Goal: Task Accomplishment & Management: Manage account settings

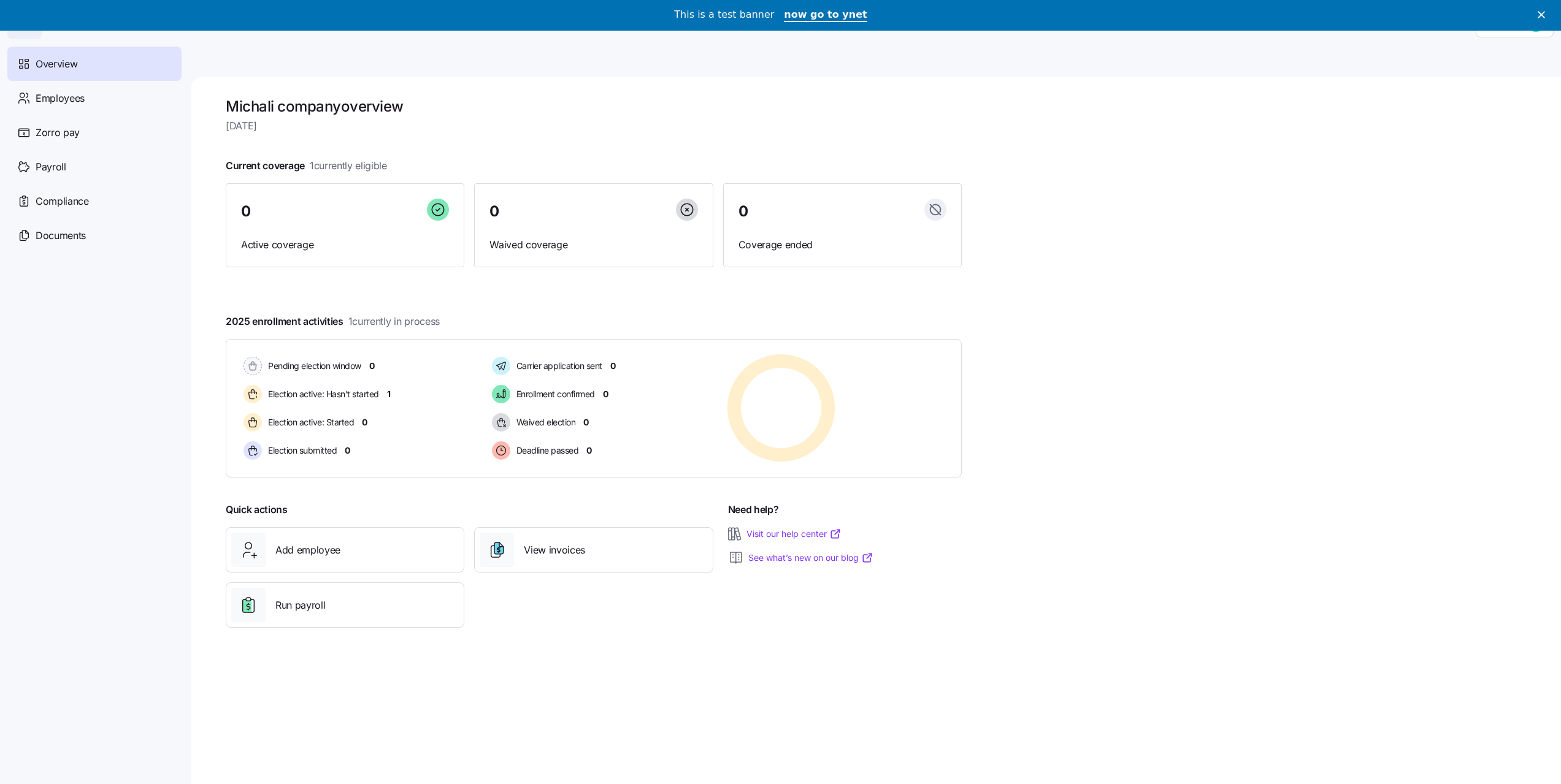
click at [1549, 18] on div "This is a test banner now go to ynet" at bounding box center [780, 15] width 1561 height 21
click at [1545, 15] on icon "Close" at bounding box center [1540, 14] width 7 height 7
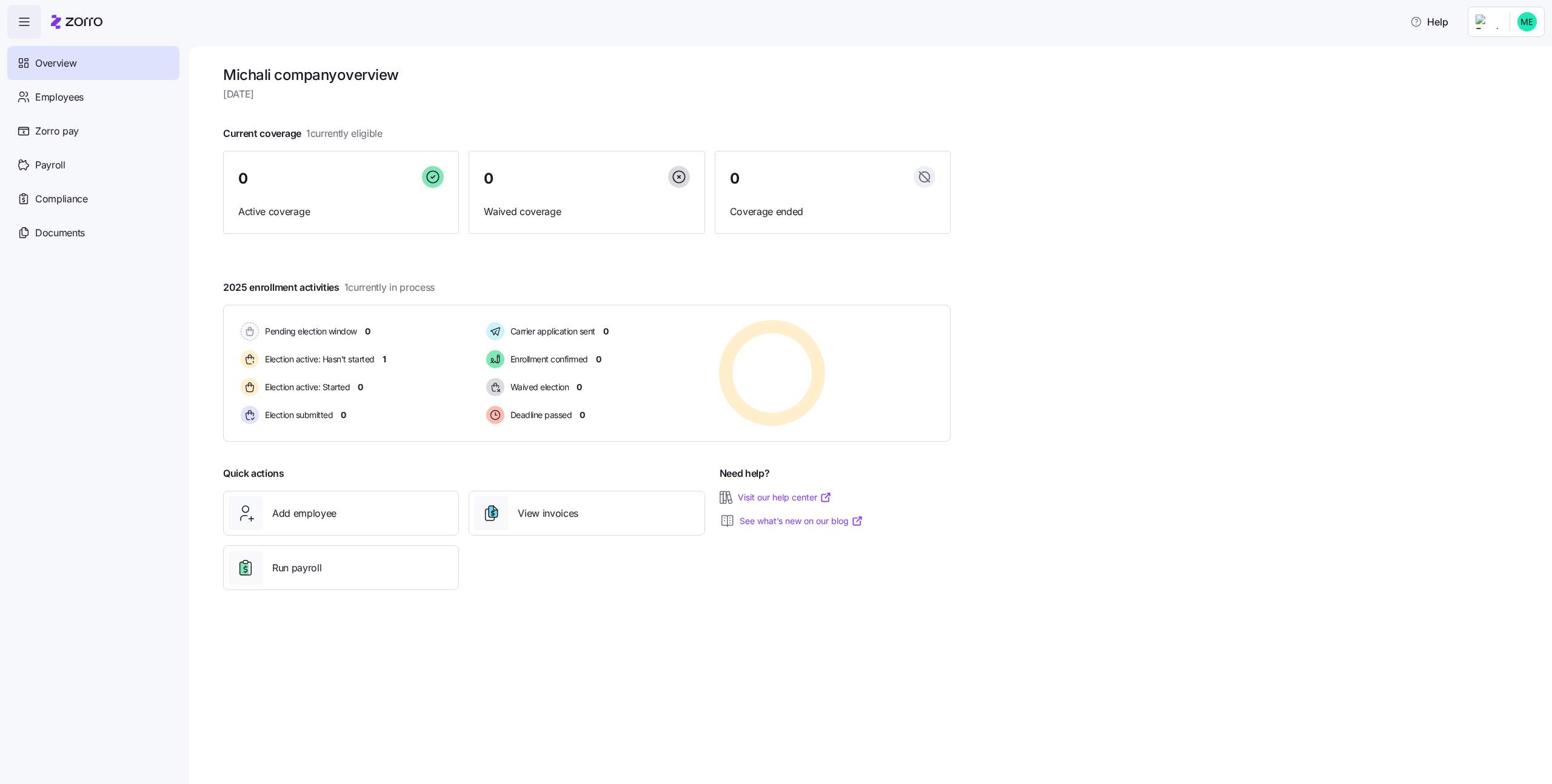
click at [80, 70] on div "Overview" at bounding box center [93, 62] width 172 height 34
click at [64, 101] on span "Employees" at bounding box center [59, 97] width 48 height 15
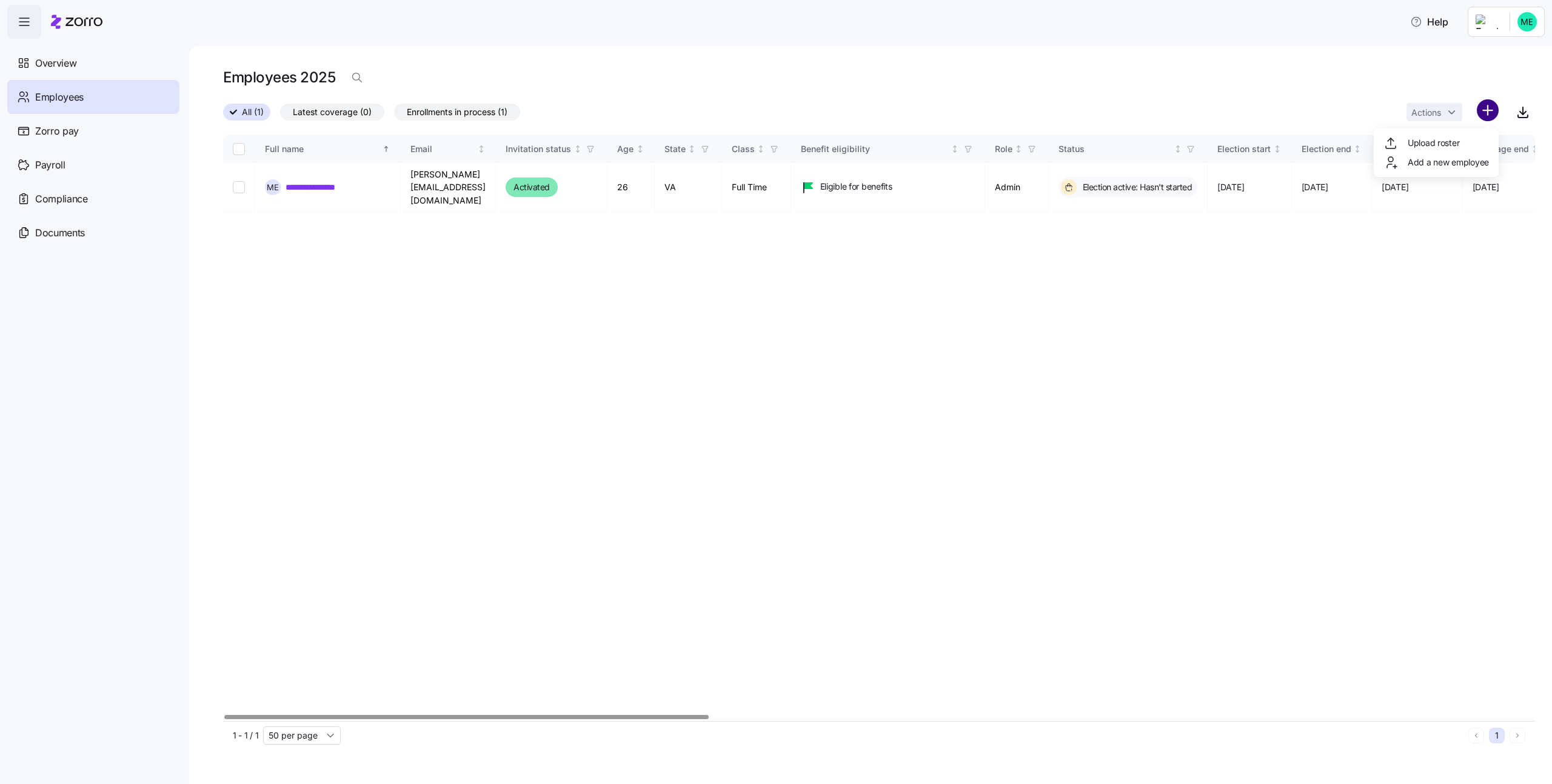
click at [1479, 108] on html "**********" at bounding box center [776, 388] width 1552 height 777
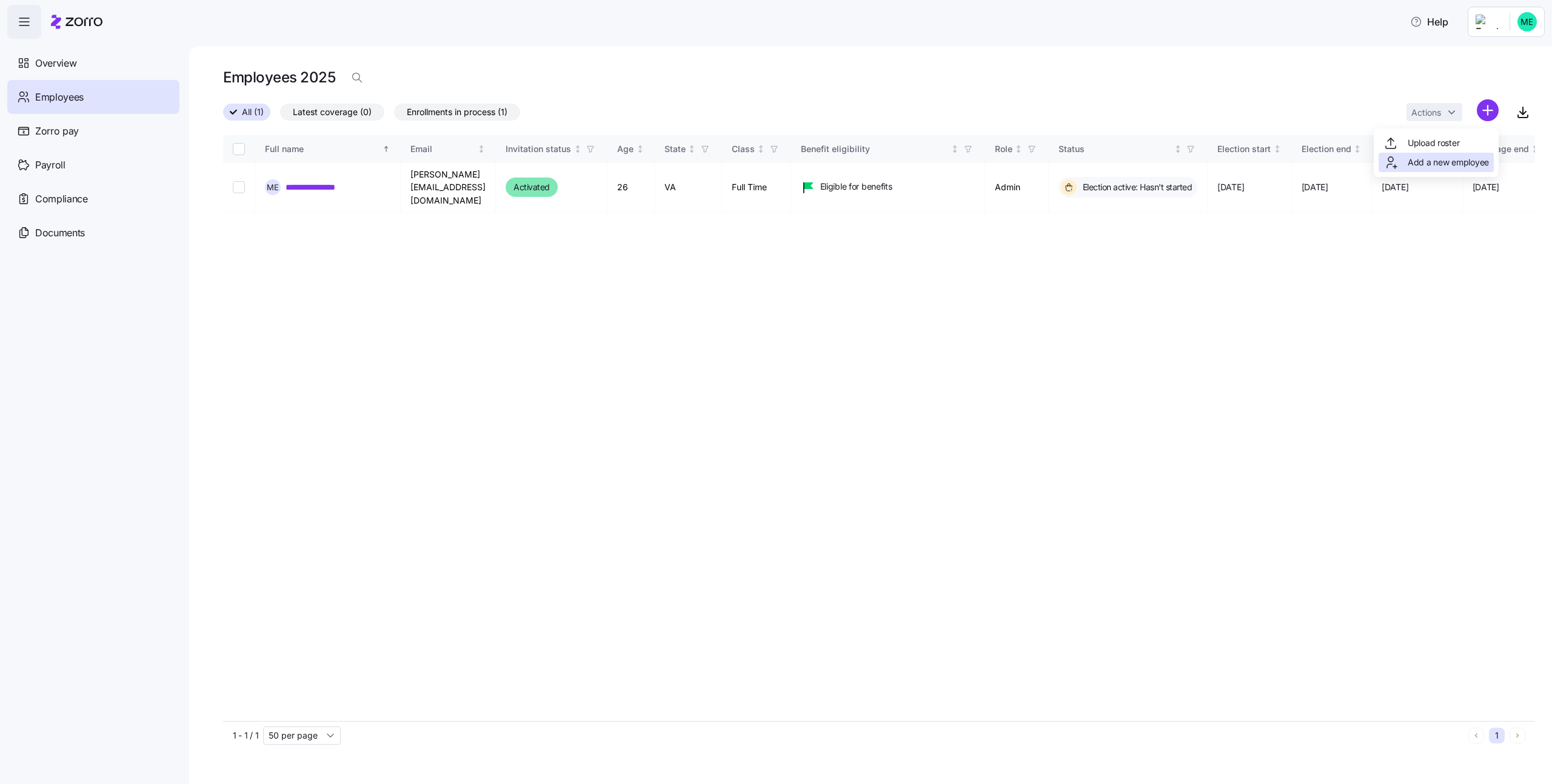
click at [1457, 164] on span "Add a new employee" at bounding box center [1448, 162] width 81 height 12
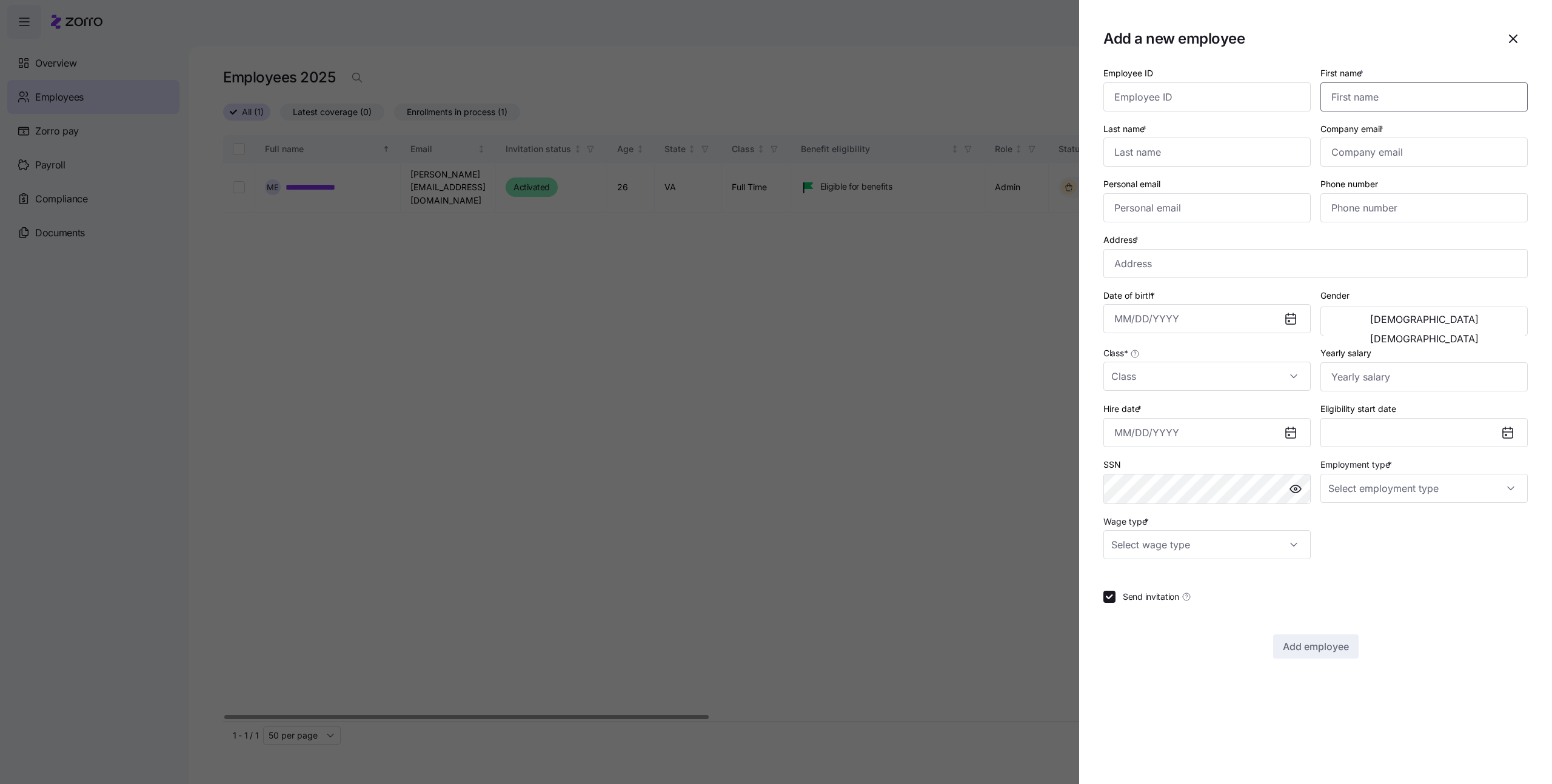
click at [1392, 98] on input "First name *" at bounding box center [1424, 96] width 208 height 29
type input "Michali"
type input "Employee"
click at [1406, 152] on input "Company email *" at bounding box center [1424, 152] width 208 height 29
type input "michali.k@myzorro.co"
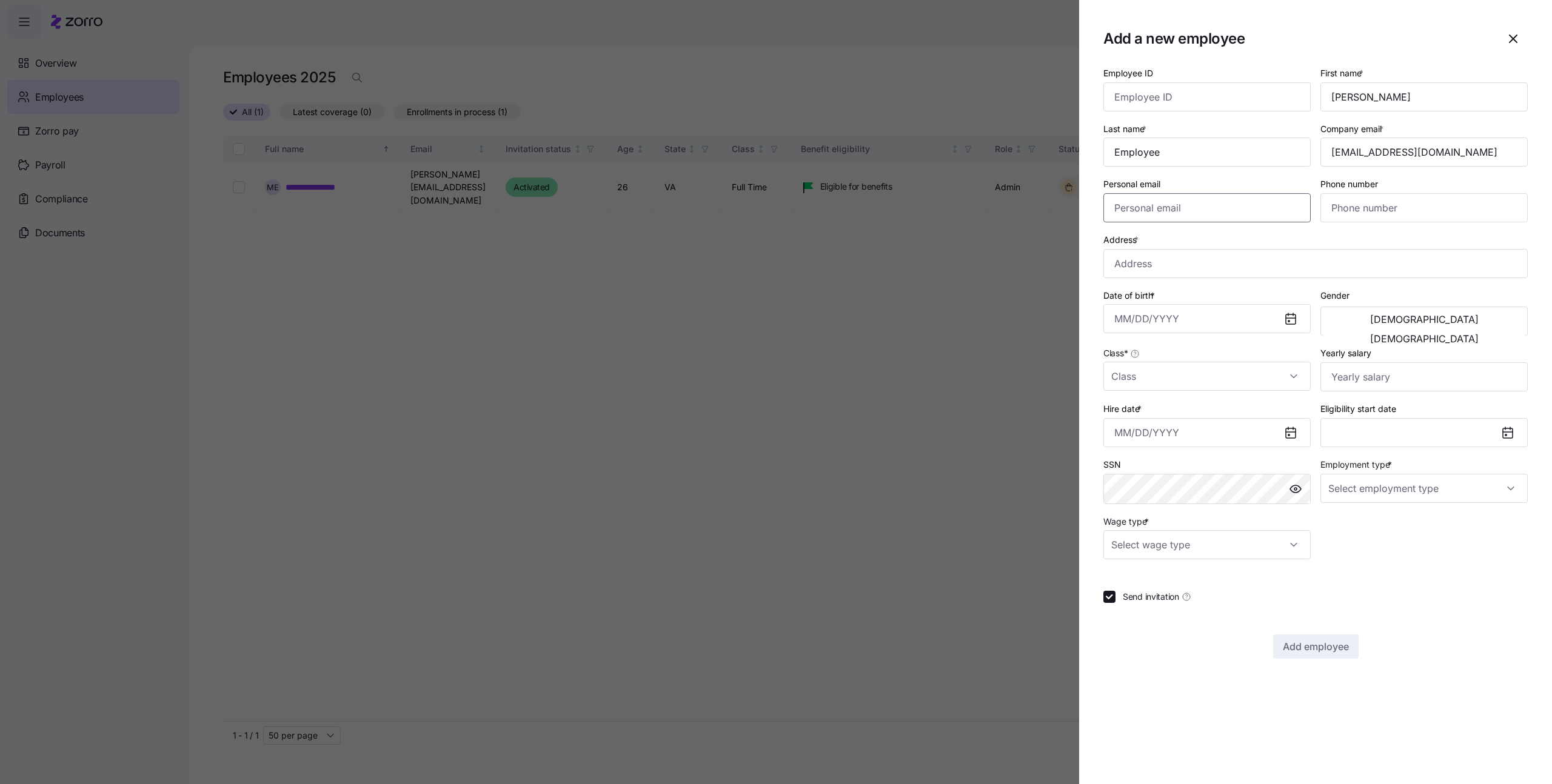
type input "michali.k@myzorro.co"
click at [1374, 158] on input "michali.k@myzorro.co" at bounding box center [1424, 152] width 208 height 29
type input "michali.k+employee@myzorro.co"
drag, startPoint x: 1242, startPoint y: 209, endPoint x: 1043, endPoint y: 199, distance: 199.3
click at [1043, 777] on div "Add a new employee Employee ID First name * Michali Last name * Employee Compan…" at bounding box center [776, 777] width 1552 height 0
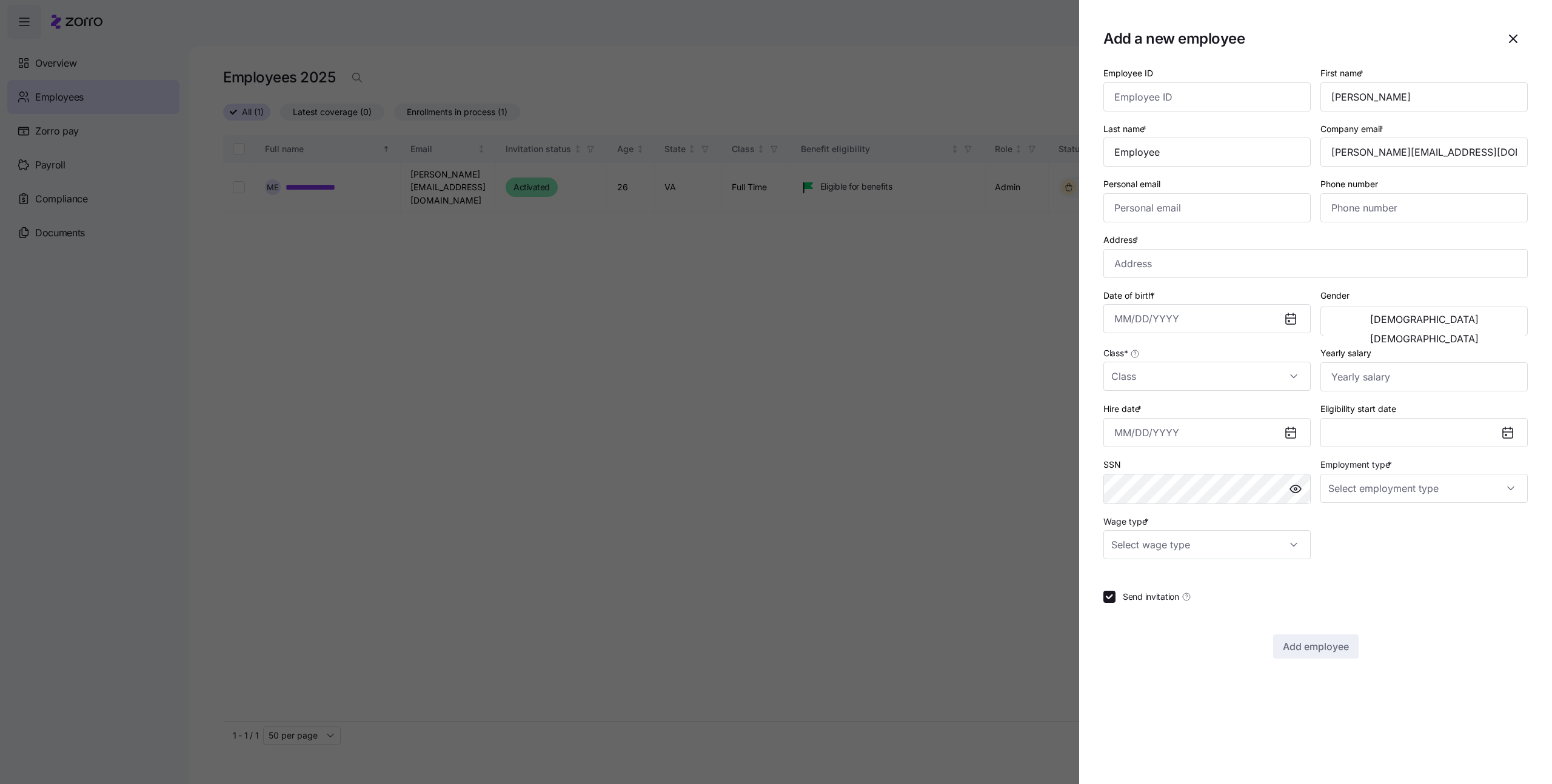
click at [1106, 291] on label "Date of birth *" at bounding box center [1130, 295] width 54 height 13
click at [1106, 304] on input "Date of birth *" at bounding box center [1207, 318] width 208 height 29
click at [1133, 268] on input "Address *" at bounding box center [1315, 263] width 424 height 29
type input "Asdee Ln, Lake Ridge, VA 22192, USA"
click at [1183, 317] on input "Date of birth *" at bounding box center [1207, 318] width 208 height 29
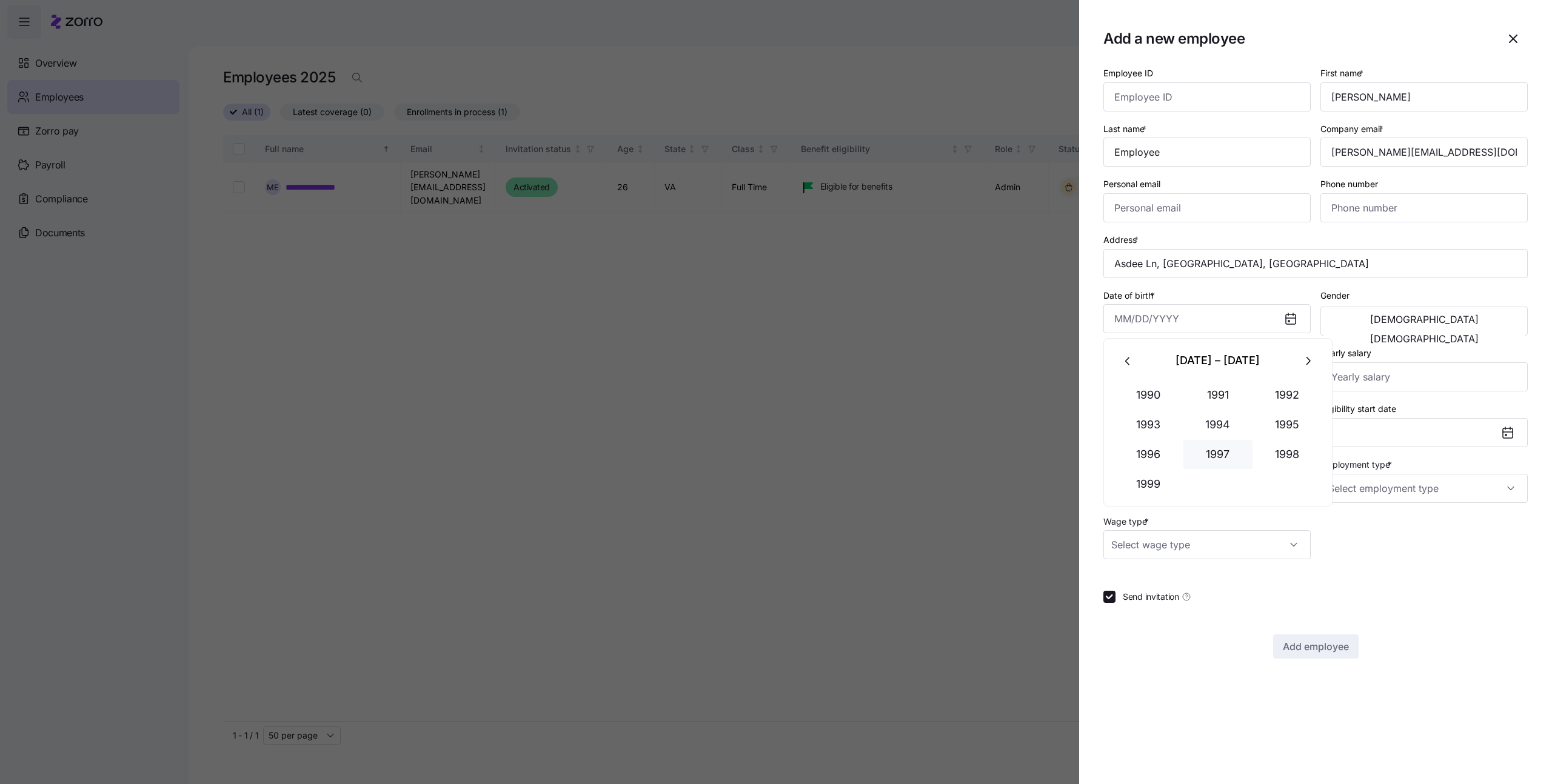
click at [1223, 457] on button "1997" at bounding box center [1218, 454] width 70 height 29
click at [1227, 462] on button "Aug" at bounding box center [1218, 454] width 70 height 29
click at [1302, 422] on button "3" at bounding box center [1307, 418] width 29 height 29
type input "August 3, 1997"
click at [1370, 324] on span "Male" at bounding box center [1424, 319] width 108 height 9
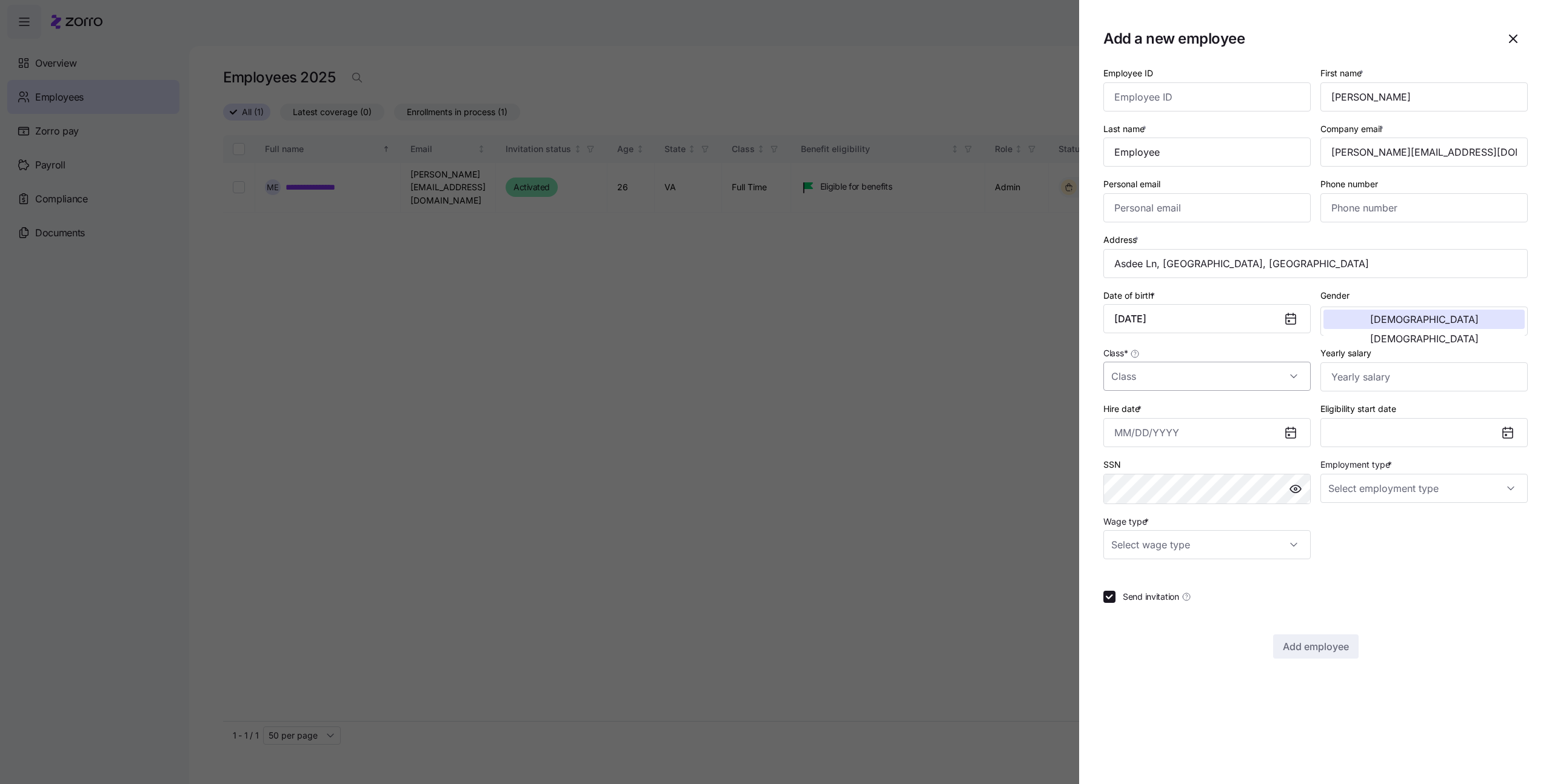
click at [1204, 374] on input "Class *" at bounding box center [1207, 376] width 208 height 29
click at [1181, 419] on div "Full Time" at bounding box center [1207, 413] width 197 height 25
type input "Full Time"
click at [1244, 432] on input "Hire date *" at bounding box center [1207, 433] width 208 height 29
click at [1131, 482] on button "button" at bounding box center [1128, 475] width 29 height 29
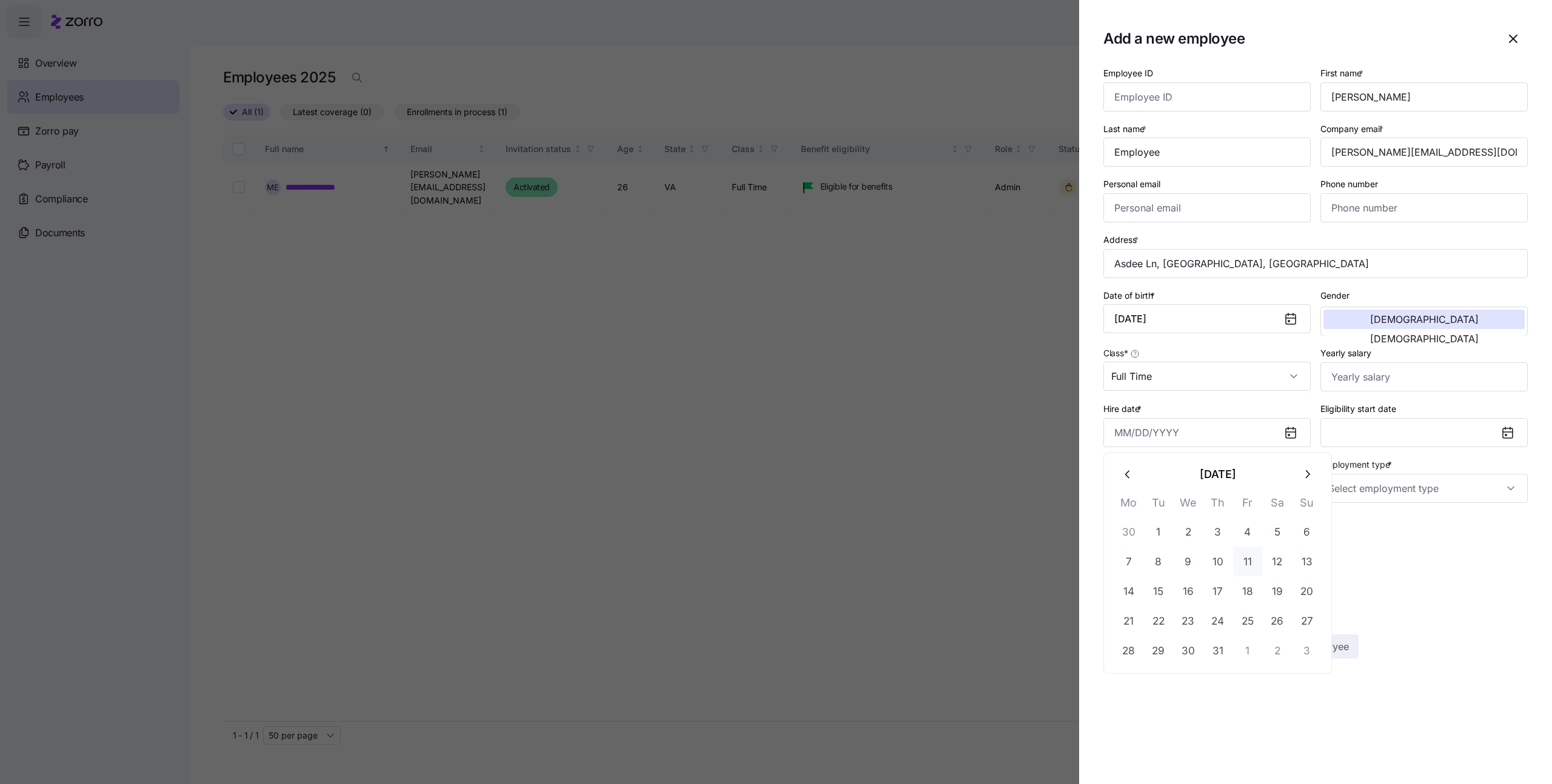
click at [1246, 568] on button "11" at bounding box center [1247, 561] width 29 height 29
type input "July 11, 2025"
click at [1357, 493] on input "Employment type *" at bounding box center [1424, 488] width 208 height 29
click at [1355, 522] on span "Full Time" at bounding box center [1352, 525] width 36 height 13
type input "Full Time"
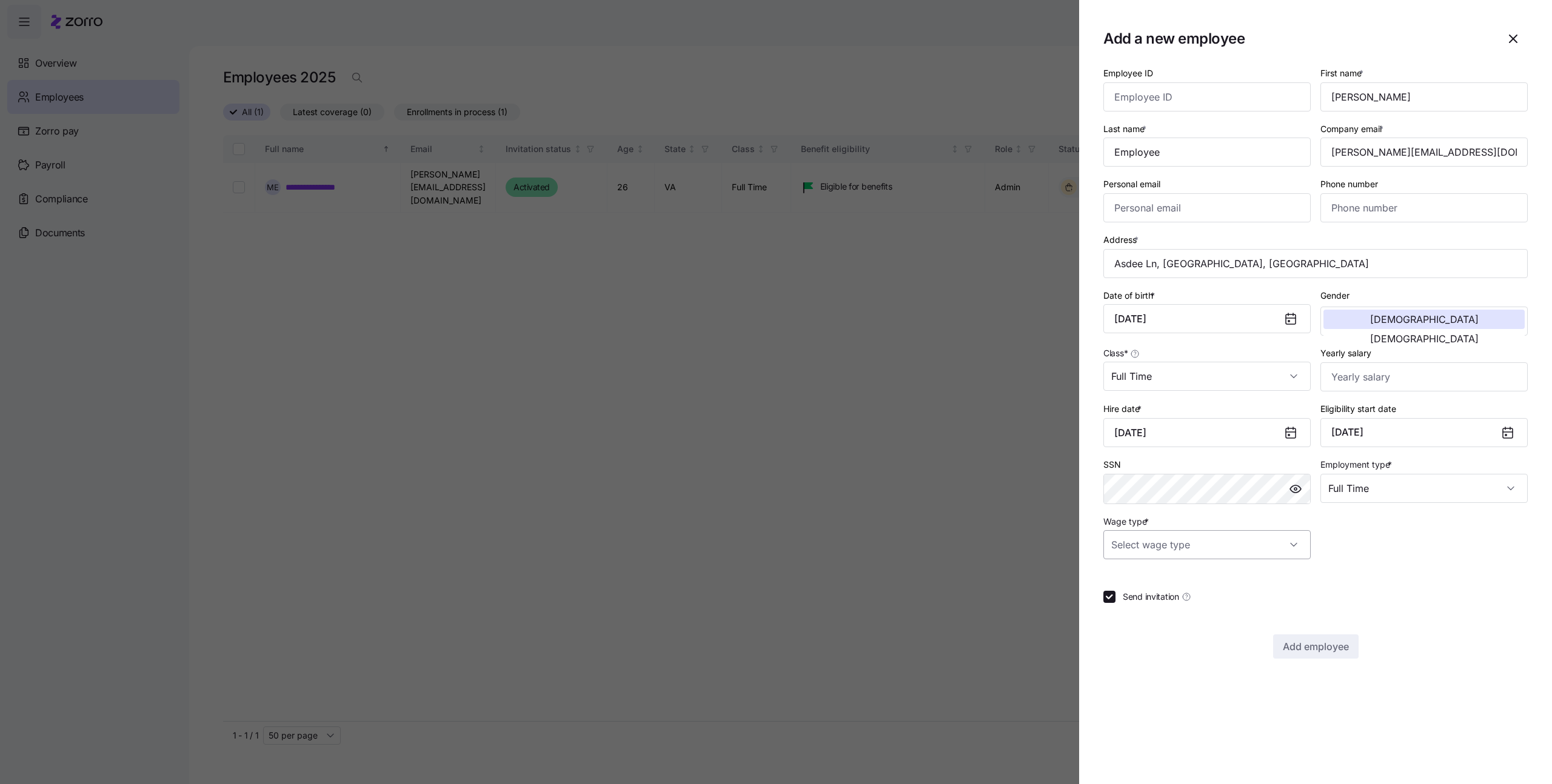
click at [1255, 537] on input "Wage type *" at bounding box center [1207, 545] width 208 height 29
click at [1171, 571] on div "Salary" at bounding box center [1207, 582] width 197 height 25
type input "Salary"
click at [1129, 601] on span "Send invitation" at bounding box center [1151, 596] width 56 height 12
click at [1115, 601] on input "Send invitation" at bounding box center [1109, 596] width 12 height 12
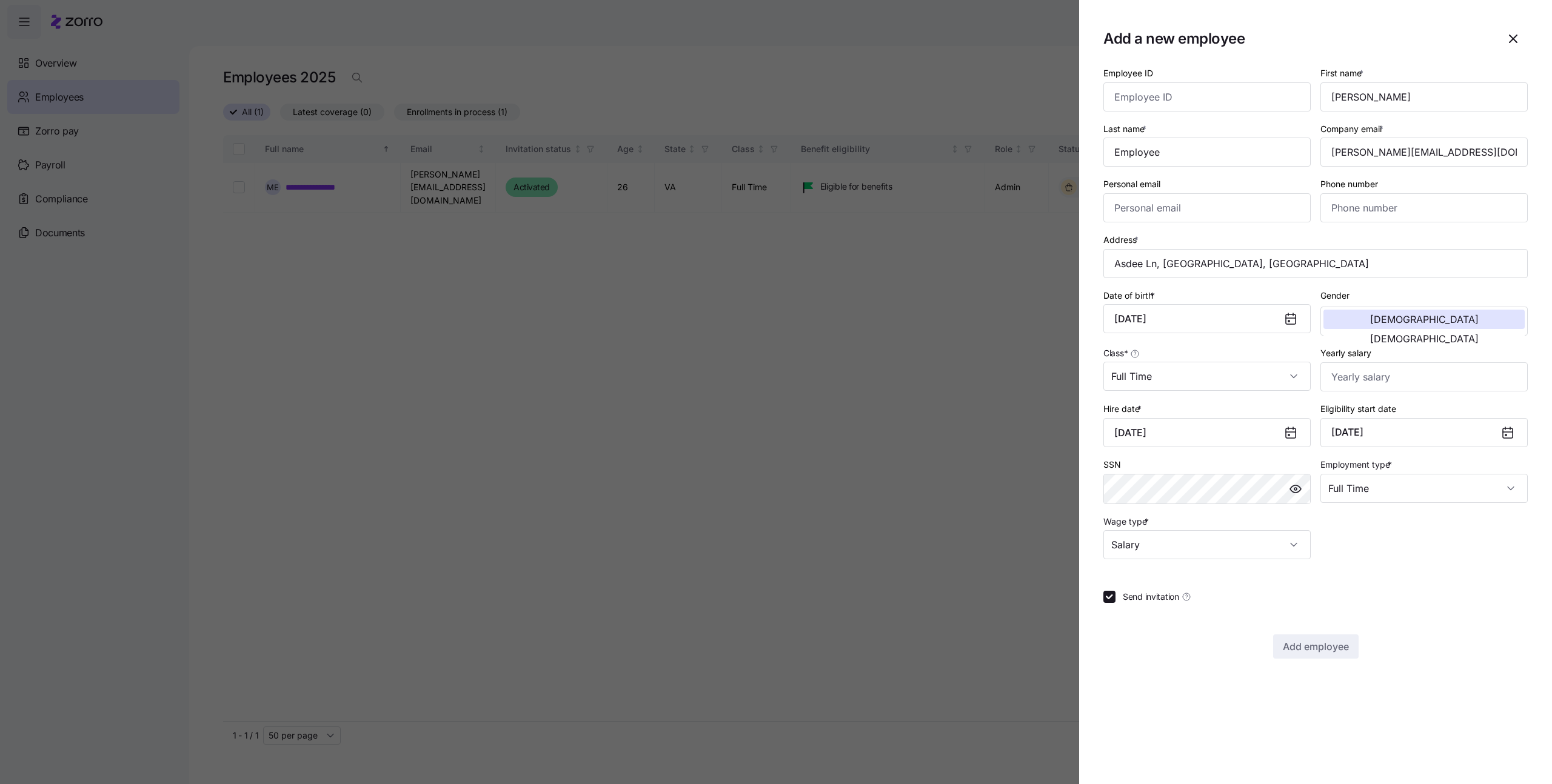
checkbox input "false"
click at [1322, 649] on span "Add employee" at bounding box center [1316, 647] width 66 height 14
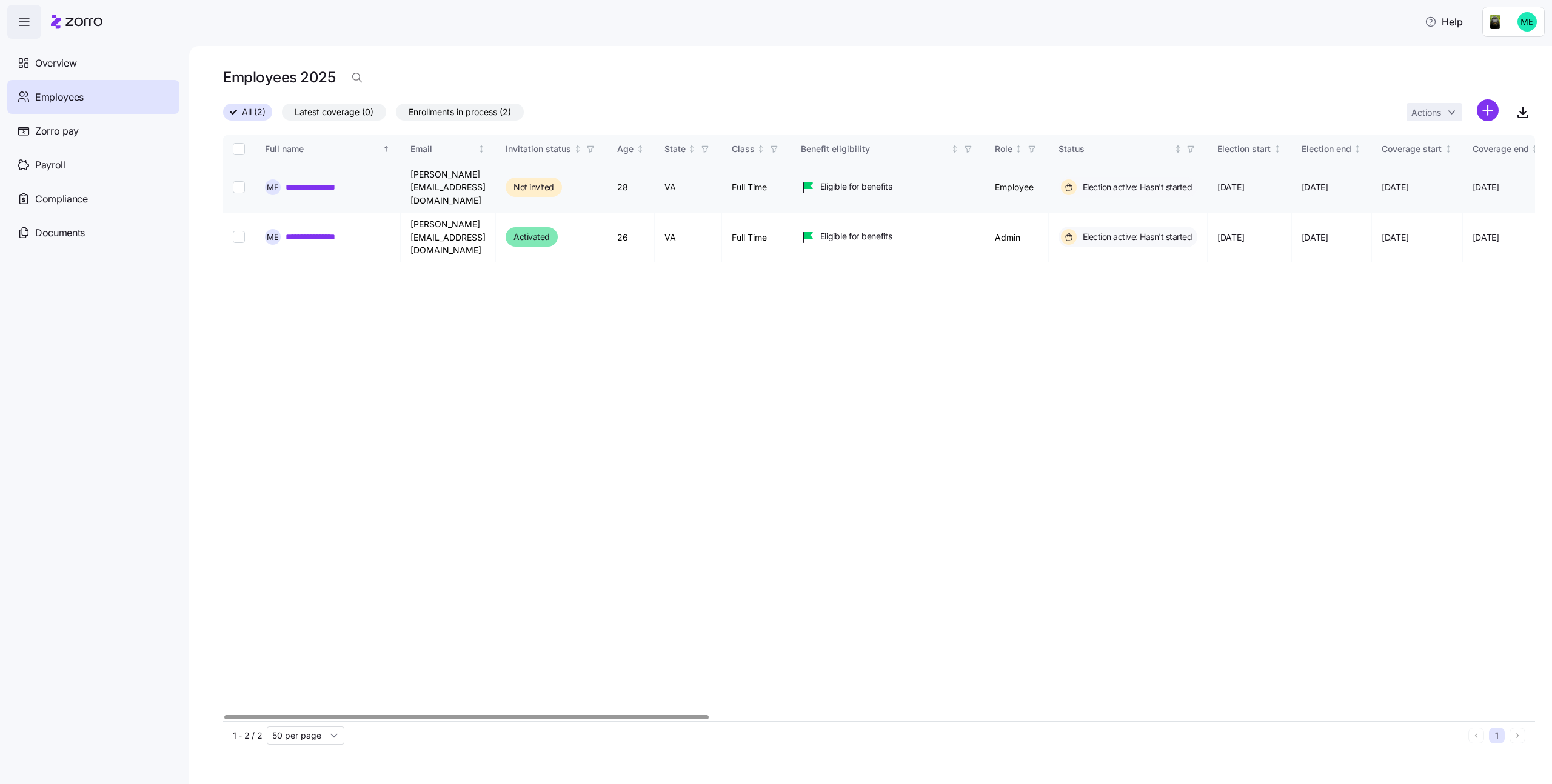
click at [299, 182] on link "**********" at bounding box center [321, 187] width 70 height 12
click at [303, 182] on link "**********" at bounding box center [321, 187] width 70 height 12
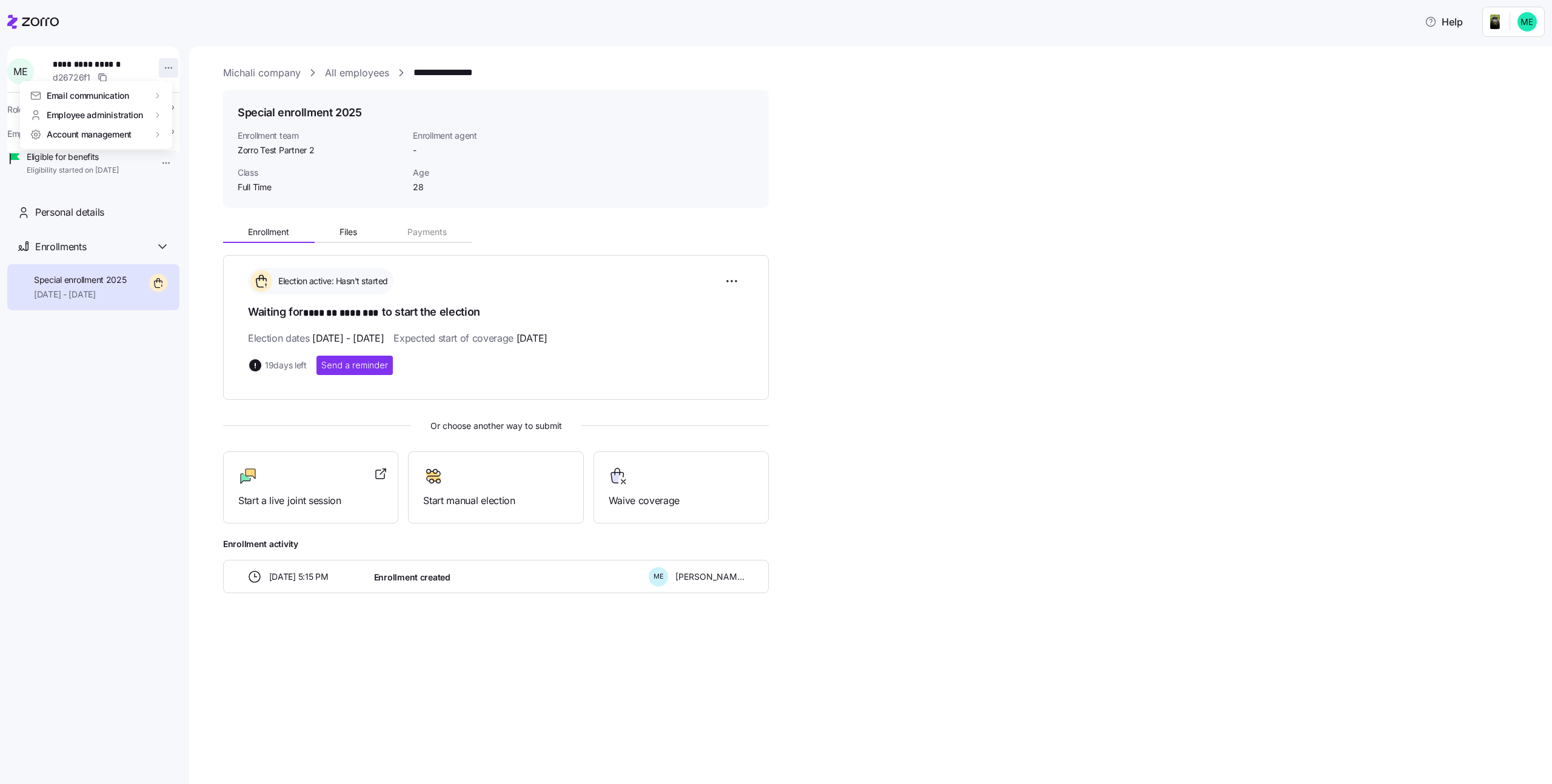
click at [159, 72] on html "**********" at bounding box center [776, 388] width 1552 height 777
click at [188, 118] on div "Terminate employee" at bounding box center [216, 115] width 81 height 13
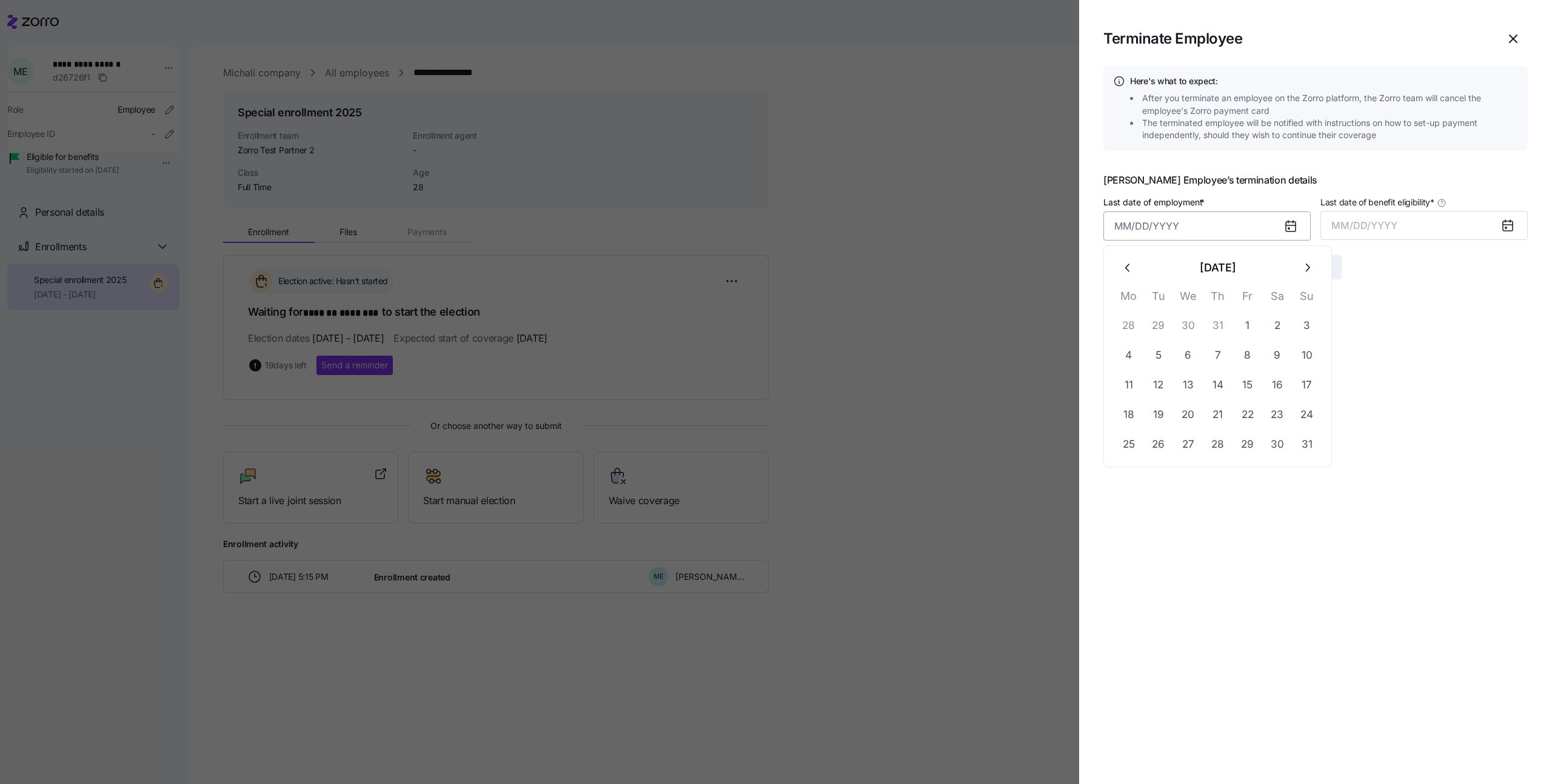
click at [1248, 228] on input "Last date of employment *" at bounding box center [1207, 226] width 208 height 29
click at [1253, 382] on button "15" at bounding box center [1247, 385] width 29 height 29
type input "August 15, 2025"
click at [1419, 231] on button "MM/DD/YYYY" at bounding box center [1424, 225] width 208 height 29
click at [1453, 359] on button "Aug" at bounding box center [1435, 361] width 70 height 29
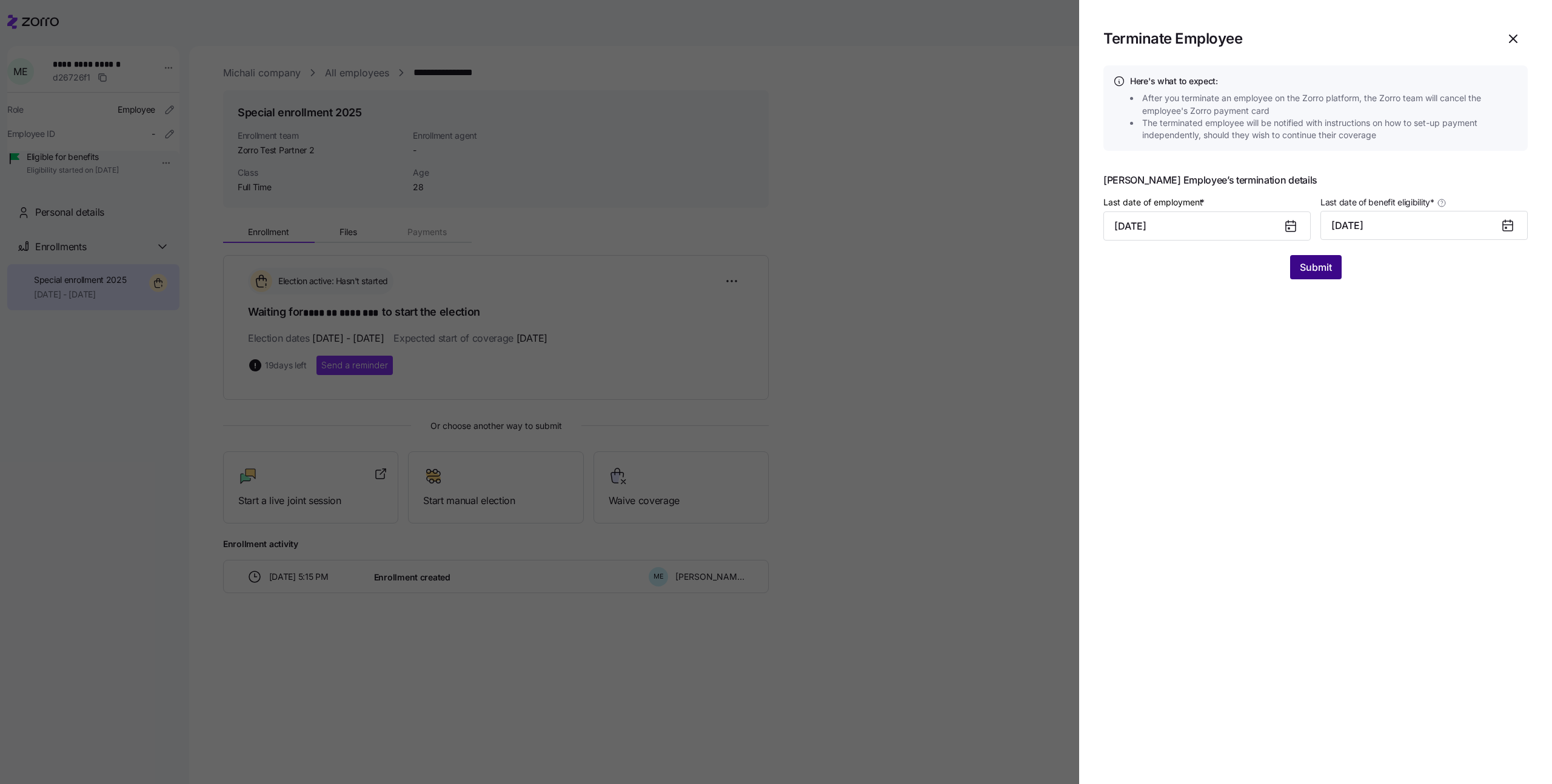
click at [1319, 268] on span "Submit" at bounding box center [1316, 267] width 32 height 14
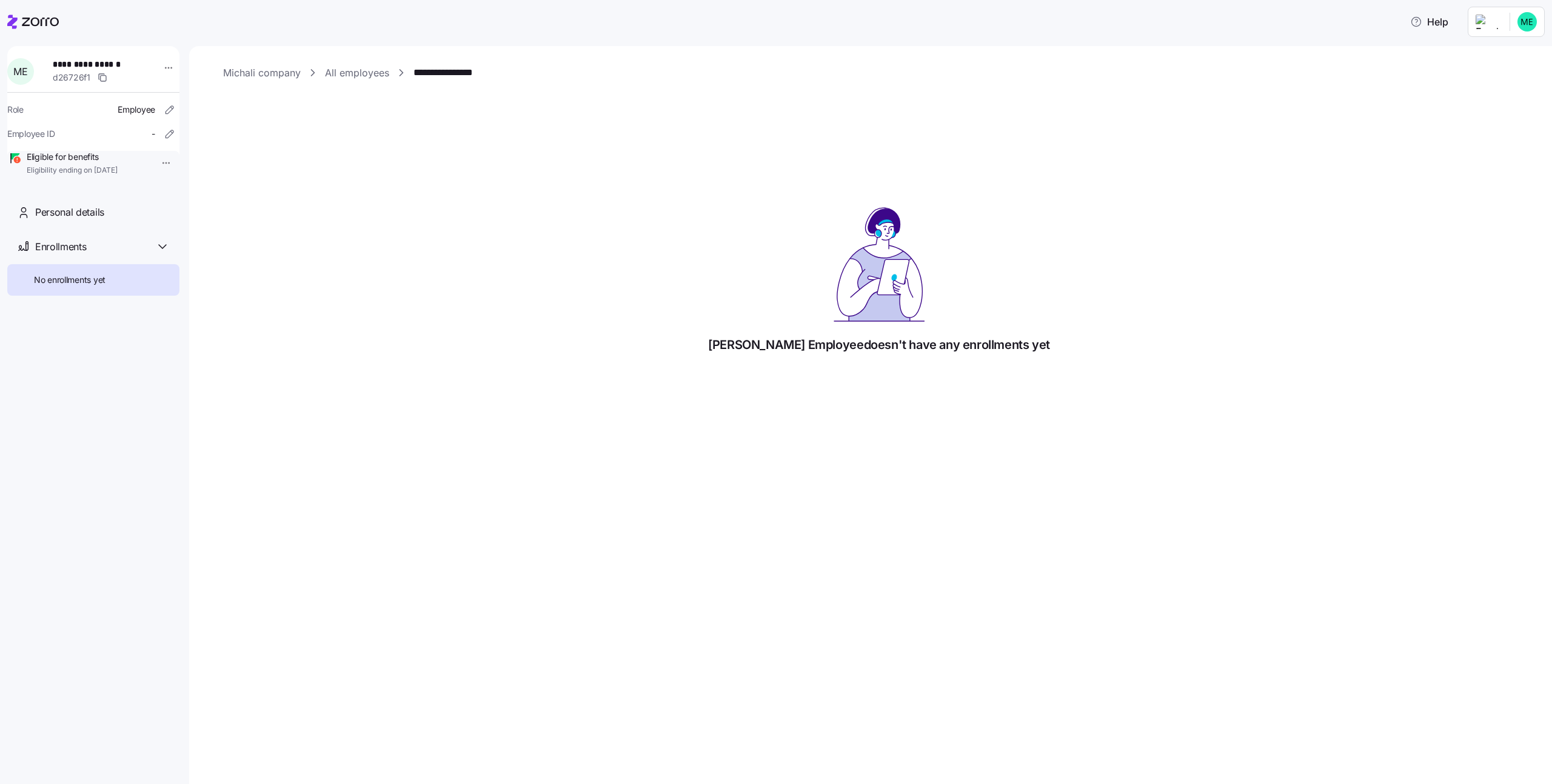
click at [343, 72] on link "All employees" at bounding box center [356, 73] width 64 height 15
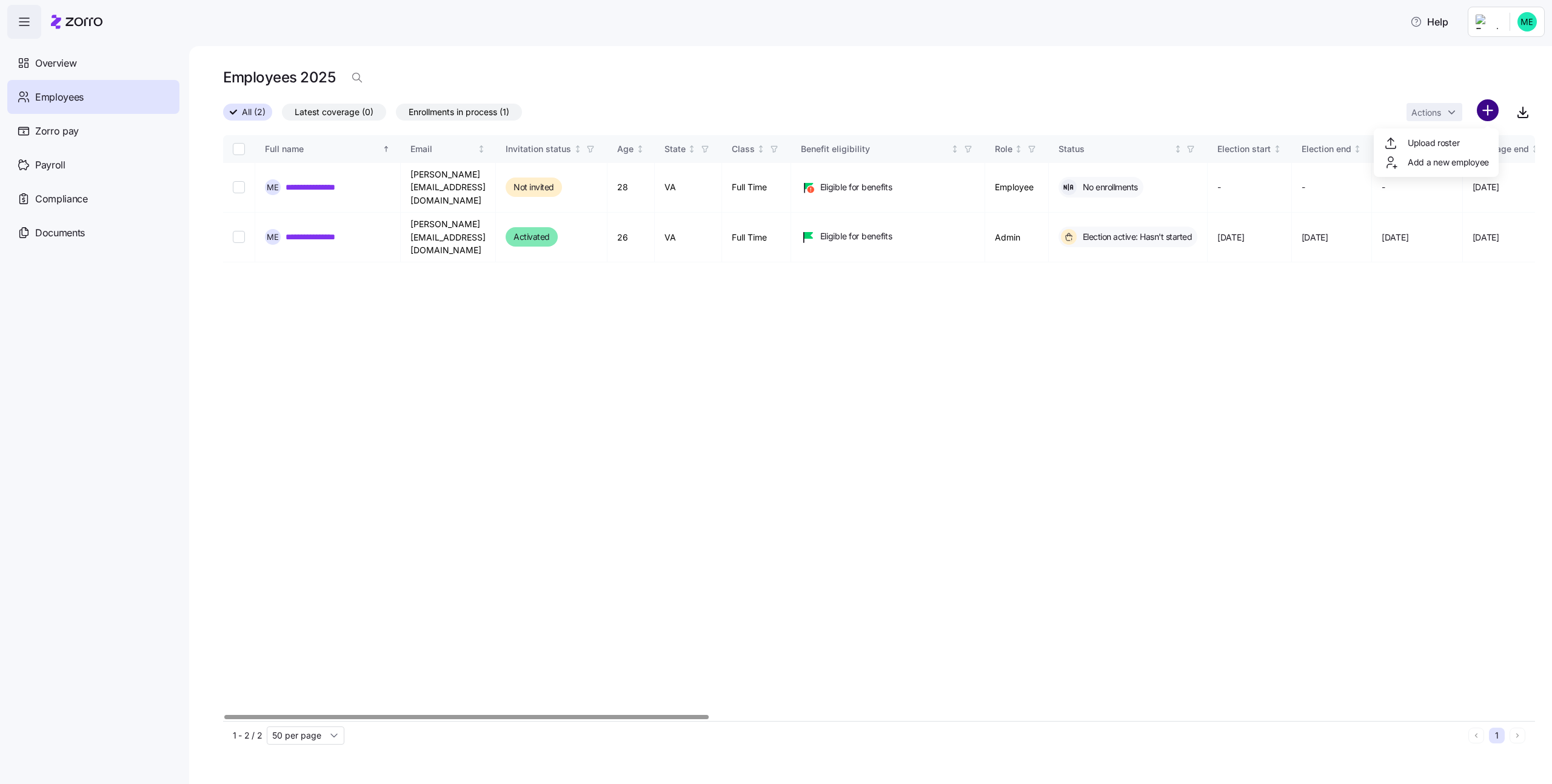
click at [1483, 115] on html "**********" at bounding box center [776, 388] width 1552 height 777
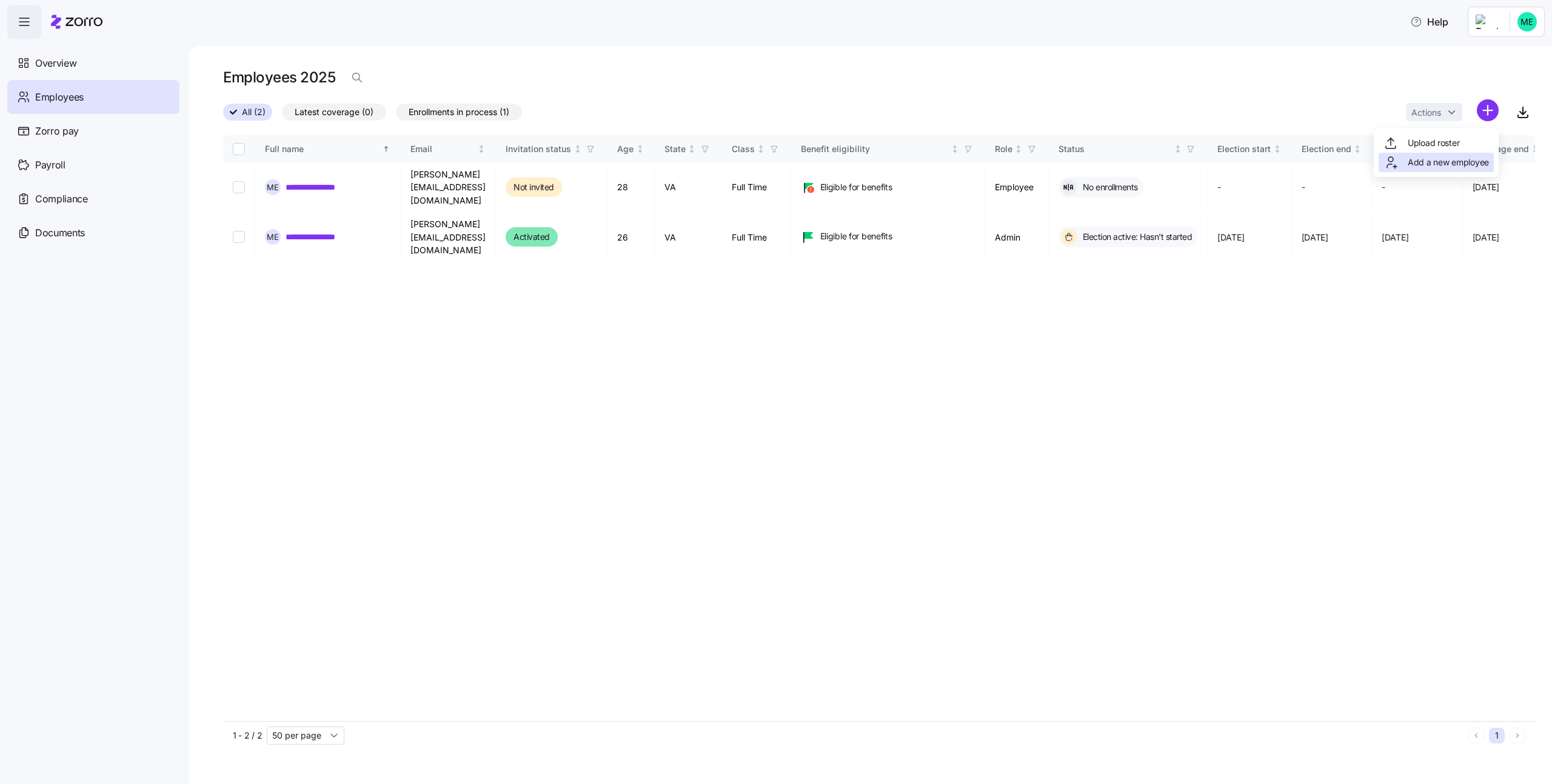
click at [1444, 162] on span "Add a new employee" at bounding box center [1448, 162] width 81 height 12
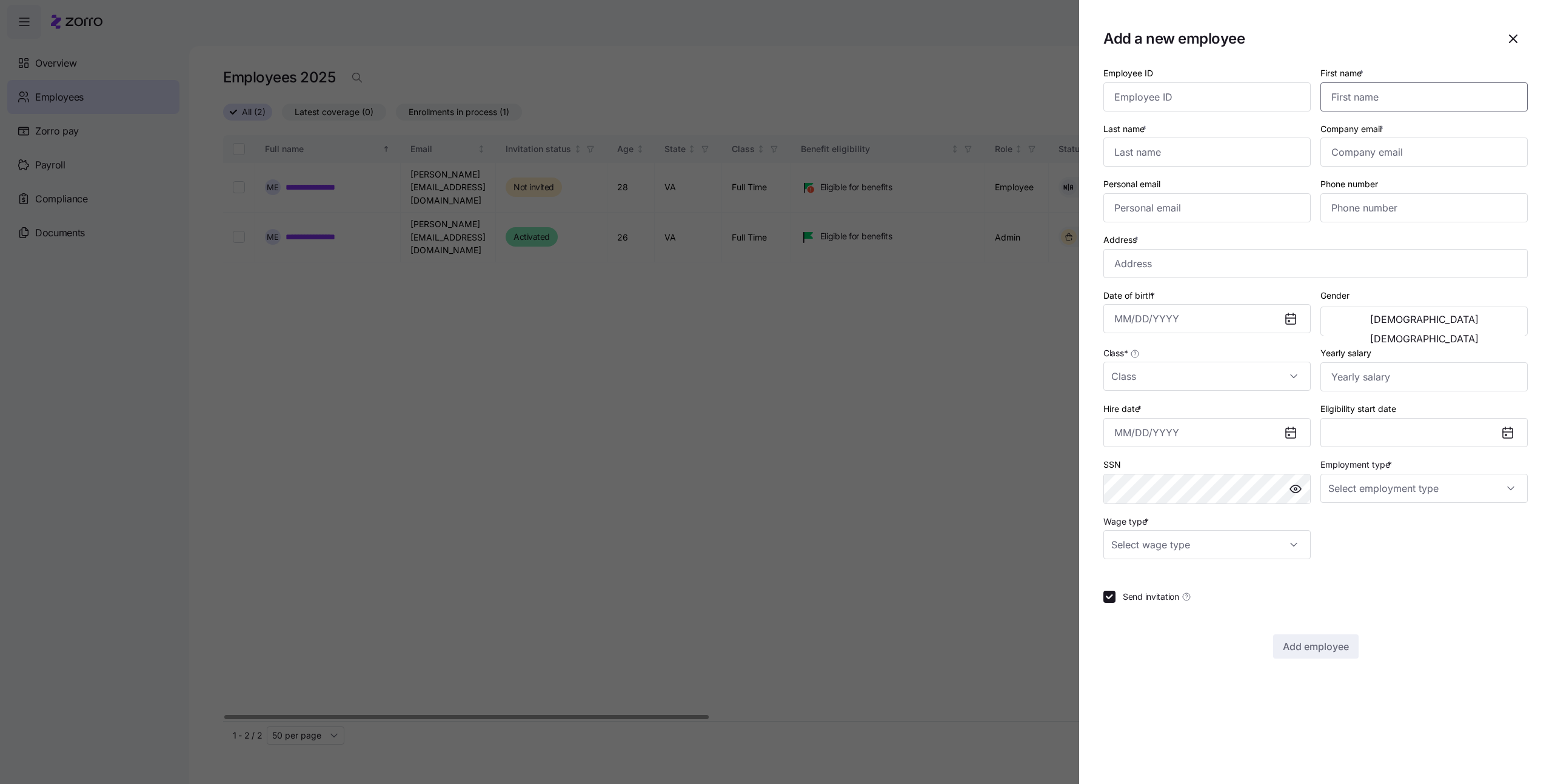
click at [1358, 92] on input "First name *" at bounding box center [1424, 96] width 208 height 29
type input "Michali"
type input "Kholmyansky"
type input "michali.k@myzorro.co"
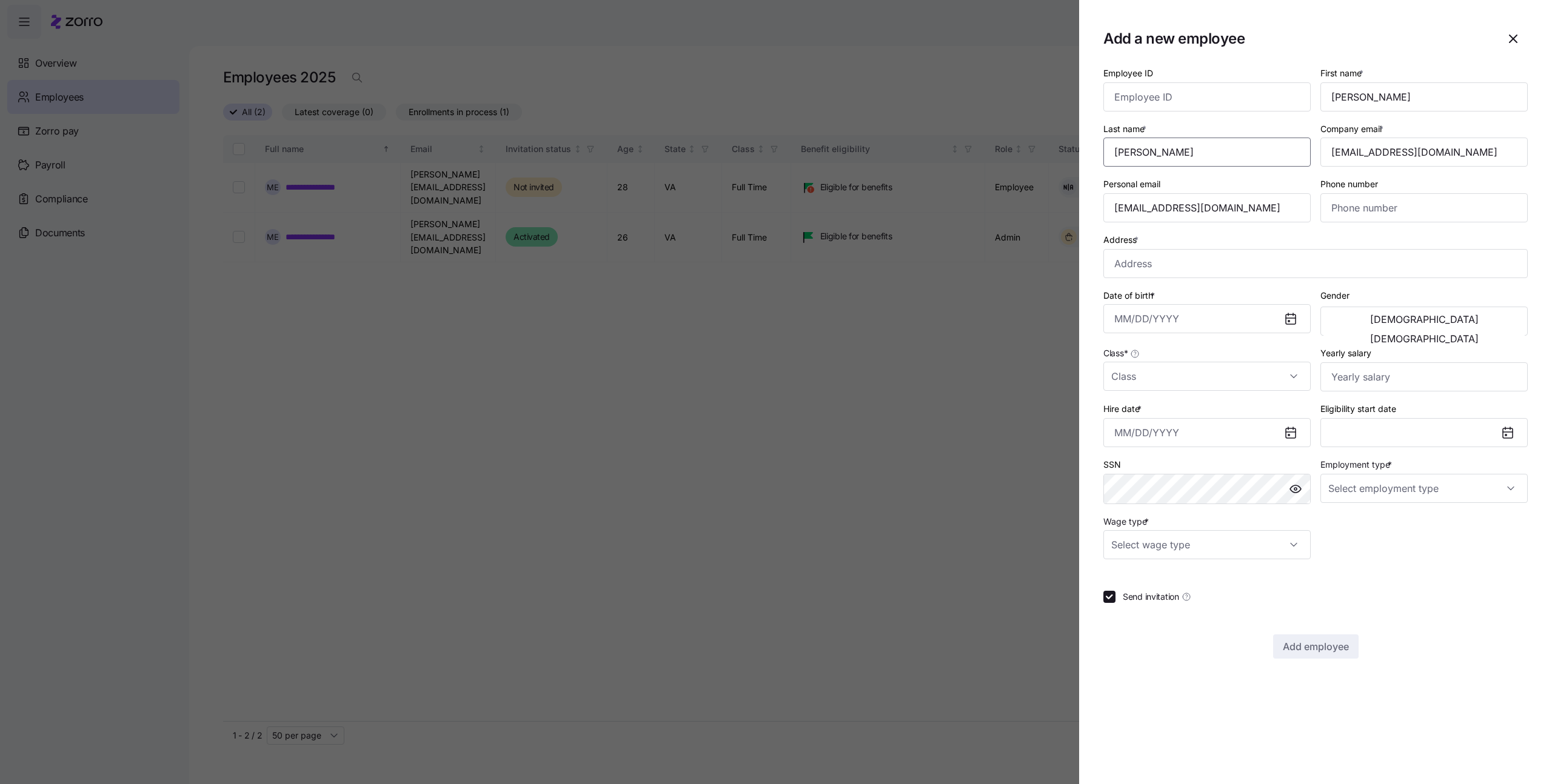
click at [1141, 153] on input "Kholmyansky" at bounding box center [1207, 152] width 208 height 29
drag, startPoint x: 1243, startPoint y: 150, endPoint x: 1114, endPoint y: 148, distance: 129.0
click at [1114, 148] on input "Kholmyansky" at bounding box center [1207, 152] width 208 height 29
type input "employee2"
click at [1353, 153] on input "michali.k@myzorro.co" at bounding box center [1424, 152] width 208 height 29
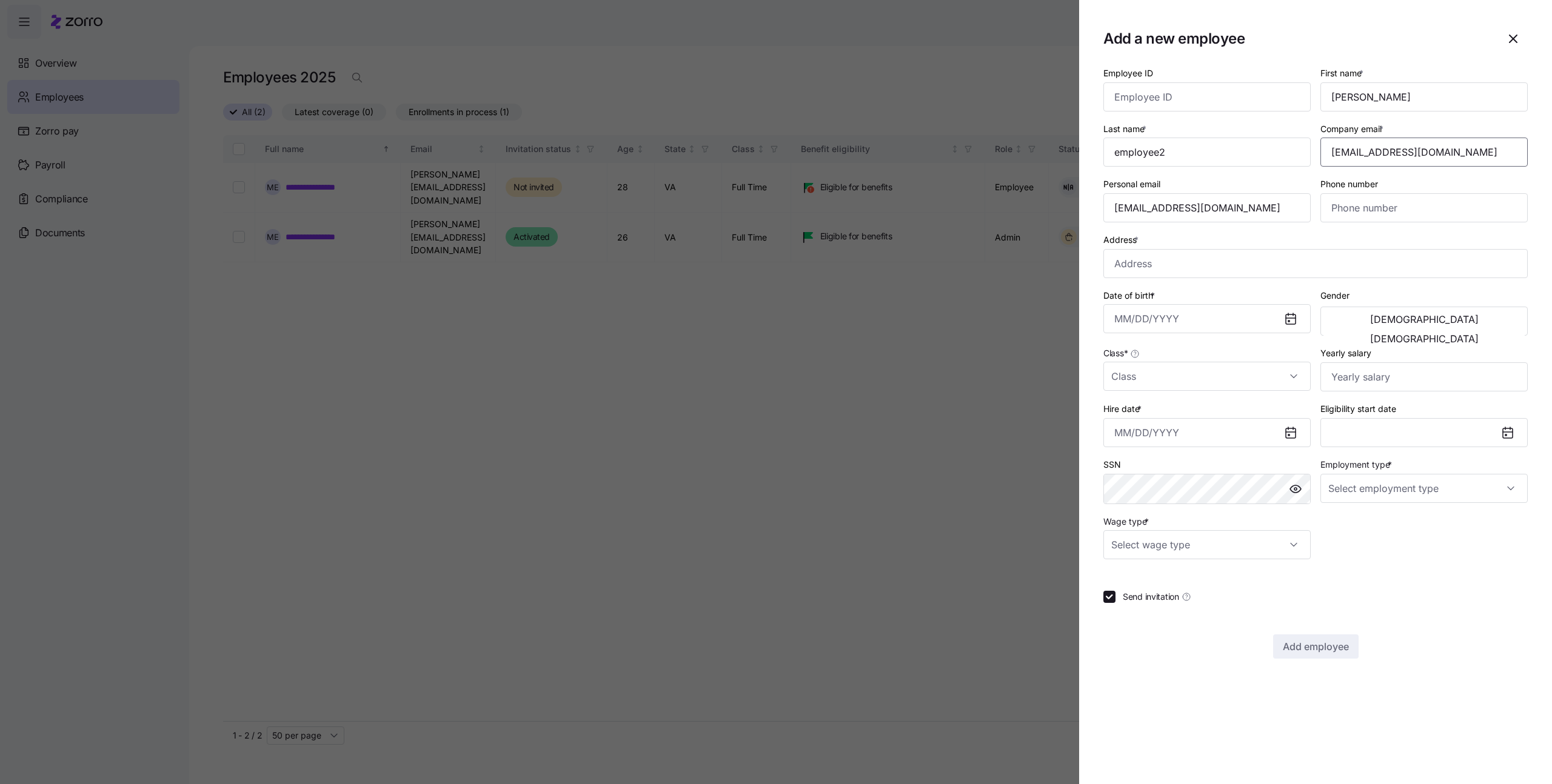
click at [1371, 153] on input "michali.k@myzorro.co" at bounding box center [1424, 152] width 208 height 29
type input "michali.k+employee2@myzorro.co"
click at [1194, 206] on input "michali.k@myzorro.co" at bounding box center [1207, 208] width 208 height 29
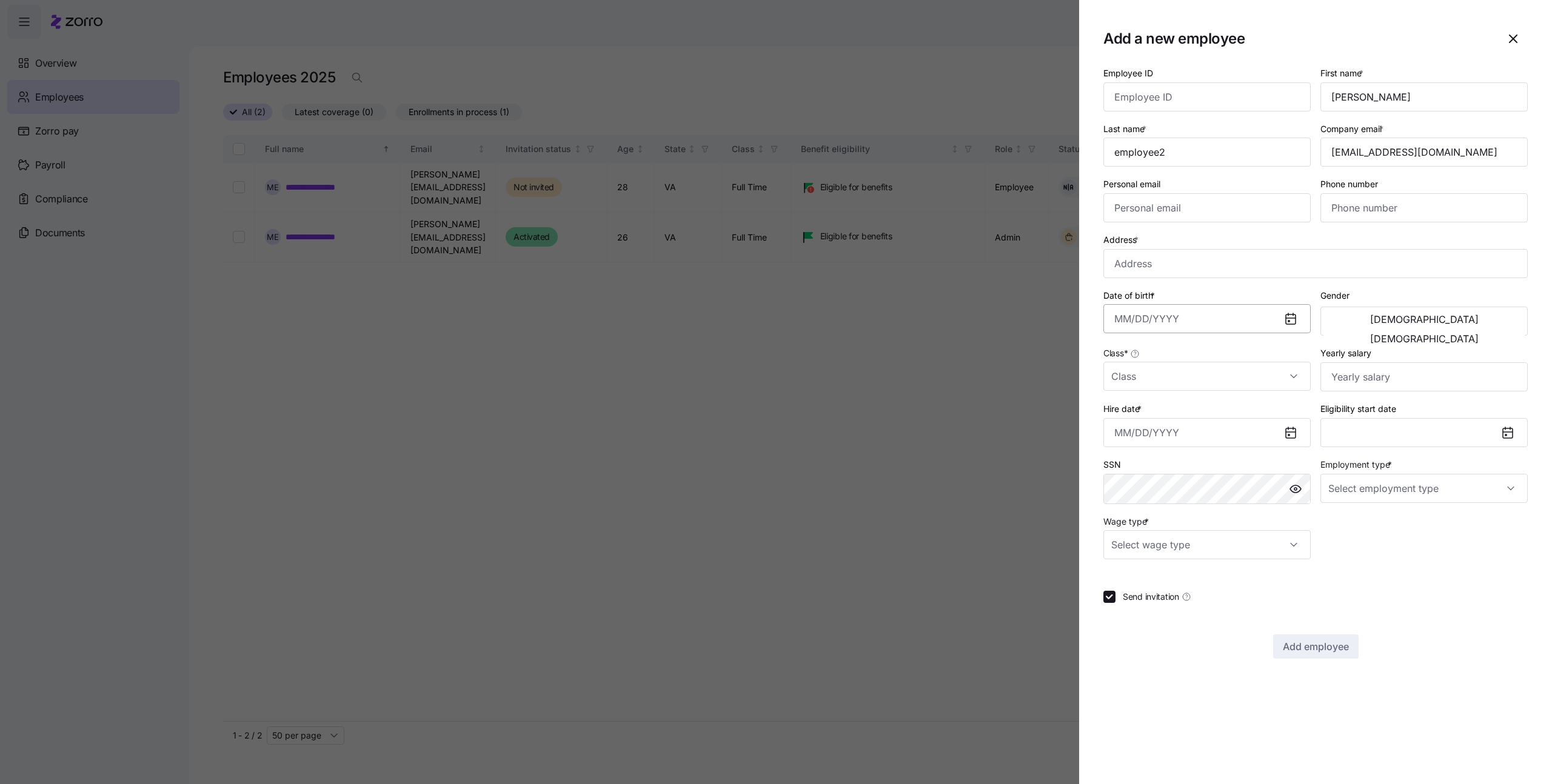
click at [1187, 316] on input "Date of birth *" at bounding box center [1207, 318] width 208 height 29
click at [1283, 456] on button "1998" at bounding box center [1288, 454] width 70 height 29
click at [1239, 422] on button "May" at bounding box center [1218, 425] width 70 height 29
click at [1285, 426] on button "2" at bounding box center [1277, 418] width 29 height 29
type input "May 2, 1998"
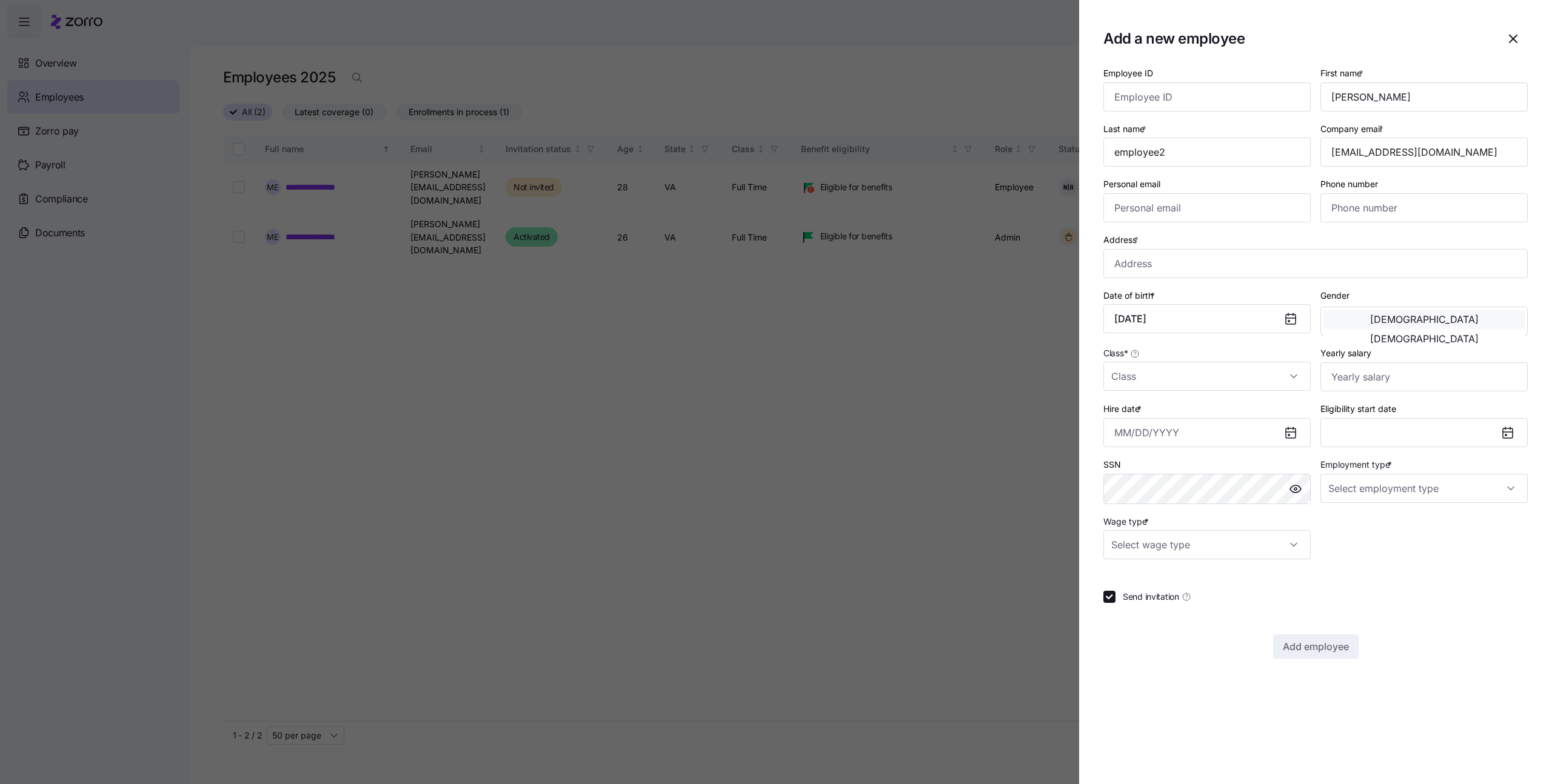
click at [1392, 329] on button "Male" at bounding box center [1424, 319] width 201 height 20
click at [1277, 370] on input "Class *" at bounding box center [1207, 376] width 208 height 29
click at [1227, 403] on div "Full Time" at bounding box center [1207, 413] width 197 height 25
type input "Full Time"
click at [1249, 437] on input "Hire date *" at bounding box center [1207, 433] width 208 height 29
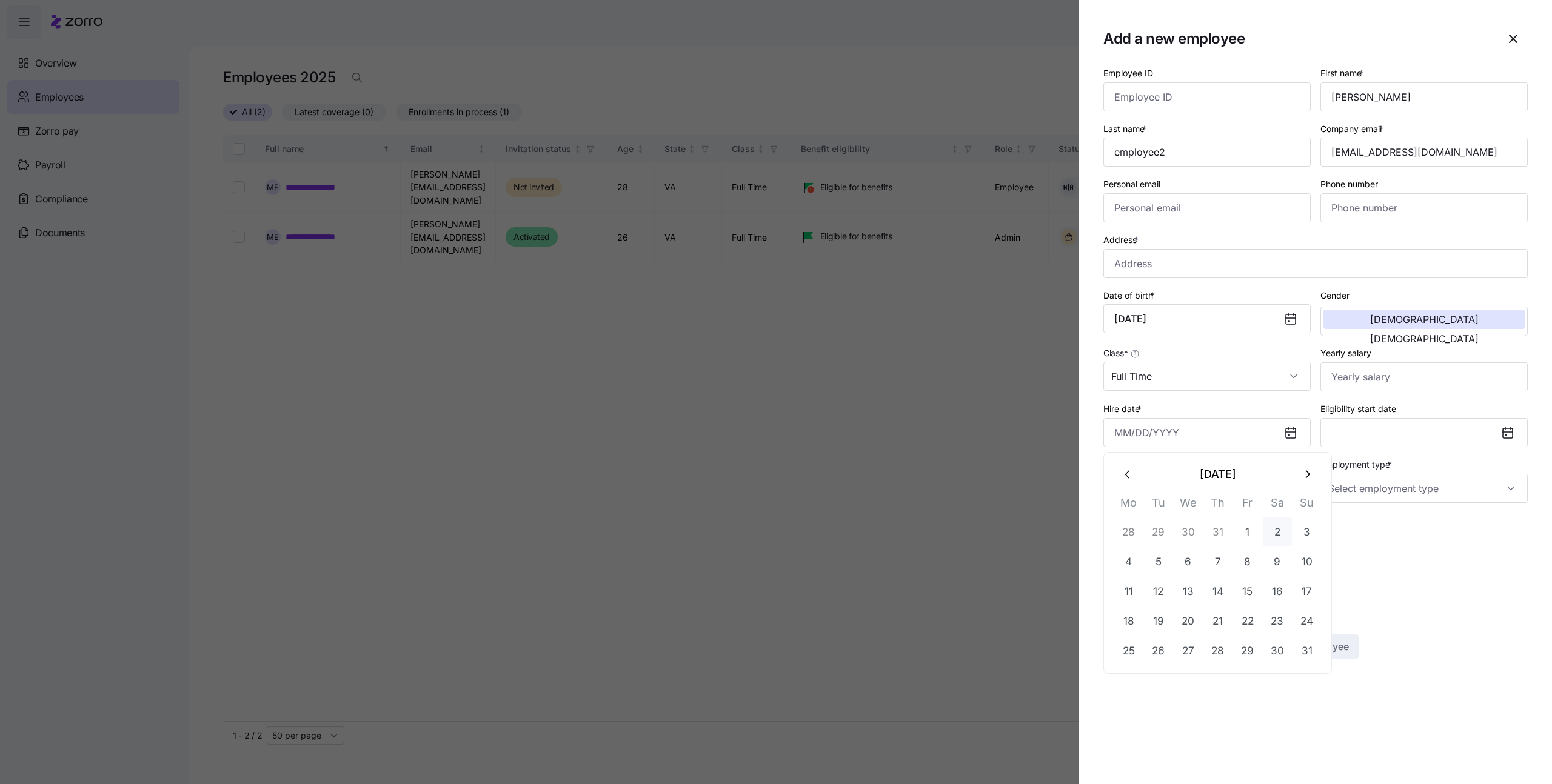
click at [1280, 527] on button "2" at bounding box center [1277, 532] width 29 height 29
click at [1168, 431] on input "August 2, 2025" at bounding box center [1207, 433] width 208 height 29
drag, startPoint x: 1249, startPoint y: 434, endPoint x: 1077, endPoint y: 430, distance: 172.0
click at [1077, 777] on div "Add a new employee Employee ID First name * Michali Last name * employee2 Compa…" at bounding box center [776, 777] width 1552 height 0
click at [1212, 431] on input "August 2, 2025" at bounding box center [1207, 433] width 208 height 29
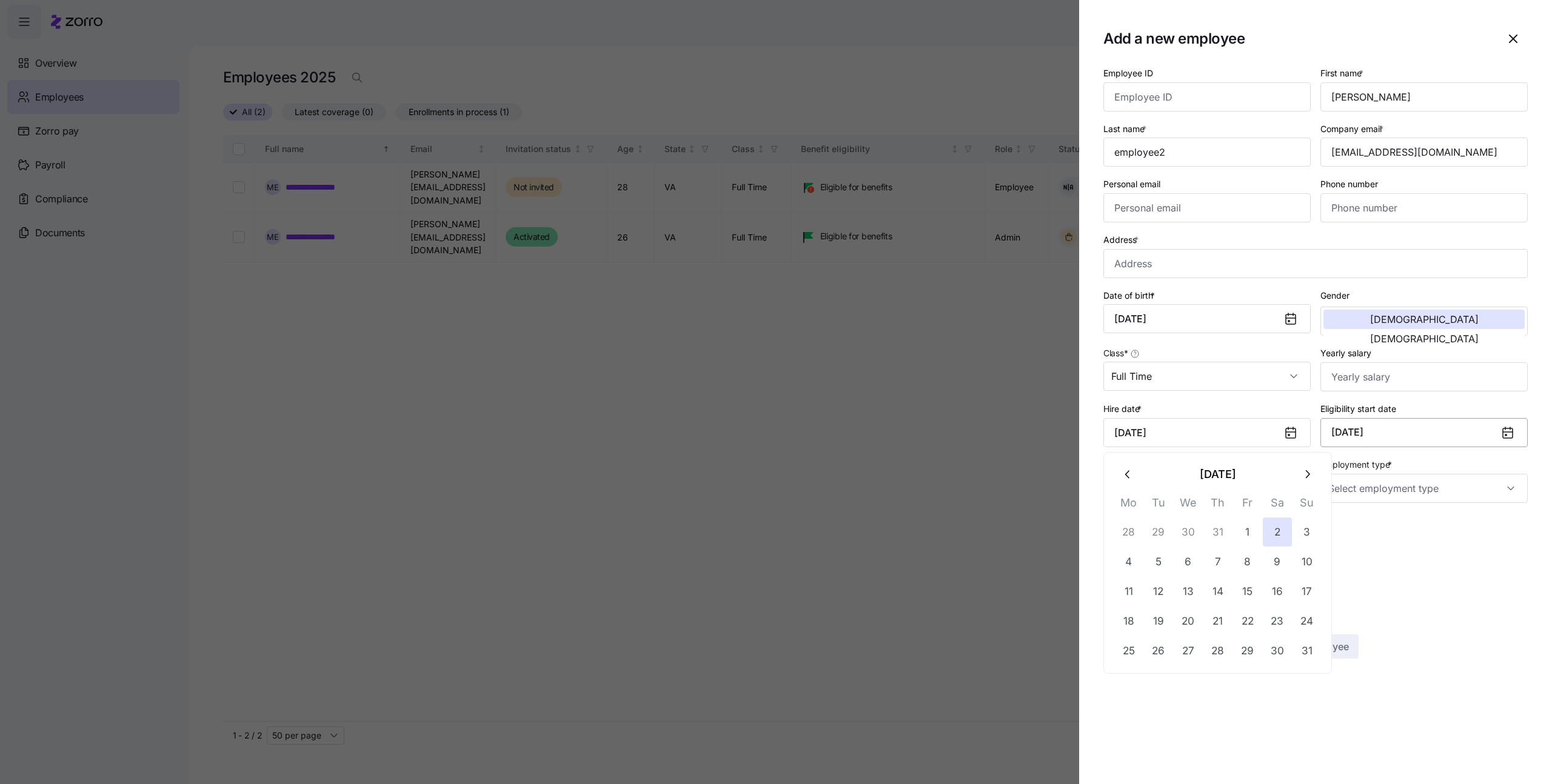
click at [1418, 440] on button "September 1, 2025" at bounding box center [1424, 433] width 208 height 29
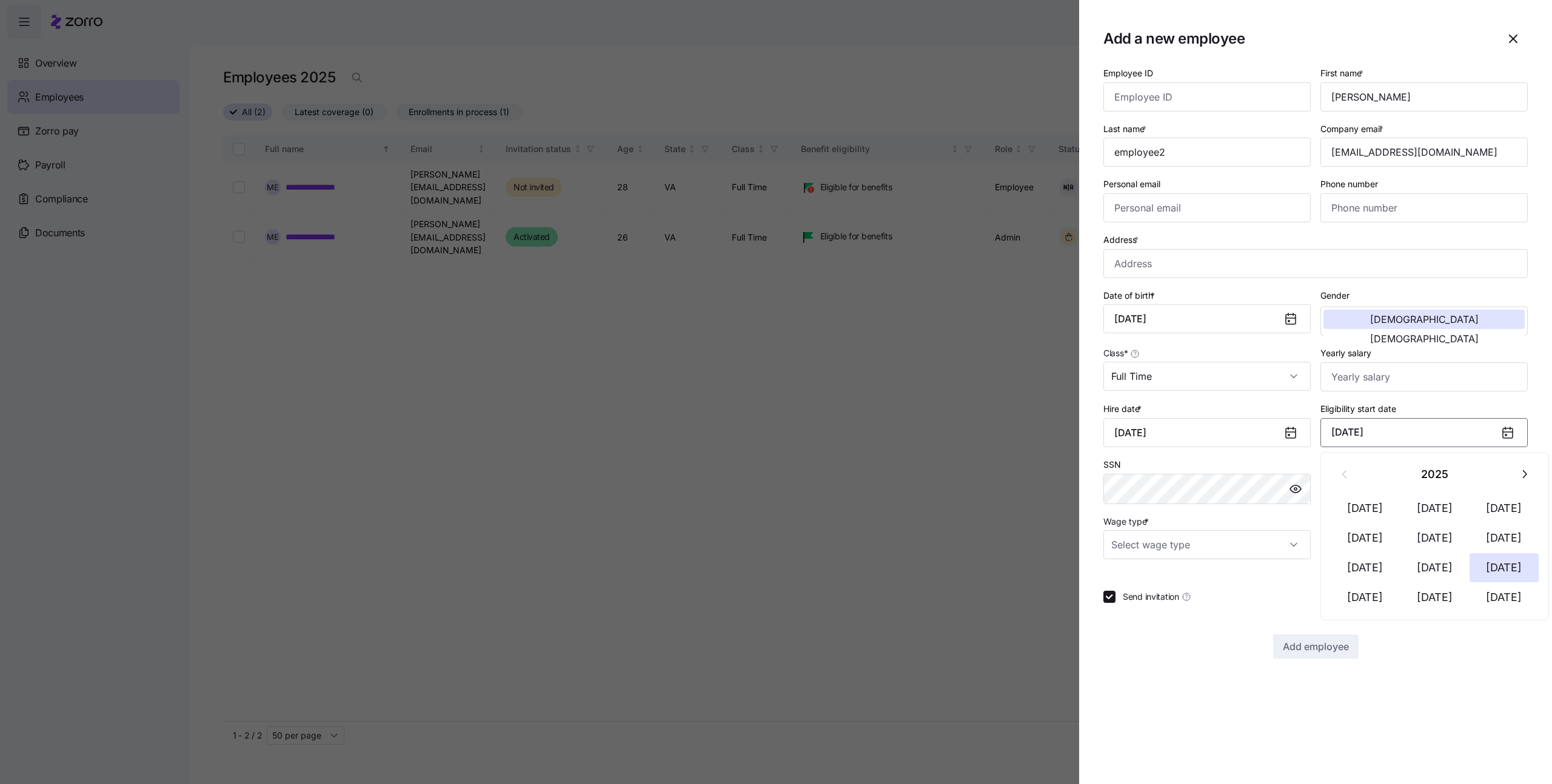
click at [1415, 437] on button "September 1, 2025" at bounding box center [1424, 433] width 208 height 29
click at [1363, 434] on button "September 1, 2025" at bounding box center [1424, 433] width 208 height 29
click at [1452, 566] on button "Aug 1" at bounding box center [1435, 568] width 70 height 29
click at [1178, 422] on input "August 2, 2025" at bounding box center [1207, 433] width 208 height 29
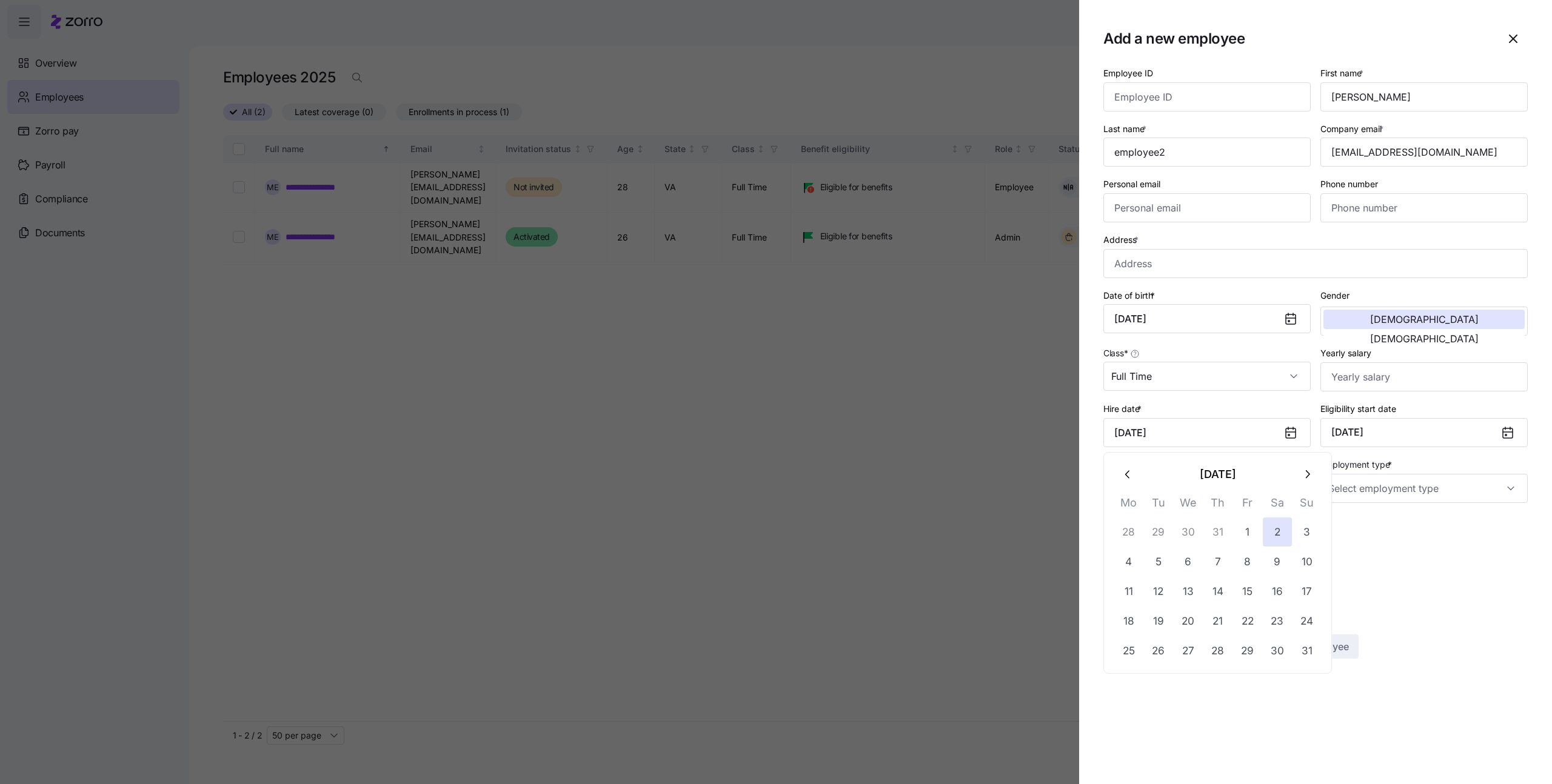
click at [1131, 481] on button "button" at bounding box center [1128, 475] width 29 height 29
click at [1219, 647] on button "31" at bounding box center [1218, 651] width 29 height 29
type input "July 31, 2025"
click at [1386, 500] on input "Employment type *" at bounding box center [1424, 488] width 208 height 29
click at [1381, 527] on div "Full Time" at bounding box center [1424, 525] width 197 height 25
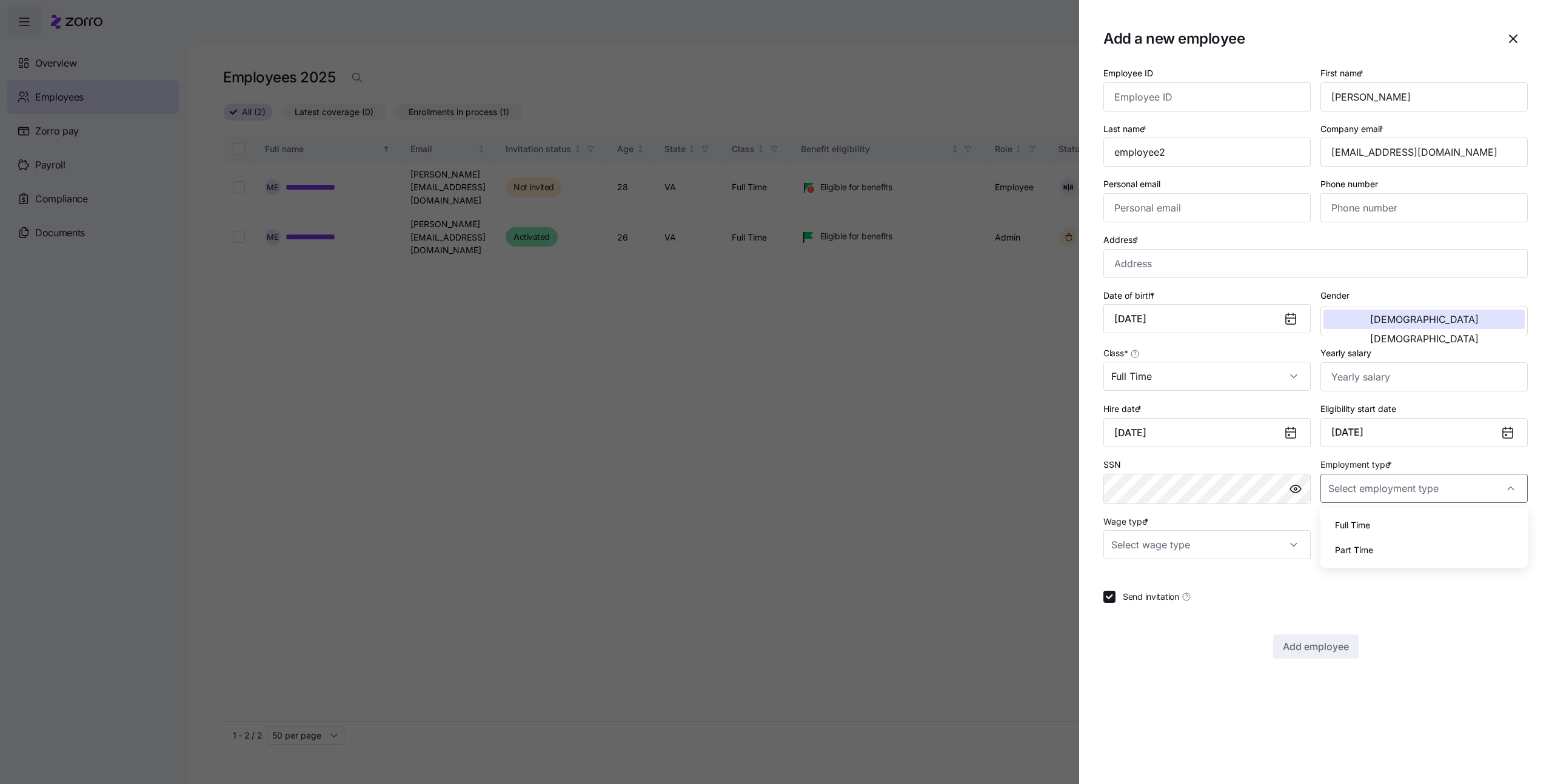
type input "Full Time"
click at [1249, 546] on input "Wage type *" at bounding box center [1207, 545] width 208 height 29
click at [1181, 575] on div "Salary" at bounding box center [1207, 582] width 197 height 25
type input "Salary"
click at [1141, 598] on span "Send invitation" at bounding box center [1151, 596] width 56 height 12
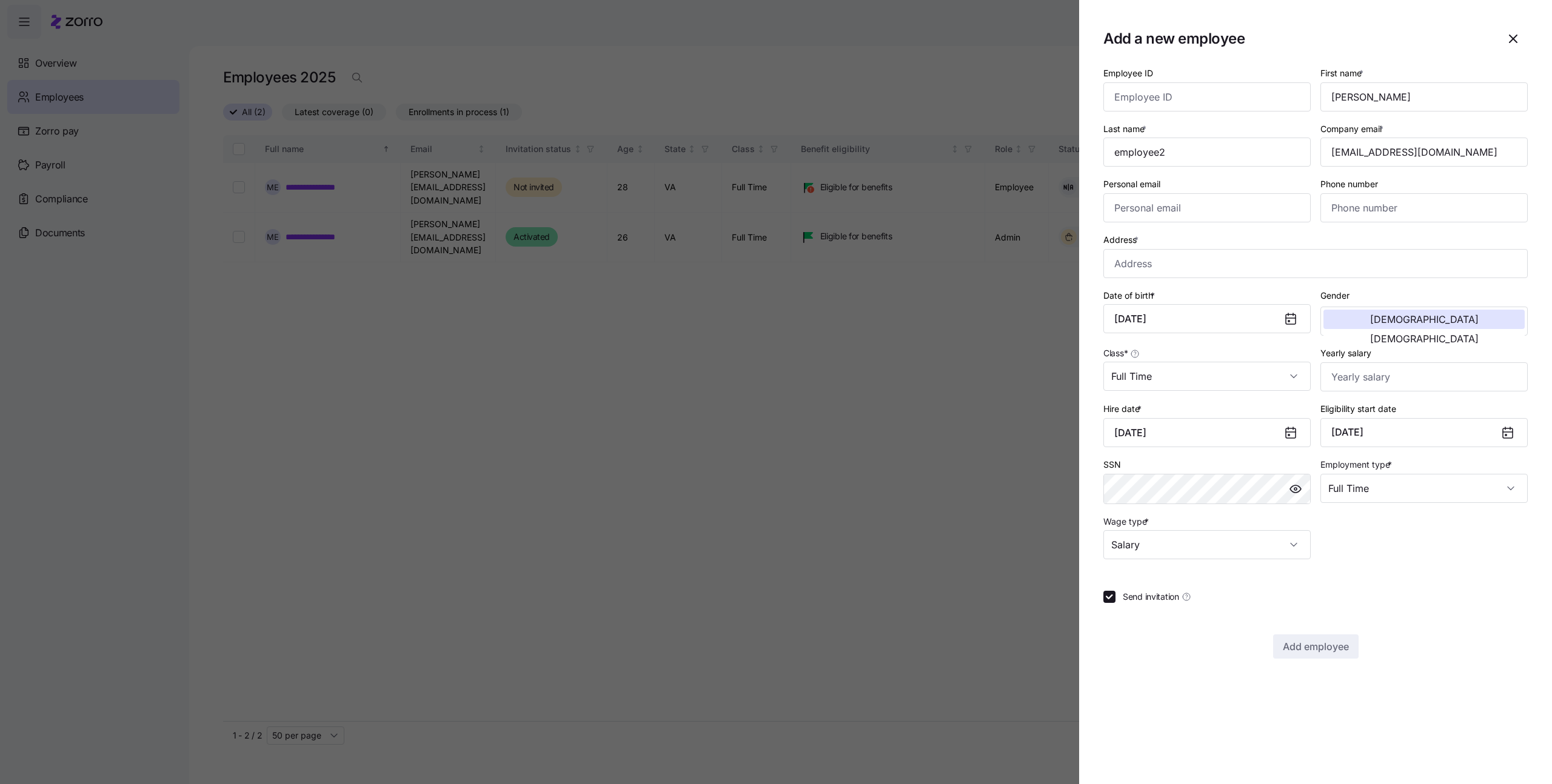
click at [1115, 598] on input "Send invitation" at bounding box center [1109, 596] width 12 height 12
checkbox input "false"
click at [1325, 259] on input "Address *" at bounding box center [1315, 263] width 424 height 29
type input "Asdee Ln, Lake Ridge, VA 22192, USA"
click at [1348, 655] on button "Add employee" at bounding box center [1316, 647] width 85 height 24
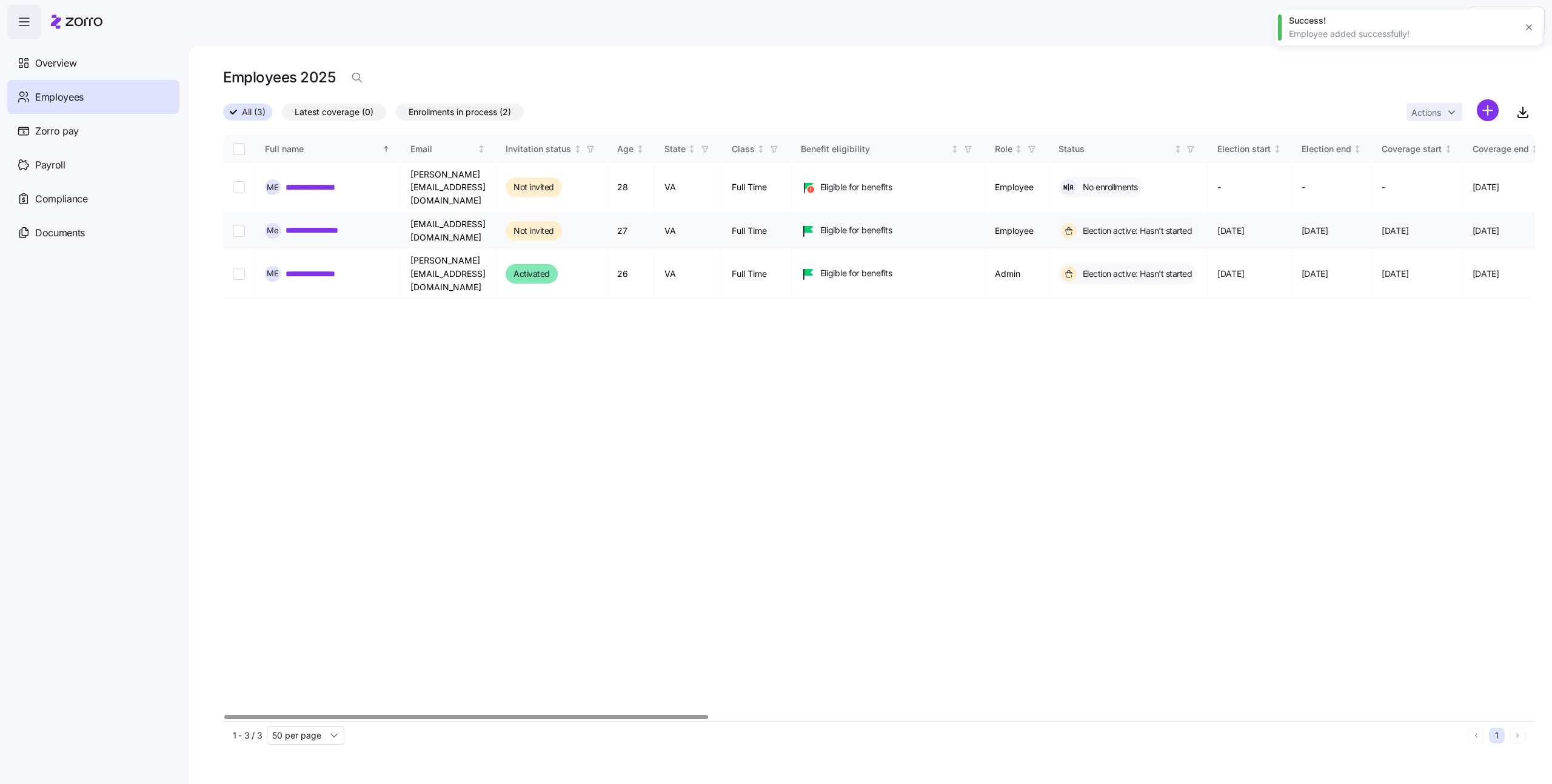
click at [330, 224] on link "**********" at bounding box center [323, 230] width 75 height 12
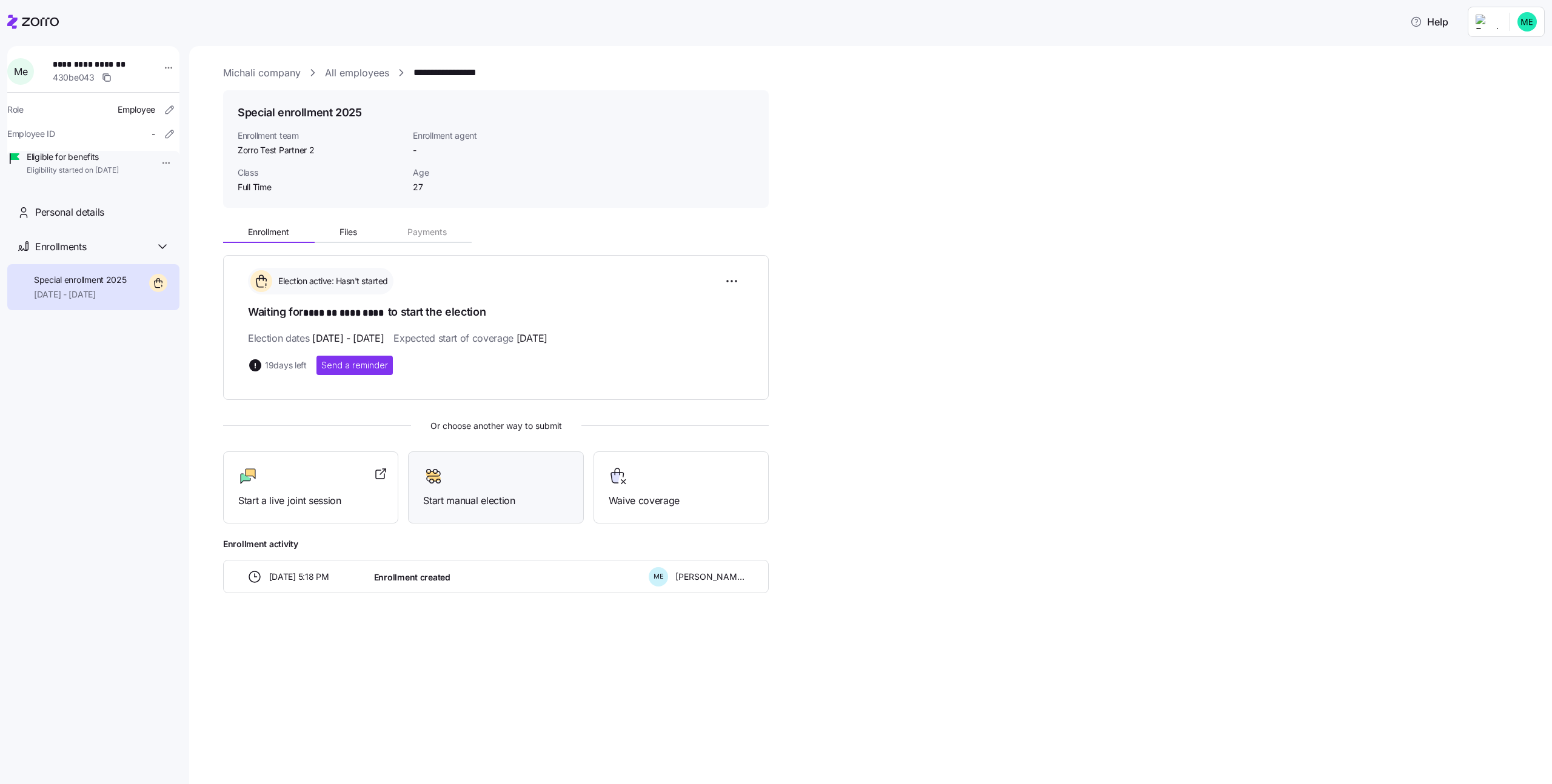
click at [456, 480] on div at bounding box center [495, 476] width 145 height 20
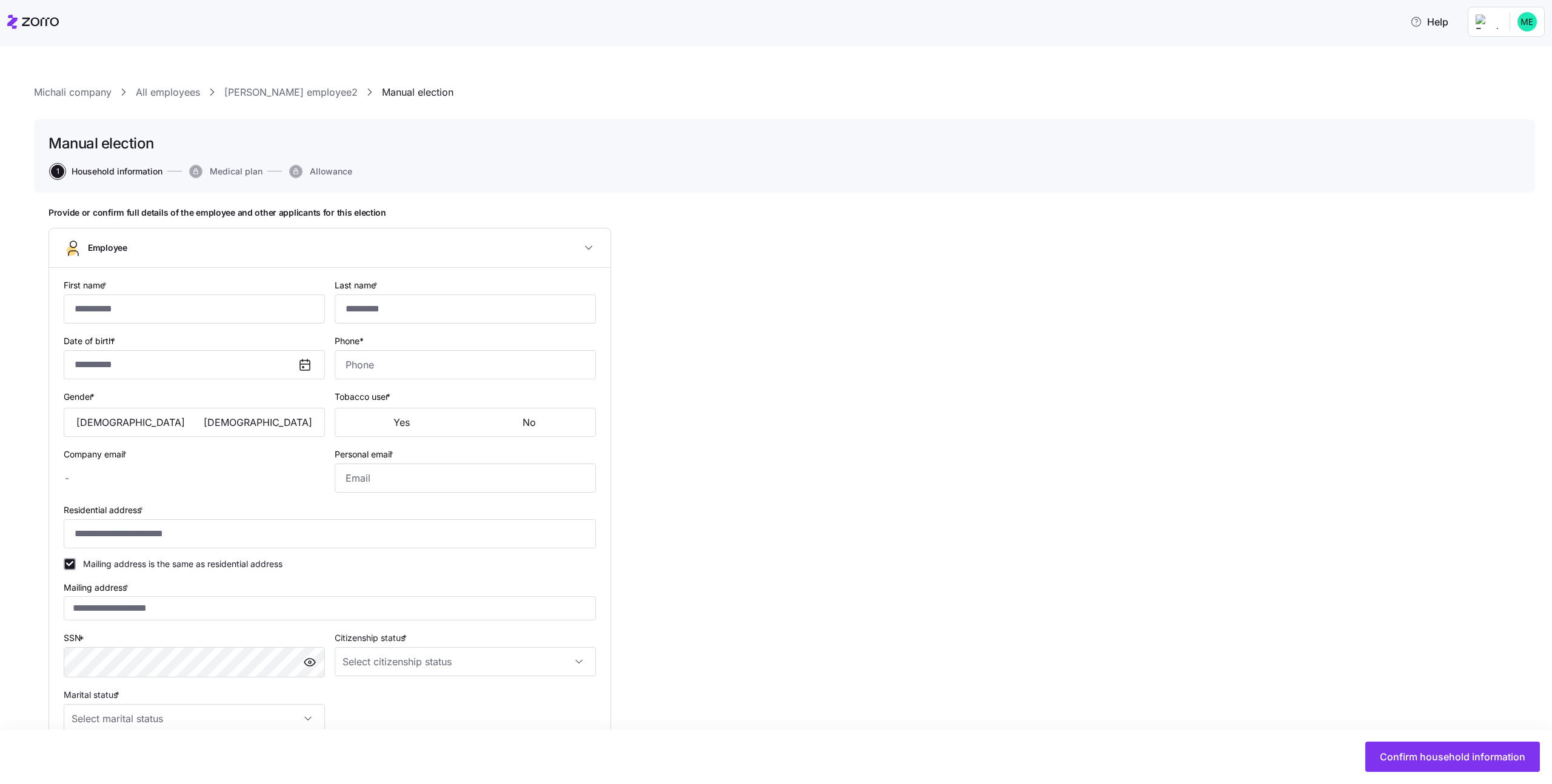
type input "*******"
type input "*********"
type input "michali.k+employee2@myzorro.co"
type input "**********"
checkbox input "true"
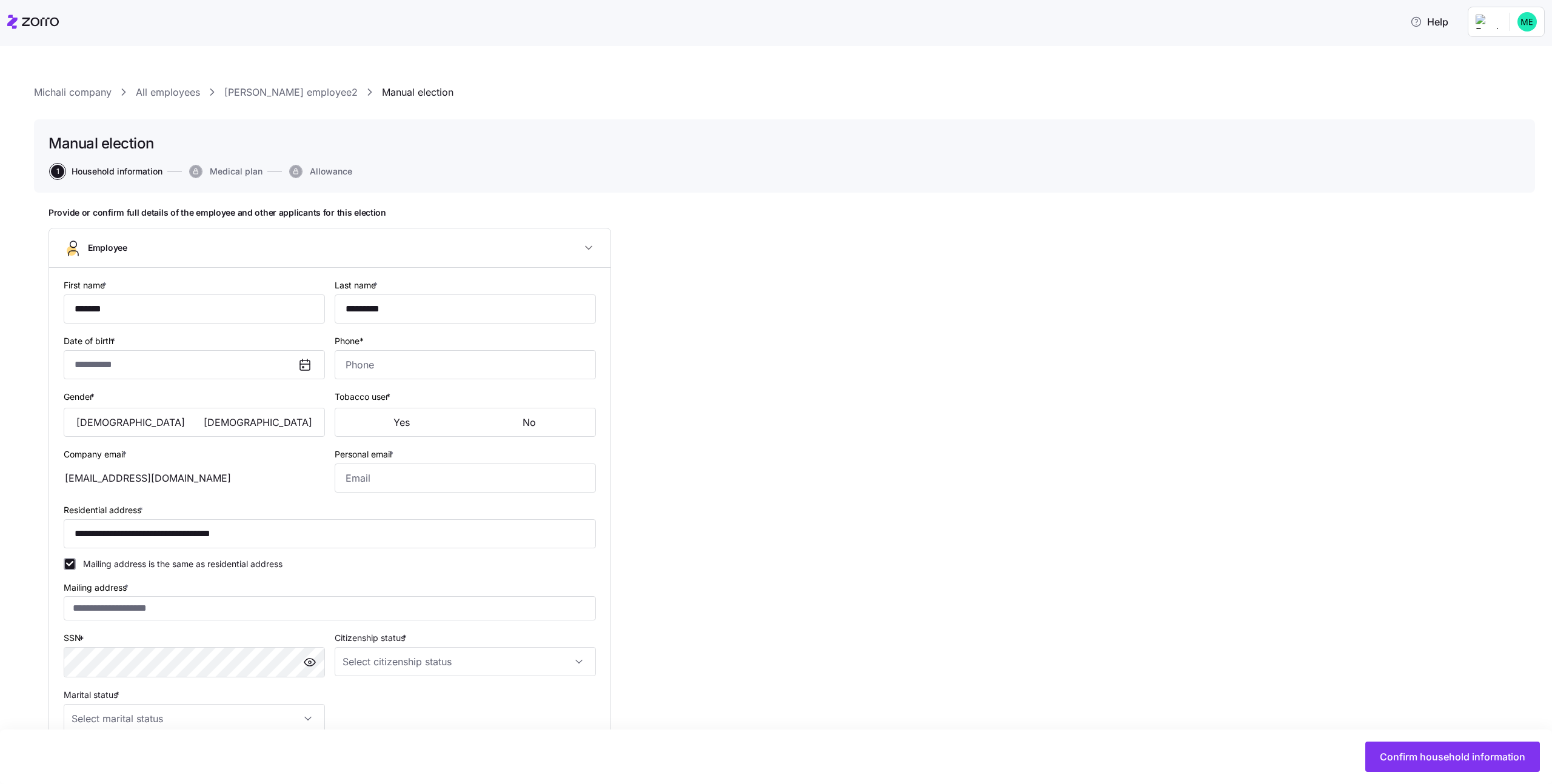
type input "**********"
type input "Full Time"
type input "Full time"
type input "Salary"
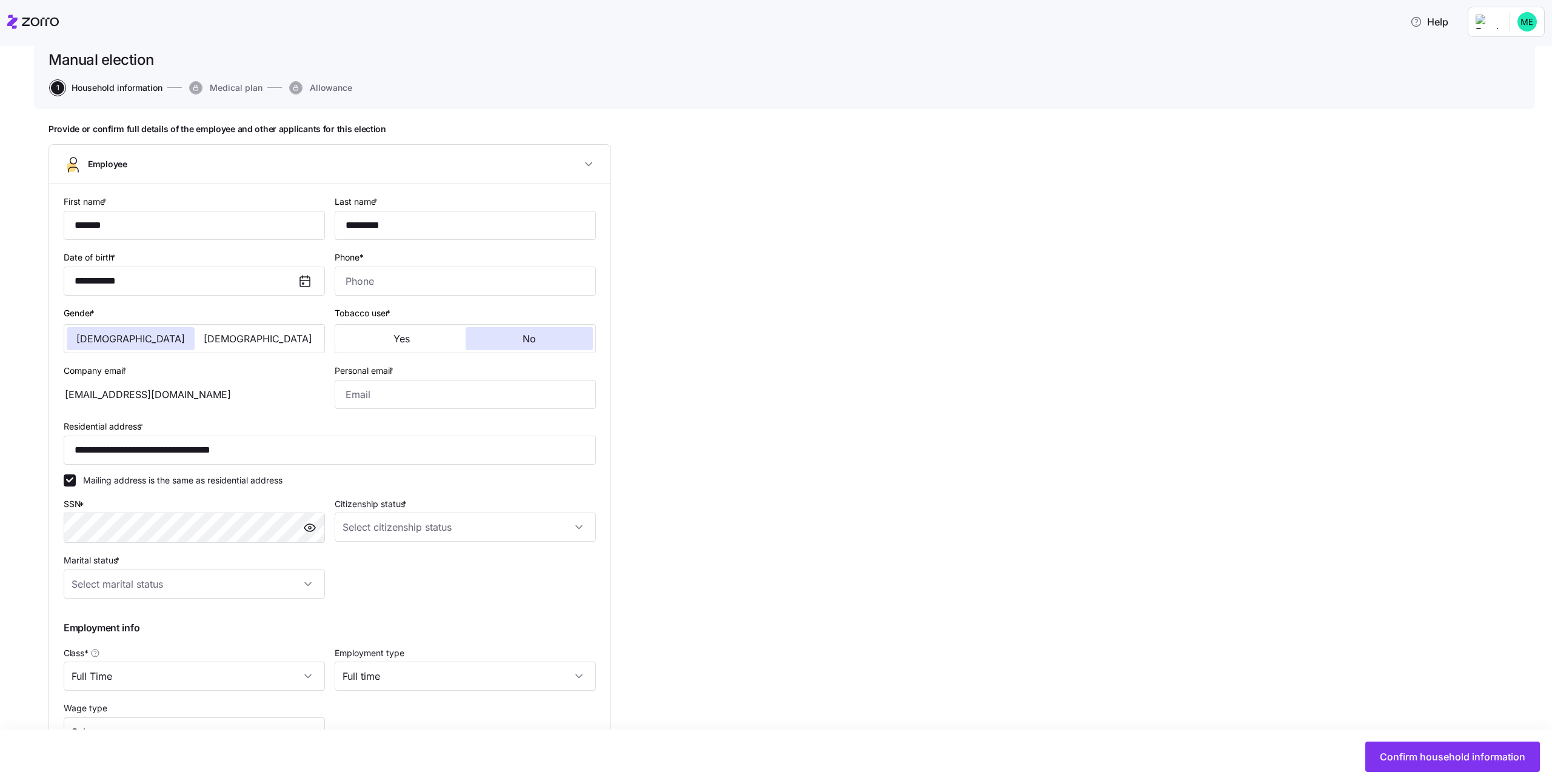
scroll to position [90, 0]
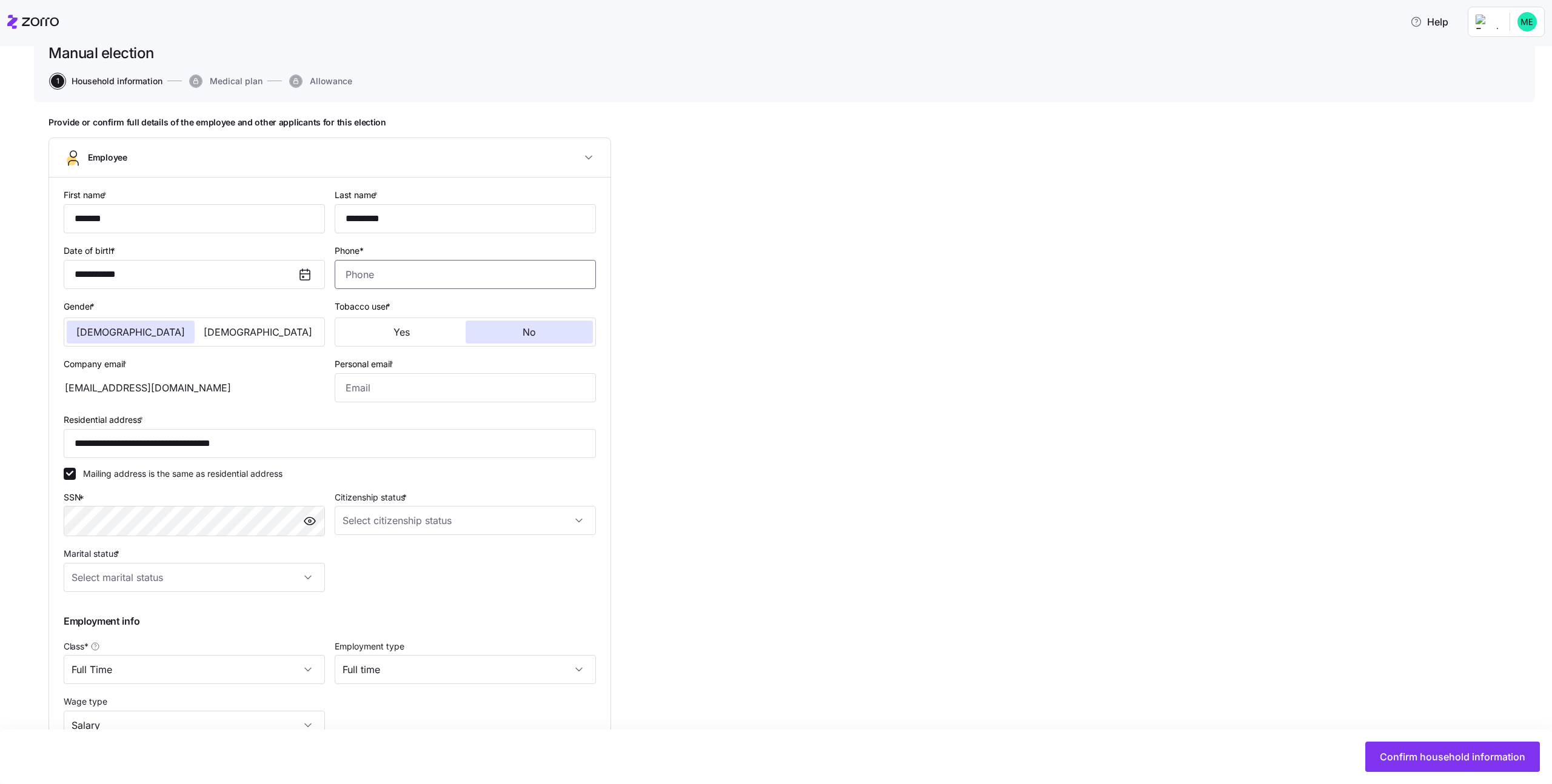
click at [502, 276] on input "Phone*" at bounding box center [465, 274] width 261 height 29
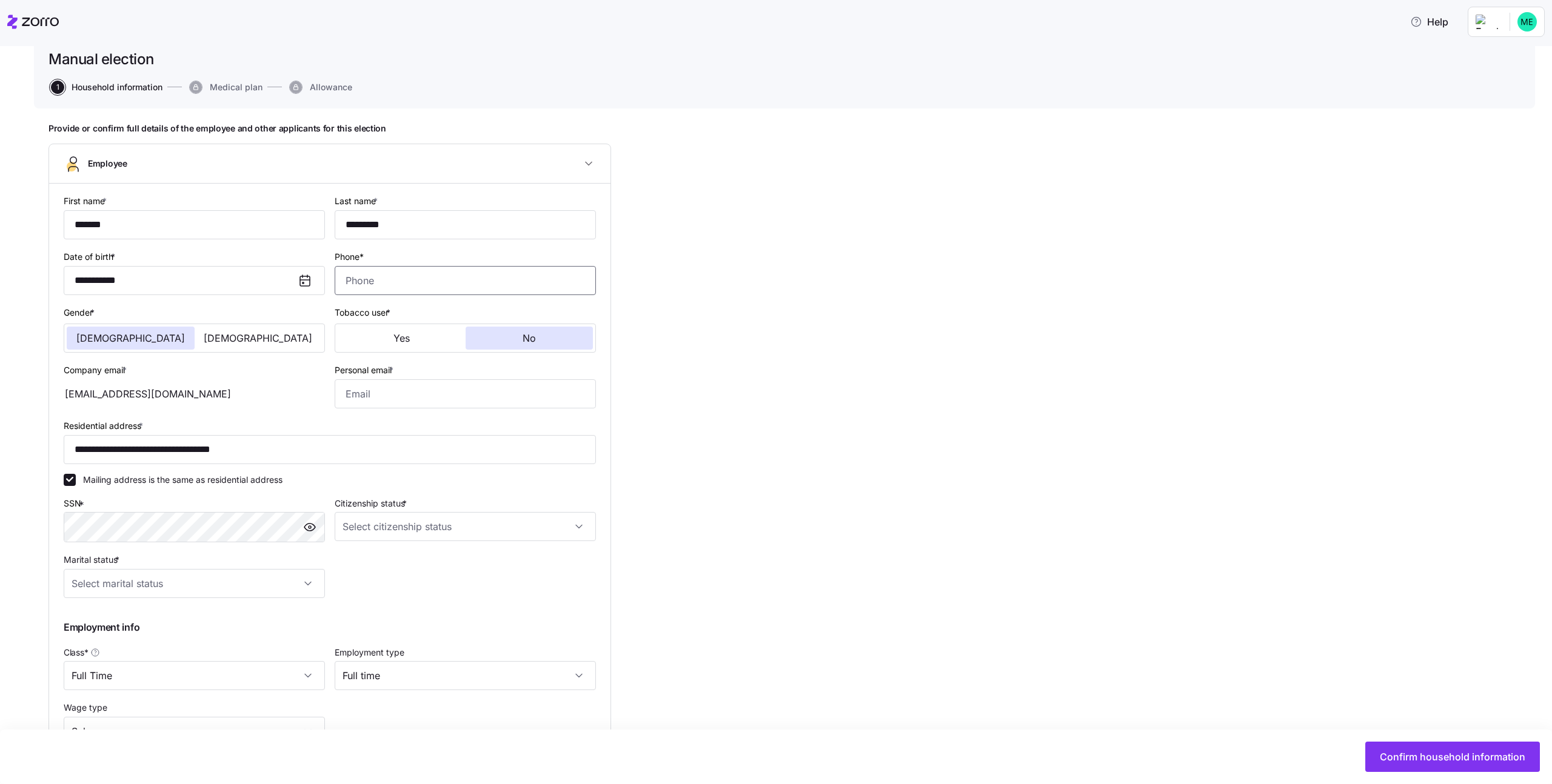
scroll to position [77, 0]
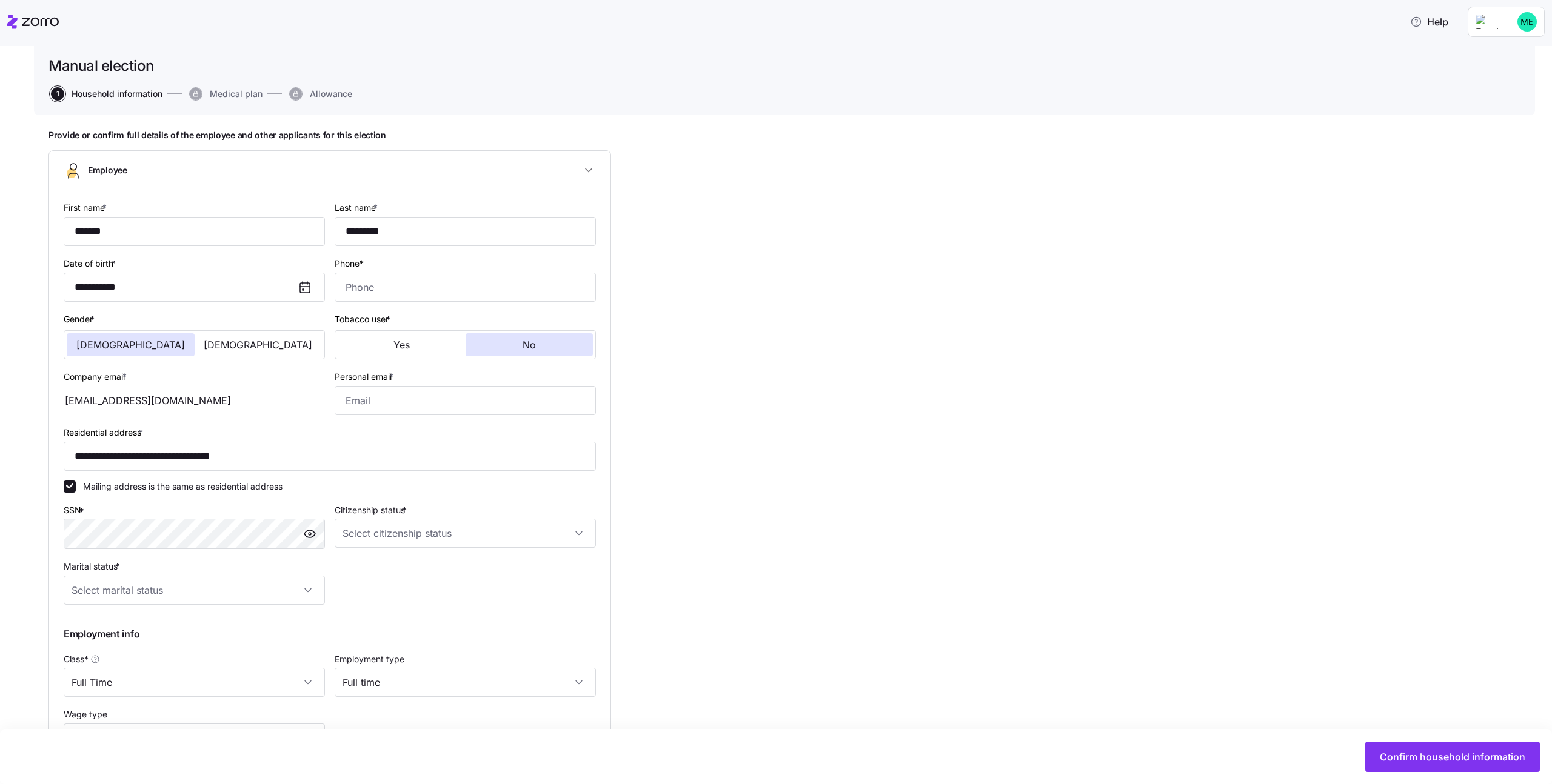
click at [917, 411] on div "**********" at bounding box center [784, 516] width 1472 height 773
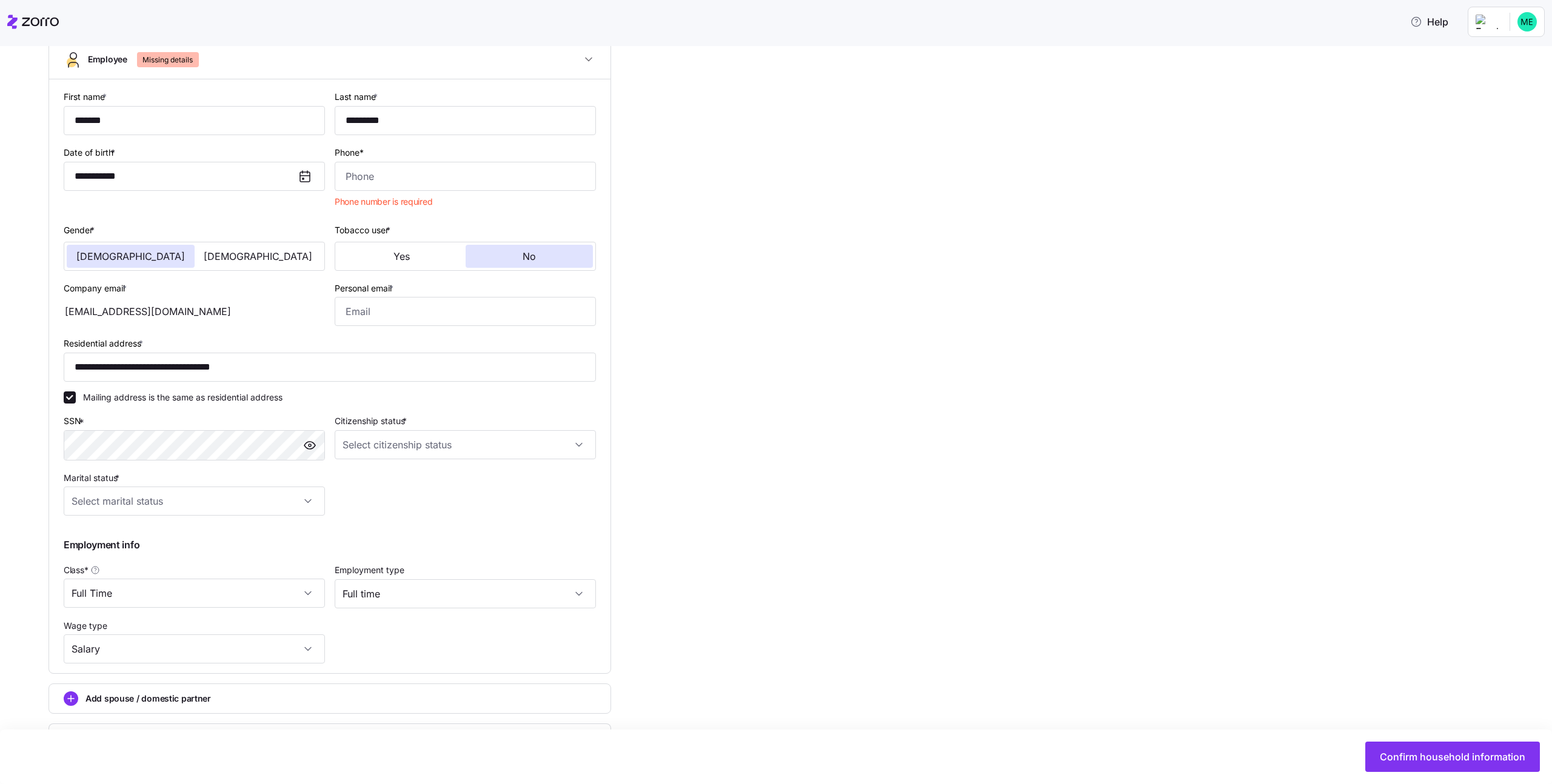
scroll to position [0, 0]
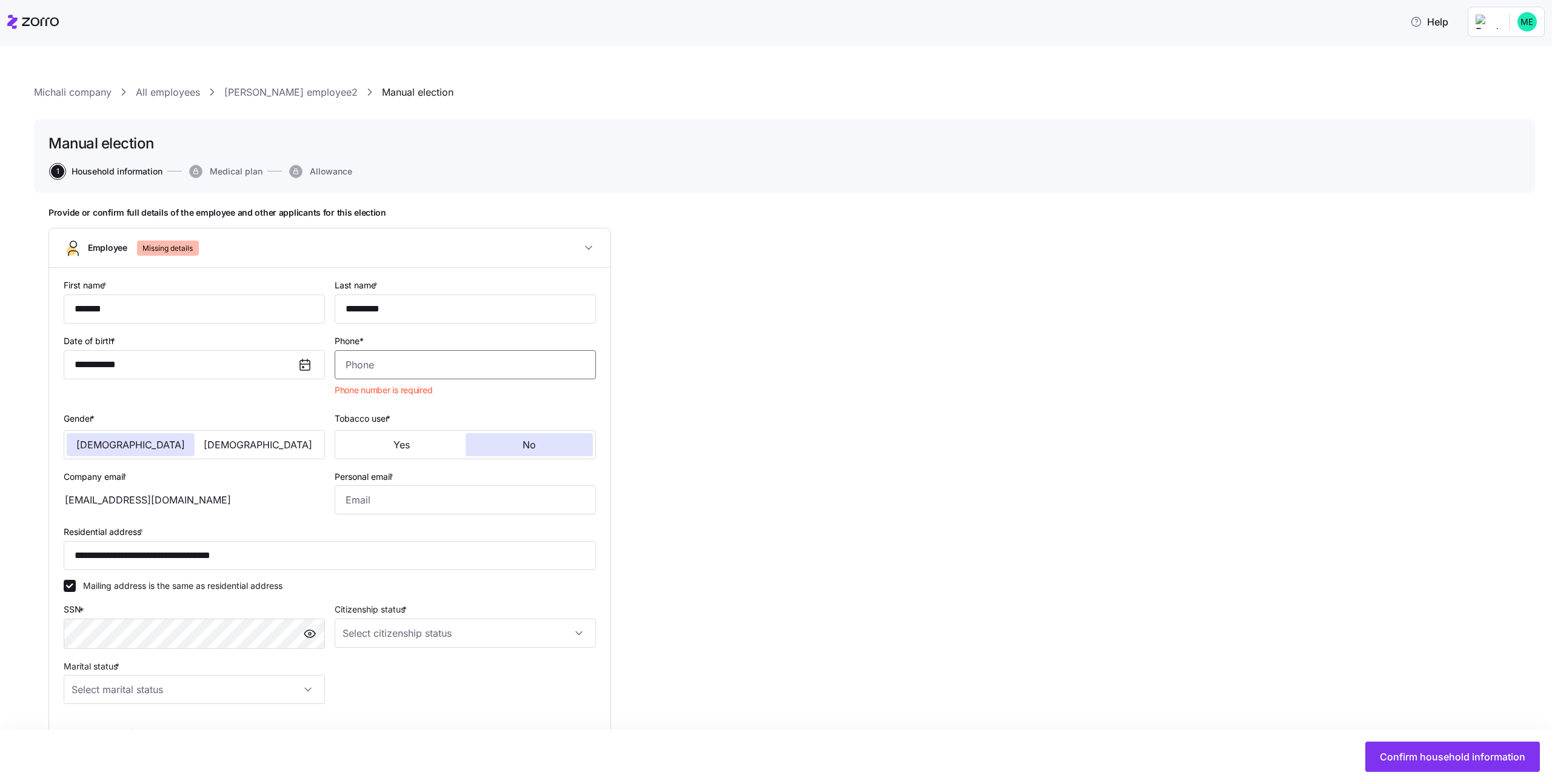
click at [471, 373] on input "Phone*" at bounding box center [465, 365] width 261 height 29
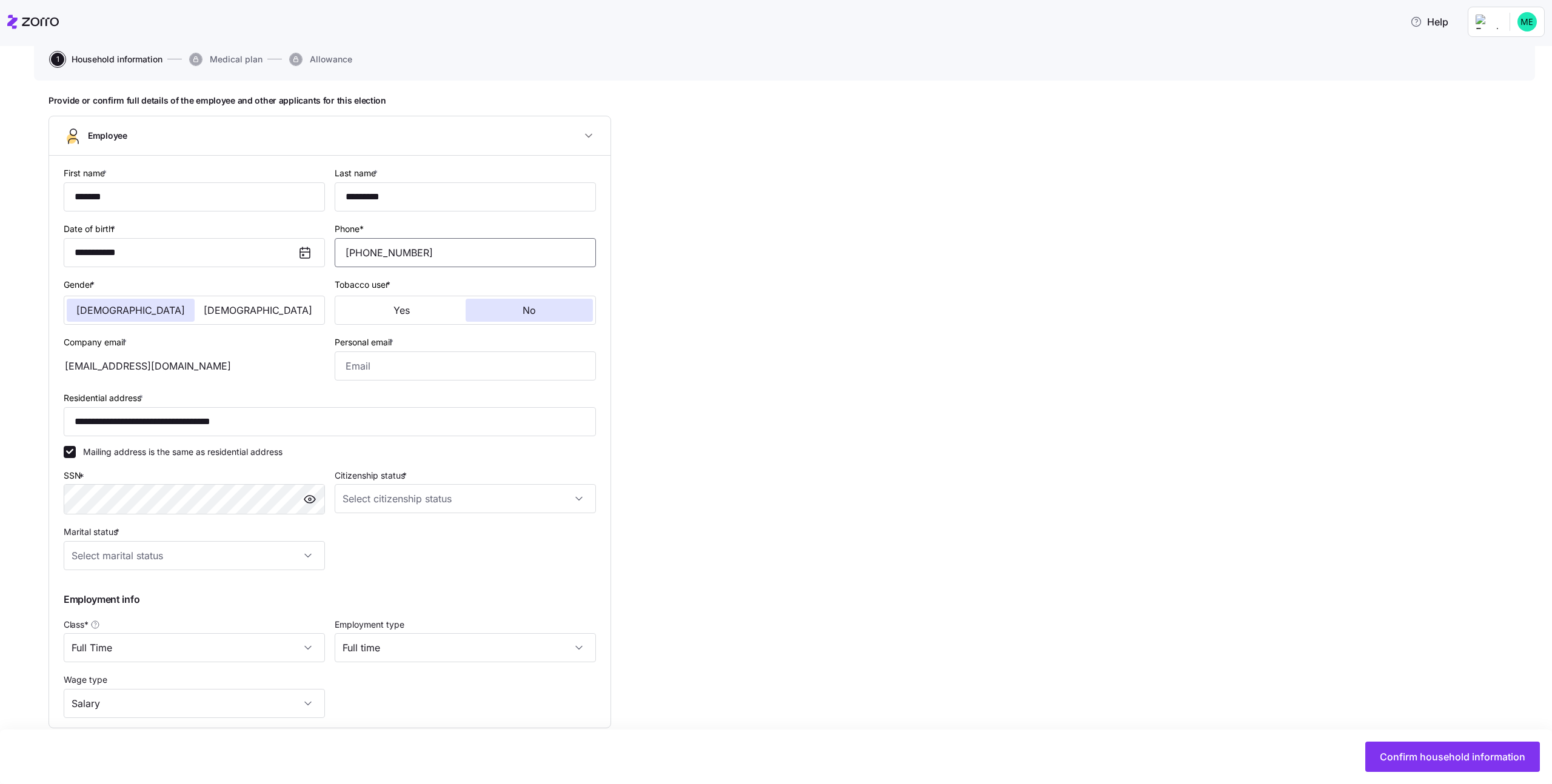
scroll to position [125, 0]
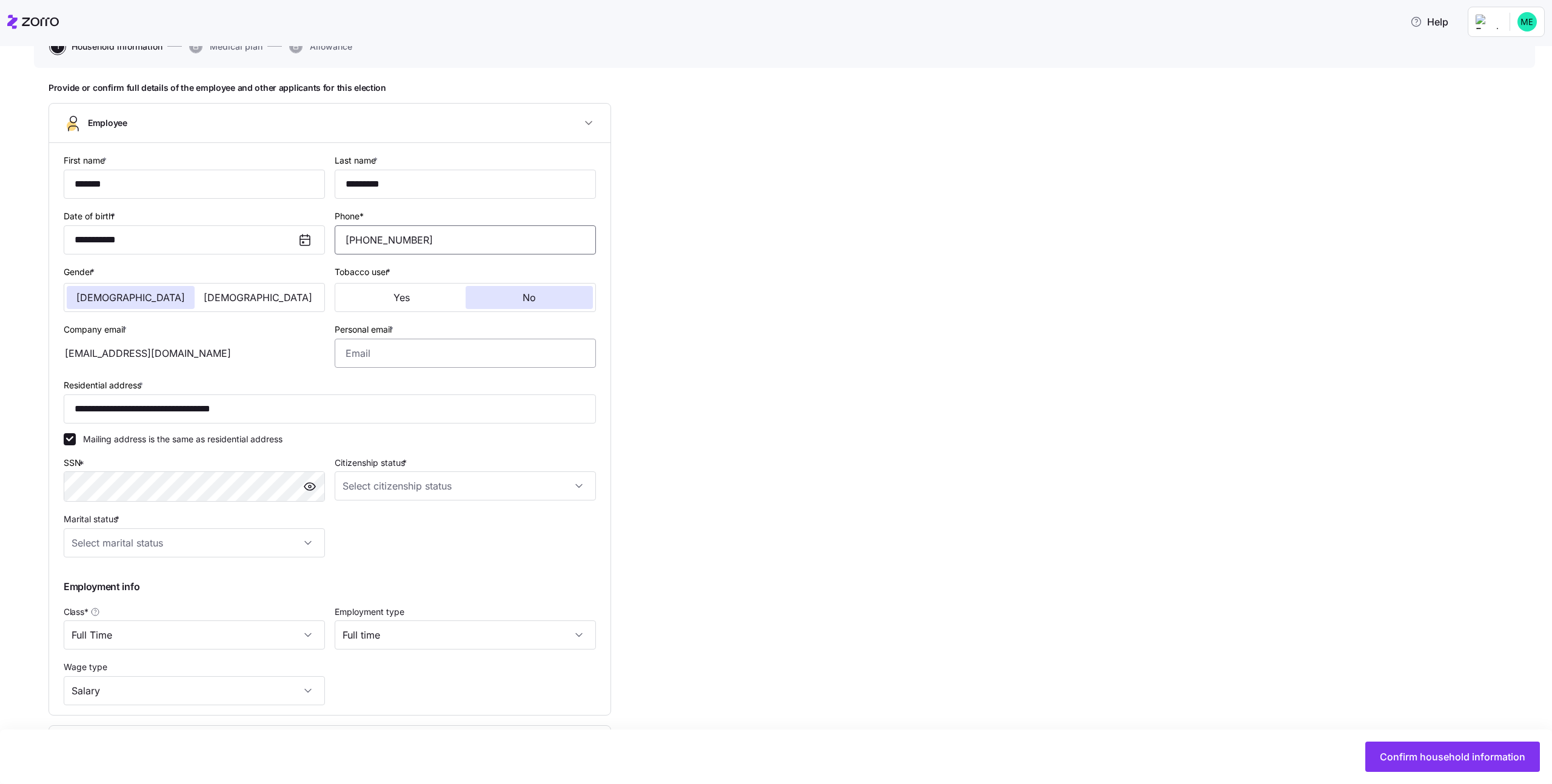
type input "1 (234) 567-8912"
click at [454, 362] on input "Personal email *" at bounding box center [465, 353] width 261 height 29
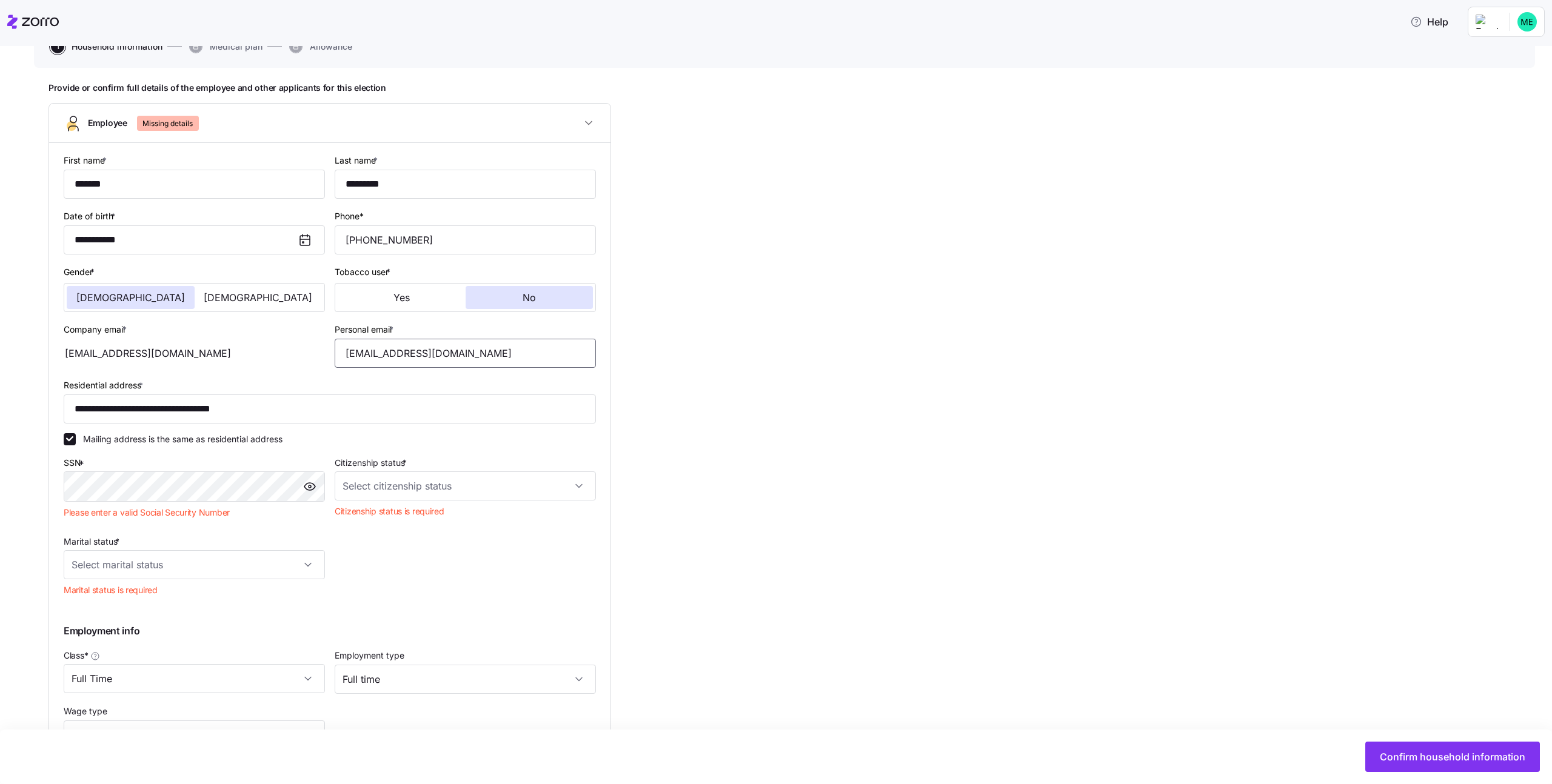
click at [387, 358] on input "michali.k@myzorro.co" at bounding box center [465, 353] width 261 height 29
type input "michali.k+employee2@myzorro.co"
click at [203, 463] on div "SSN *" at bounding box center [194, 478] width 261 height 47
click at [385, 489] on input "Citizenship status *" at bounding box center [465, 486] width 261 height 29
click at [382, 515] on div "US citizen" at bounding box center [465, 523] width 252 height 25
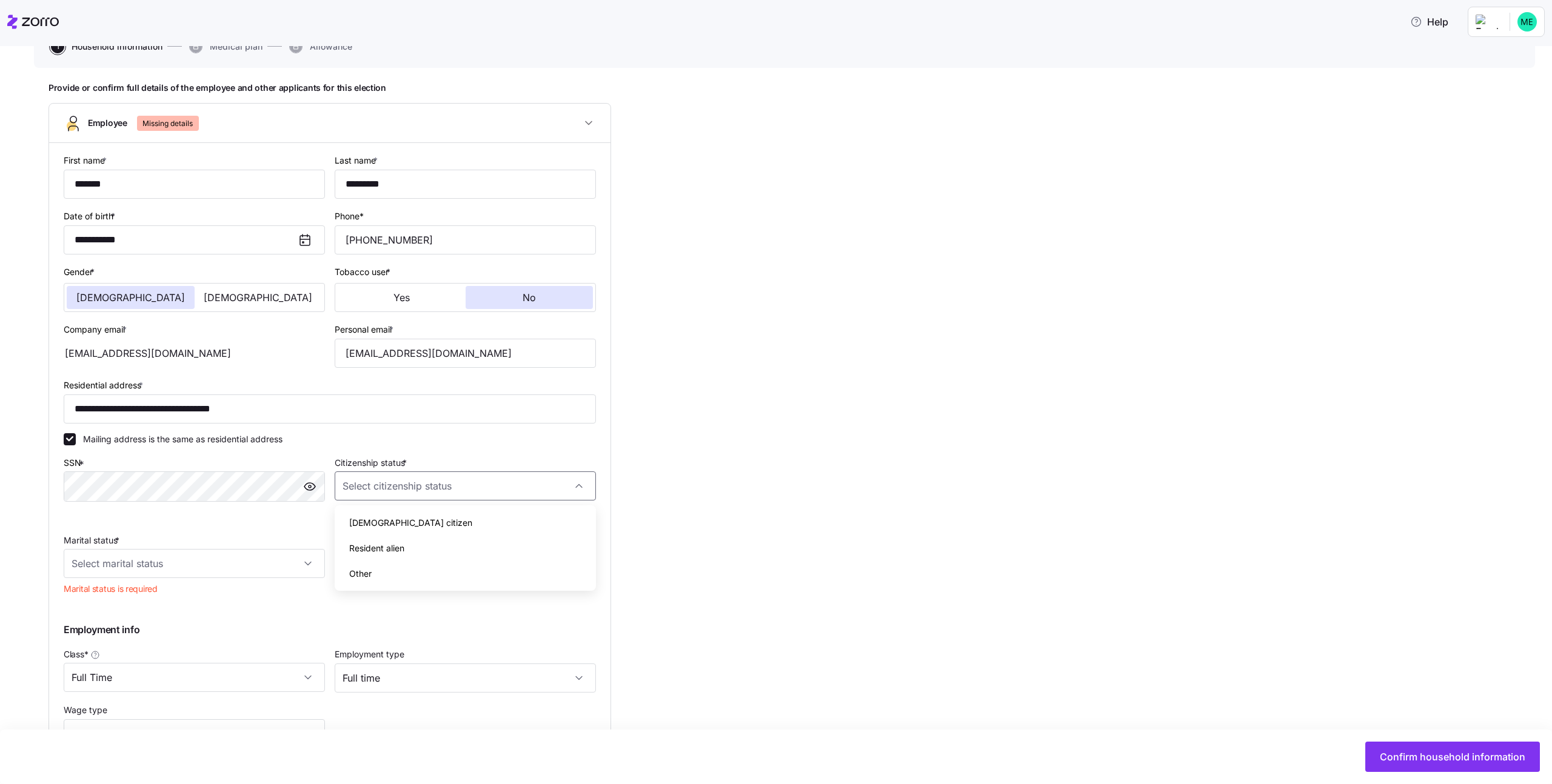
type input "US citizen"
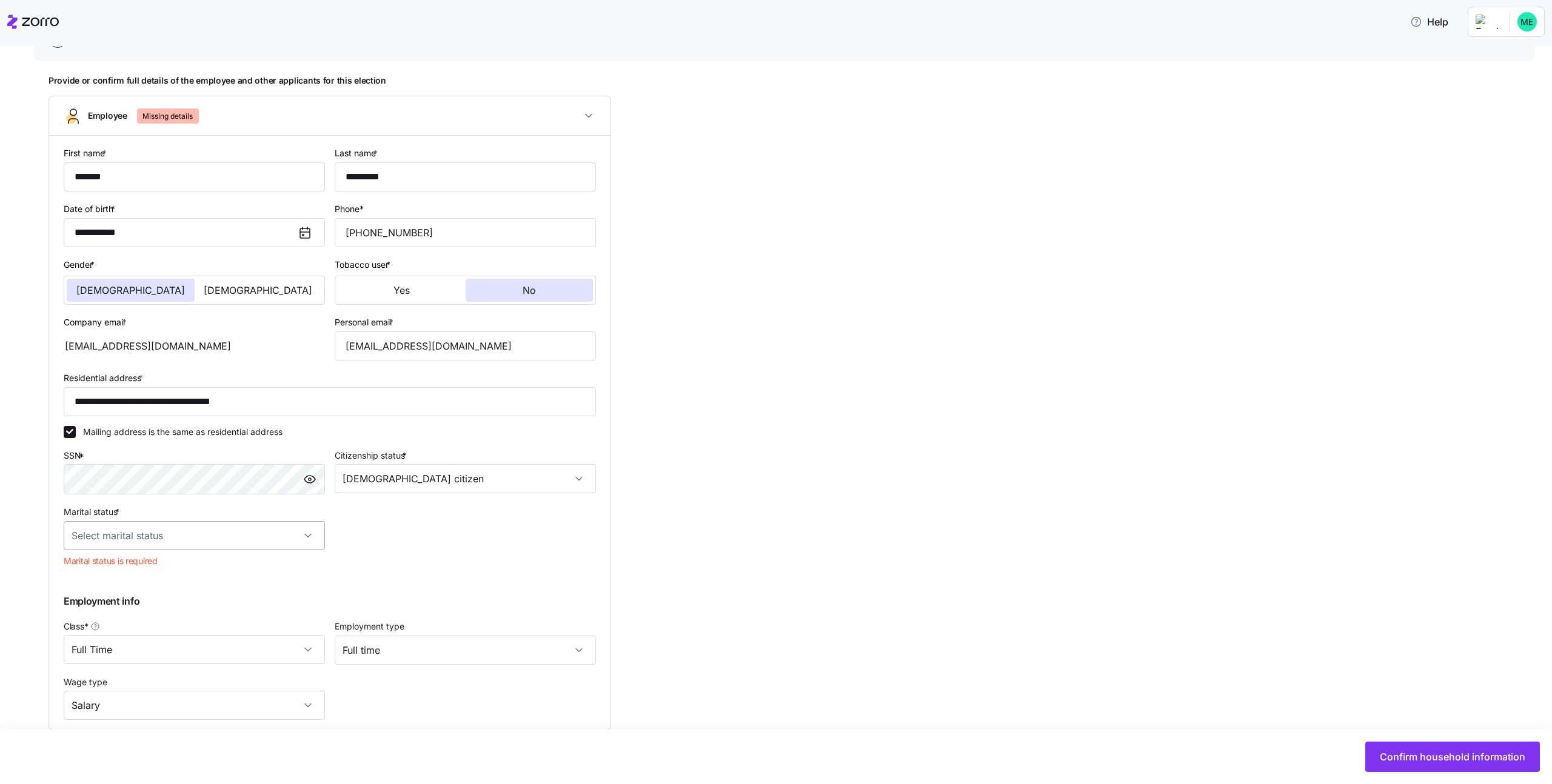
scroll to position [139, 0]
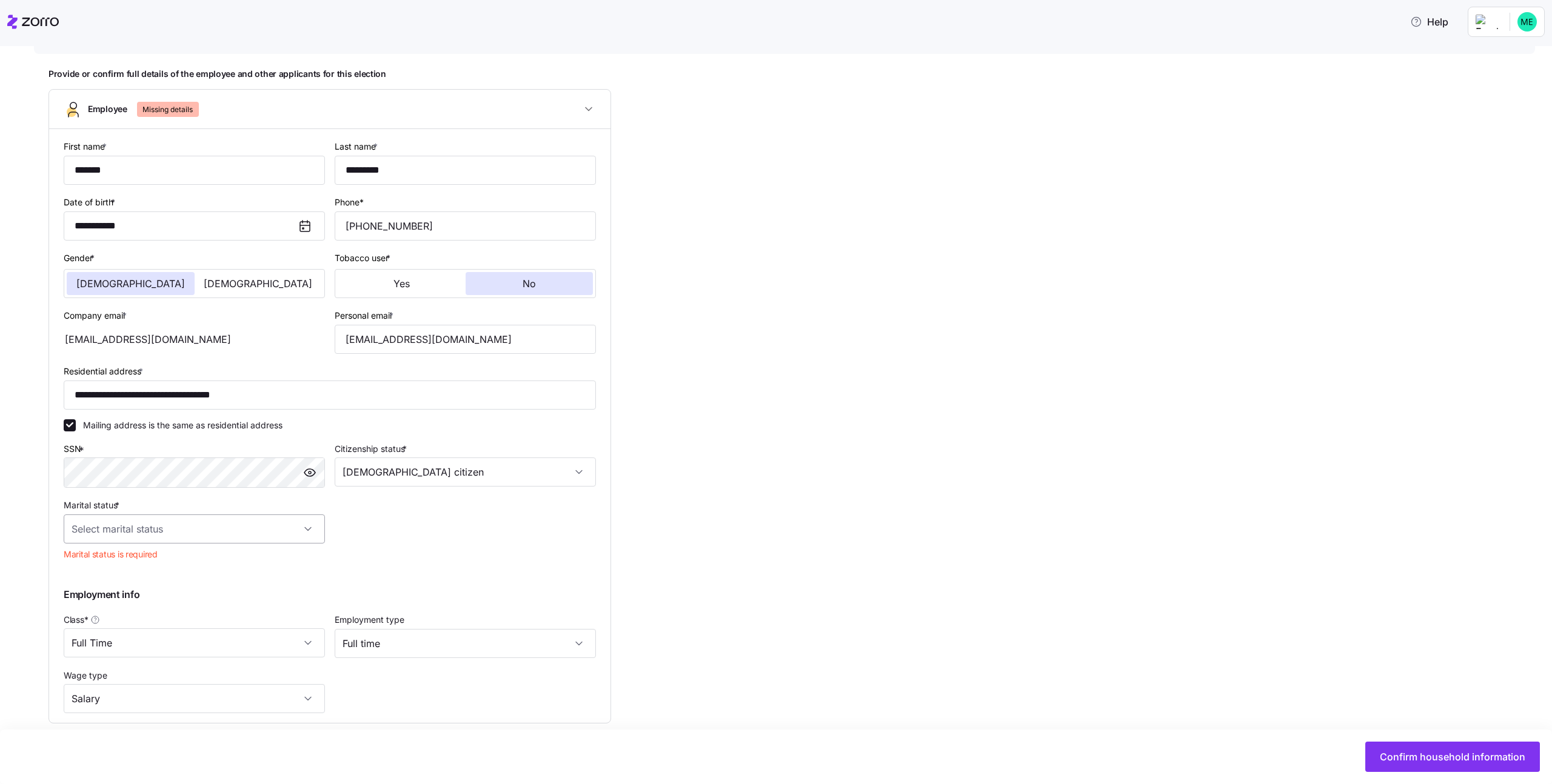
click at [242, 525] on input "Marital status *" at bounding box center [194, 529] width 261 height 29
click at [234, 561] on div "Single" at bounding box center [194, 566] width 252 height 25
type input "Single"
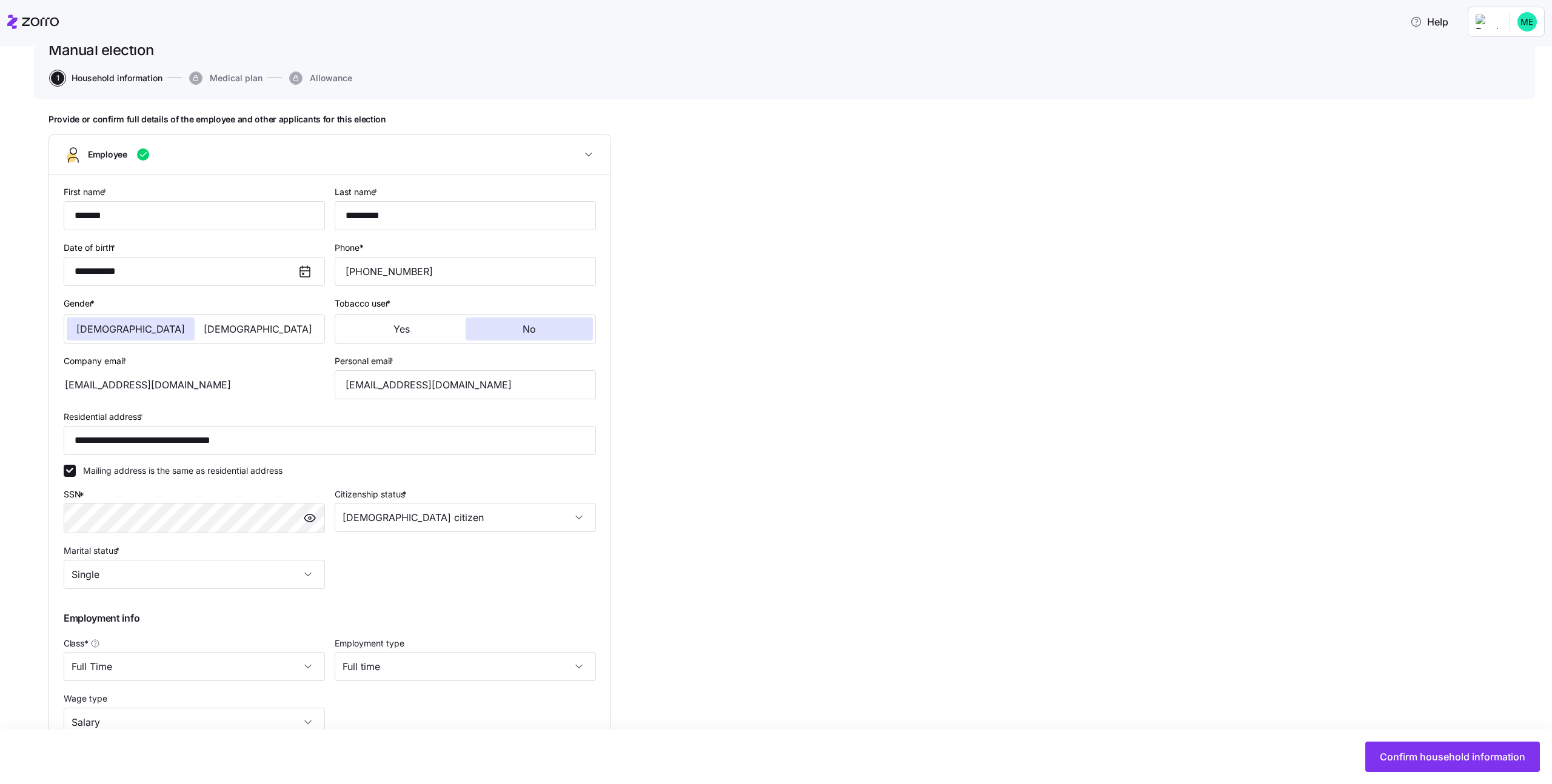
scroll to position [210, 0]
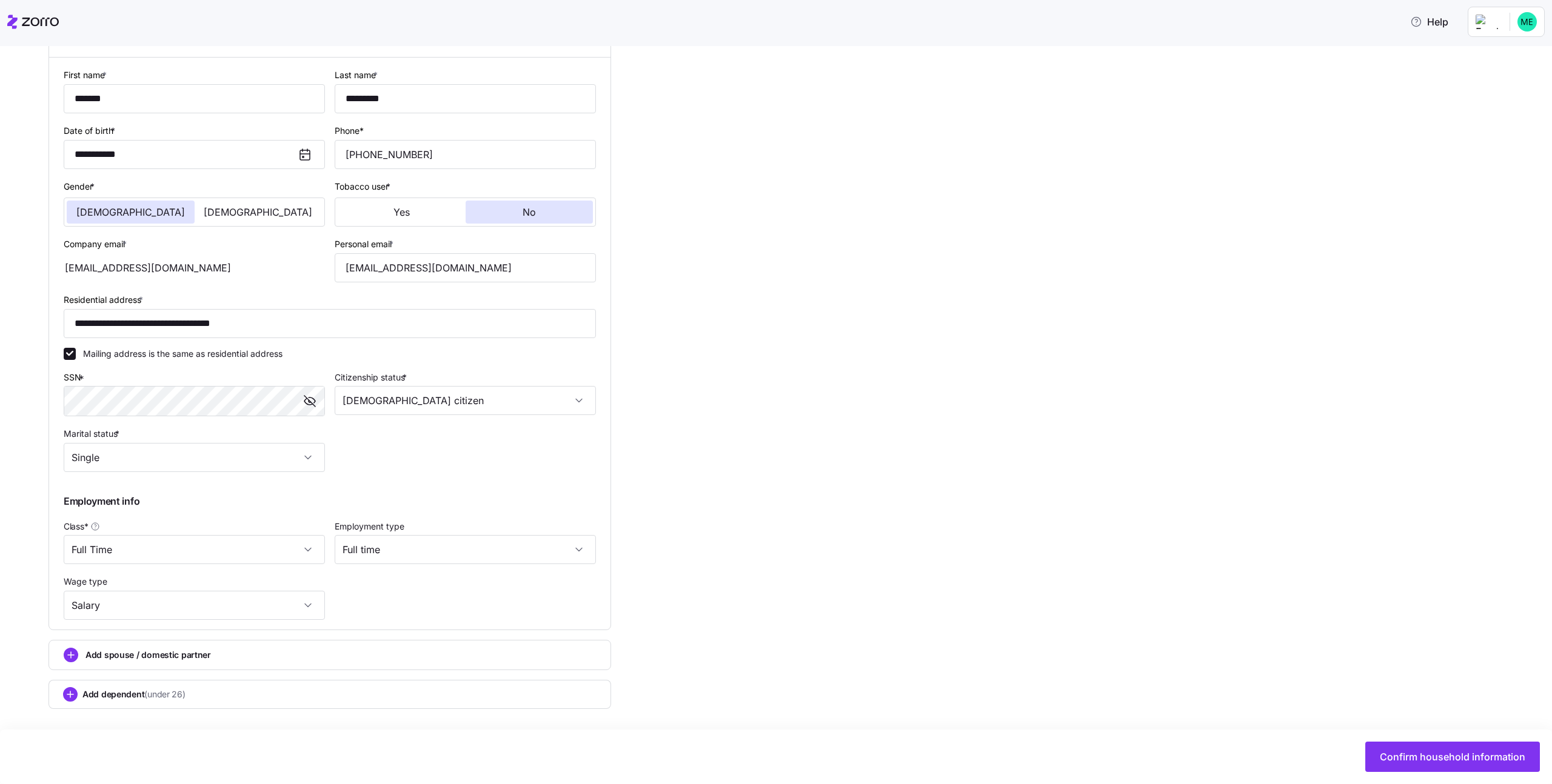
click at [449, 443] on div "**********" at bounding box center [329, 343] width 542 height 562
click at [1377, 767] on button "Confirm household information" at bounding box center [1452, 757] width 175 height 30
type input "michali.k+employee2@myzorro.co"
type input "US citizen"
type input "Single"
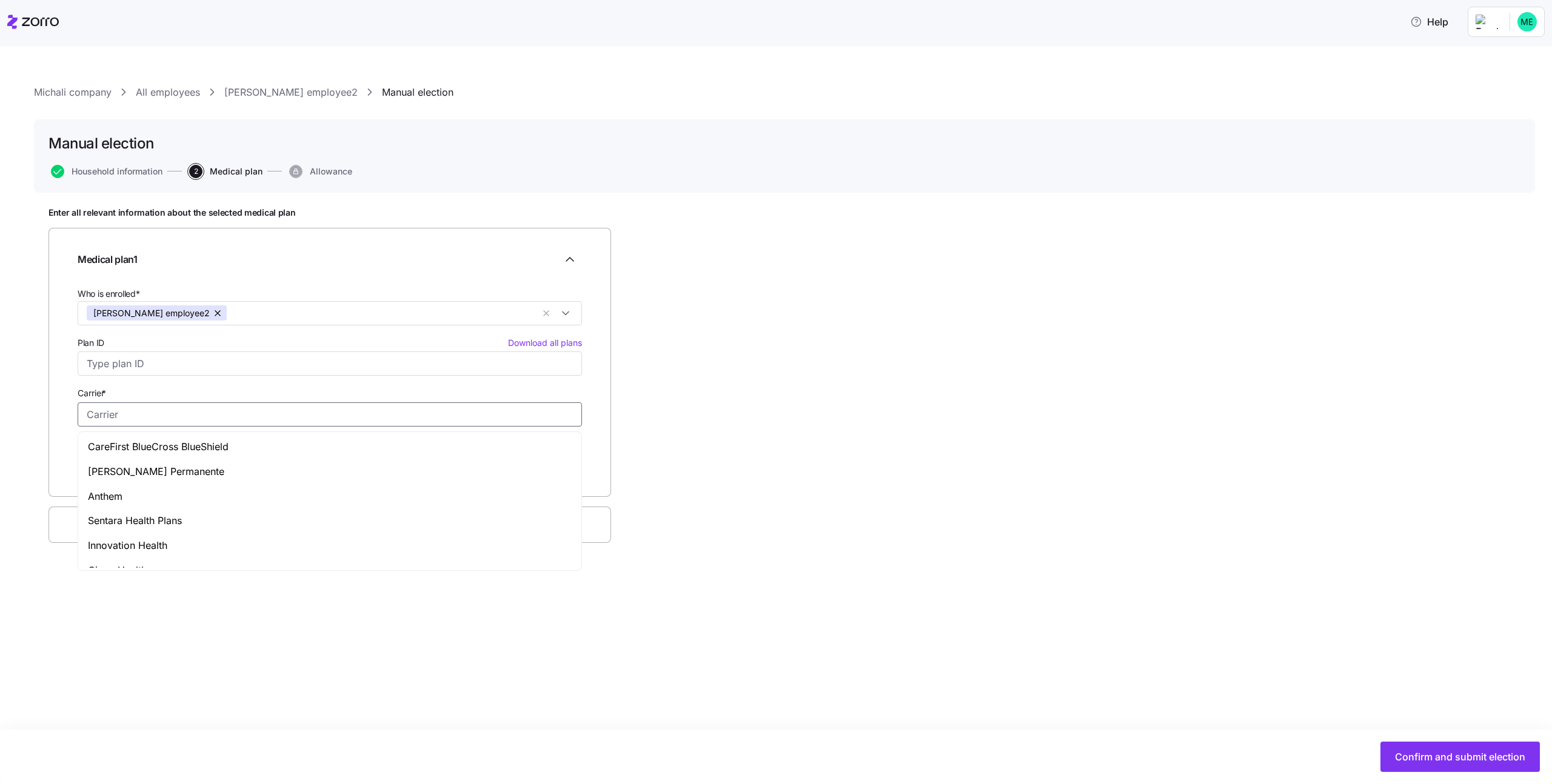
click at [163, 417] on input "Carrier *" at bounding box center [329, 415] width 505 height 24
click at [1132, 457] on div "Enter all relevant information about the selected medical plan Medical plan 1 W…" at bounding box center [784, 406] width 1472 height 396
click at [188, 358] on input "Plan ID Download all plans" at bounding box center [329, 363] width 505 height 24
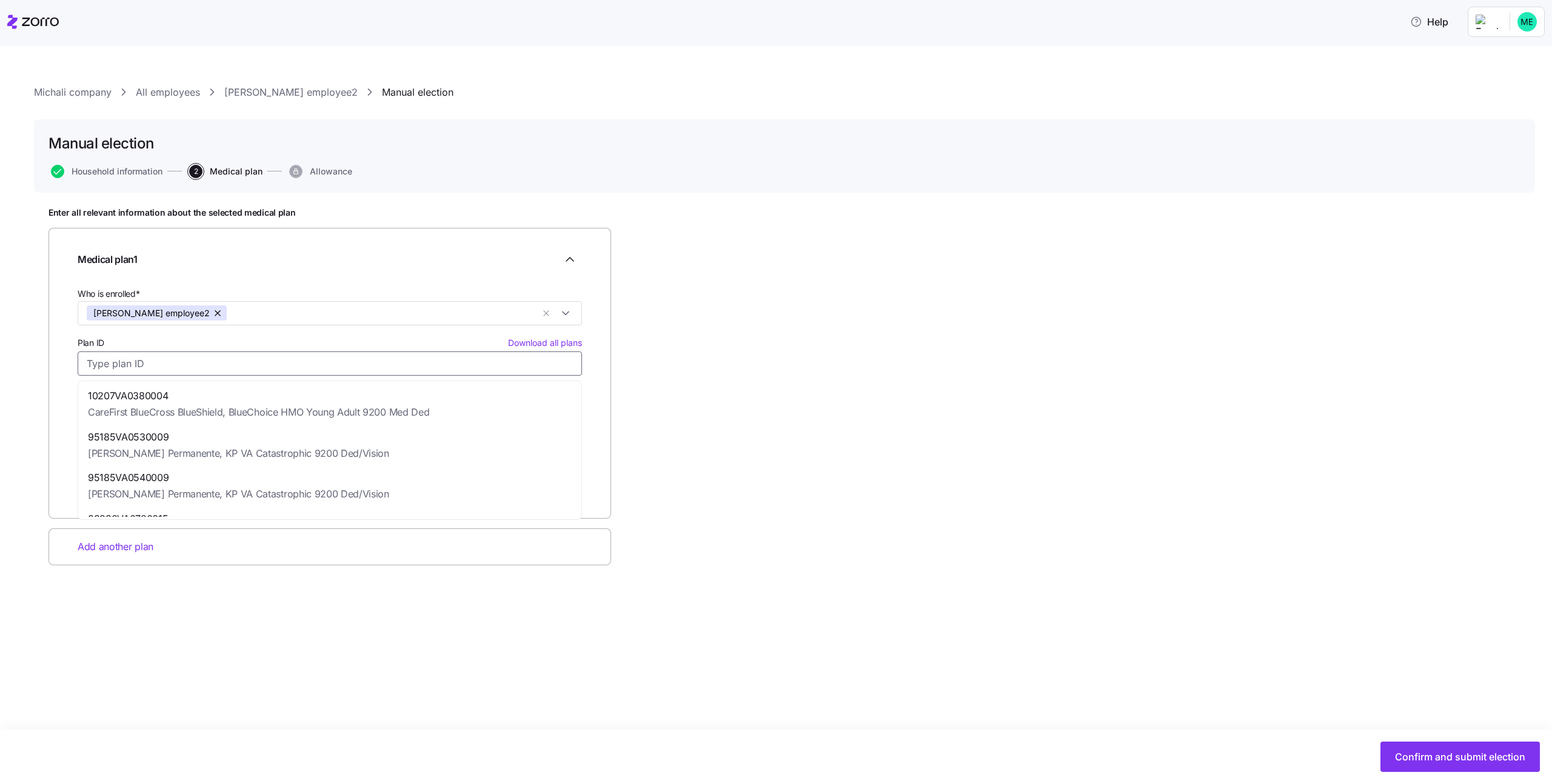
click at [173, 389] on span "10207VA0380004" at bounding box center [258, 396] width 341 height 15
type input "10207VA0380004"
type input "CareFirst BlueCross BlueShield"
type input "BlueChoice HMO Young Adult 9200 Med Ded"
type input "$156.93"
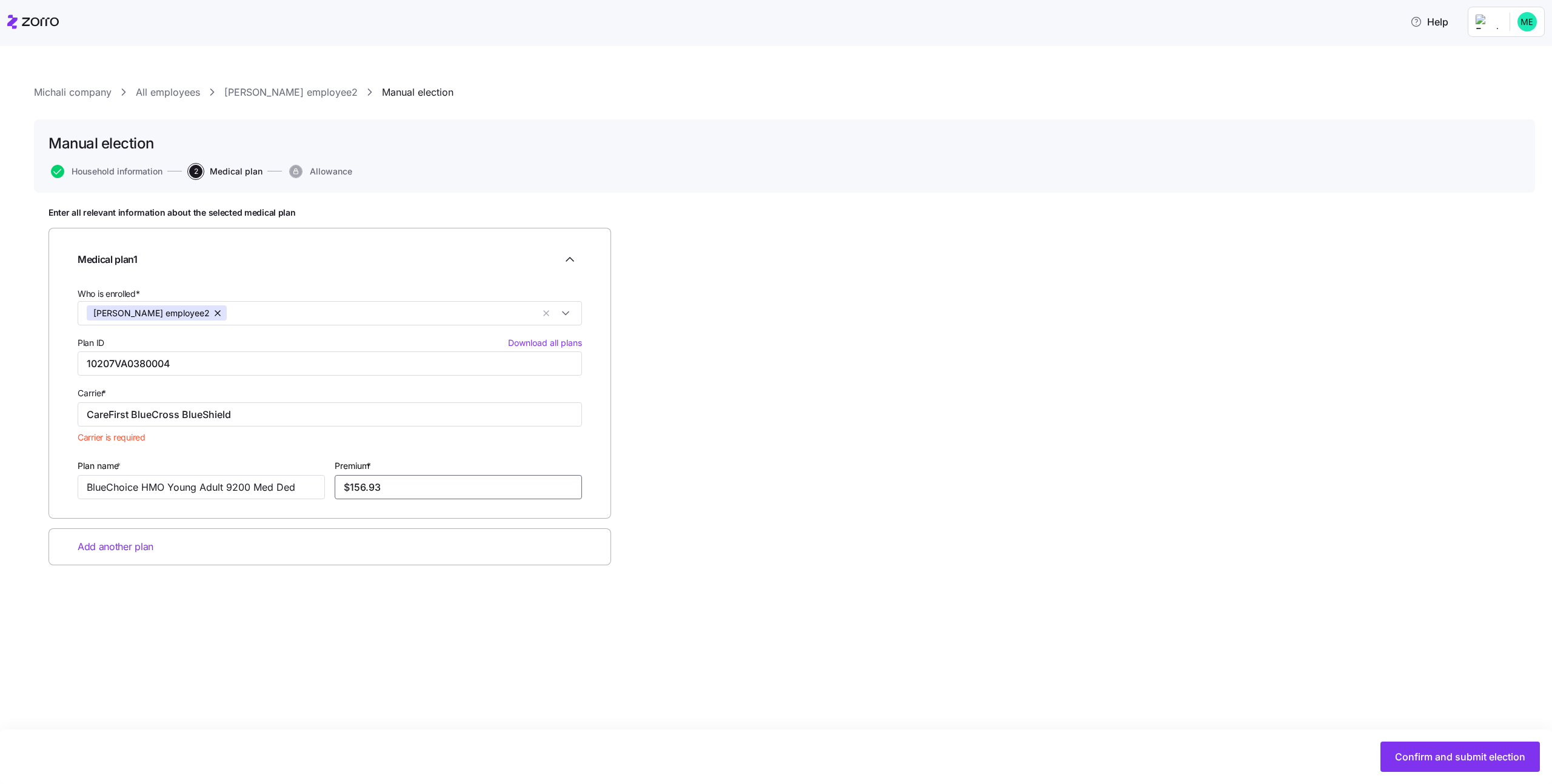
click at [484, 486] on input "$156.93" at bounding box center [458, 487] width 247 height 24
click at [482, 453] on div "Premium * $156.93" at bounding box center [458, 478] width 257 height 51
click at [1439, 752] on span "Confirm and submit election" at bounding box center [1460, 757] width 130 height 14
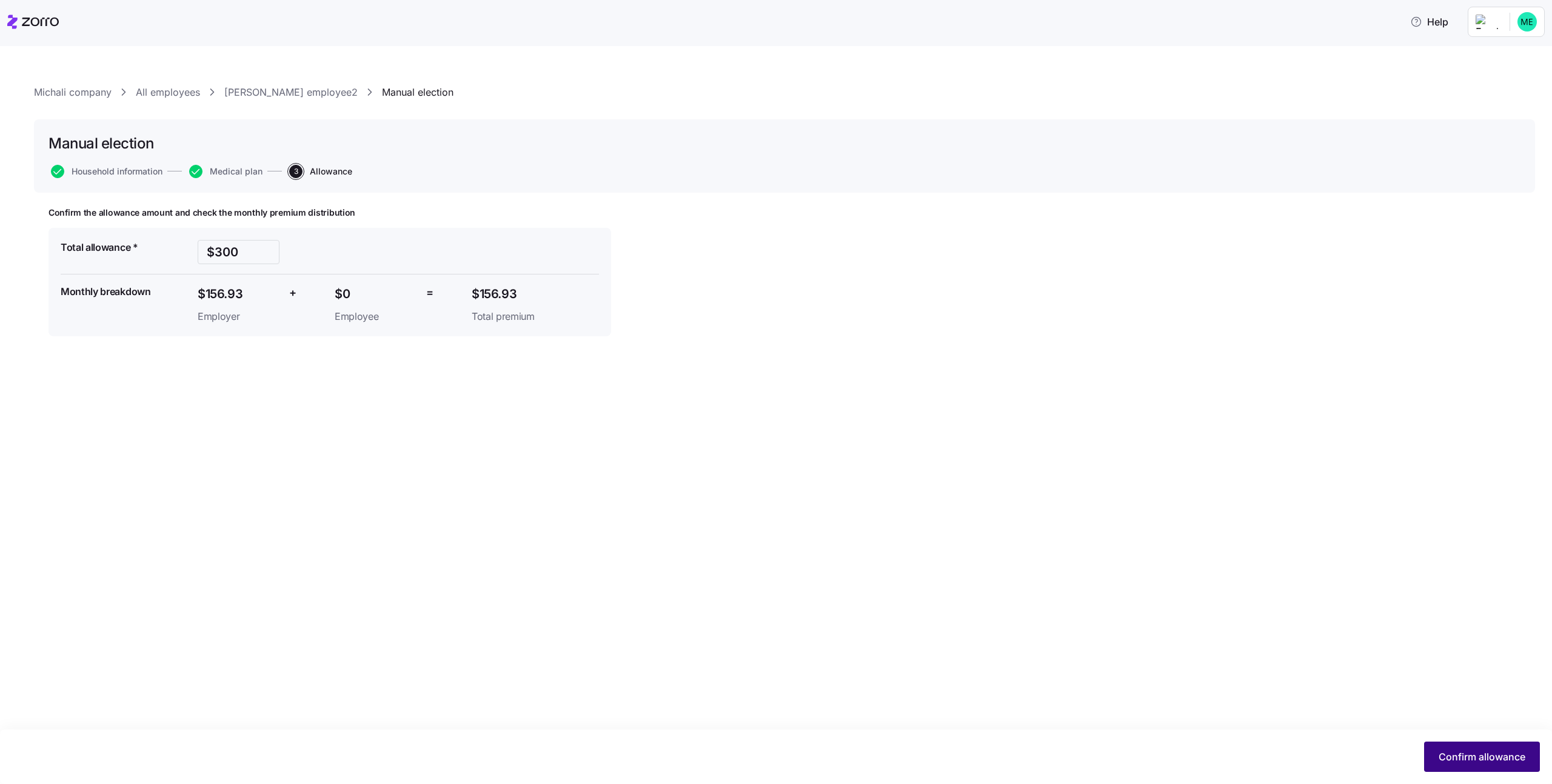
click at [1485, 757] on span "Confirm allowance" at bounding box center [1482, 757] width 87 height 14
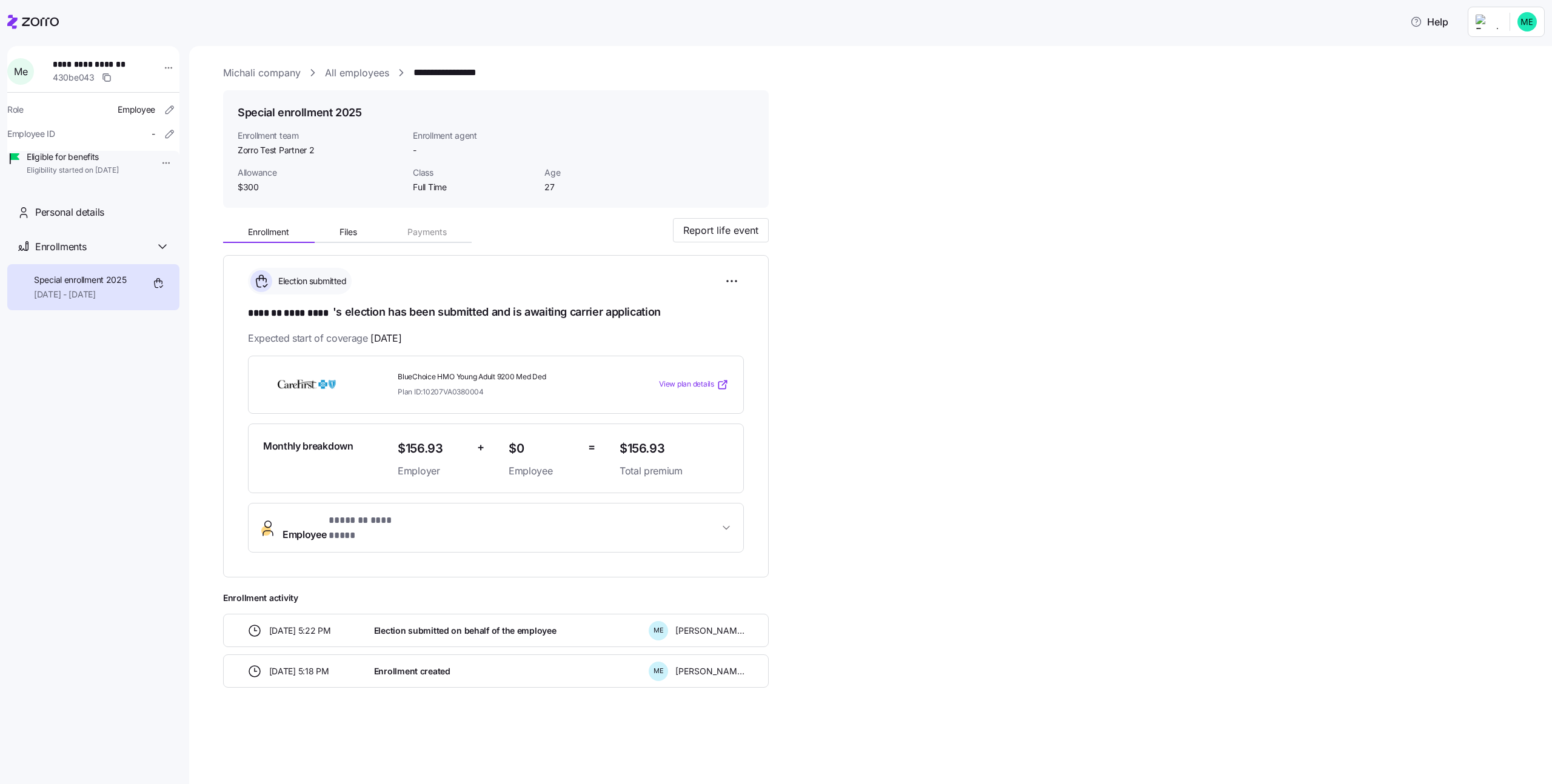
click at [359, 72] on link "All employees" at bounding box center [356, 73] width 64 height 15
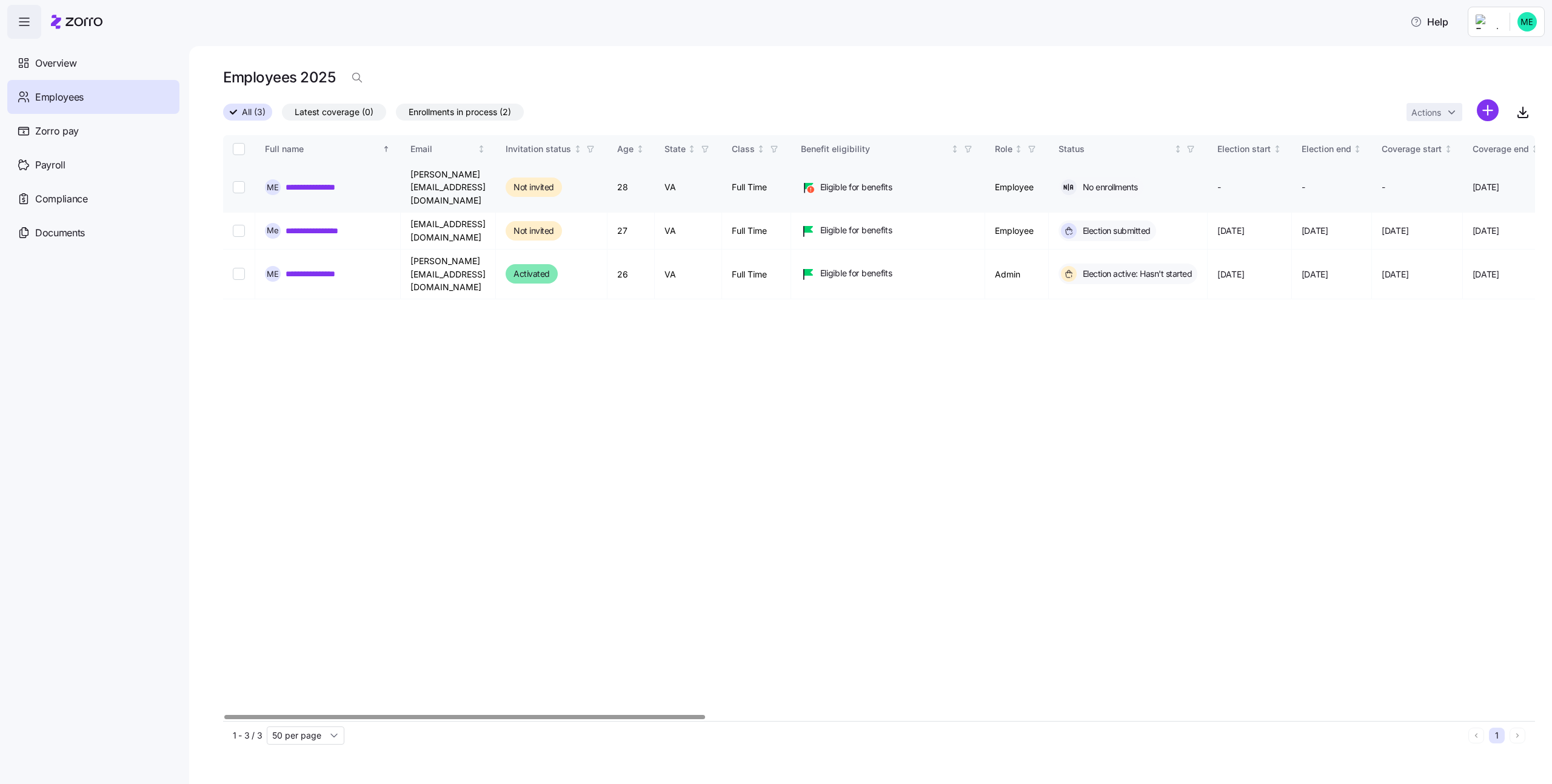
click at [236, 182] on input "Select record 1" at bounding box center [239, 187] width 12 height 12
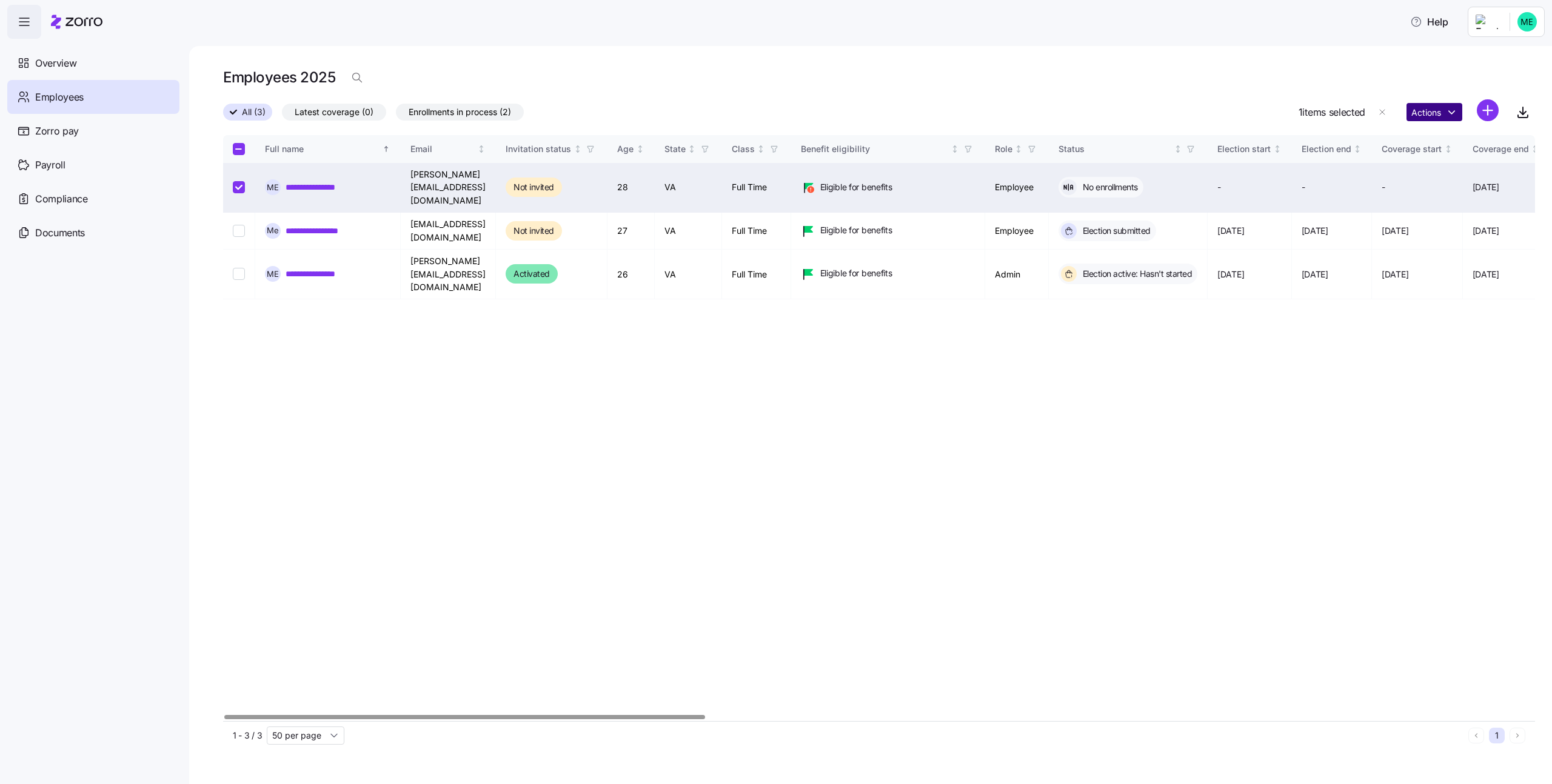
click at [1441, 114] on html "**********" at bounding box center [776, 388] width 1552 height 777
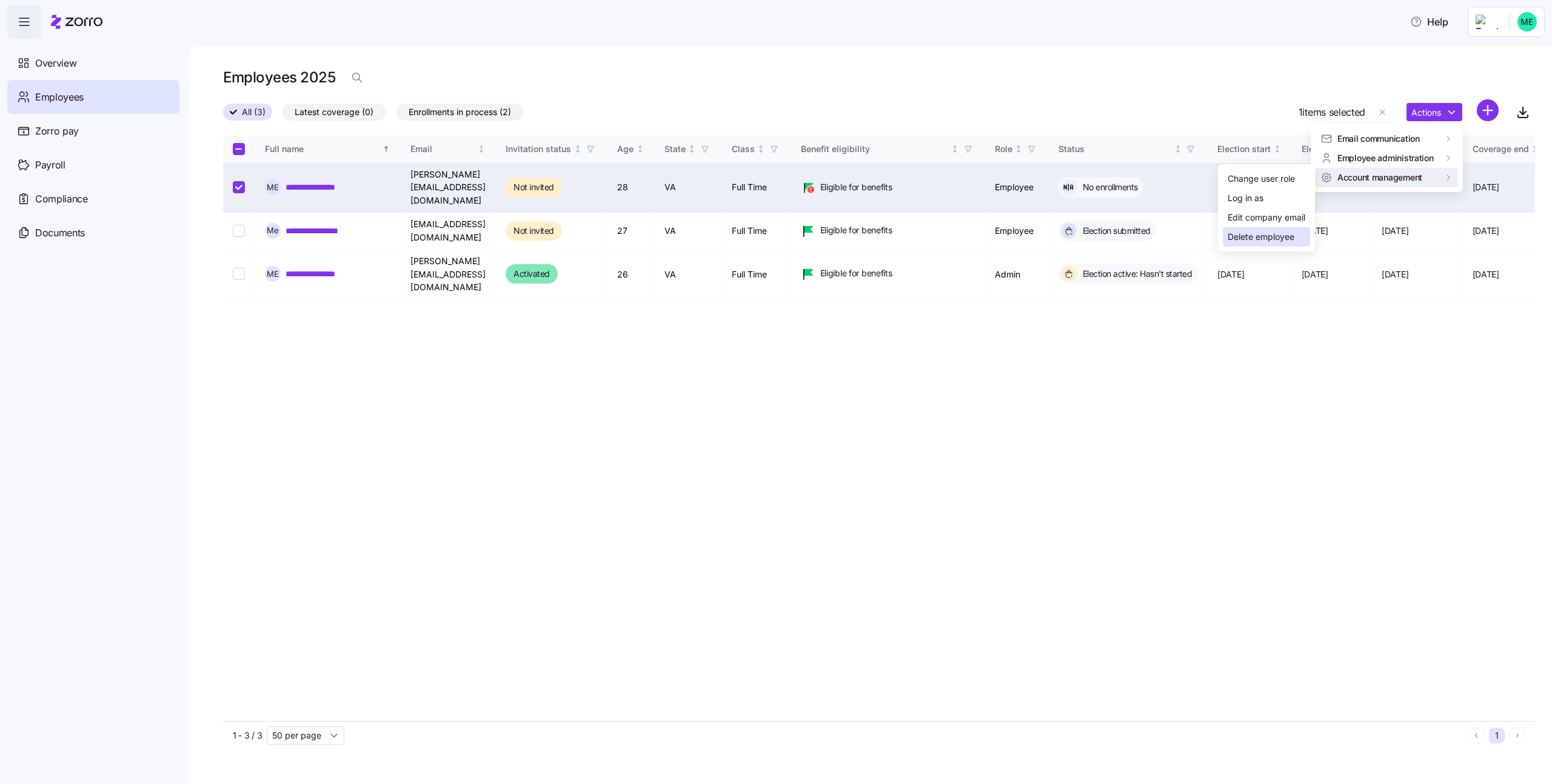
click at [1261, 231] on div "Delete employee" at bounding box center [1261, 237] width 66 height 13
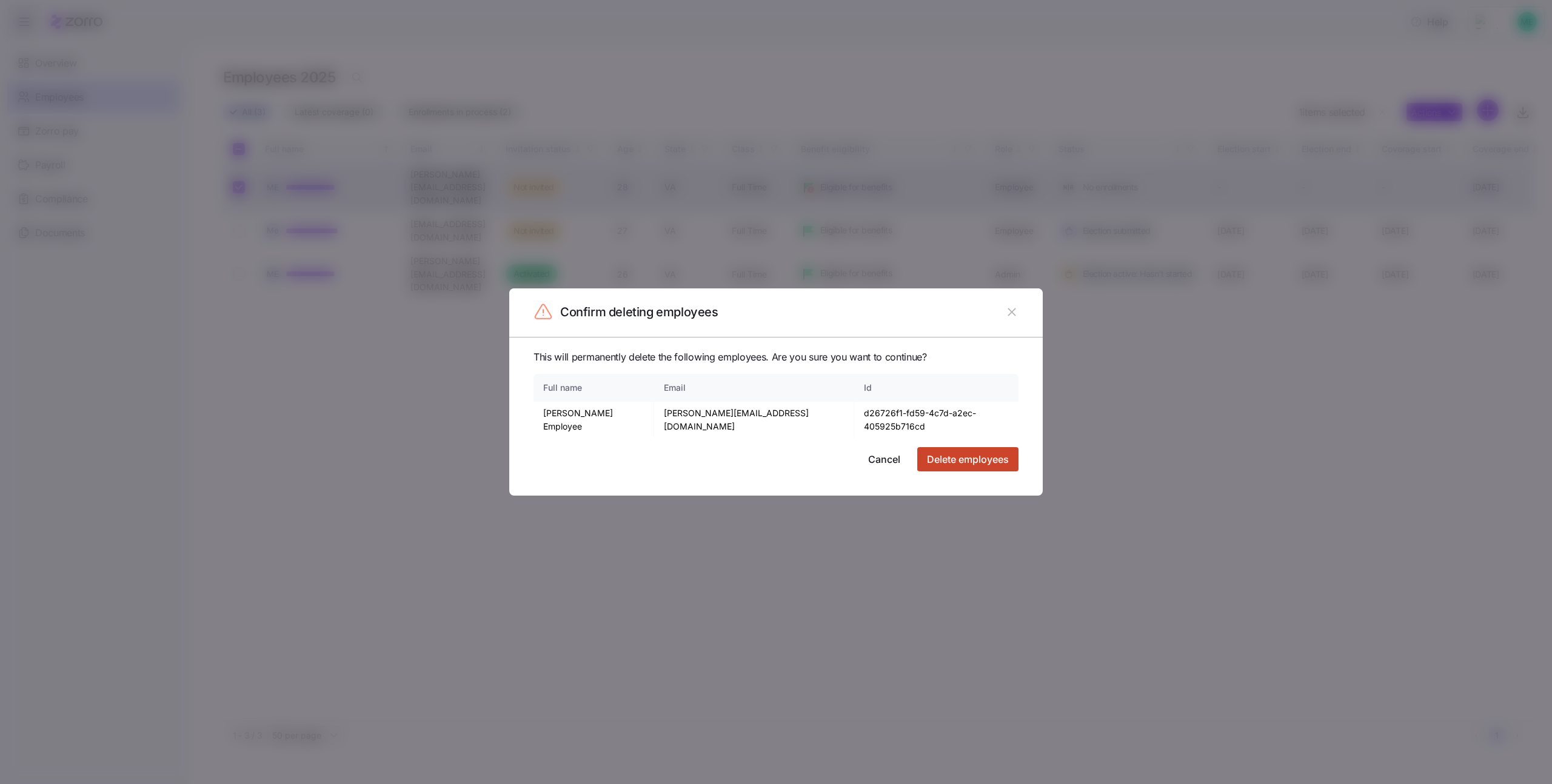
click at [976, 452] on span "Delete employees" at bounding box center [968, 460] width 82 height 14
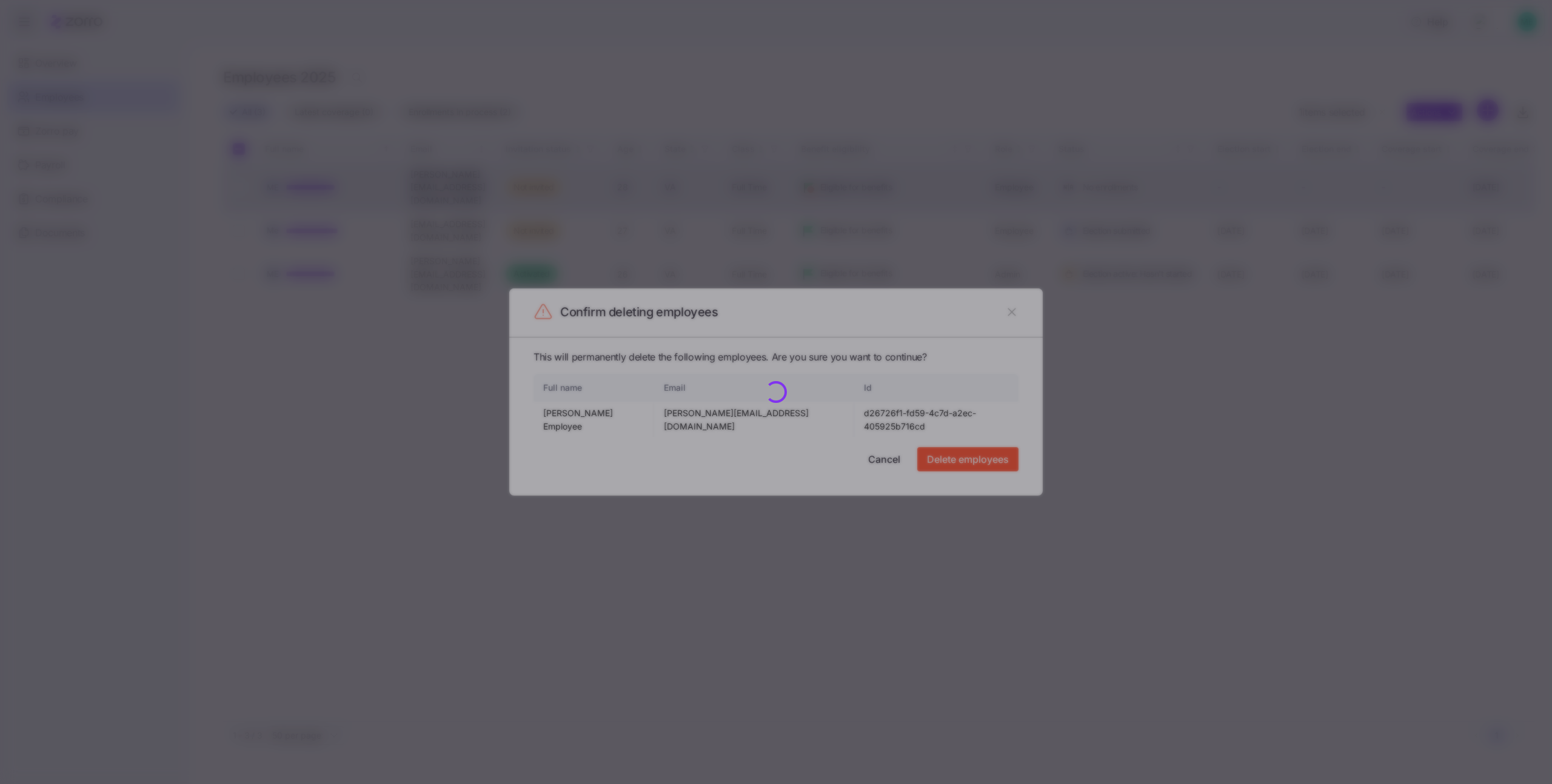
checkbox input "false"
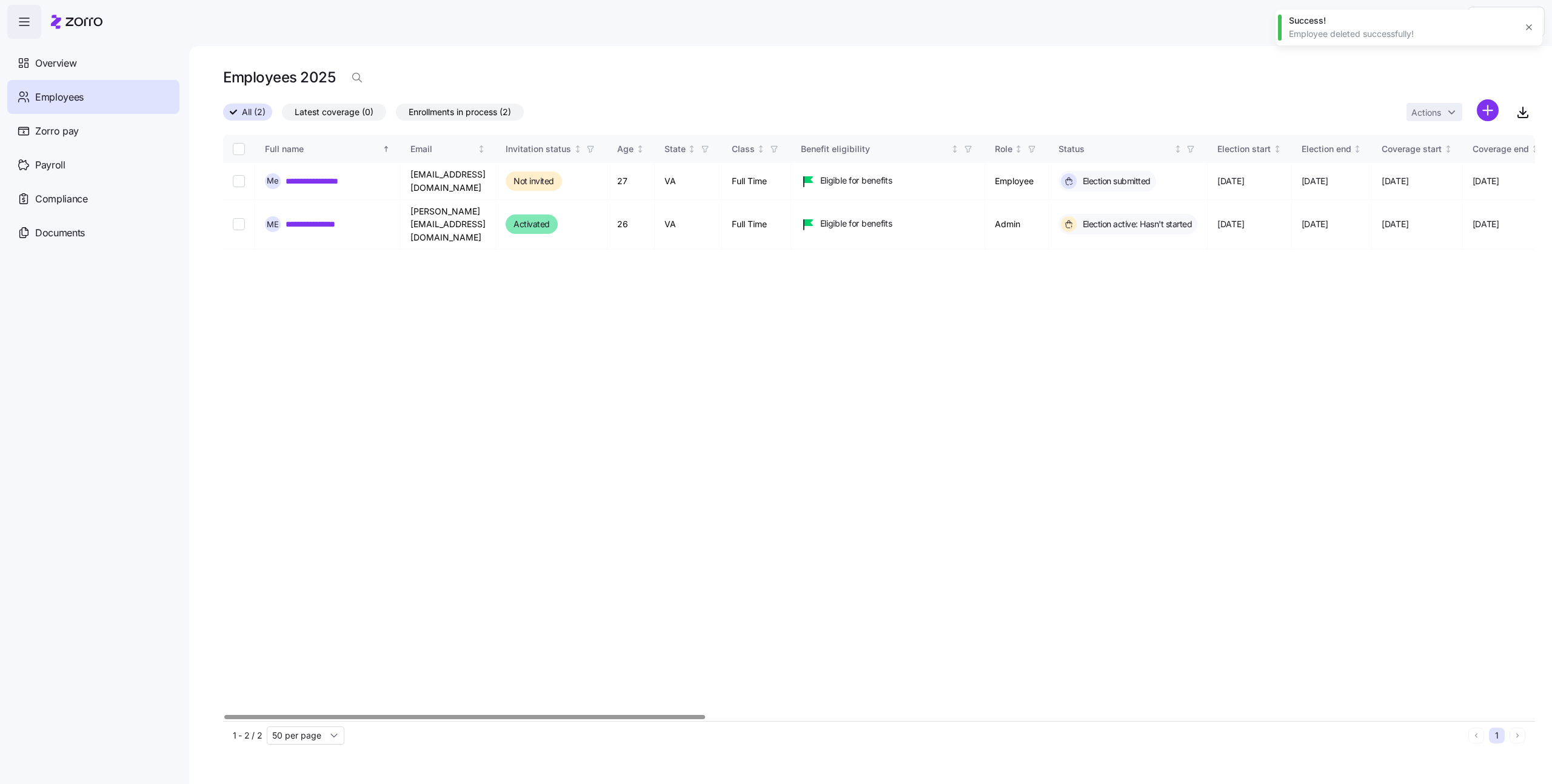
click at [1528, 28] on icon "button" at bounding box center [1529, 27] width 9 height 9
click at [329, 178] on link "**********" at bounding box center [323, 181] width 75 height 12
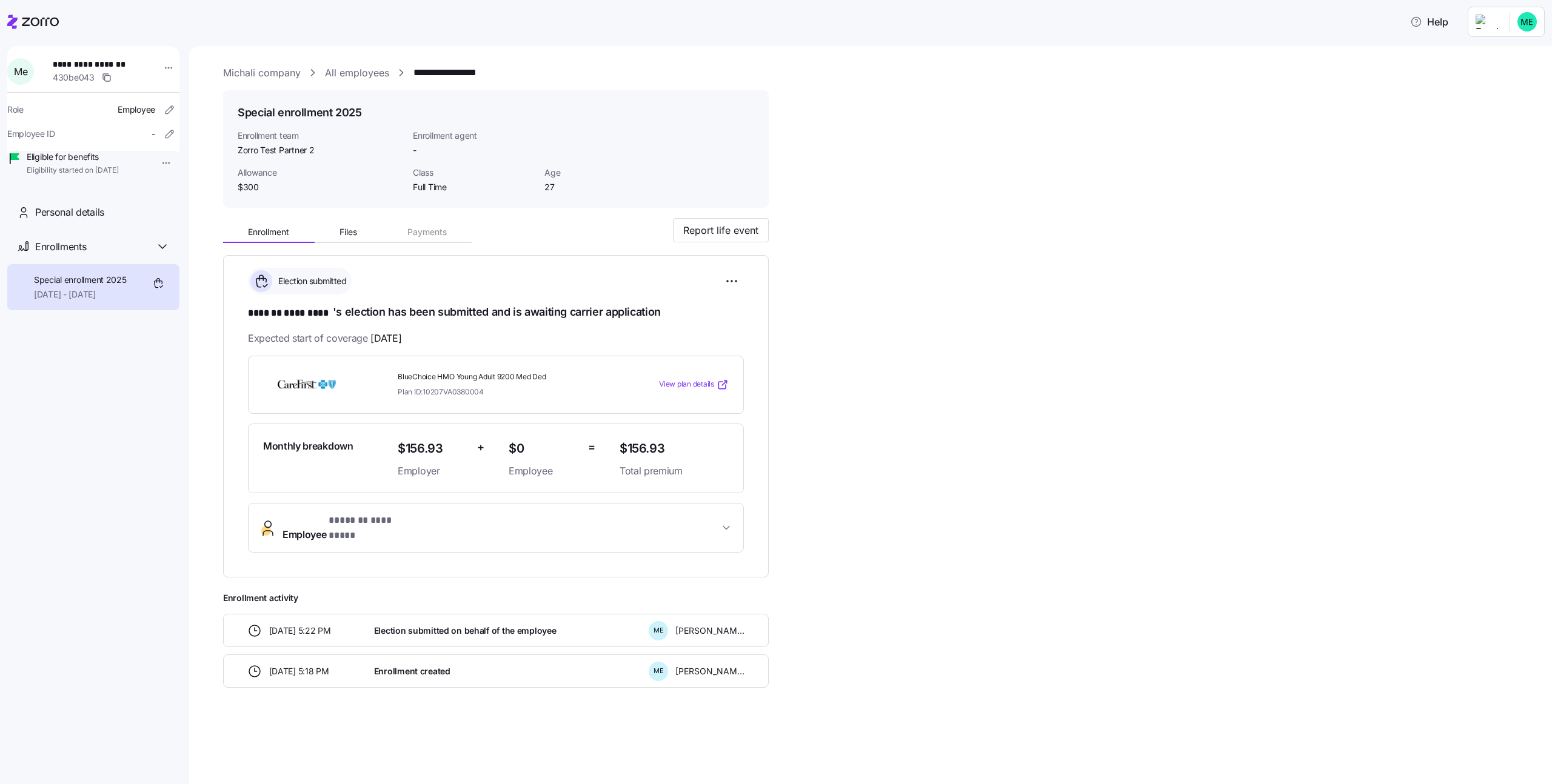
click at [352, 76] on link "All employees" at bounding box center [356, 73] width 64 height 15
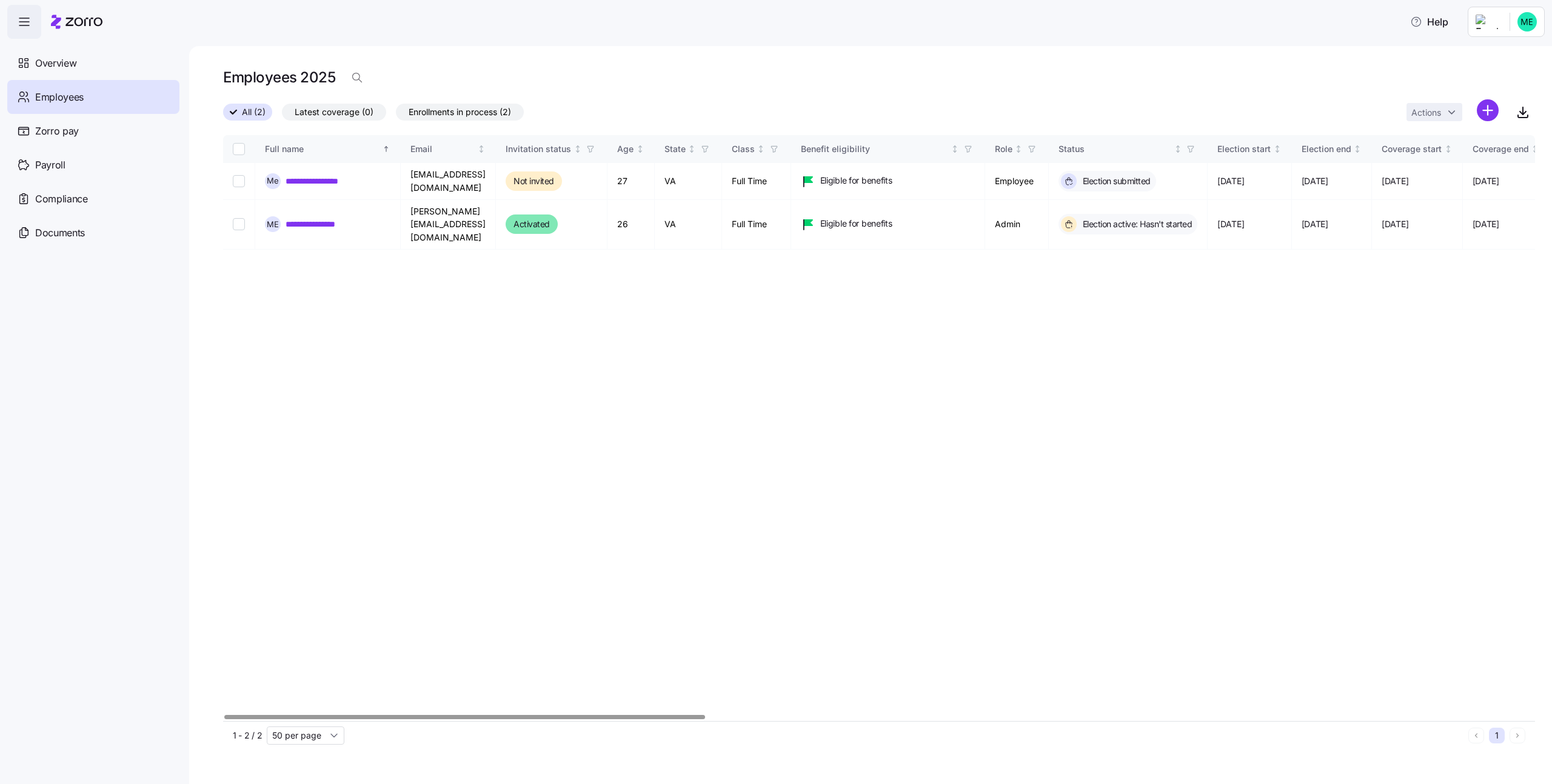
click at [1486, 111] on html "**********" at bounding box center [776, 388] width 1552 height 777
click at [1444, 160] on span "Add a new employee" at bounding box center [1448, 162] width 81 height 12
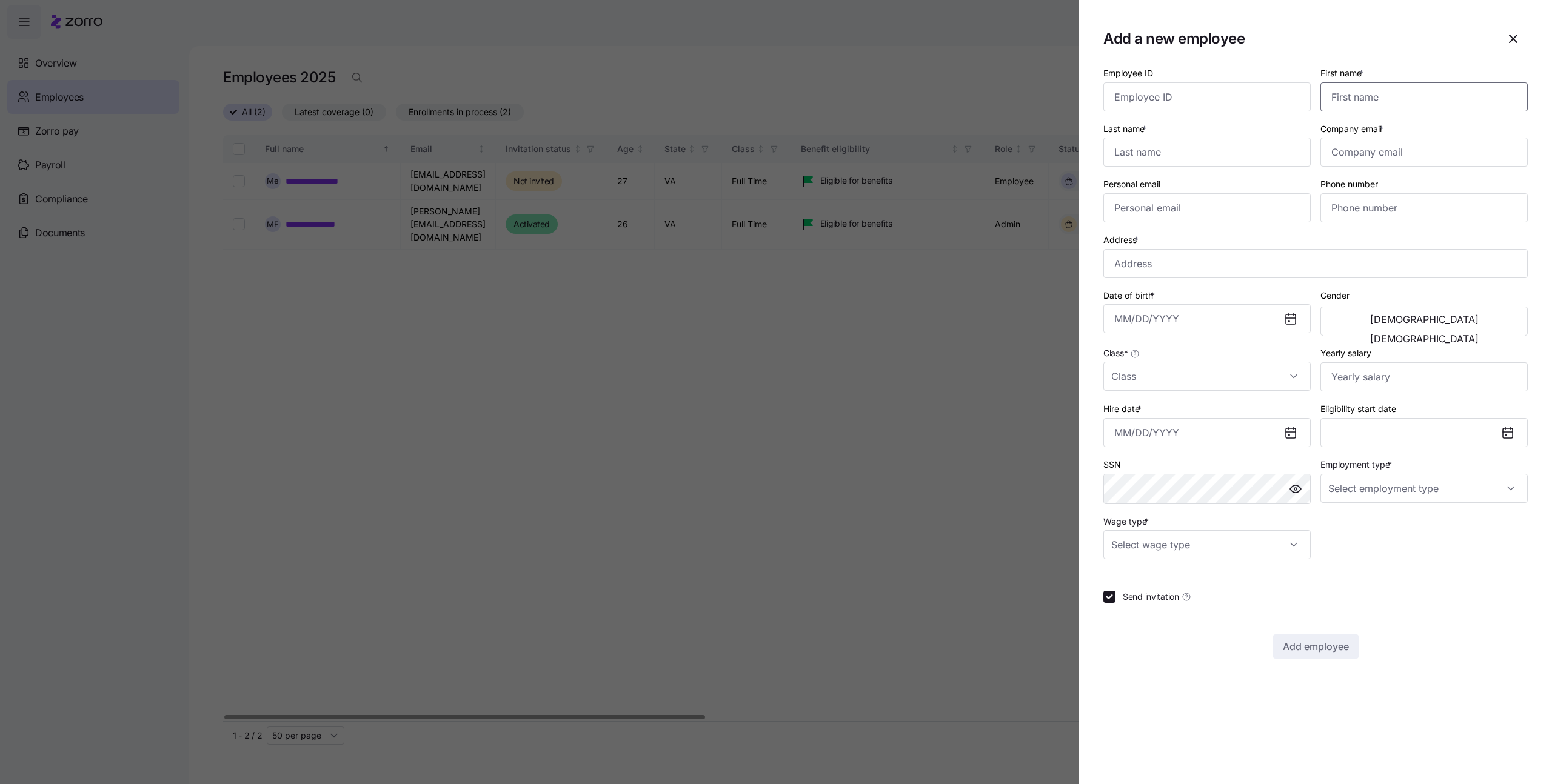
click at [1382, 99] on input "First name *" at bounding box center [1424, 96] width 208 height 29
type input "Michali"
type input "Kholmyansky"
type input "michali.k@myzorro.co"
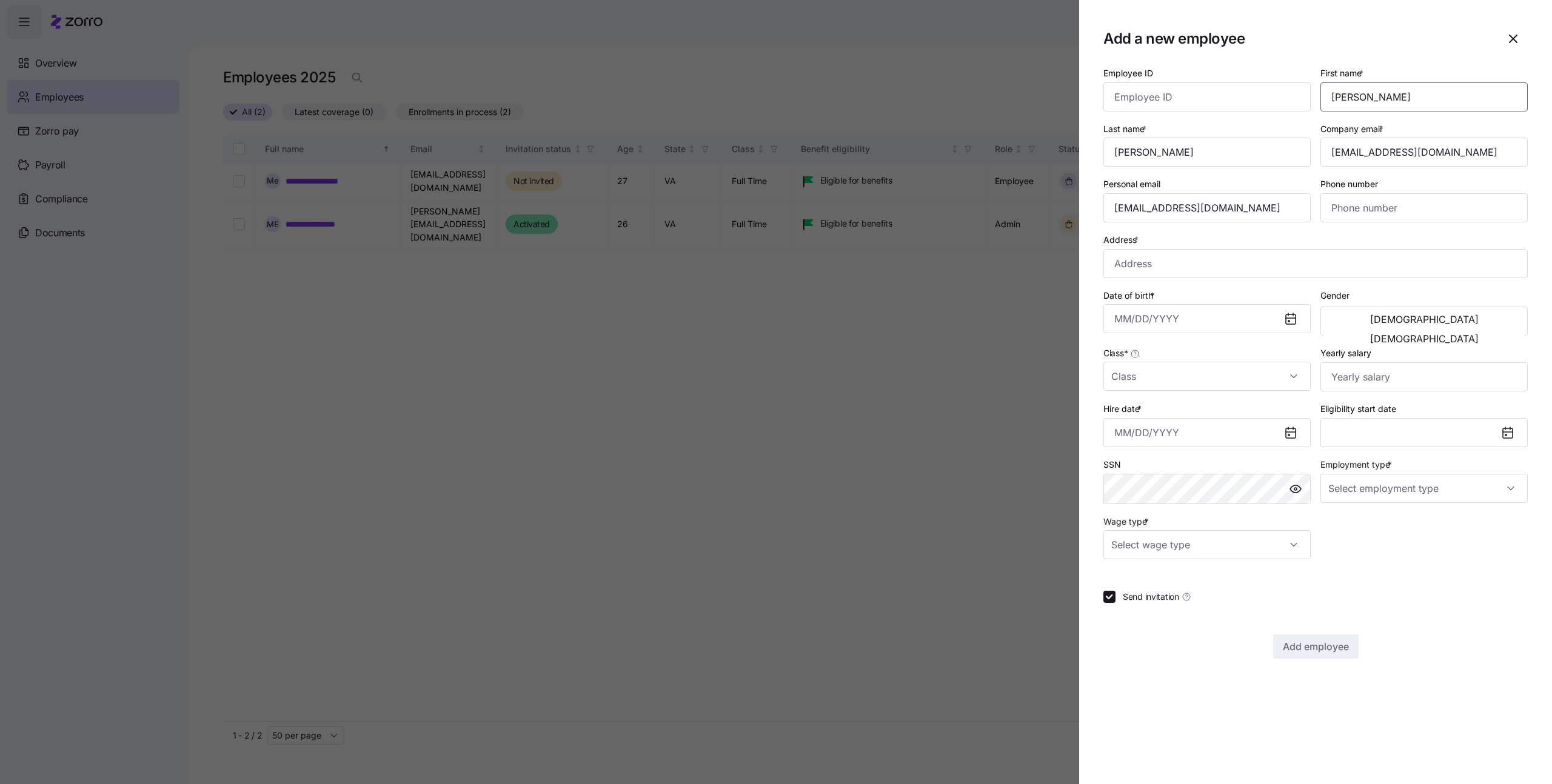
click at [1377, 99] on input "Michali" at bounding box center [1424, 96] width 208 height 29
click at [1206, 153] on input "Kholmyansky" at bounding box center [1207, 152] width 208 height 29
click at [1205, 152] on input "Kholmyansky" at bounding box center [1207, 152] width 208 height 29
click at [1204, 152] on input "Kholmyansky" at bounding box center [1207, 152] width 208 height 29
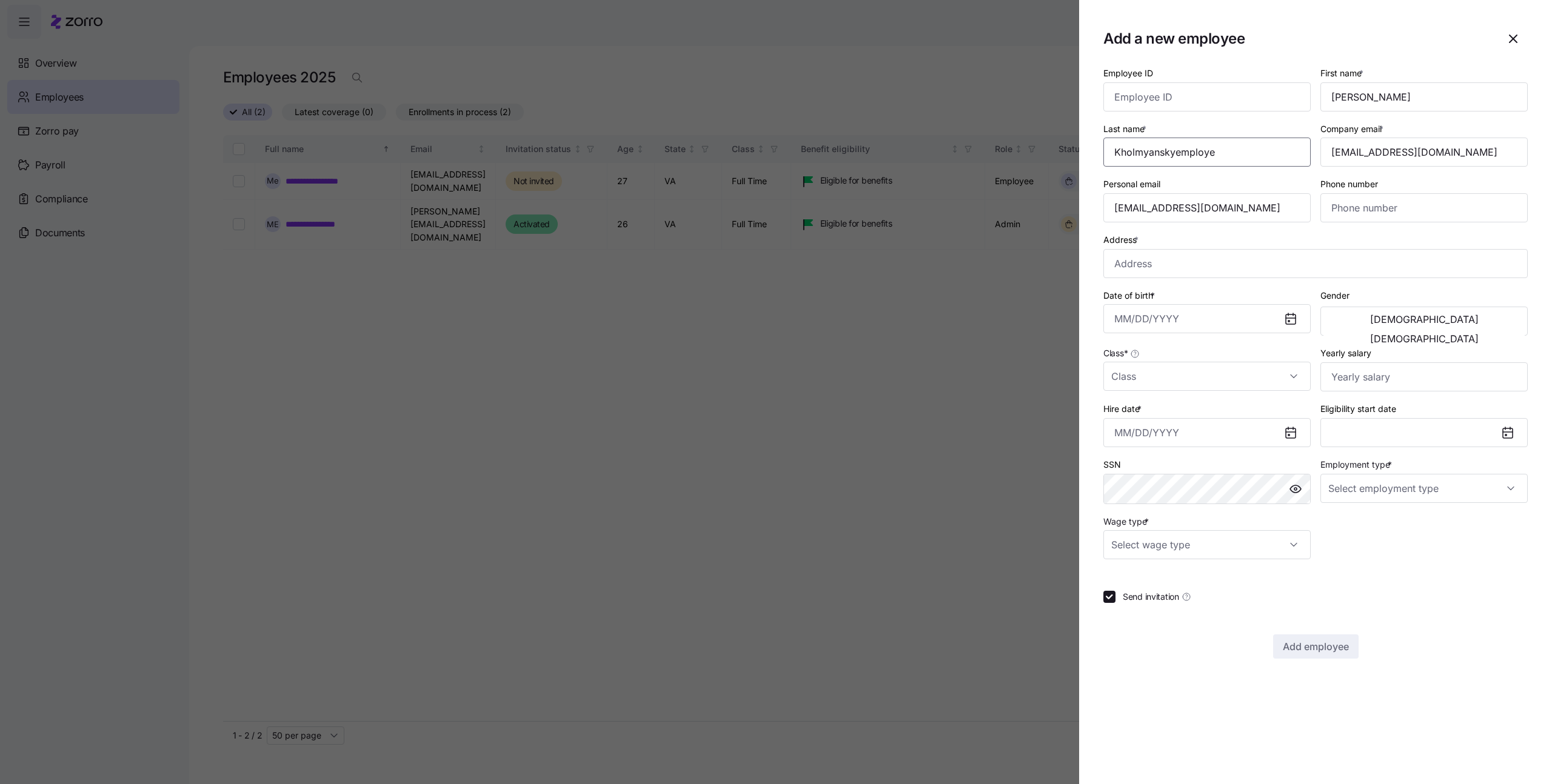
click at [1204, 152] on input "Kholmyanskyemploye" at bounding box center [1207, 152] width 208 height 29
type input "employeee3"
click at [1374, 153] on input "michali.k@myzorro.co" at bounding box center [1424, 152] width 208 height 29
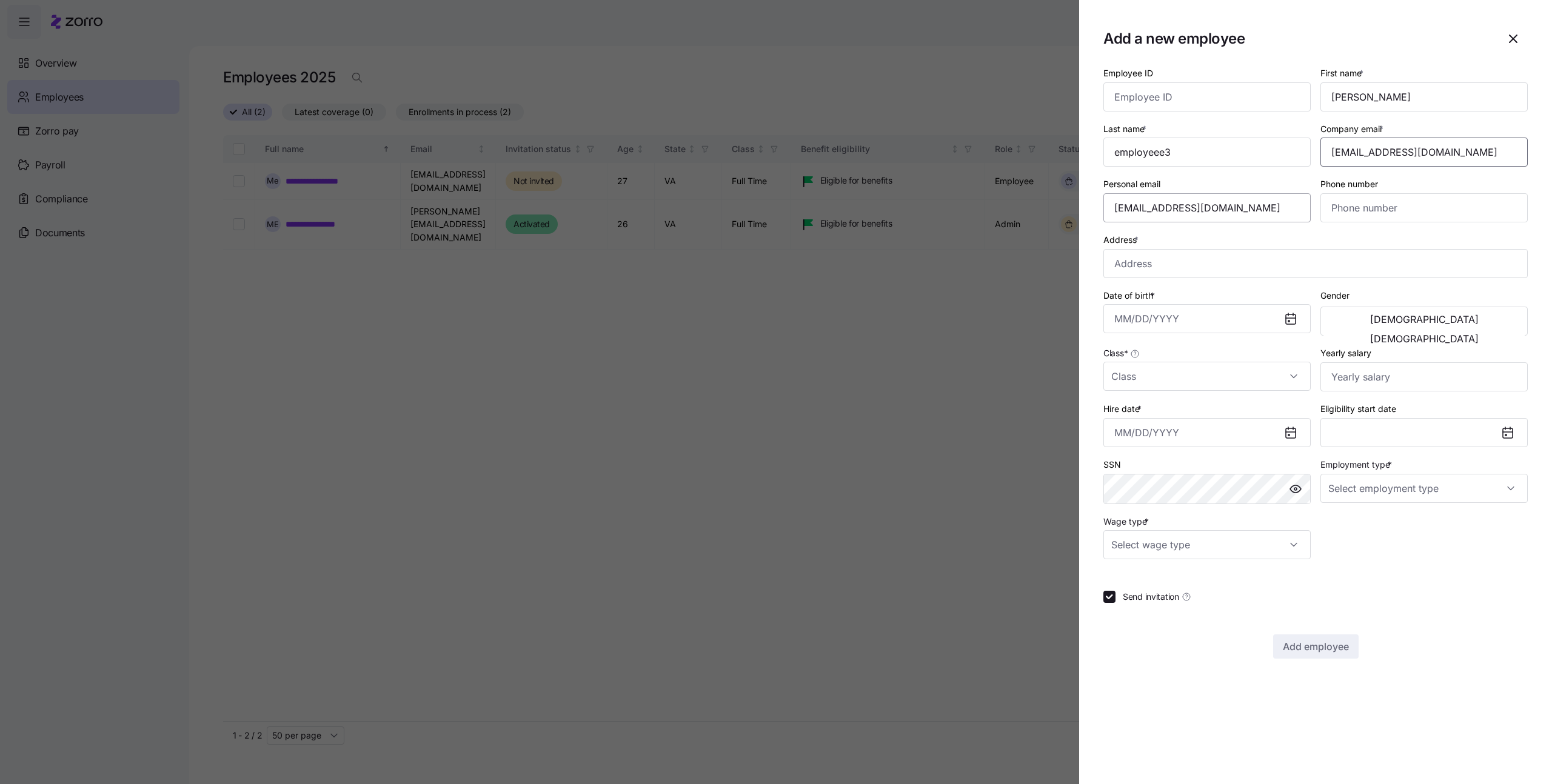
type input "michali.k+employee3@myzorro.co"
click at [1191, 212] on input "michali.k@myzorro.co" at bounding box center [1207, 208] width 208 height 29
click at [1219, 212] on input "michali.k@myzorro.co" at bounding box center [1207, 208] width 208 height 29
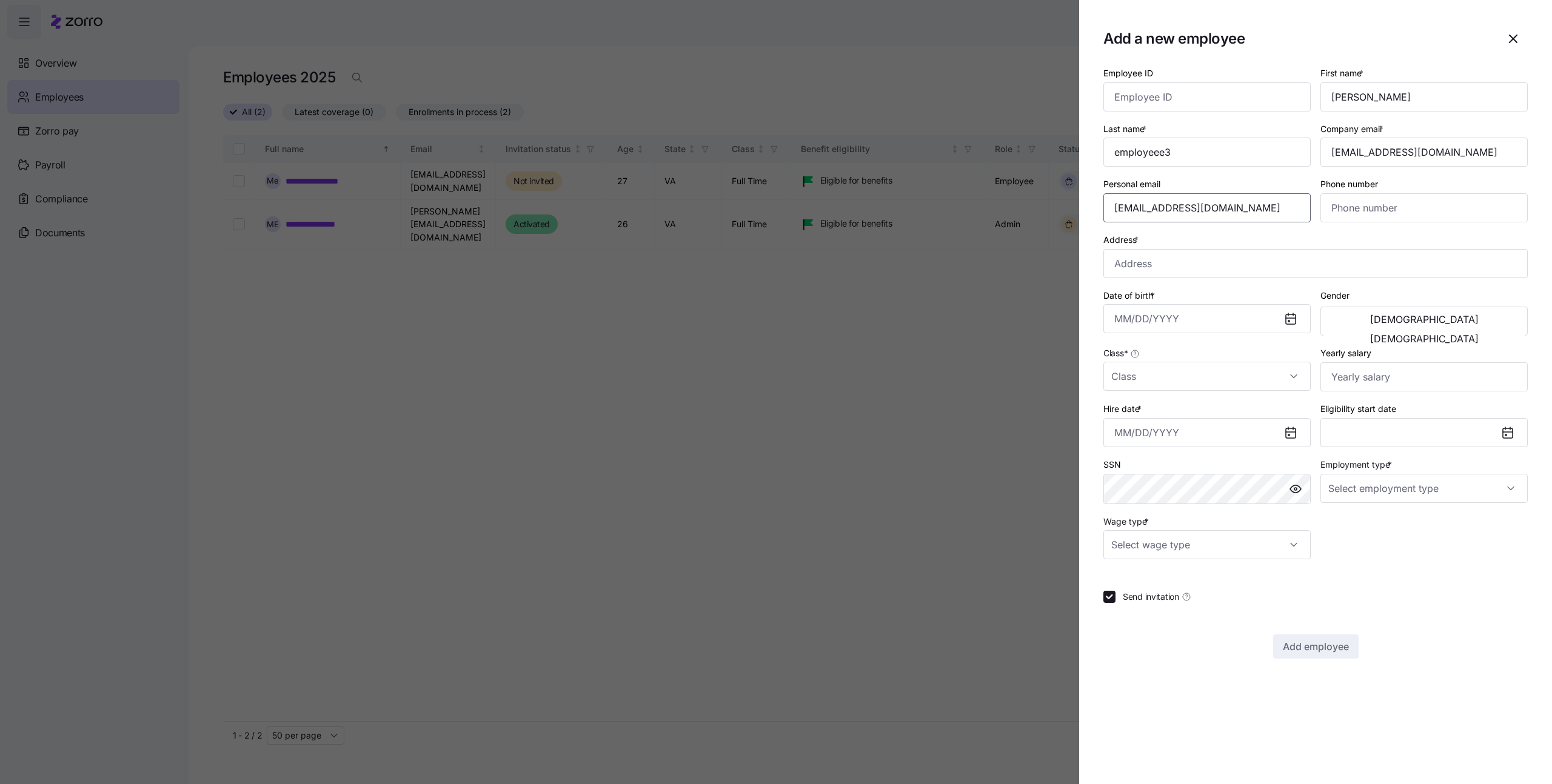
click at [1219, 212] on input "michali.k@myzorro.co" at bounding box center [1207, 208] width 208 height 29
click at [1360, 258] on input "Address *" at bounding box center [1315, 263] width 424 height 29
type input "Asdee Ln, Lake Ridge, VA 22192, USA"
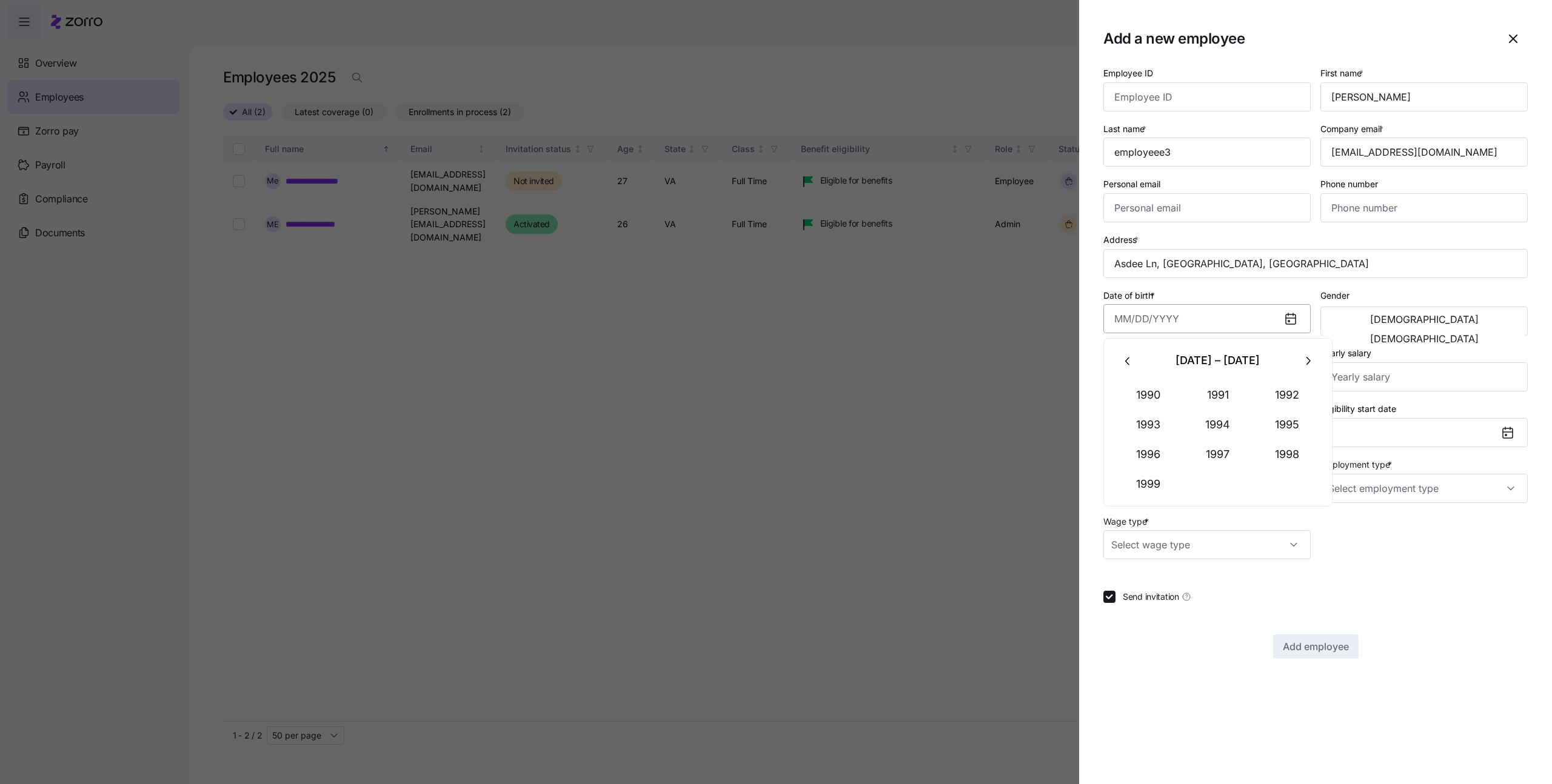
click at [1246, 321] on input "Date of birth *" at bounding box center [1207, 318] width 208 height 29
click at [1144, 482] on button "1999" at bounding box center [1149, 484] width 70 height 29
click at [1268, 424] on button "Jun" at bounding box center [1288, 425] width 70 height 29
click at [1227, 434] on button "10" at bounding box center [1218, 448] width 29 height 29
type input "June 10, 1999"
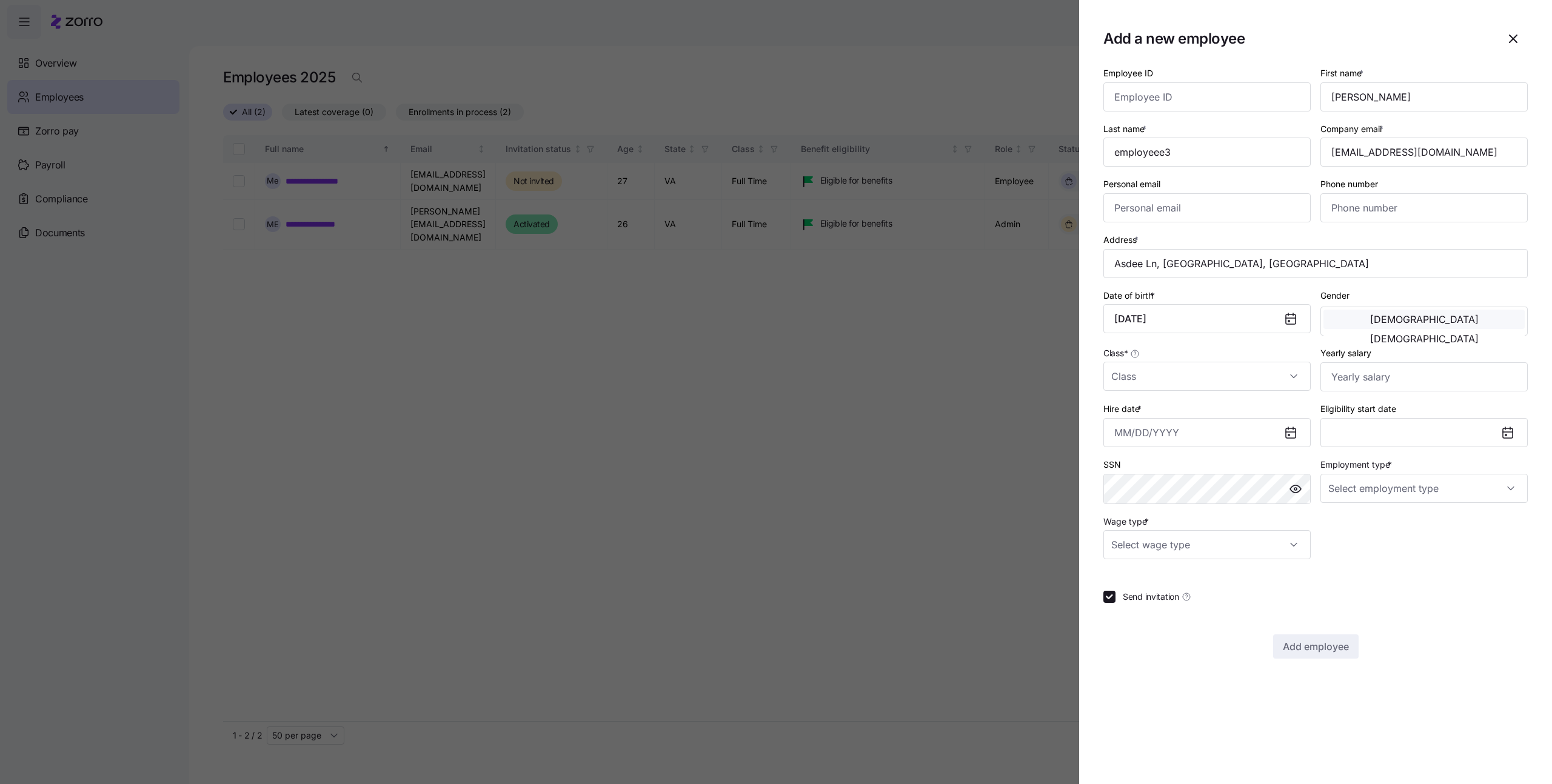
click at [1385, 328] on button "Male" at bounding box center [1424, 319] width 201 height 20
click at [1212, 432] on input "Hire date *" at bounding box center [1207, 433] width 208 height 29
click at [1125, 476] on icon "button" at bounding box center [1128, 475] width 13 height 13
click at [1137, 567] on button "7" at bounding box center [1129, 561] width 29 height 29
type input "July 7, 2025"
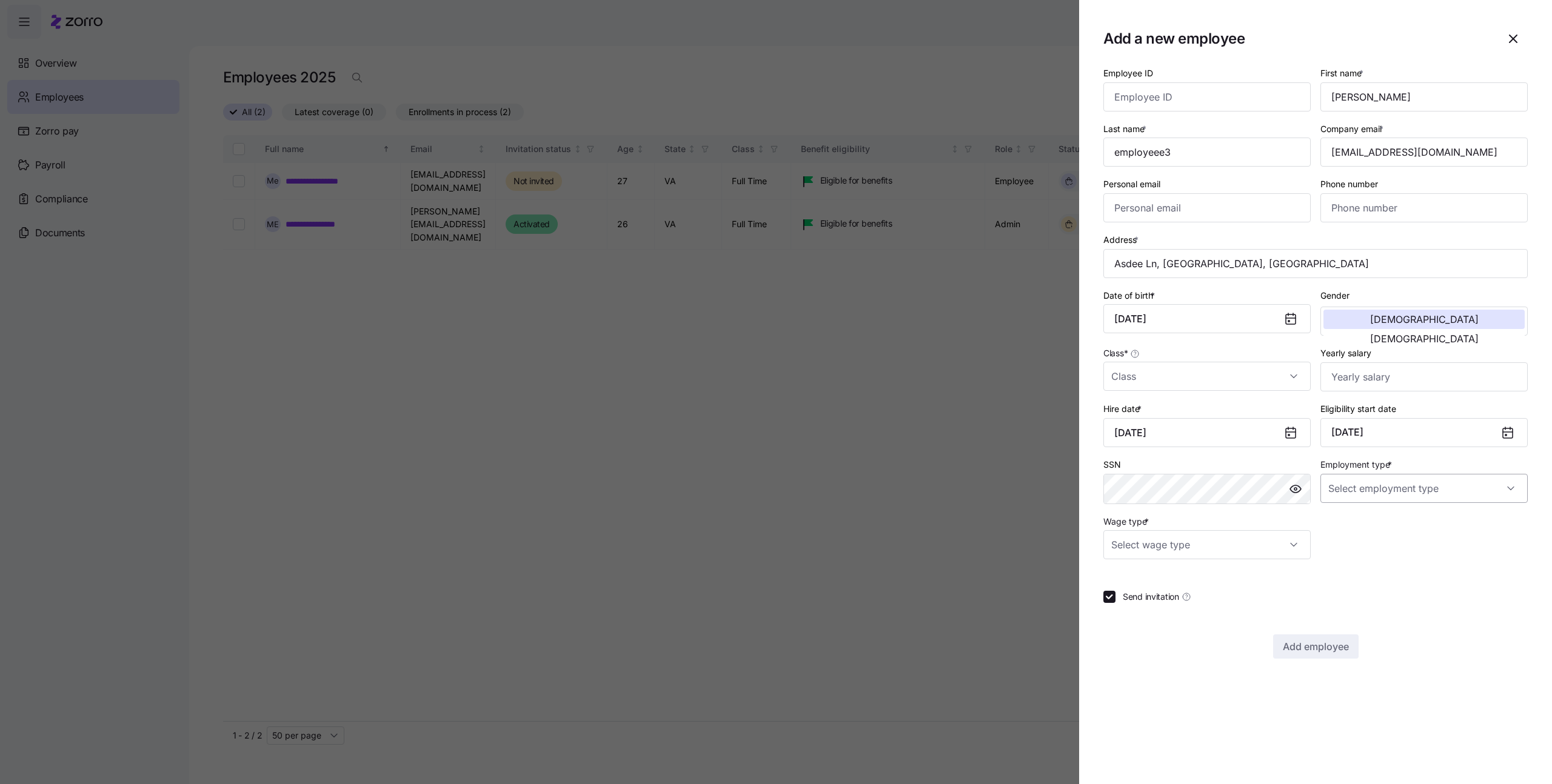
click at [1355, 486] on input "Employment type *" at bounding box center [1424, 488] width 208 height 29
click at [1351, 525] on span "Full Time" at bounding box center [1352, 525] width 36 height 13
type input "Full Time"
click at [1261, 546] on input "Wage type *" at bounding box center [1207, 545] width 208 height 29
click at [1194, 565] on div "Salary Hourly" at bounding box center [1207, 595] width 208 height 60
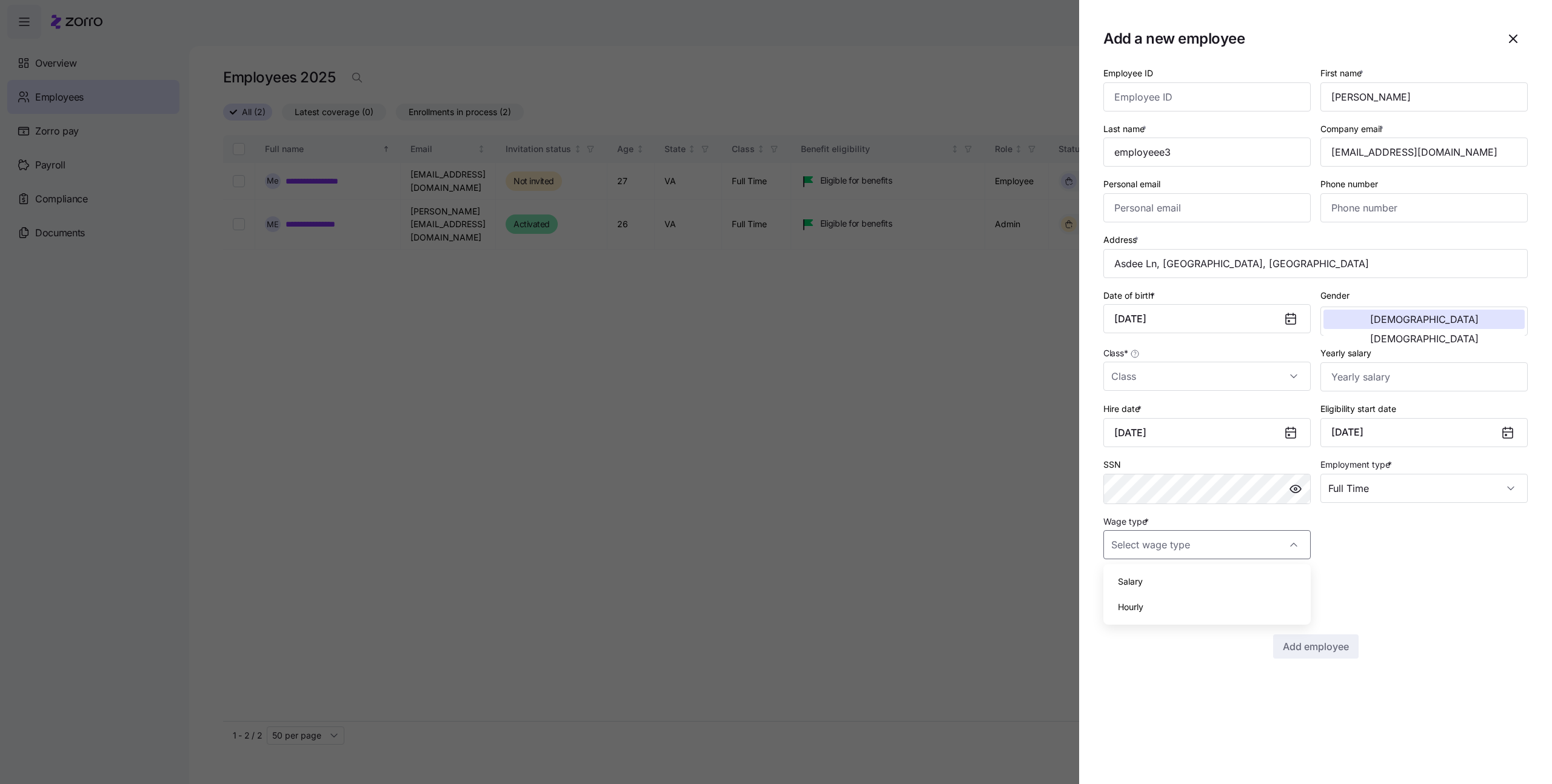
click at [1189, 575] on div "Salary" at bounding box center [1207, 582] width 197 height 25
type input "Salary"
click at [1163, 588] on div "Employee ID First name * Michali Last name * employeee3 Company email * michali…" at bounding box center [1315, 362] width 424 height 594
click at [1161, 594] on span "Send invitation" at bounding box center [1151, 596] width 56 height 12
click at [1115, 594] on input "Send invitation" at bounding box center [1109, 596] width 12 height 12
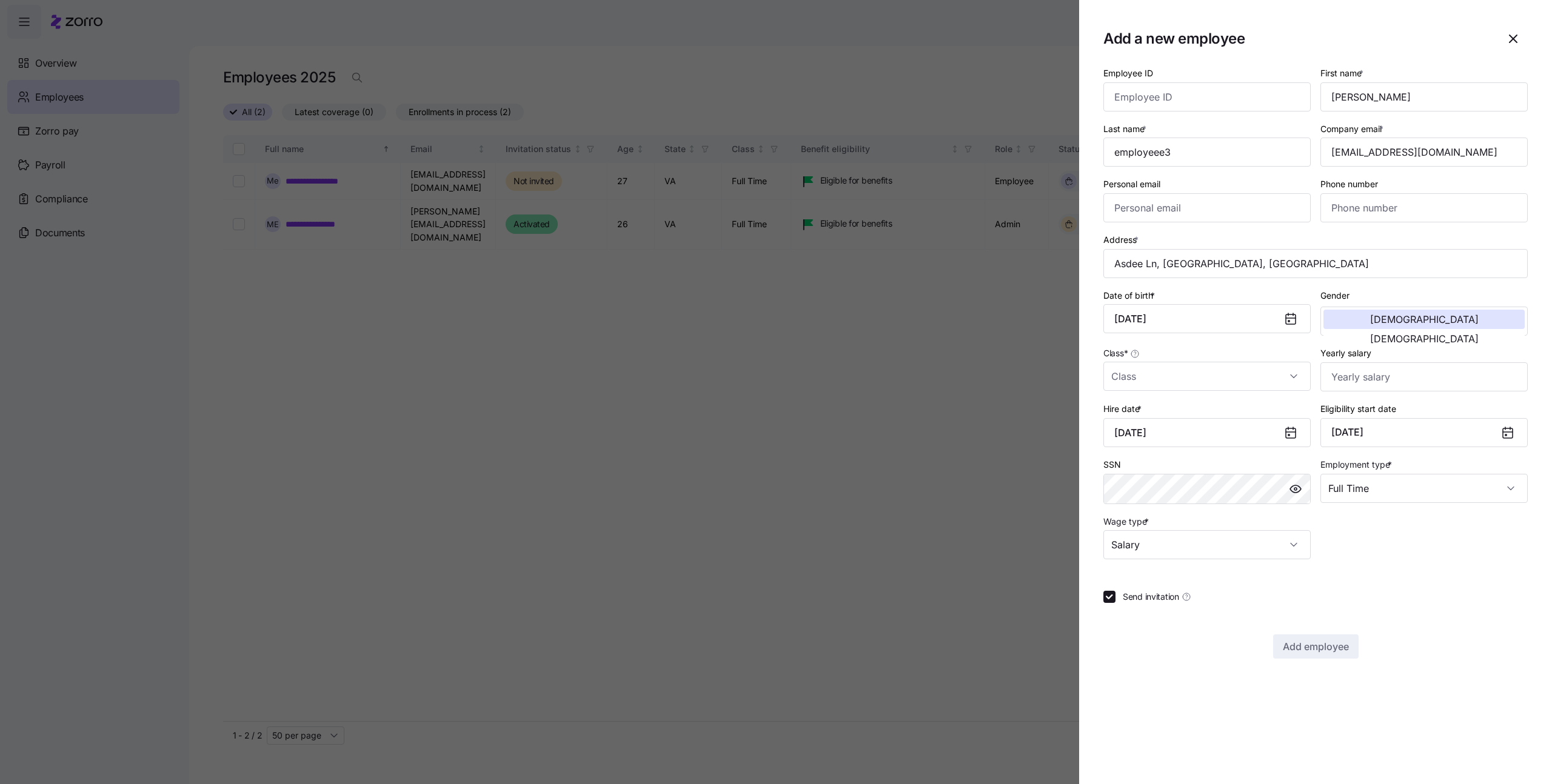
checkbox input "false"
click at [1207, 386] on input "Class *" at bounding box center [1207, 376] width 208 height 29
click at [1197, 413] on div "Full Time" at bounding box center [1207, 413] width 197 height 25
type input "Full Time"
click at [1326, 652] on span "Add employee" at bounding box center [1316, 647] width 66 height 14
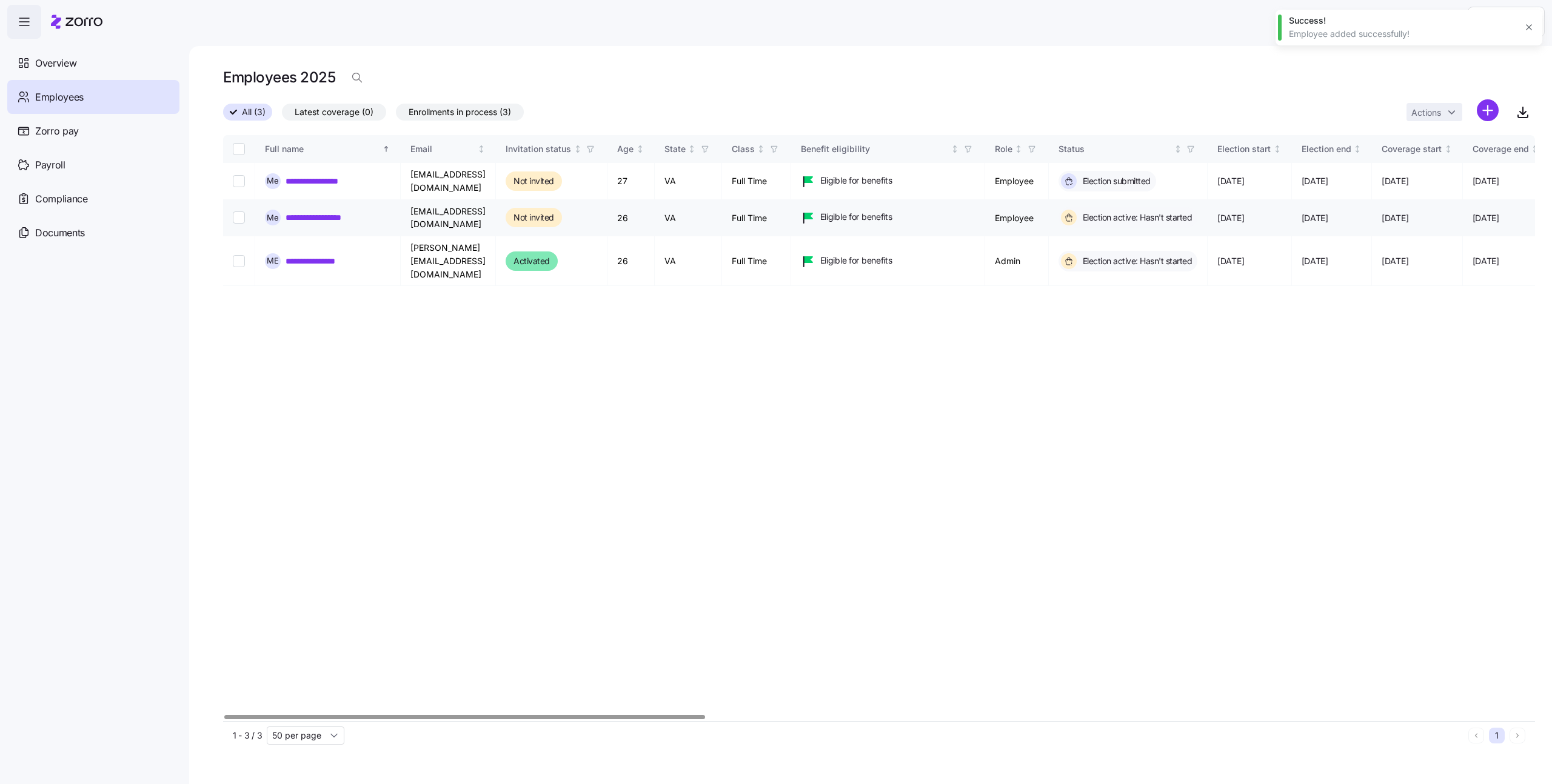
click at [330, 219] on link "**********" at bounding box center [325, 217] width 80 height 12
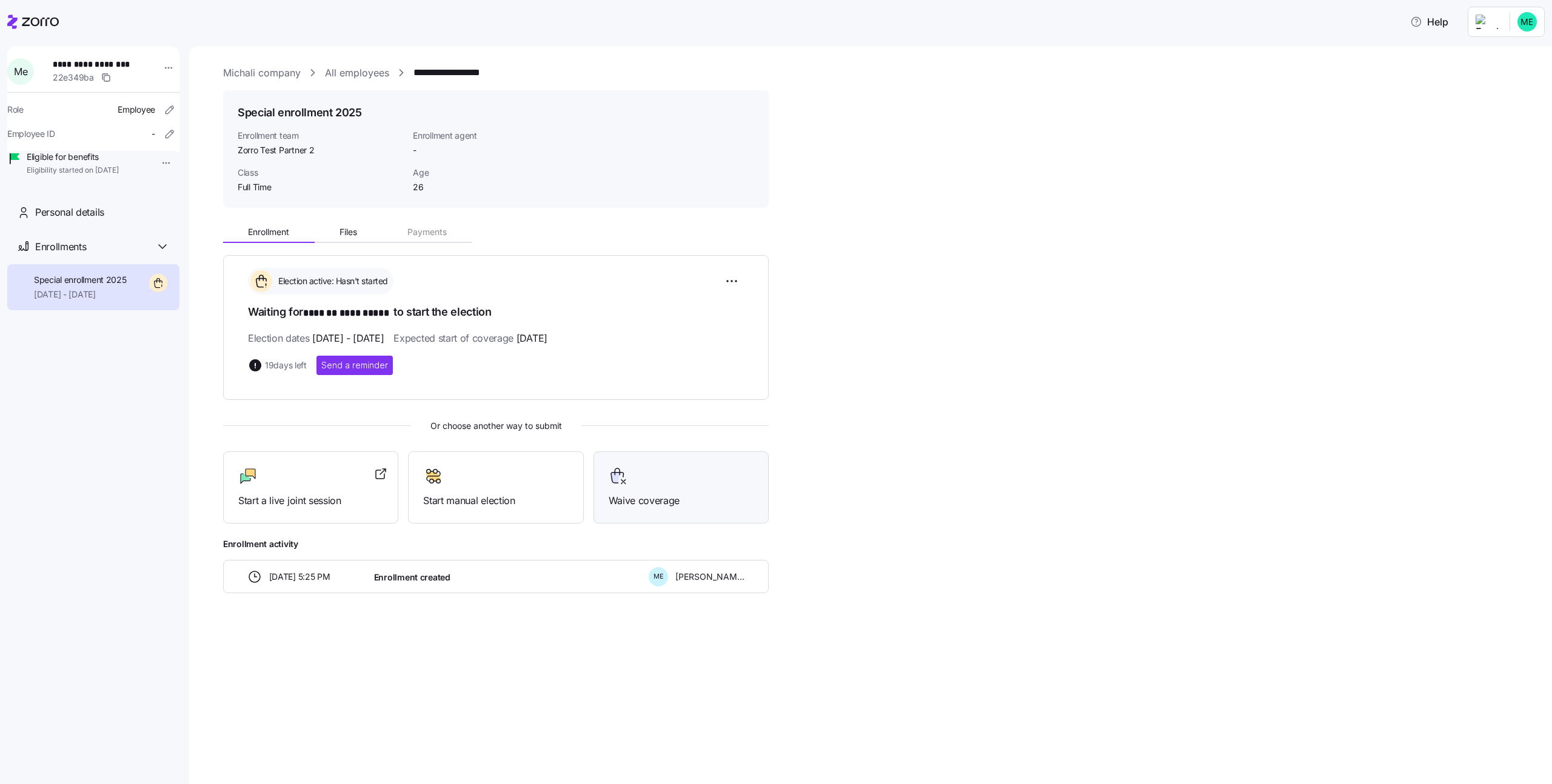
click at [677, 470] on div at bounding box center [681, 476] width 145 height 20
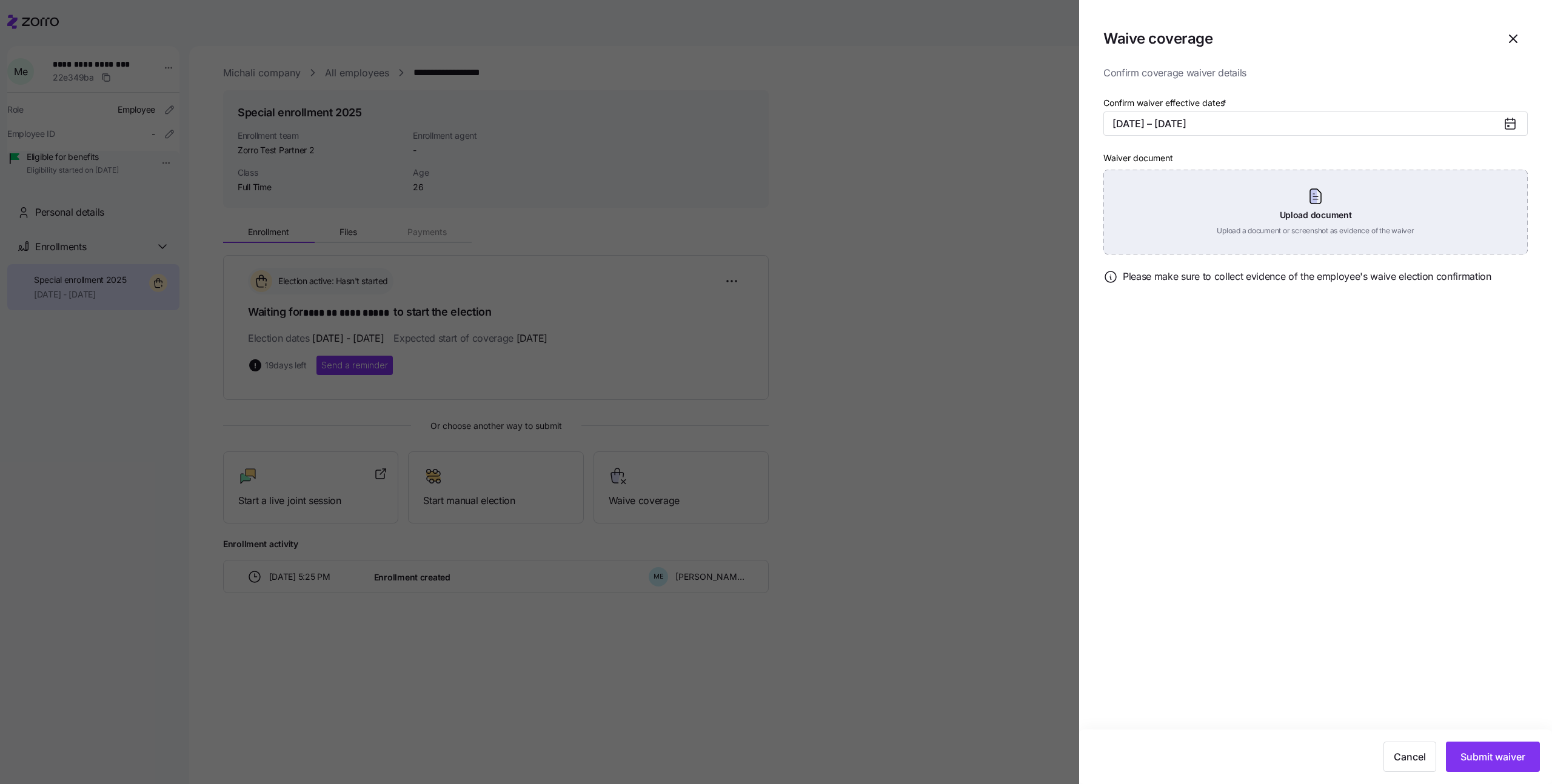
click at [1282, 203] on div "Upload document Upload a document or screenshot as evidence of the waiver" at bounding box center [1315, 212] width 424 height 84
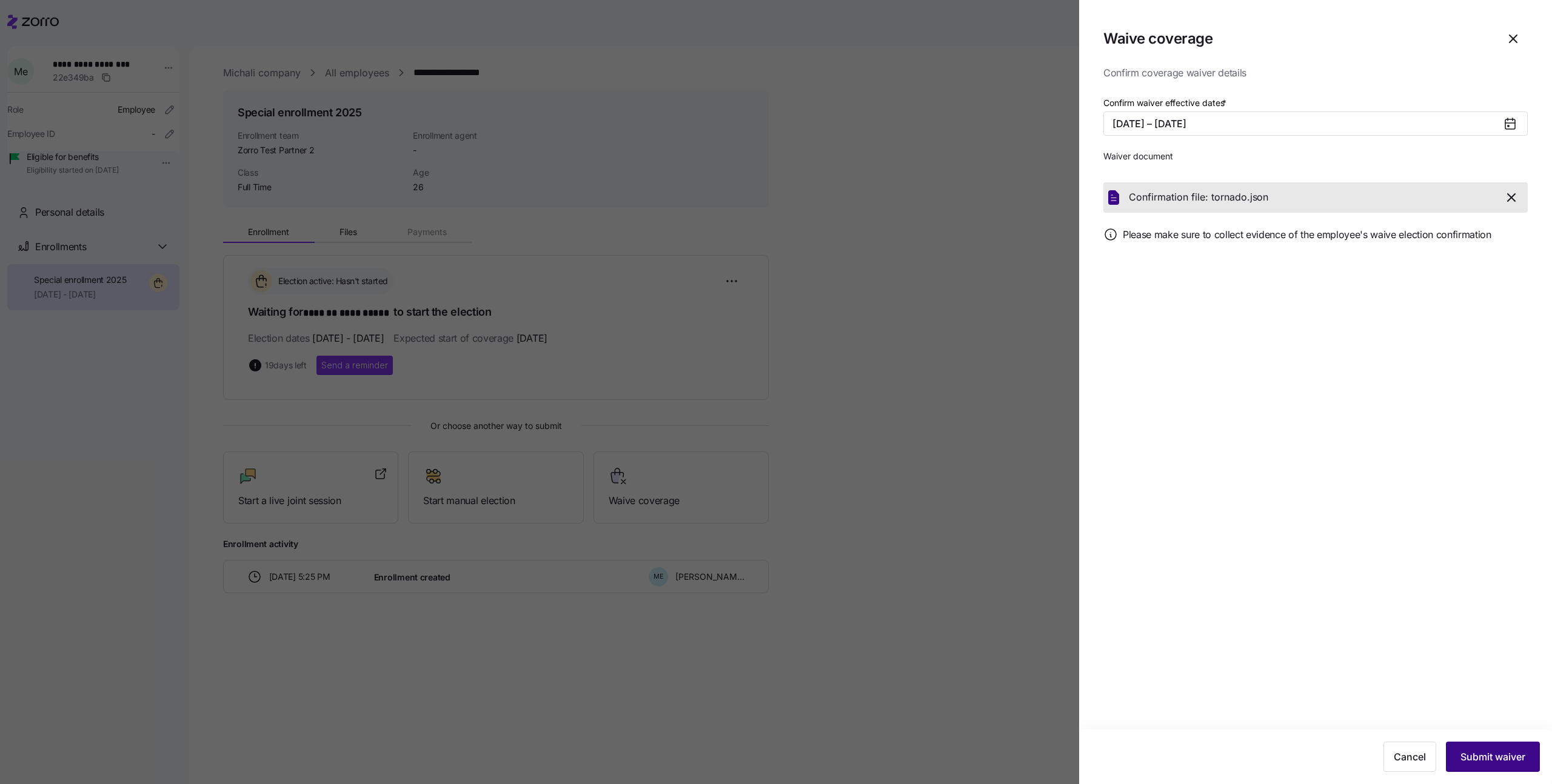
click at [1516, 751] on span "Submit waiver" at bounding box center [1493, 757] width 65 height 14
click at [1441, 643] on section "Waive coverage Confirm coverage waiver details Confirm waiver effective dates *…" at bounding box center [1315, 392] width 473 height 784
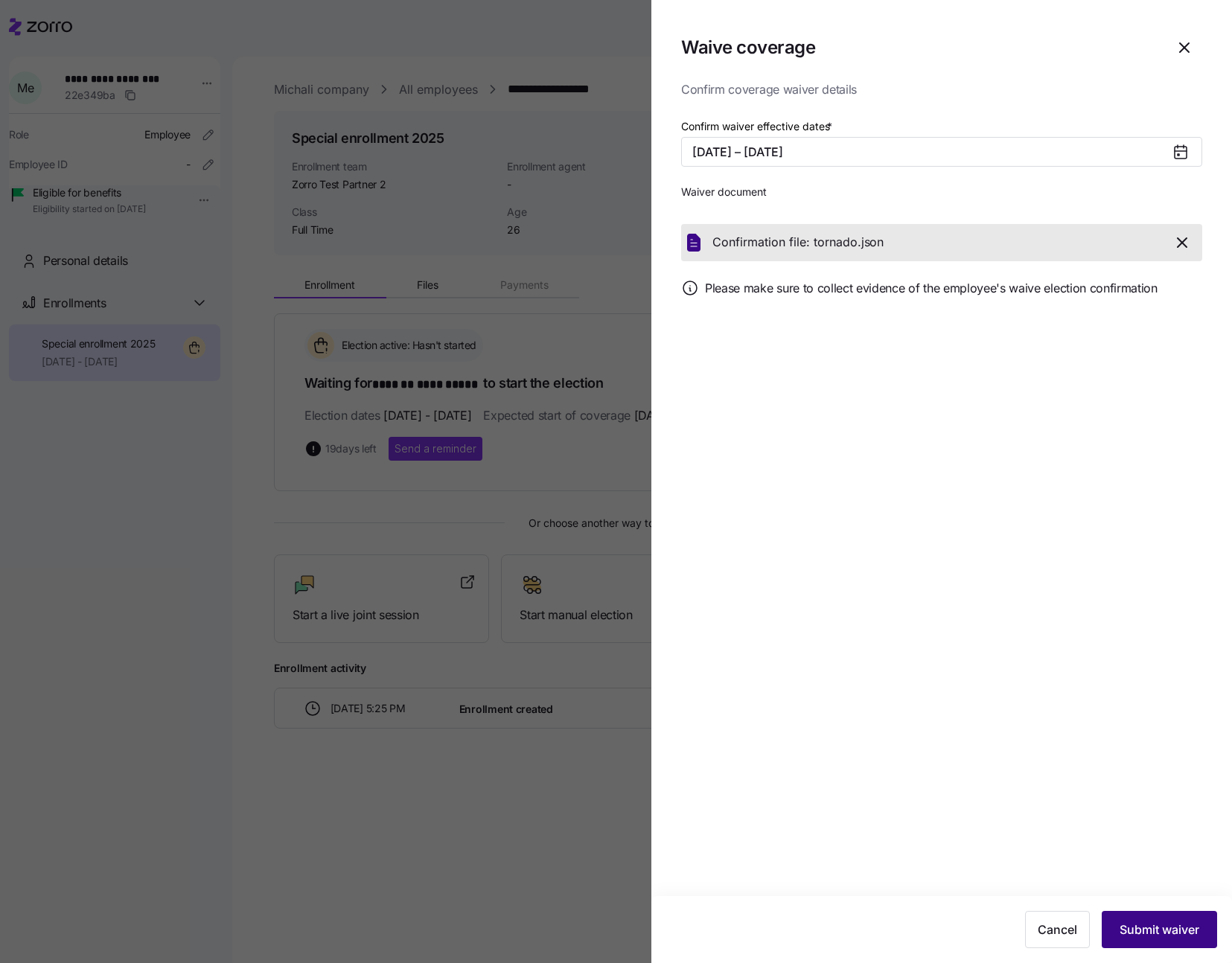
click at [1151, 923] on span "Submit waiver" at bounding box center [1160, 930] width 80 height 17
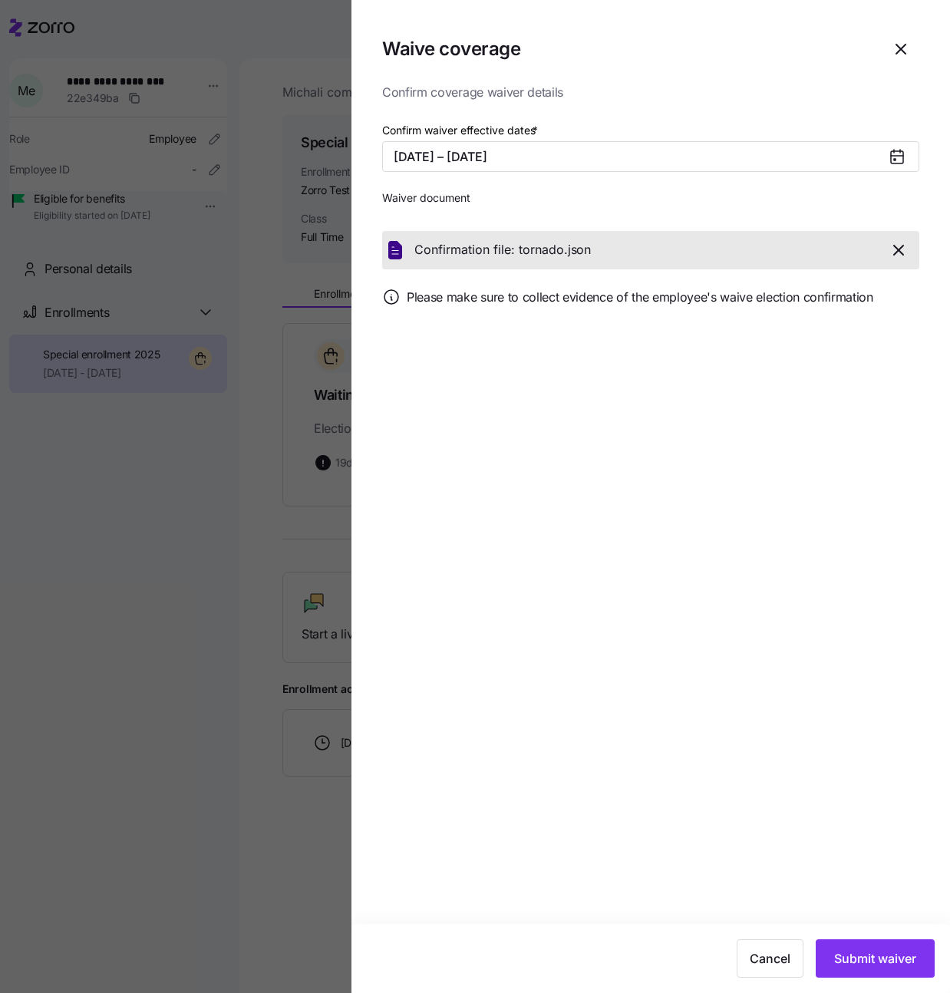
click at [903, 249] on icon "button" at bounding box center [899, 250] width 18 height 18
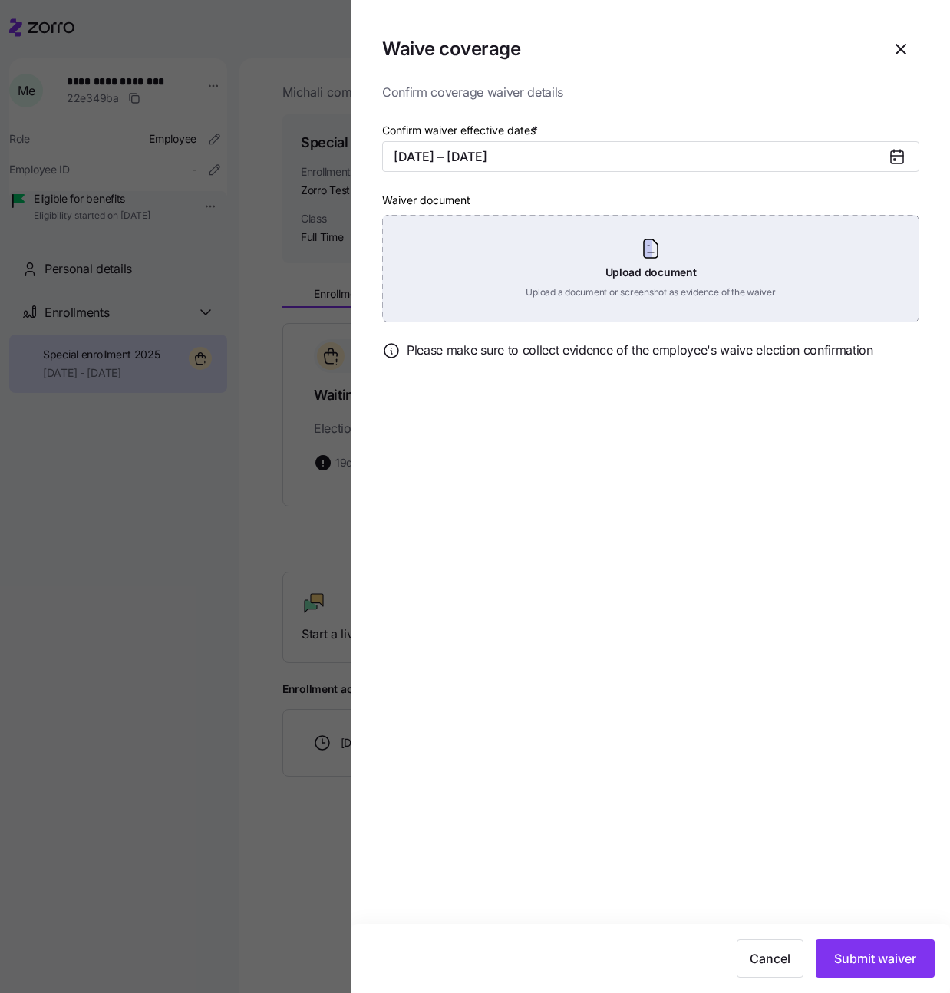
click at [788, 247] on div "Upload document Upload a document or screenshot as evidence of the waiver" at bounding box center [650, 268] width 537 height 107
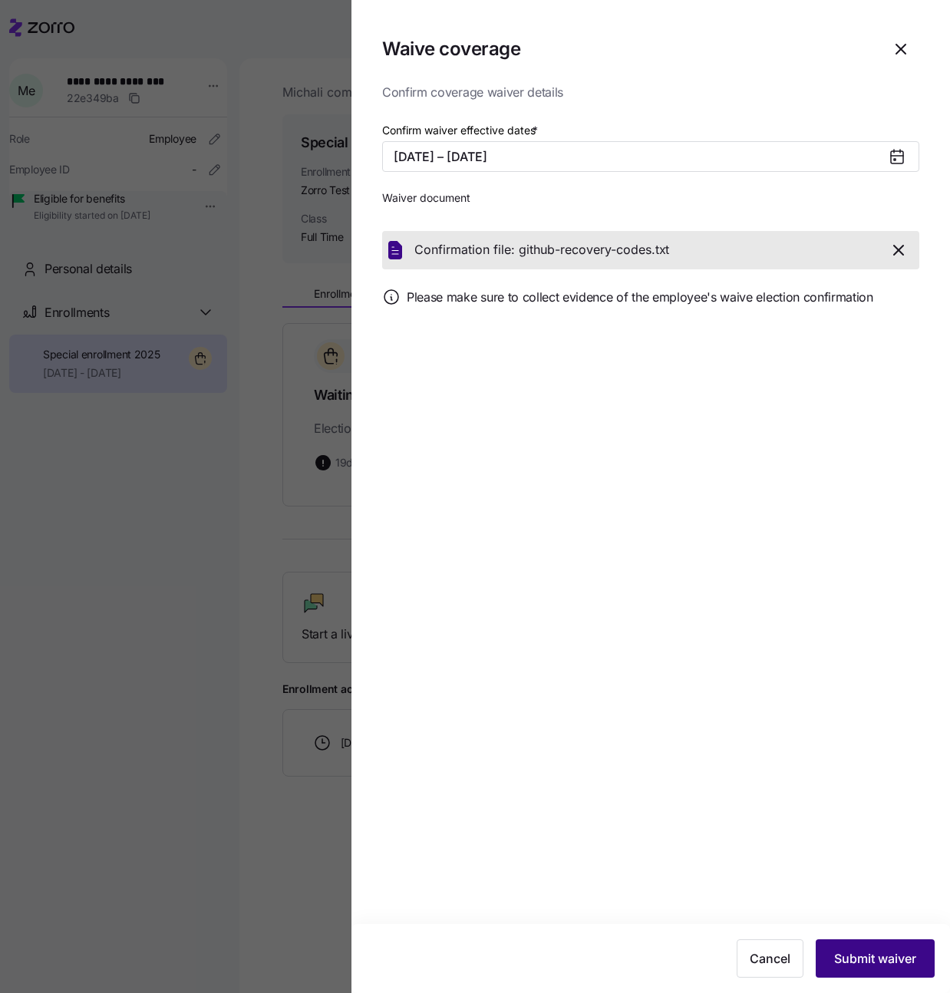
click at [877, 963] on span "Submit waiver" at bounding box center [875, 959] width 82 height 18
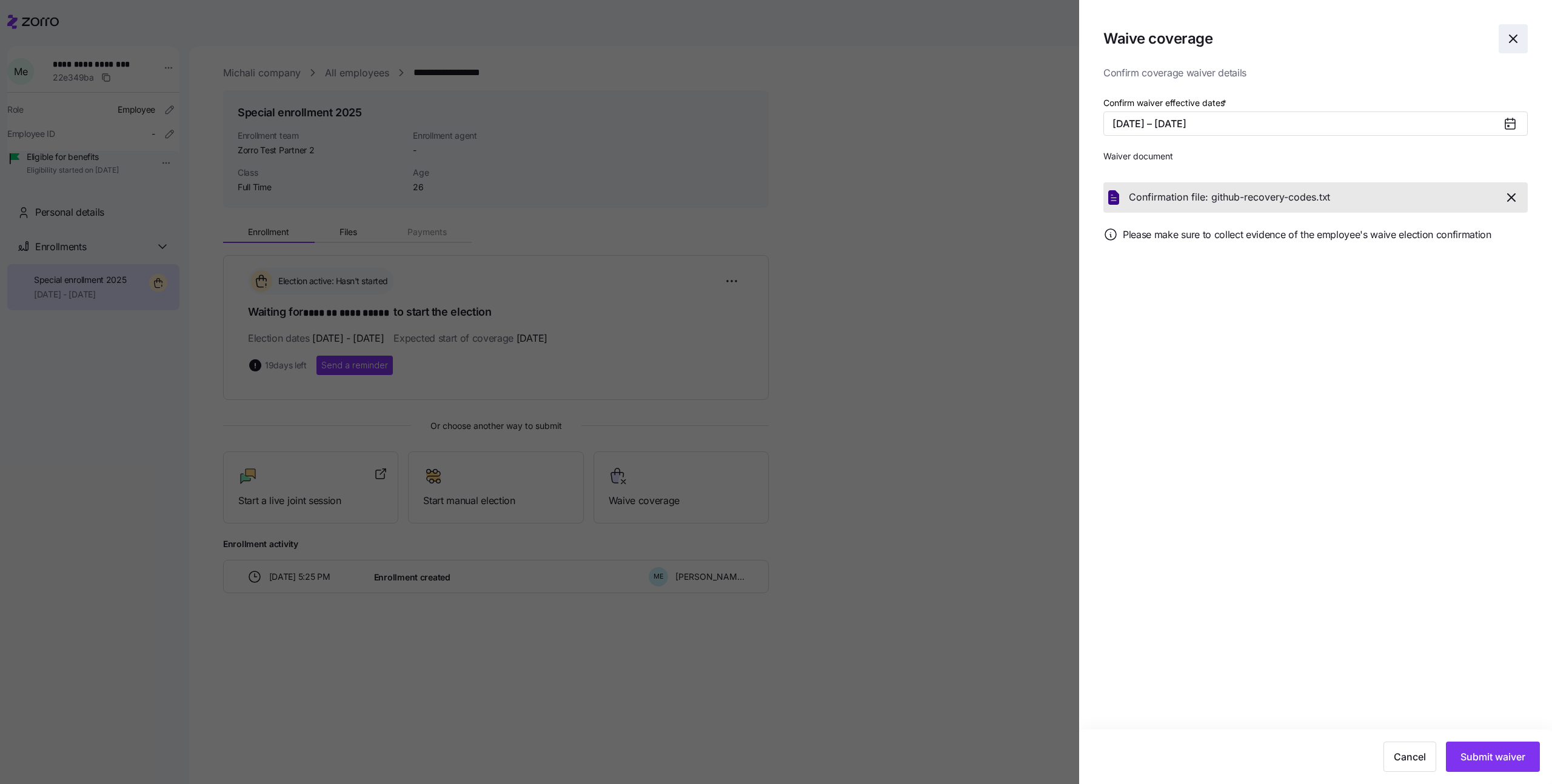
click at [1516, 36] on icon "button" at bounding box center [1513, 39] width 14 height 14
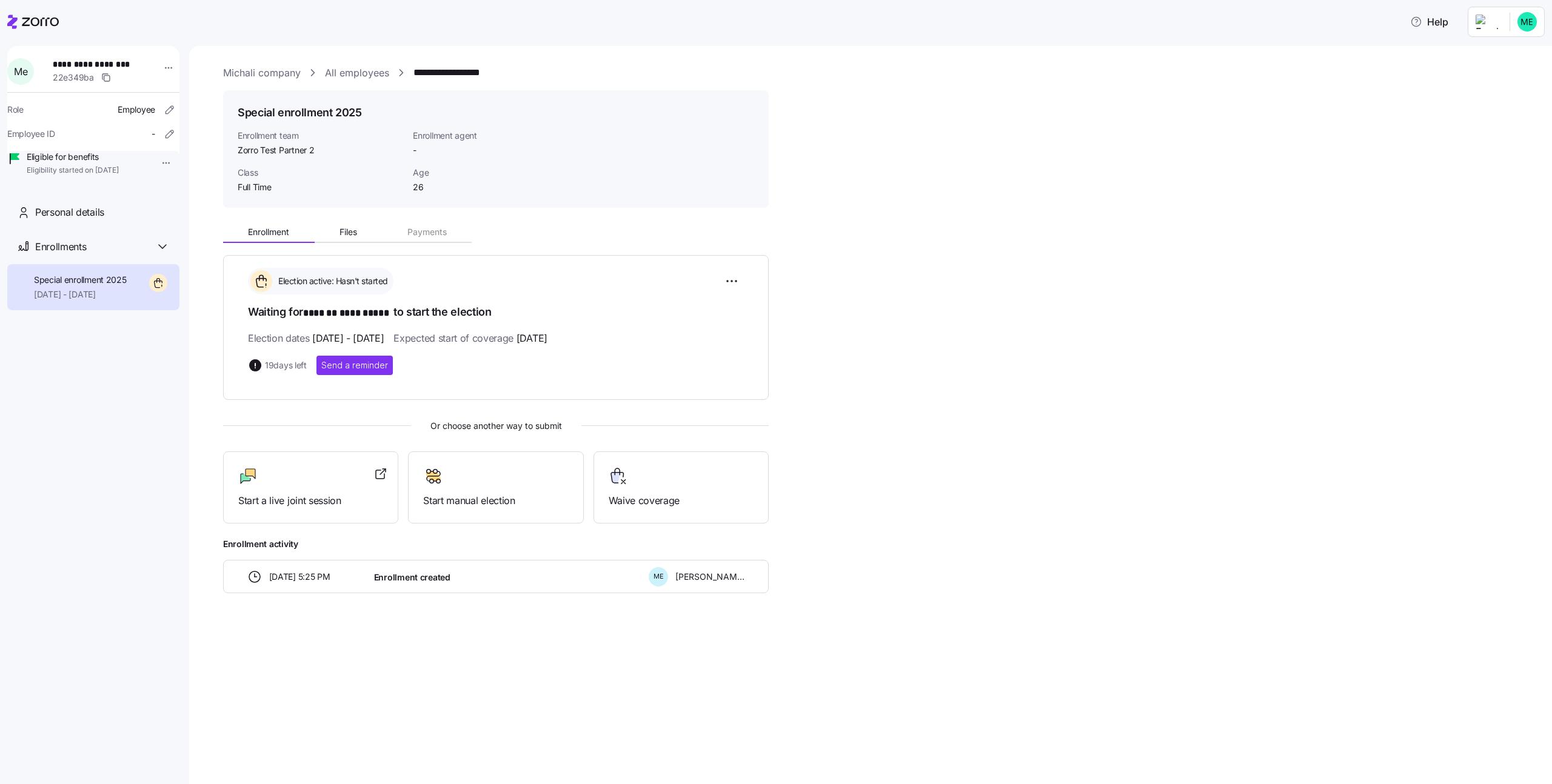
click at [1050, 283] on div "**********" at bounding box center [878, 406] width 1312 height 376
click at [343, 74] on link "All employees" at bounding box center [356, 73] width 64 height 15
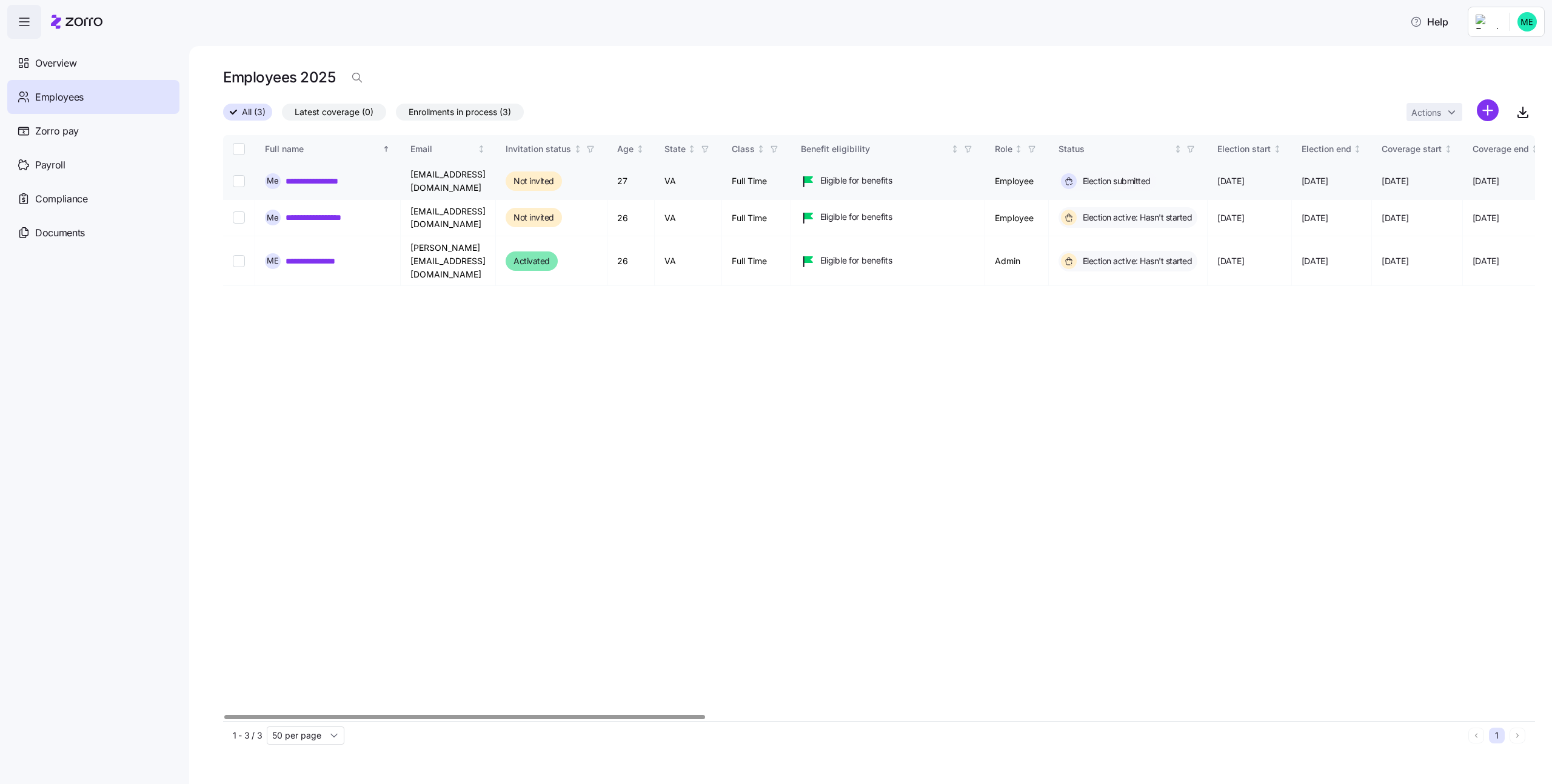
click at [334, 178] on link "**********" at bounding box center [323, 181] width 75 height 12
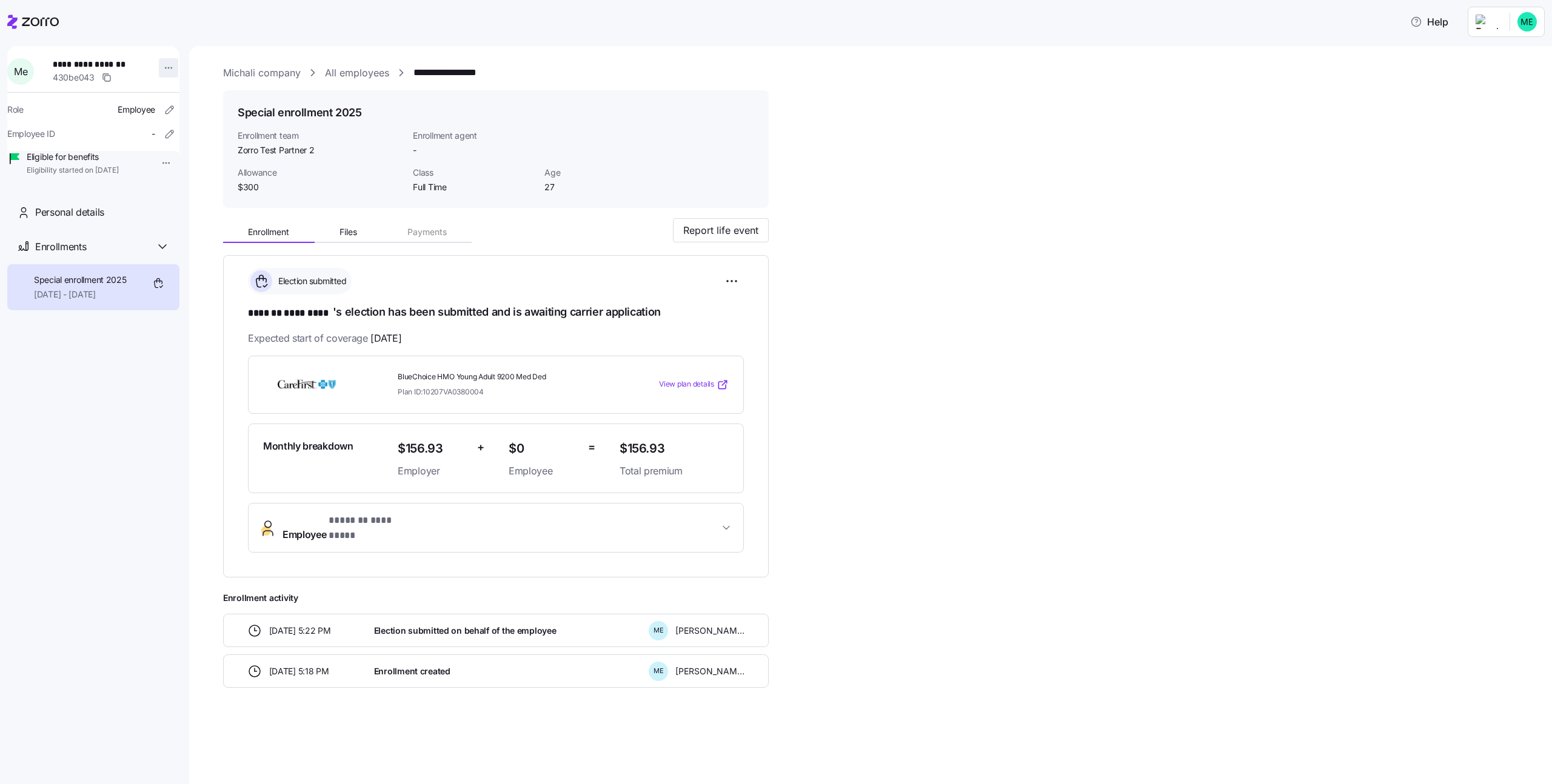
click at [160, 71] on html "**********" at bounding box center [776, 388] width 1552 height 777
click at [178, 150] on div "Log in as" at bounding box center [194, 154] width 36 height 13
click at [338, 69] on link "All employees" at bounding box center [356, 73] width 64 height 15
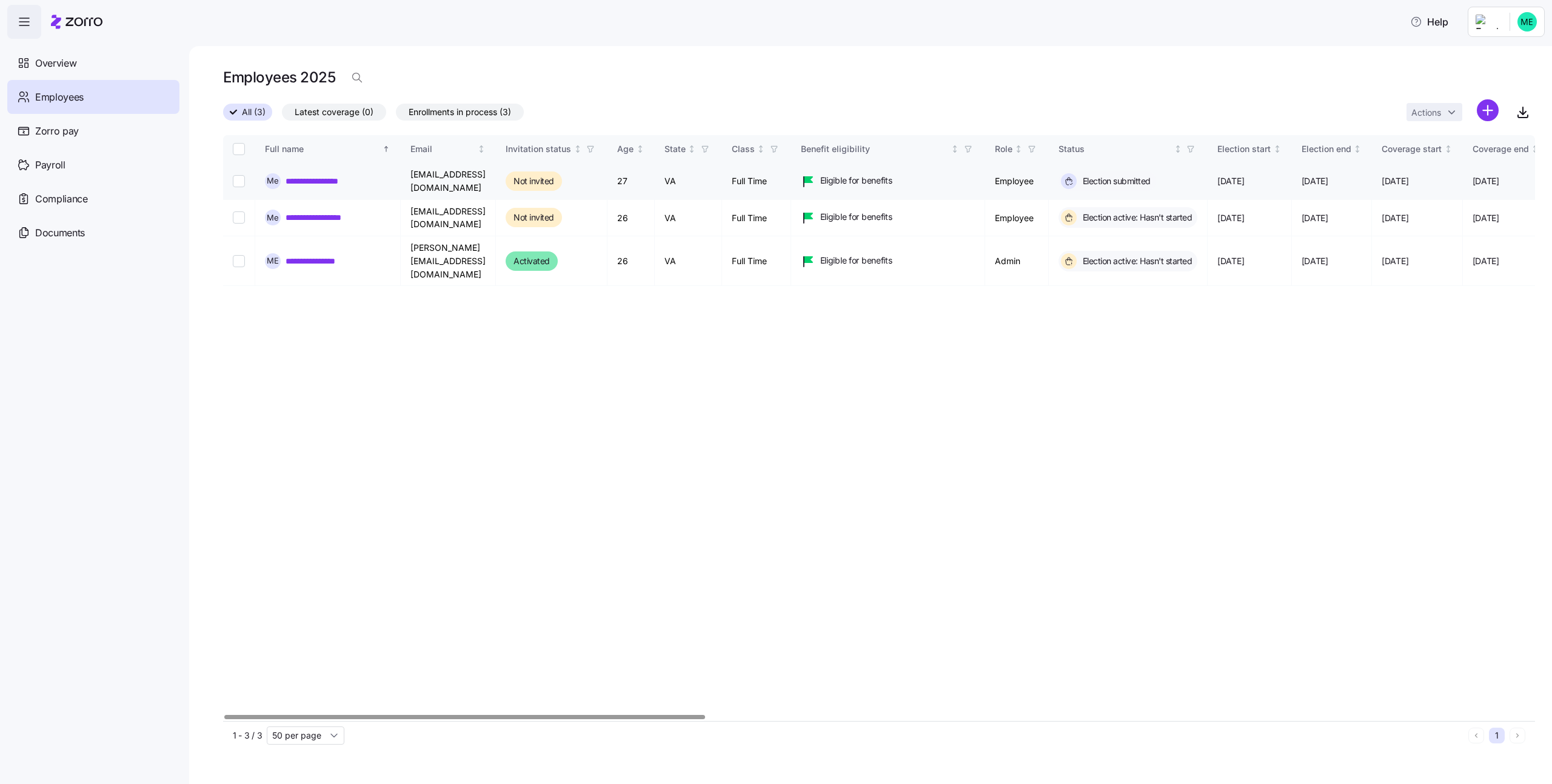
click at [237, 182] on input "Select record 1" at bounding box center [239, 181] width 12 height 12
checkbox input "true"
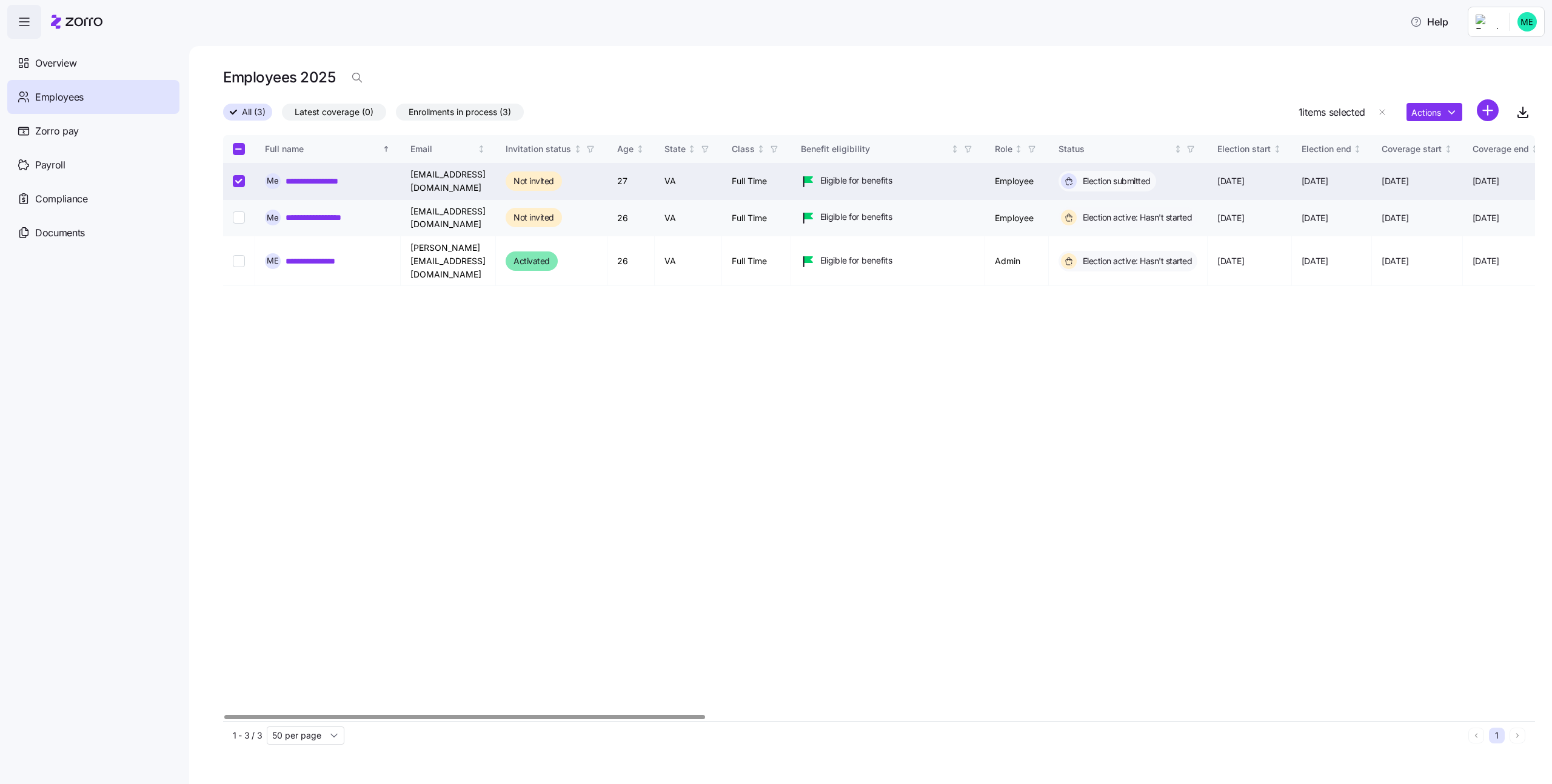
click at [242, 212] on input "Select record 2" at bounding box center [239, 217] width 12 height 12
checkbox input "true"
click at [1449, 116] on html "**********" at bounding box center [776, 388] width 1552 height 777
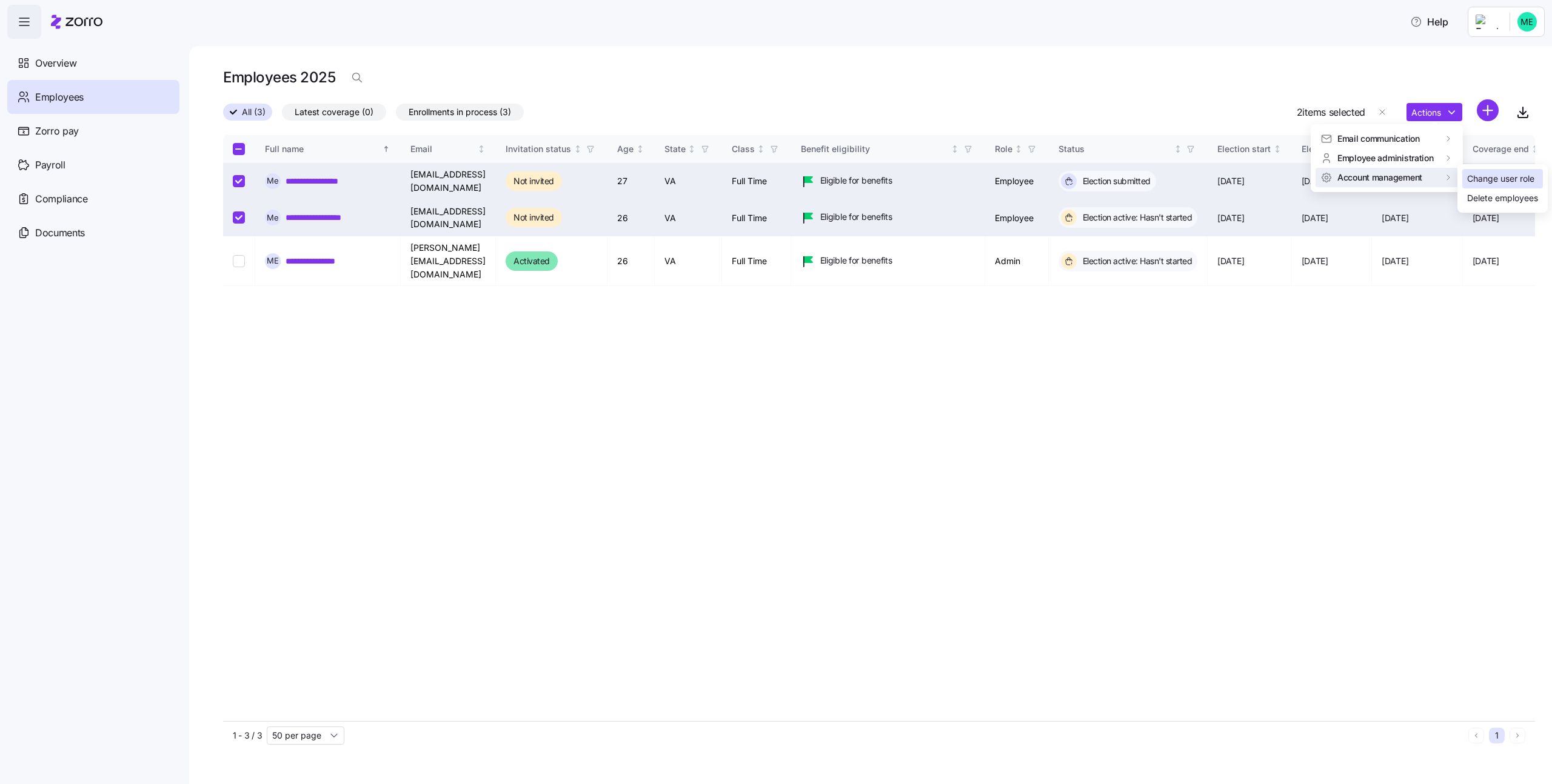
click at [1470, 174] on div "Change user role" at bounding box center [1501, 178] width 67 height 13
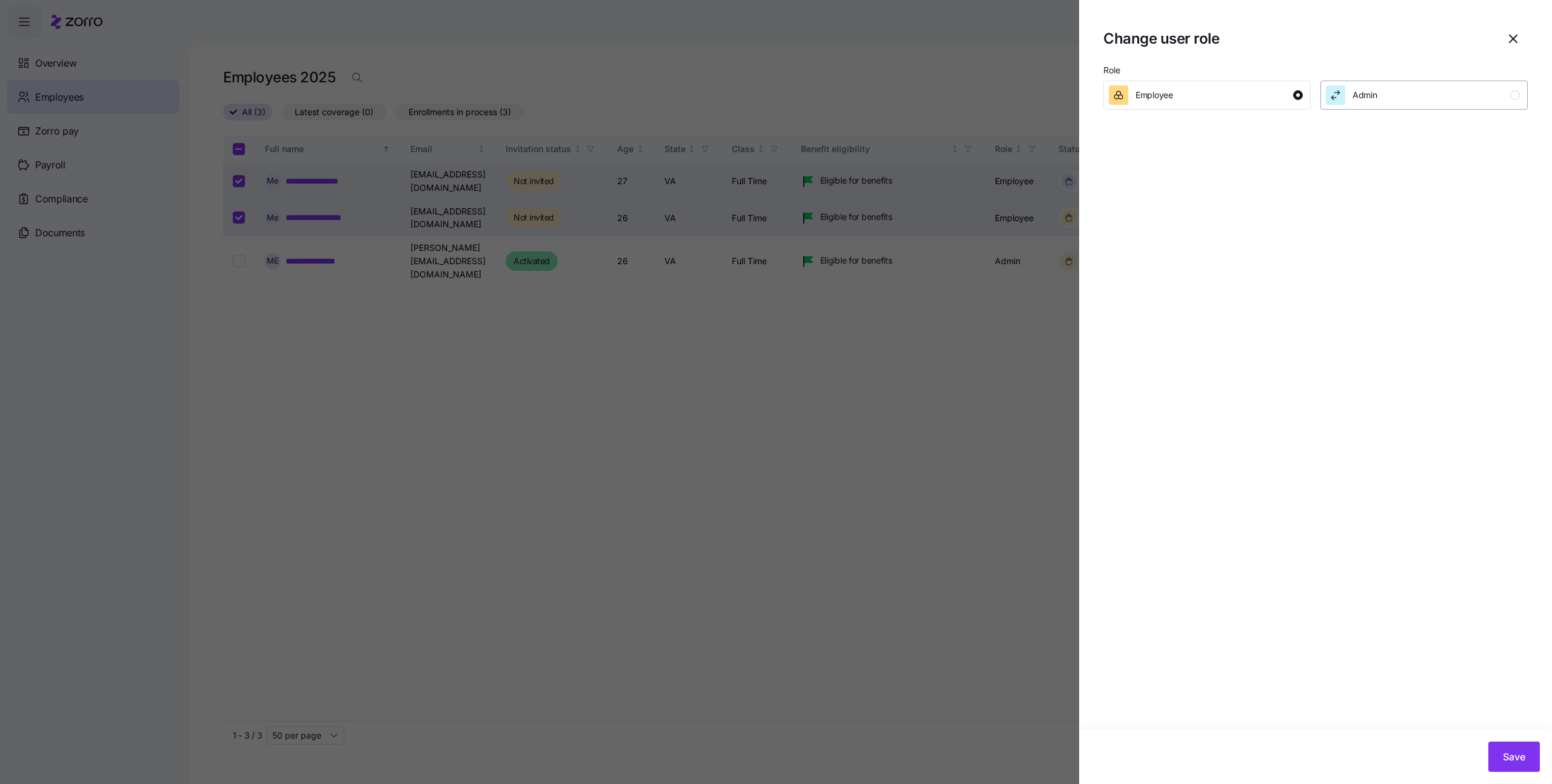
click at [1391, 101] on div "Admin" at bounding box center [1423, 95] width 194 height 20
click at [1506, 745] on button "Save" at bounding box center [1514, 757] width 51 height 30
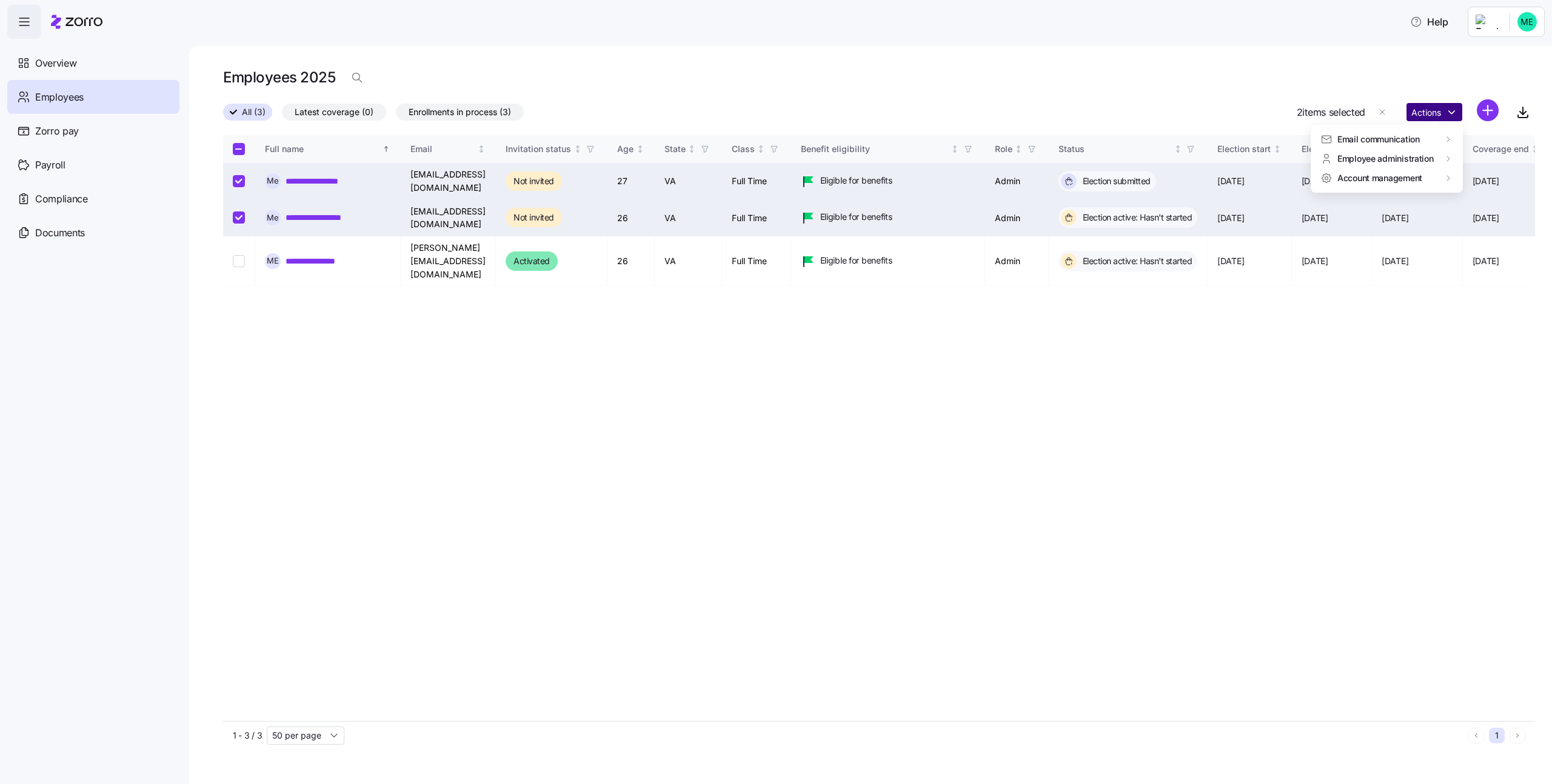
click at [1446, 111] on html "**********" at bounding box center [776, 388] width 1552 height 777
click at [1480, 182] on div "Change user role" at bounding box center [1501, 178] width 67 height 13
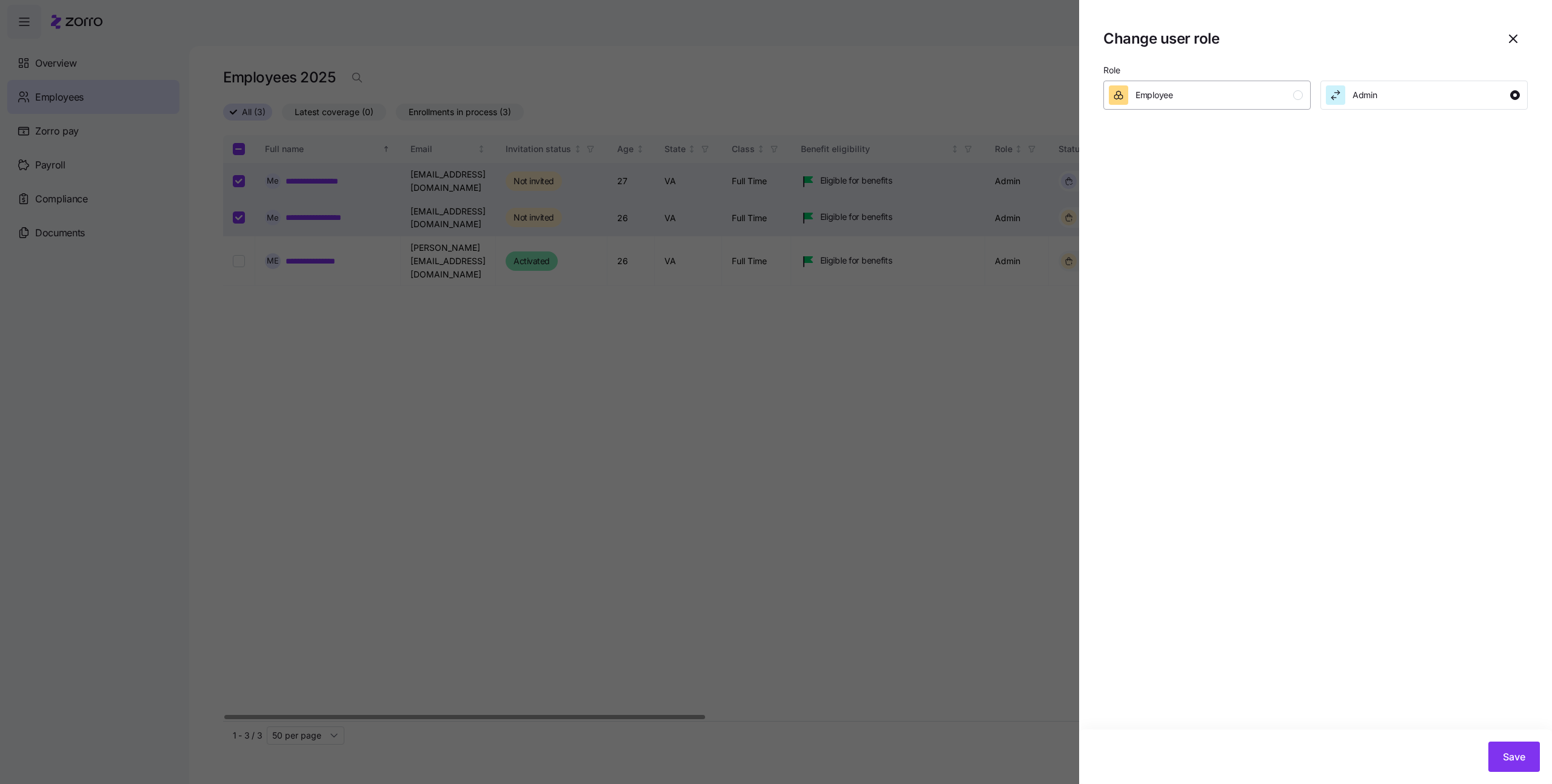
click at [1219, 95] on div "Employee" at bounding box center [1206, 95] width 194 height 20
click at [1530, 766] on button "Save" at bounding box center [1514, 757] width 51 height 30
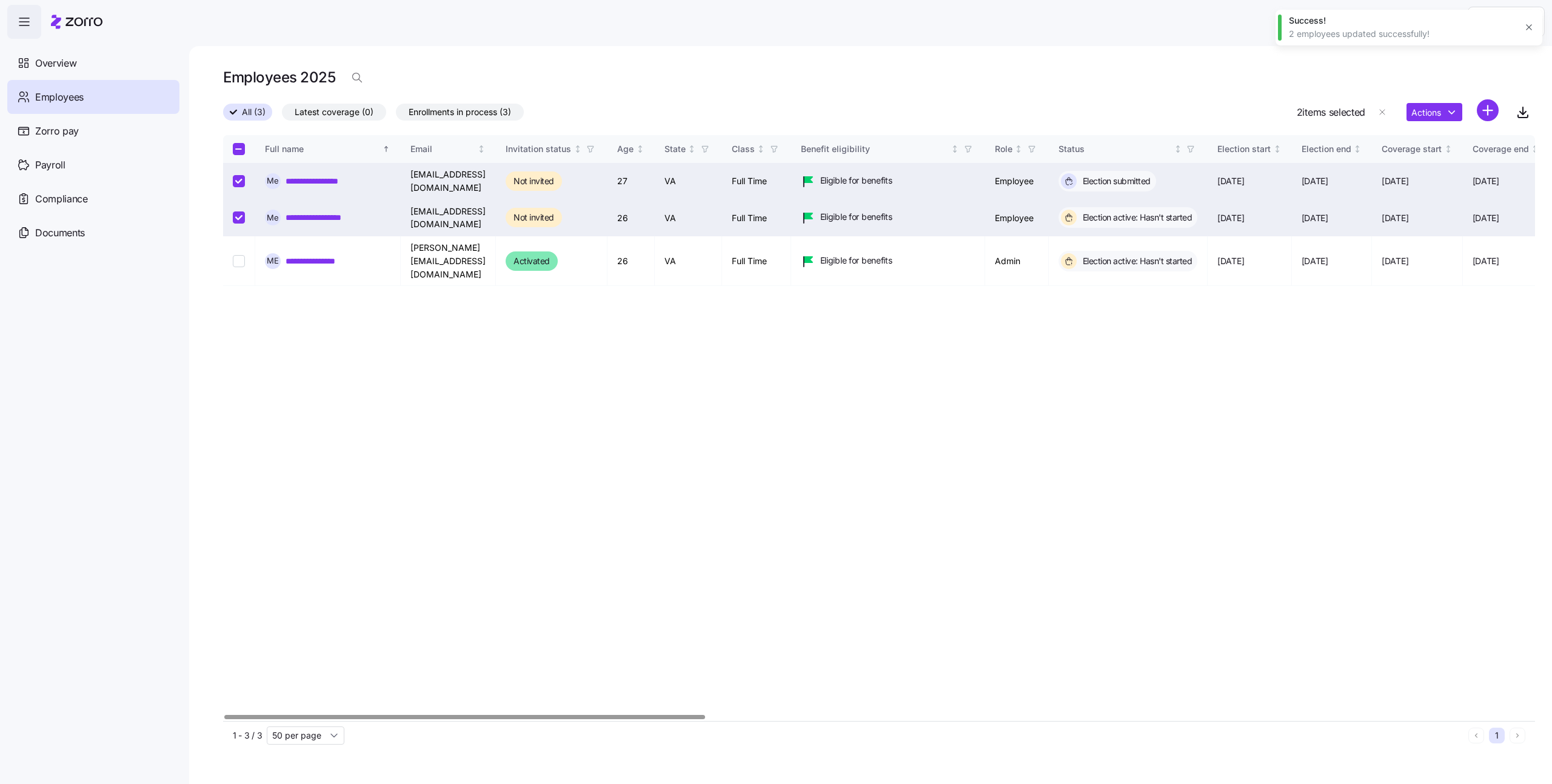
click at [1178, 358] on div "**********" at bounding box center [878, 428] width 1312 height 586
click at [242, 153] on input "Select all records" at bounding box center [239, 148] width 12 height 12
checkbox input "true"
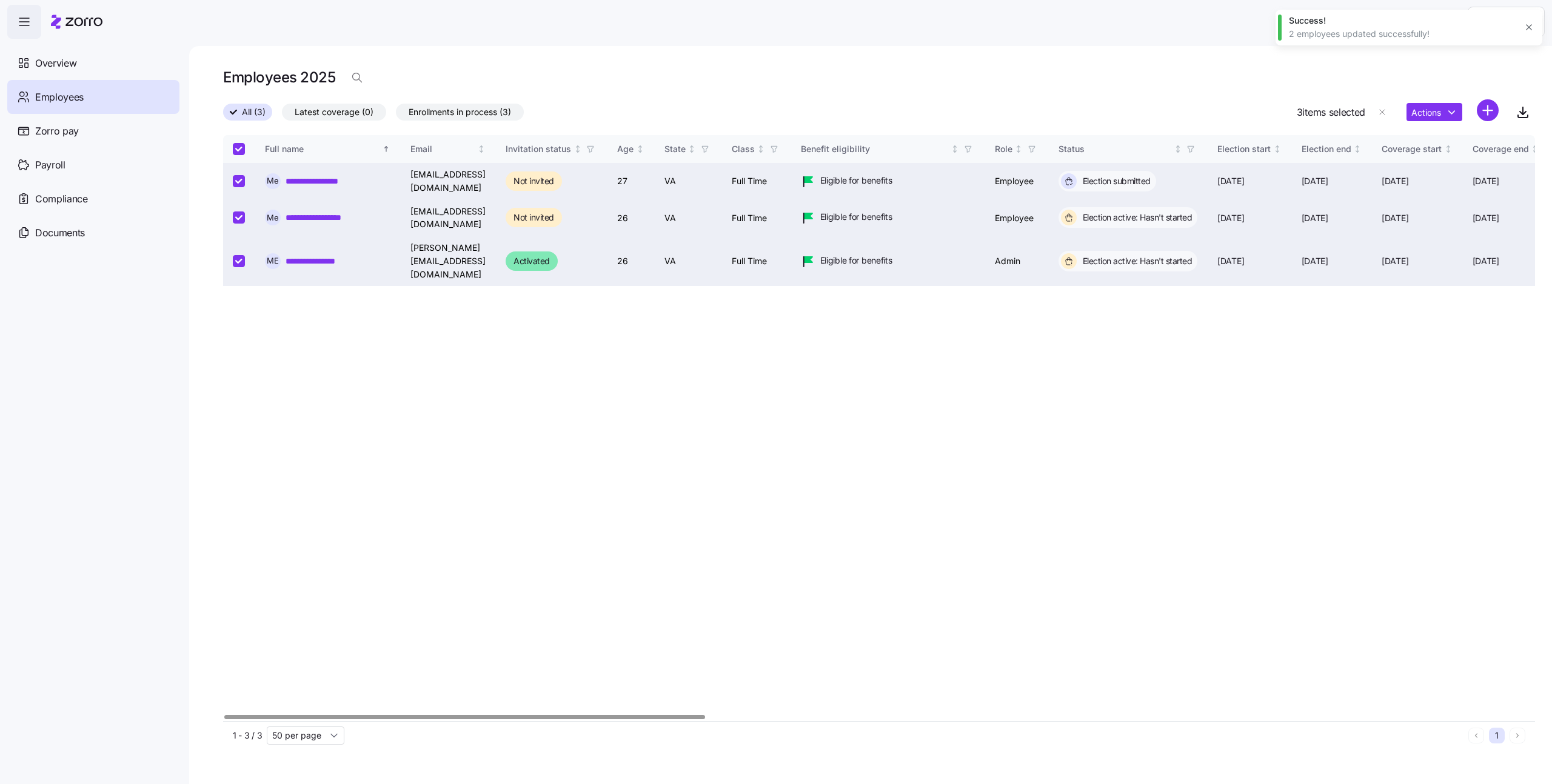
click at [242, 153] on input "Select all records" at bounding box center [239, 148] width 12 height 12
checkbox input "false"
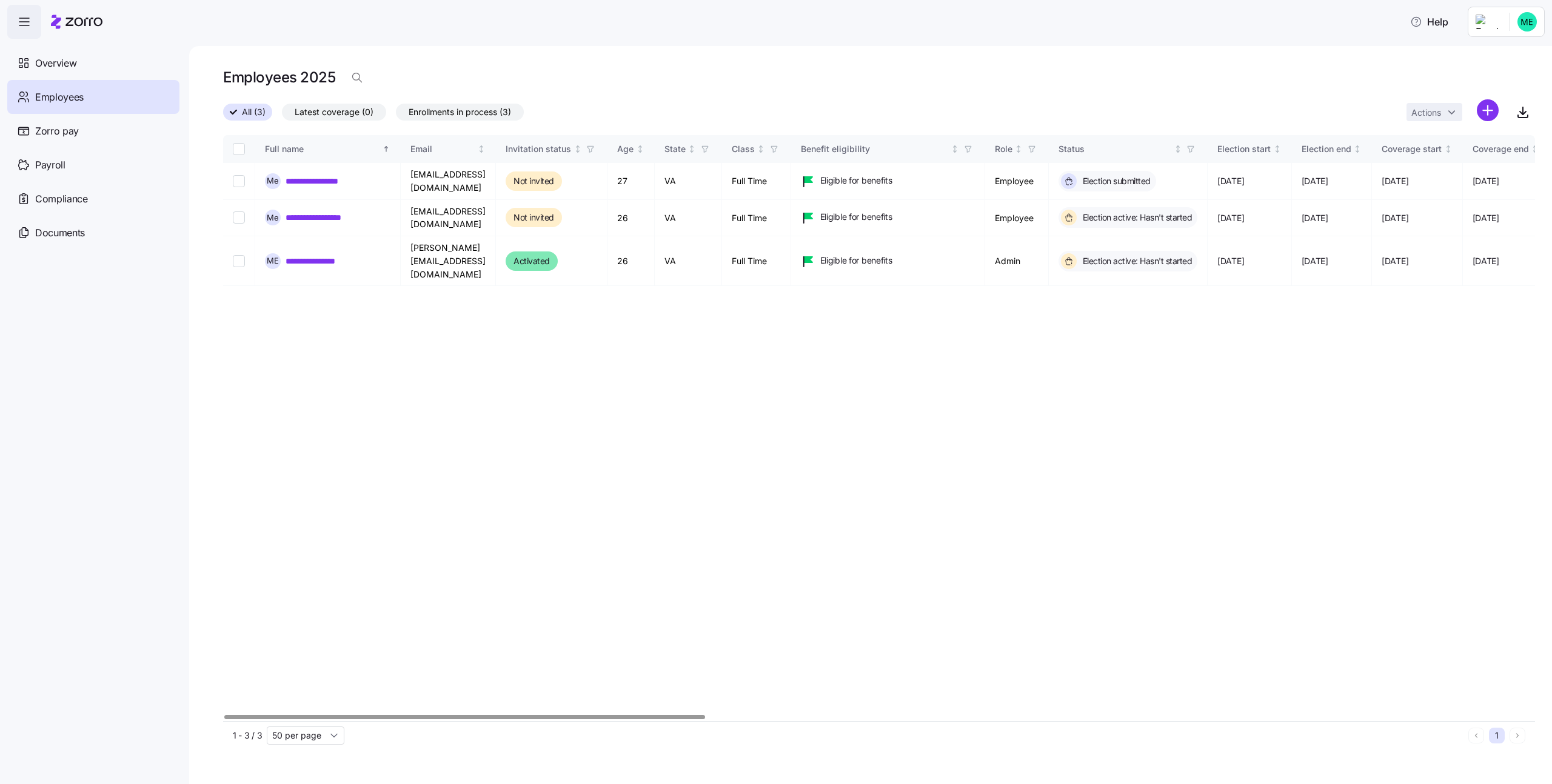
click at [549, 409] on div "**********" at bounding box center [878, 428] width 1312 height 586
click at [240, 183] on input "Select record 1" at bounding box center [239, 181] width 12 height 12
checkbox input "true"
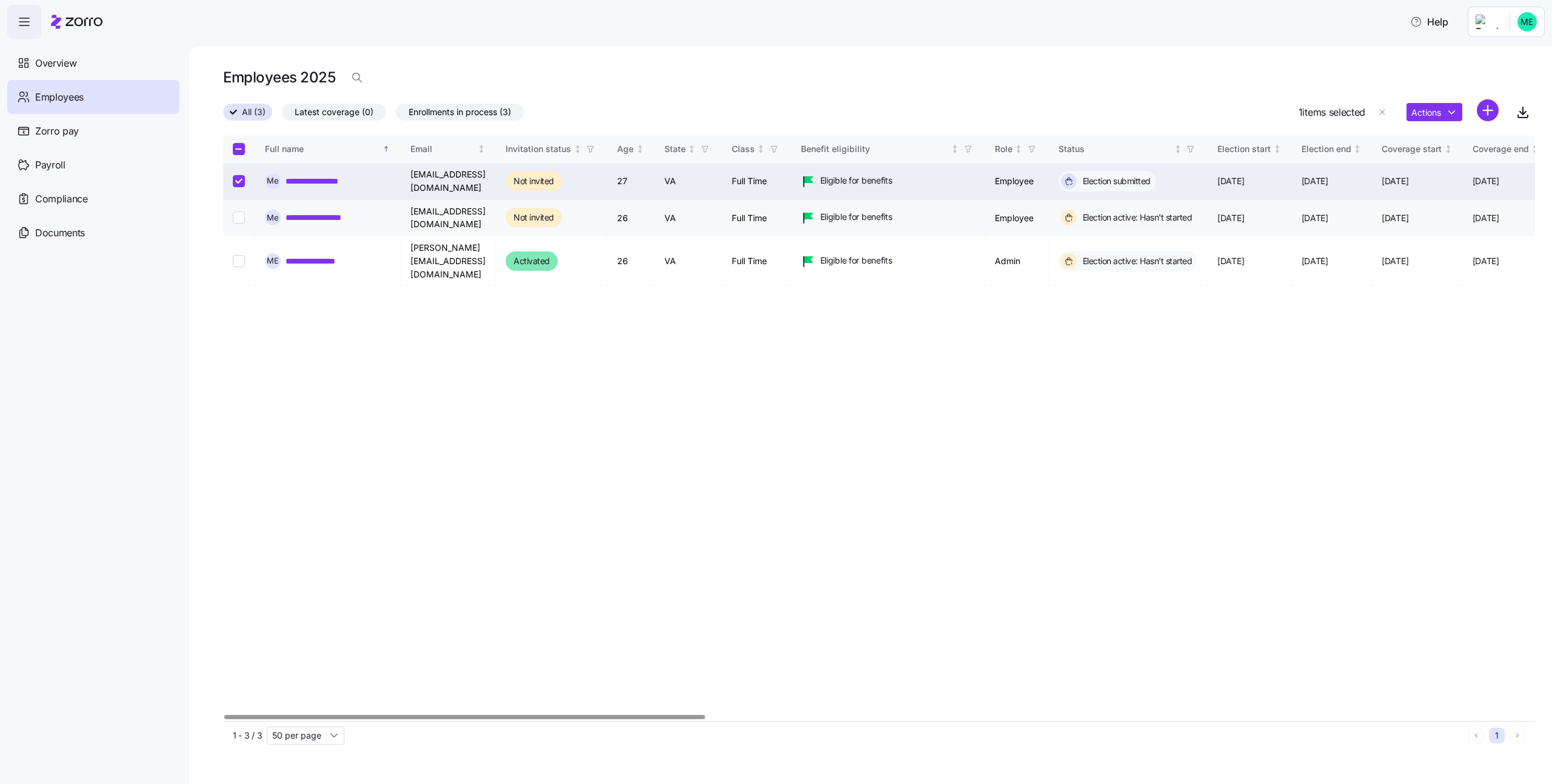
click at [236, 213] on input "Select record 2" at bounding box center [239, 217] width 12 height 12
checkbox input "true"
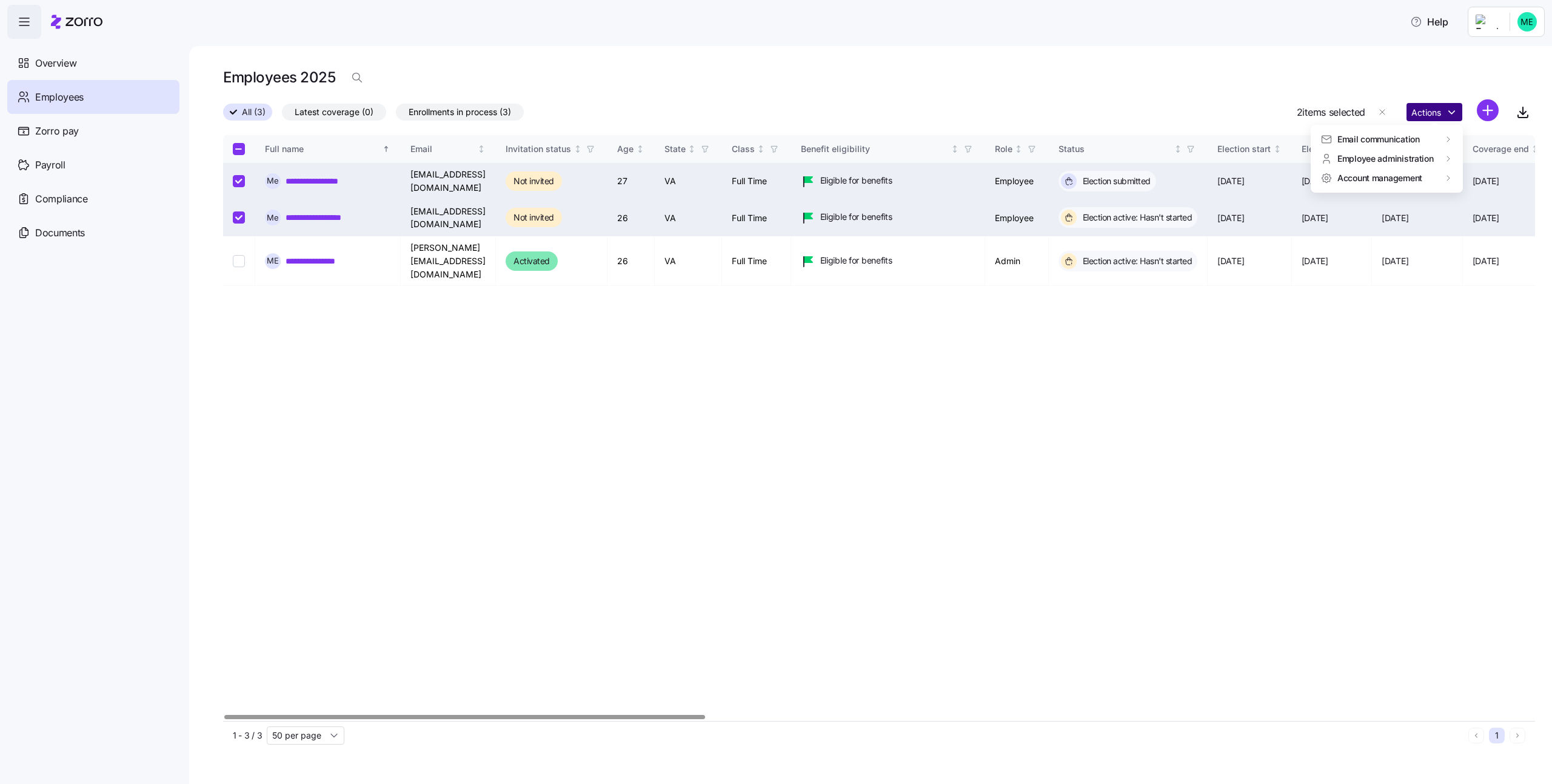
click at [1441, 112] on html "**********" at bounding box center [776, 388] width 1552 height 777
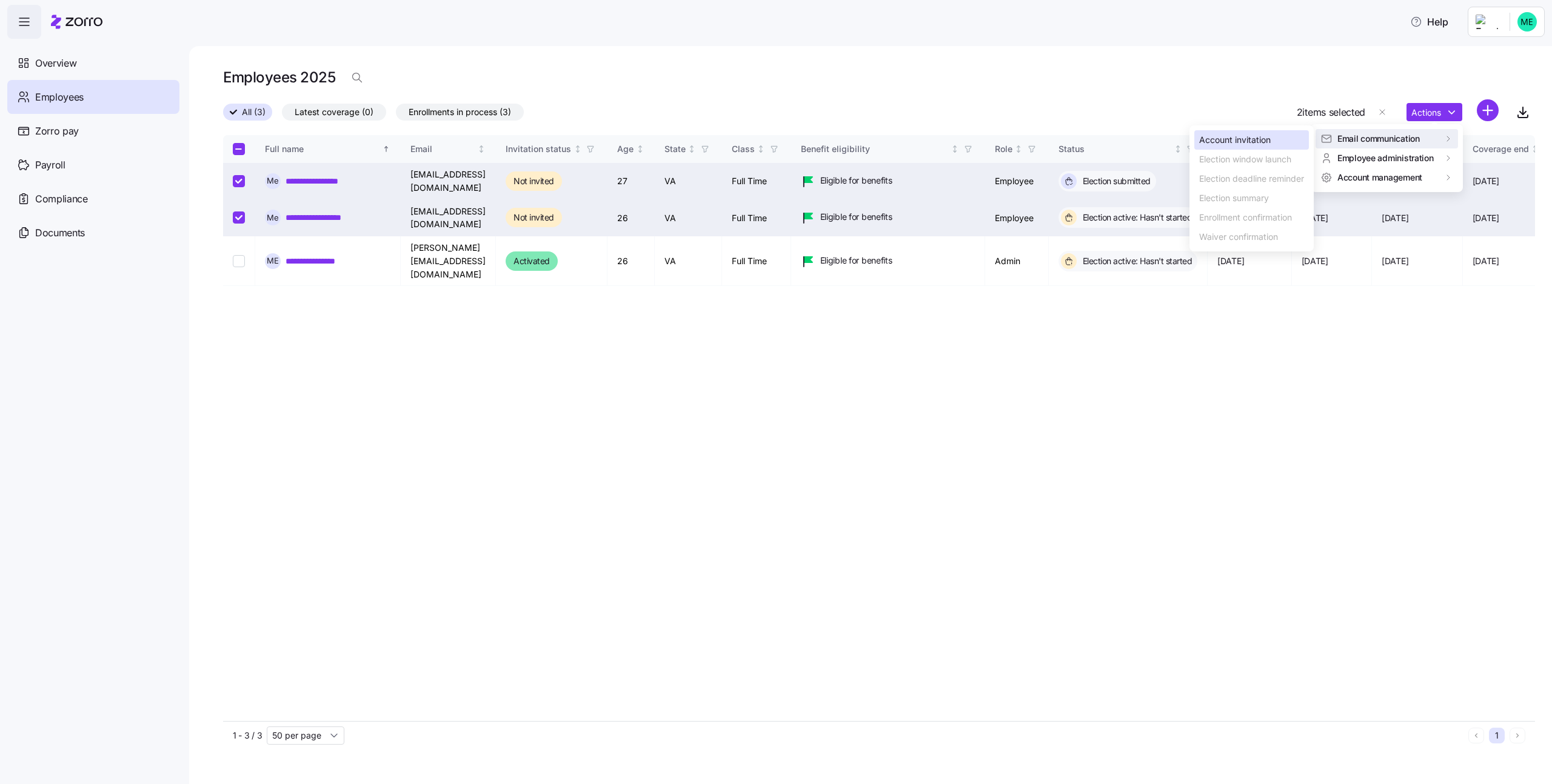
click at [1287, 137] on div "Account invitation" at bounding box center [1251, 140] width 115 height 20
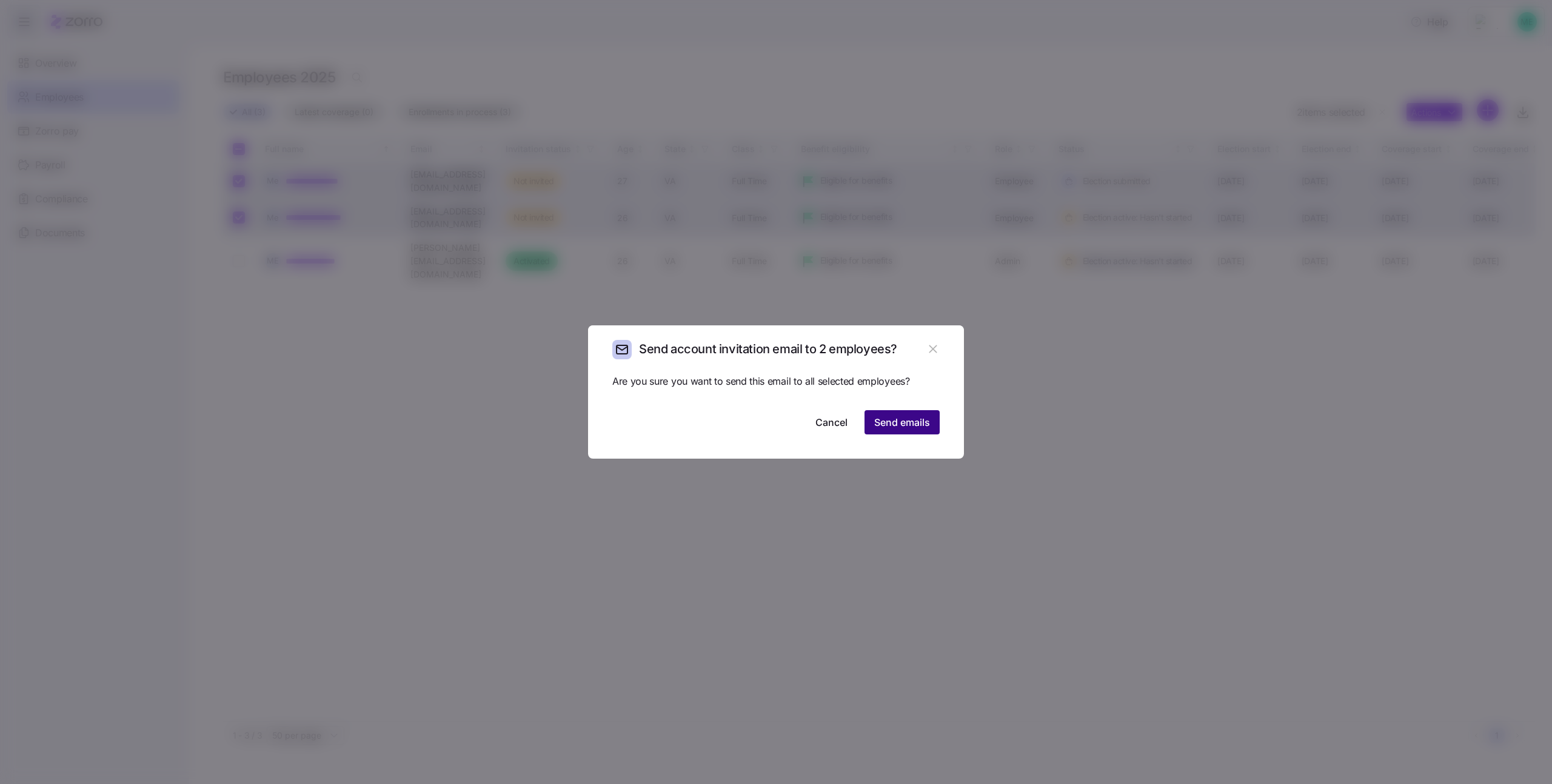
click at [897, 419] on span "Send emails" at bounding box center [902, 422] width 56 height 14
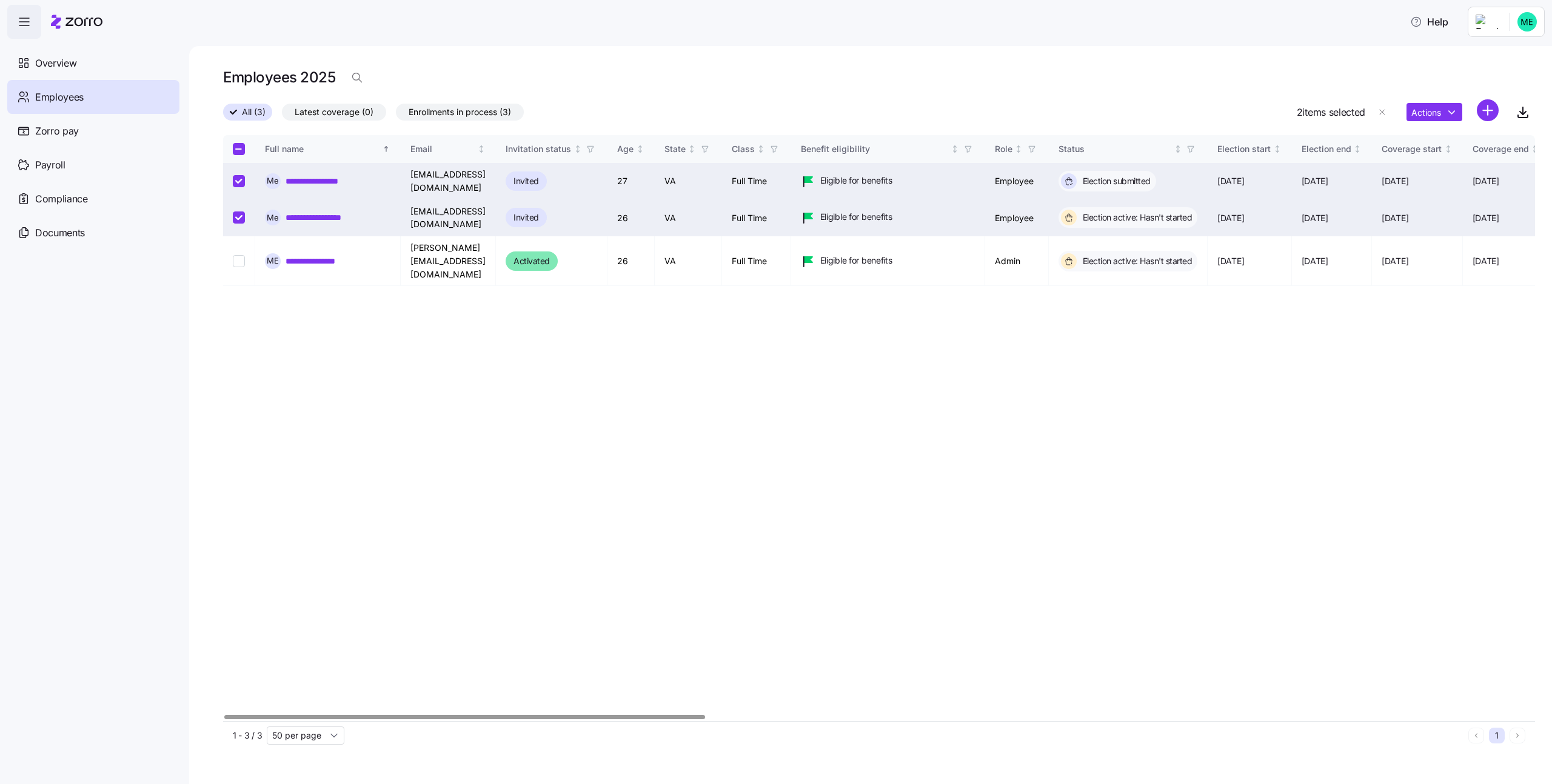
click at [229, 156] on th at bounding box center [239, 148] width 32 height 28
click at [233, 150] on input "Select all records" at bounding box center [239, 148] width 12 height 12
checkbox input "true"
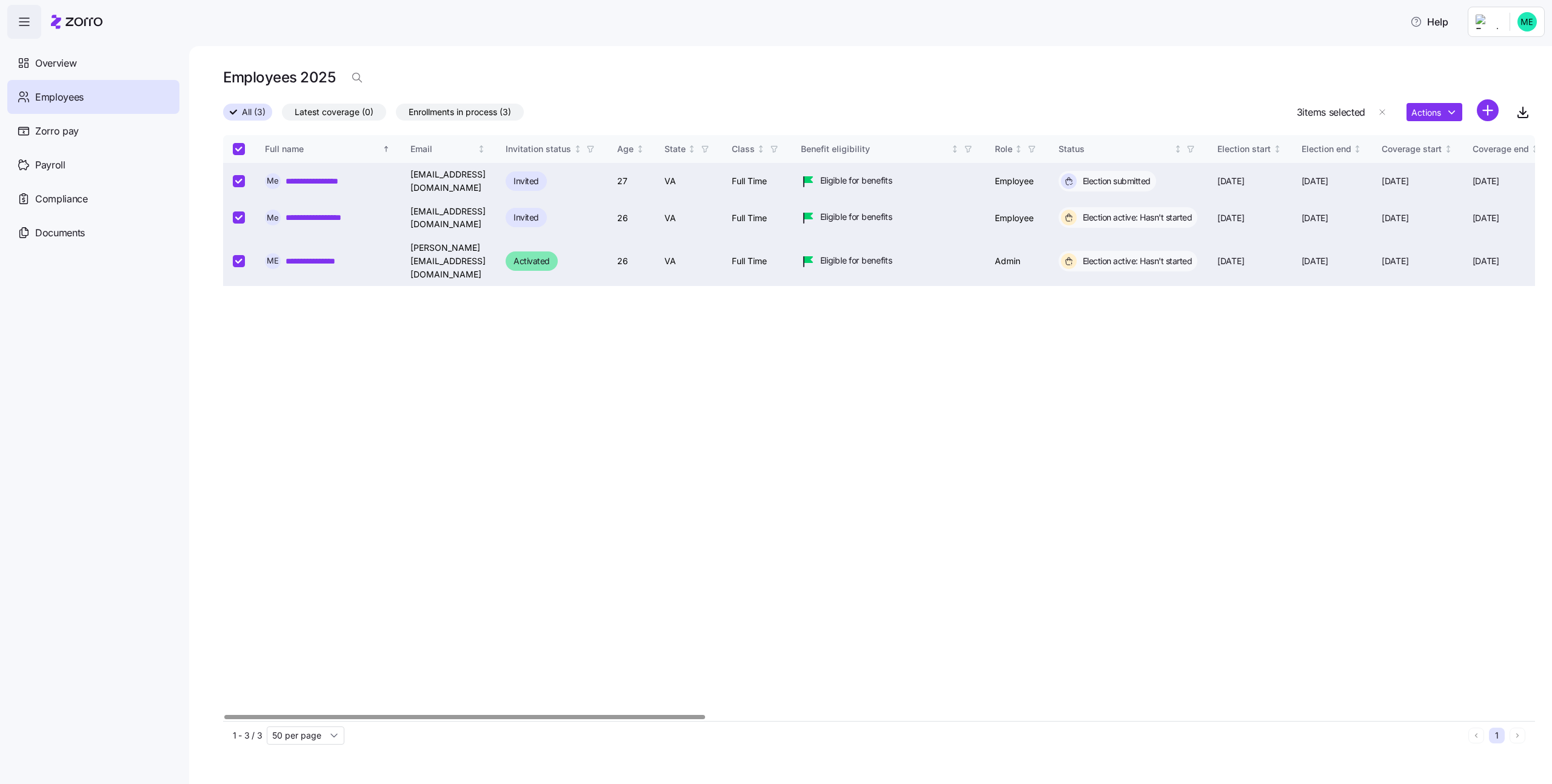
click at [235, 155] on input "Select all records" at bounding box center [239, 148] width 12 height 12
checkbox input "false"
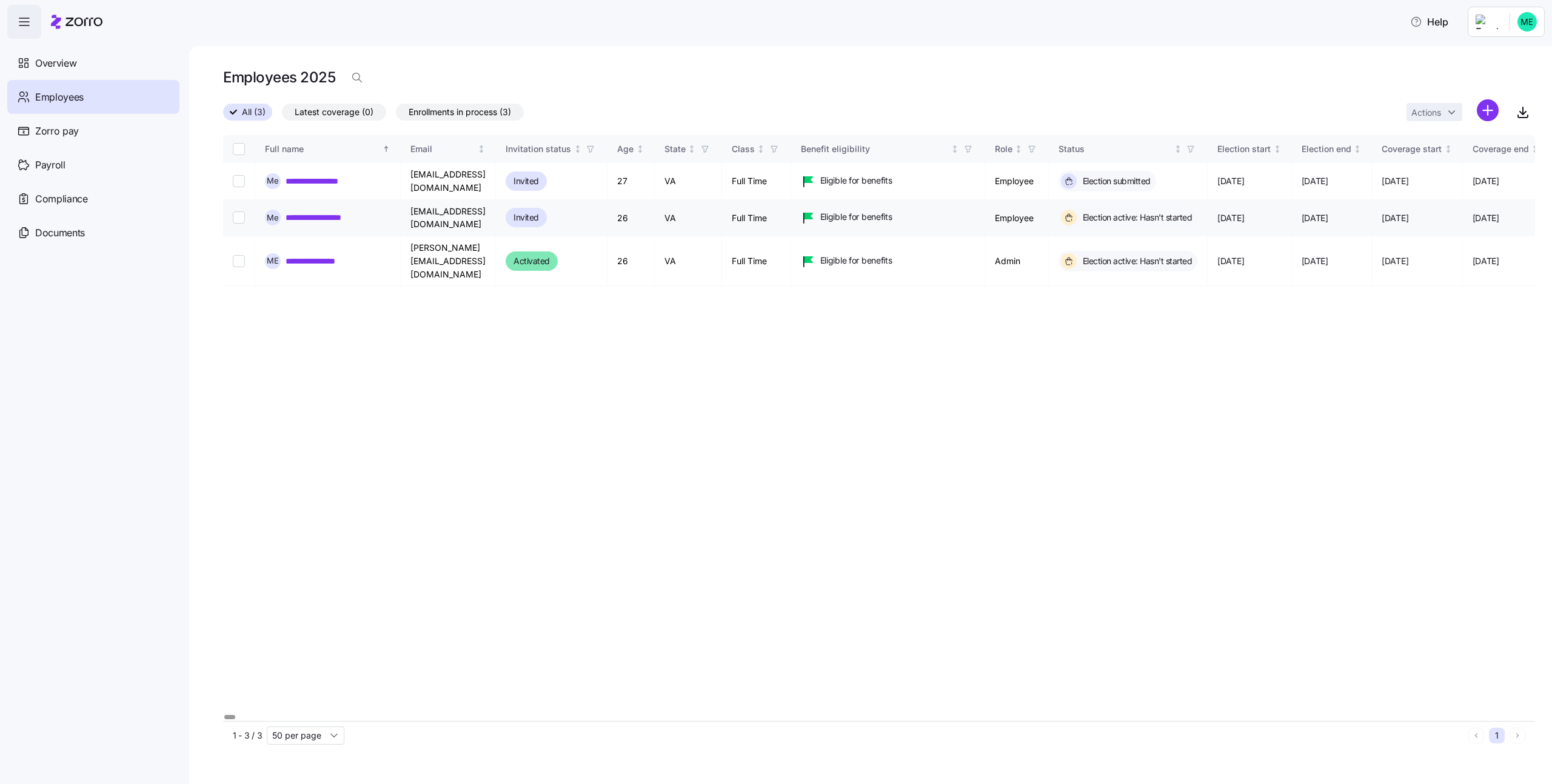
click at [341, 215] on link "**********" at bounding box center [325, 217] width 80 height 12
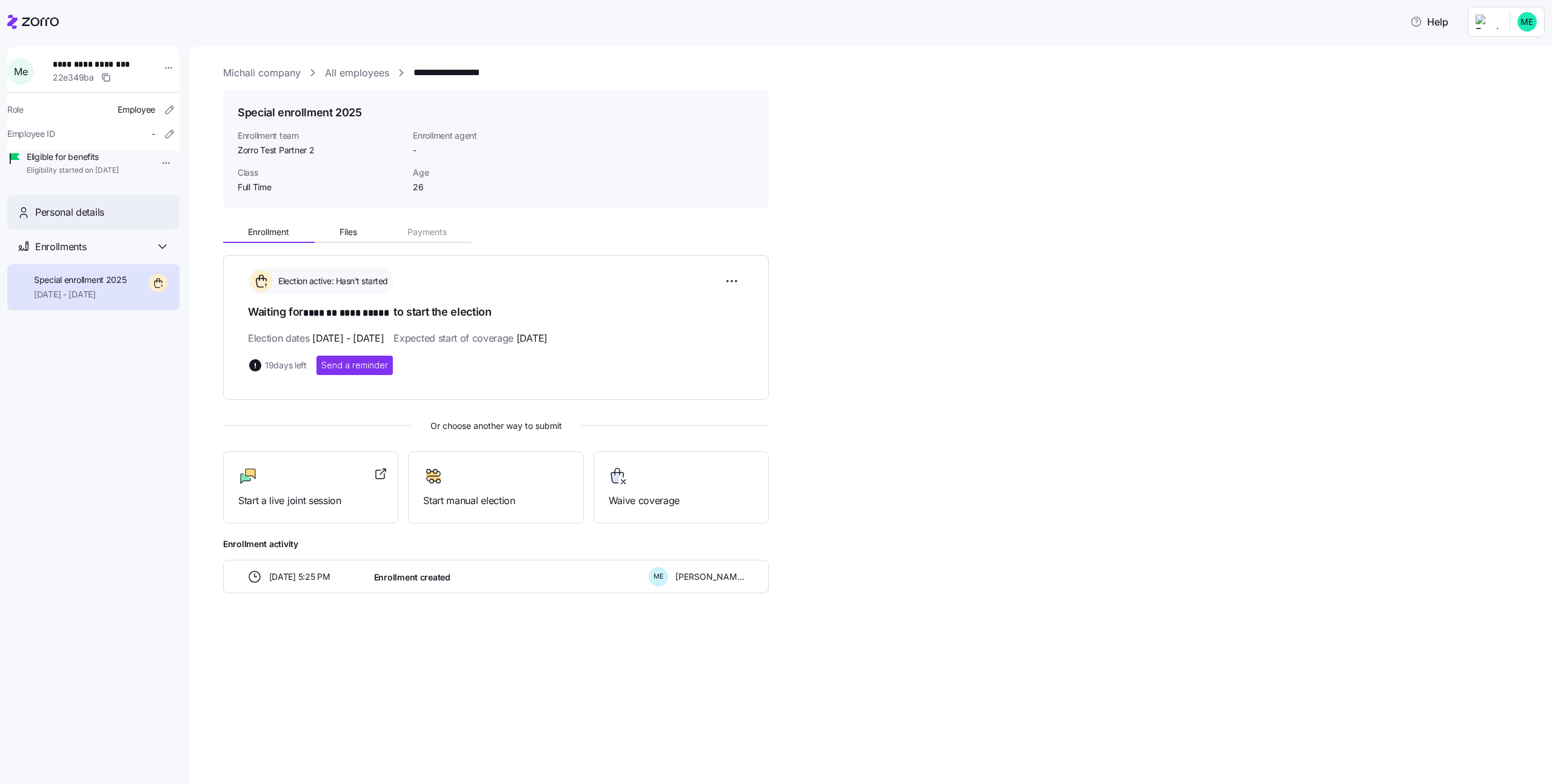
click at [135, 220] on div "Personal details" at bounding box center [103, 212] width 134 height 15
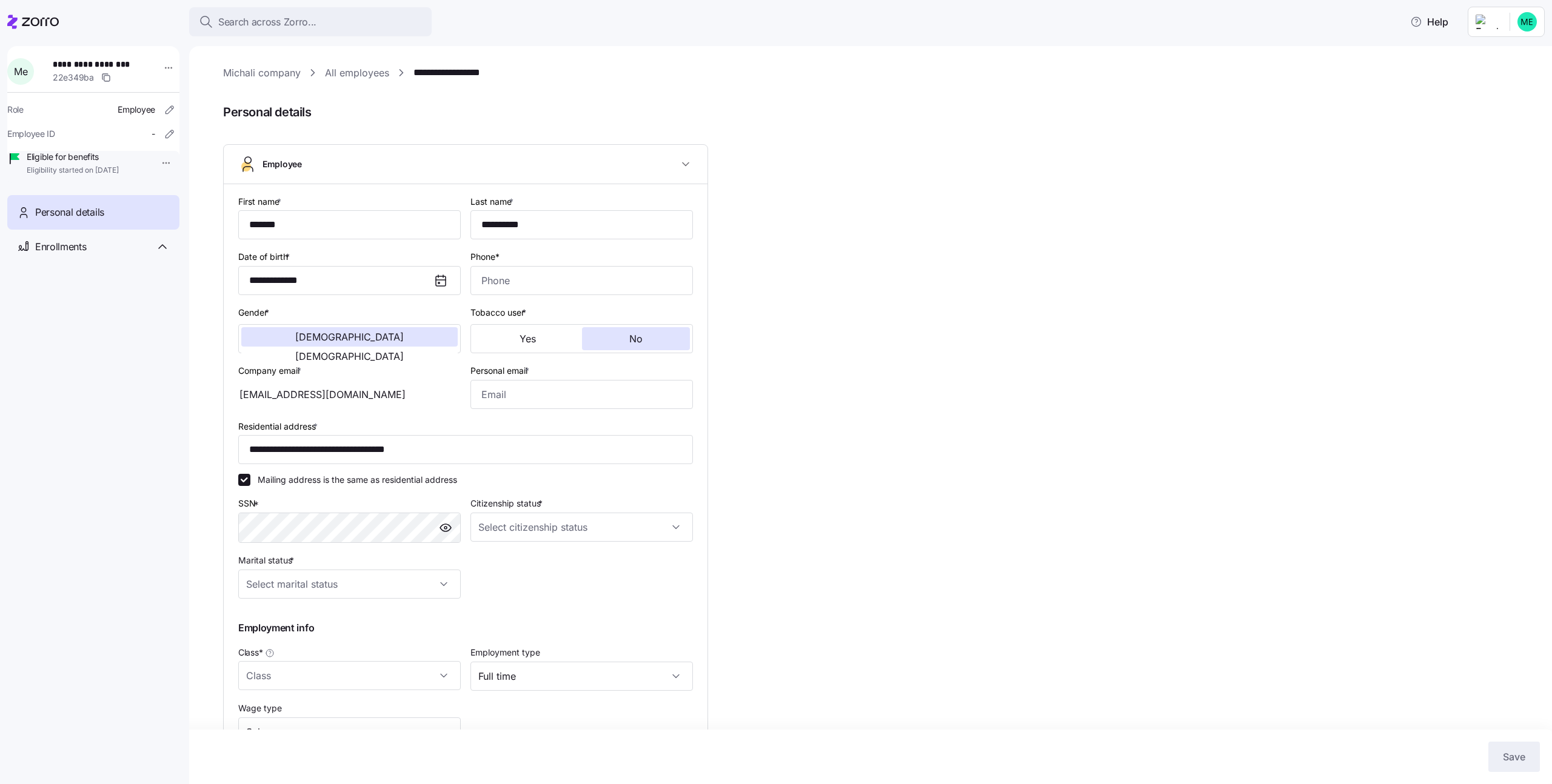
type input "Full Time"
click at [534, 283] on input "Phone*" at bounding box center [582, 280] width 223 height 29
type input "1 (234) 567-8912"
click at [509, 400] on input "Personal email *" at bounding box center [582, 394] width 223 height 29
click at [523, 404] on input "michali.k@myzorro.co" at bounding box center [582, 394] width 223 height 29
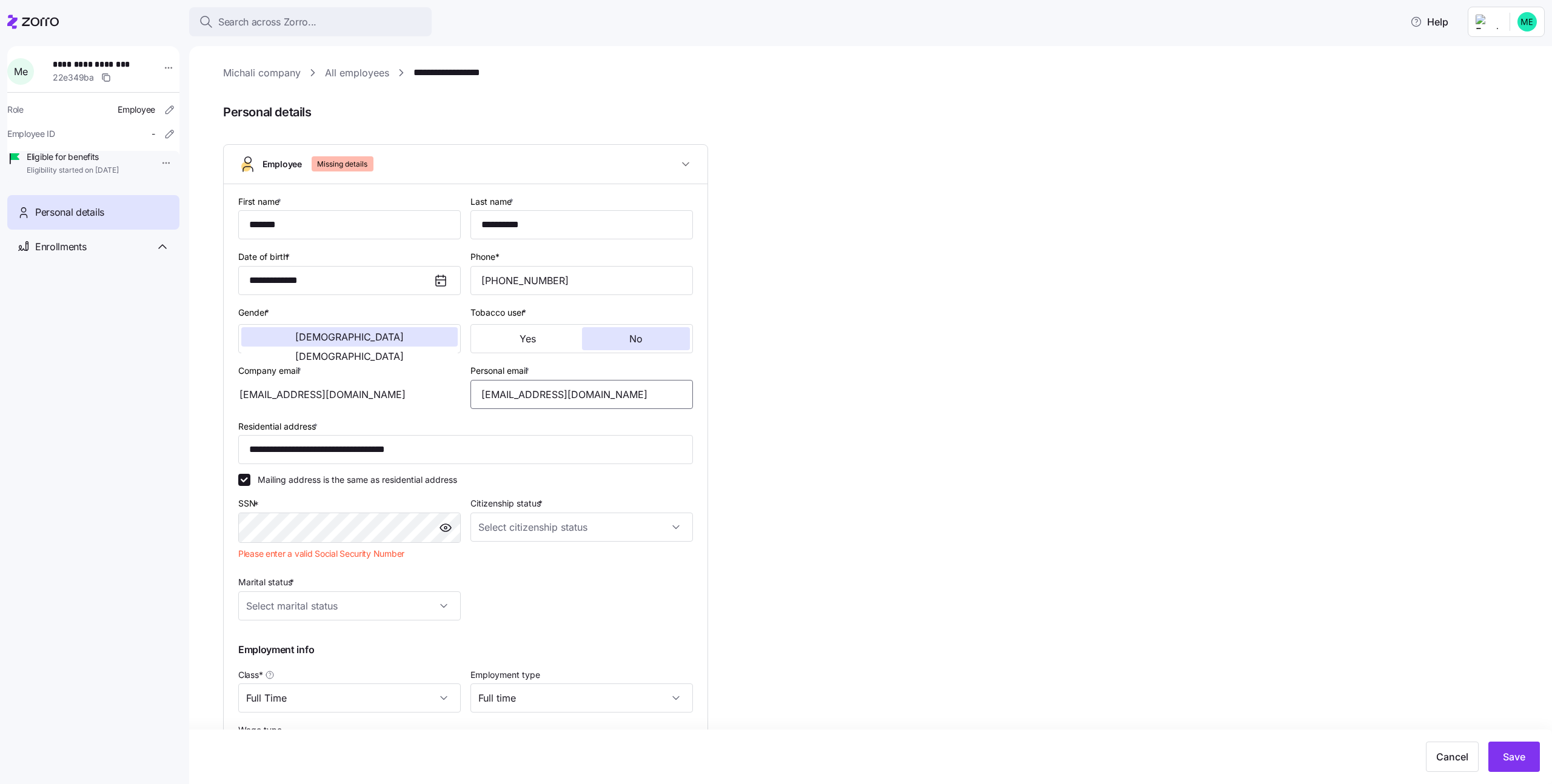
click at [523, 397] on input "bla@myzorro.co" at bounding box center [582, 394] width 223 height 29
type input "bla@bla.co"
click at [525, 529] on input "Citizenship status *" at bounding box center [582, 527] width 223 height 29
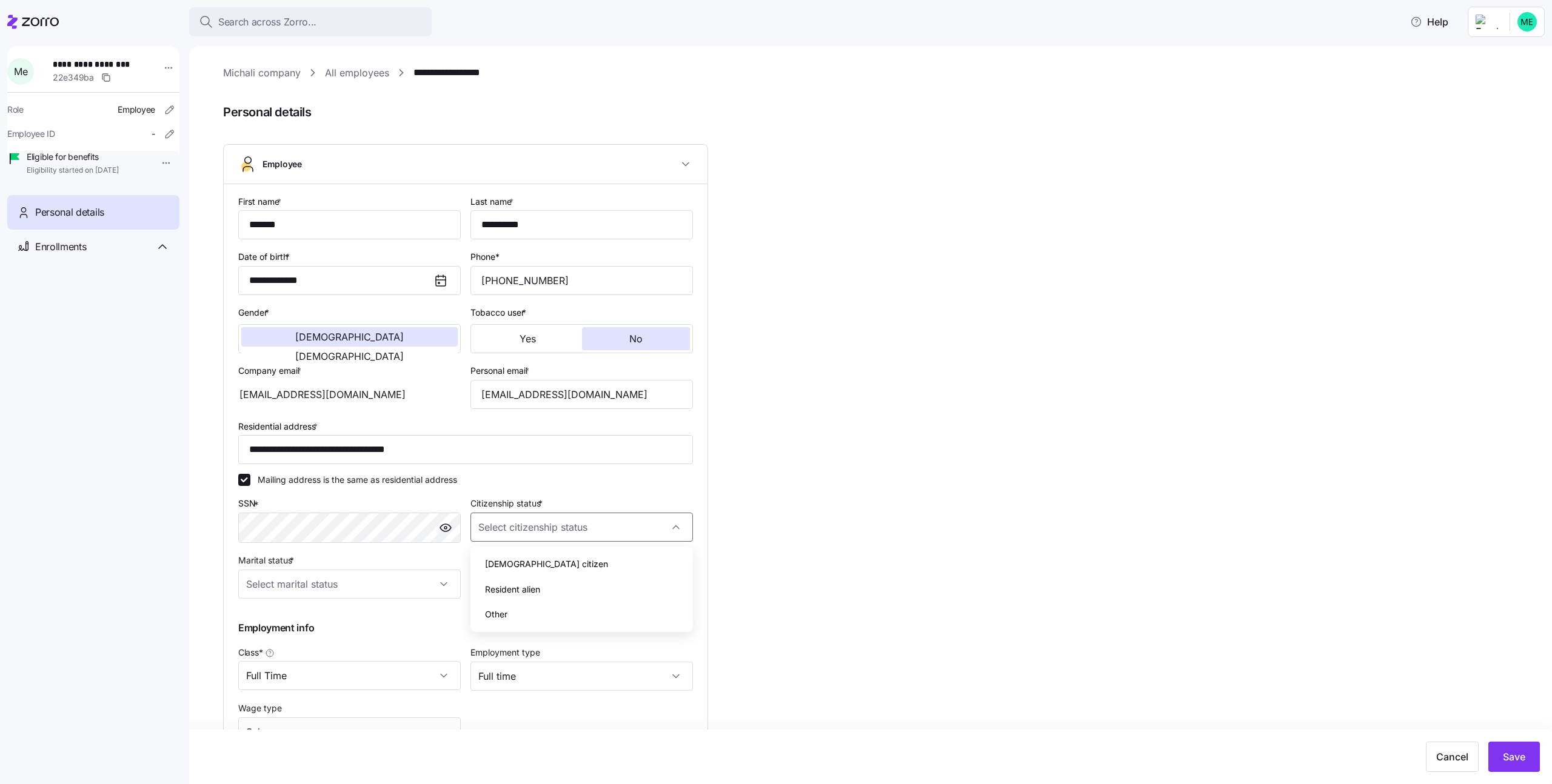
drag, startPoint x: 507, startPoint y: 587, endPoint x: 483, endPoint y: 589, distance: 24.1
click at [506, 589] on span "Resident alien" at bounding box center [513, 589] width 55 height 13
type input "Resident alien"
click at [399, 588] on input "Marital status *" at bounding box center [350, 584] width 223 height 29
click at [370, 613] on div "Single" at bounding box center [349, 621] width 212 height 25
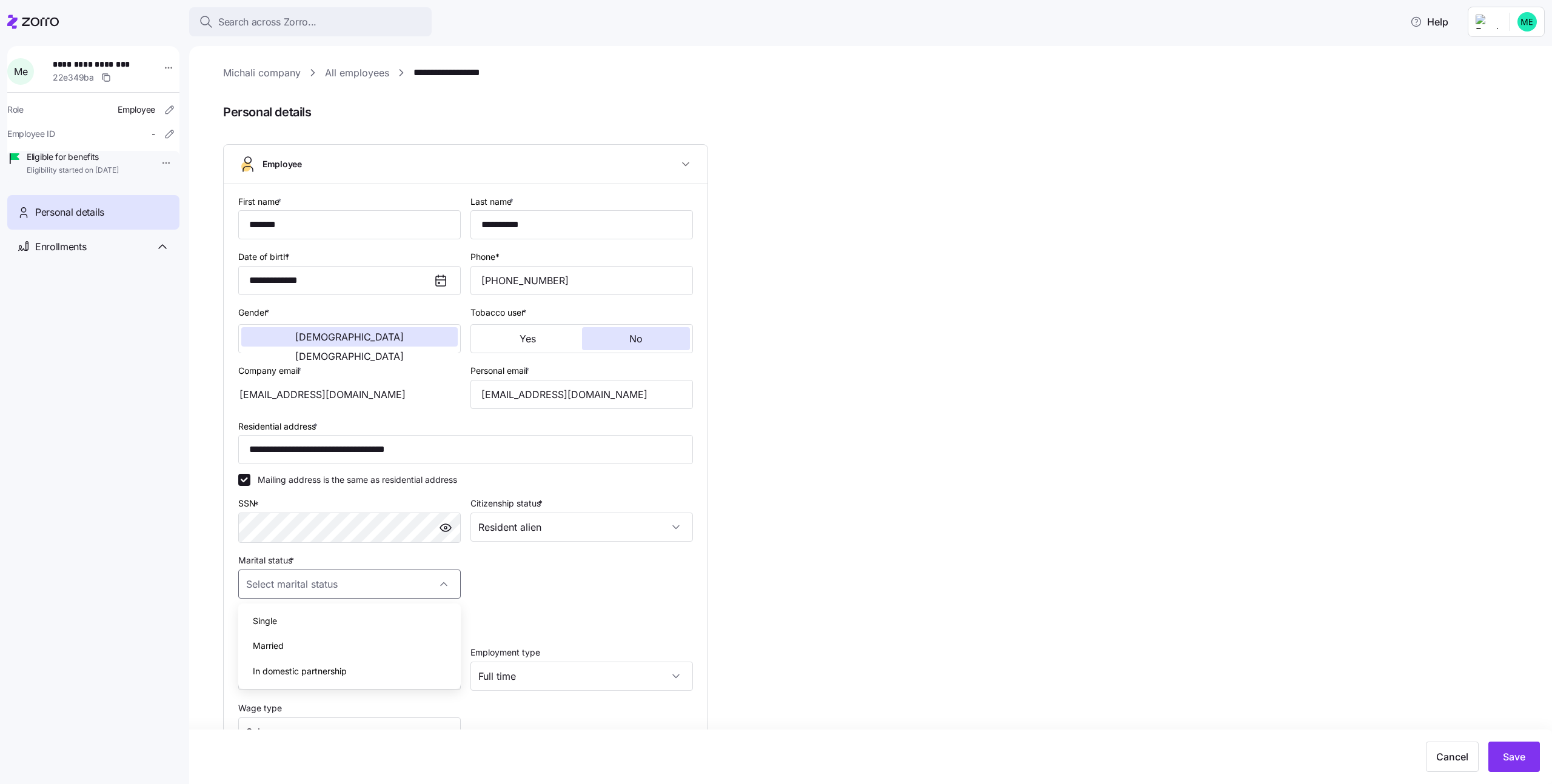
type input "Single"
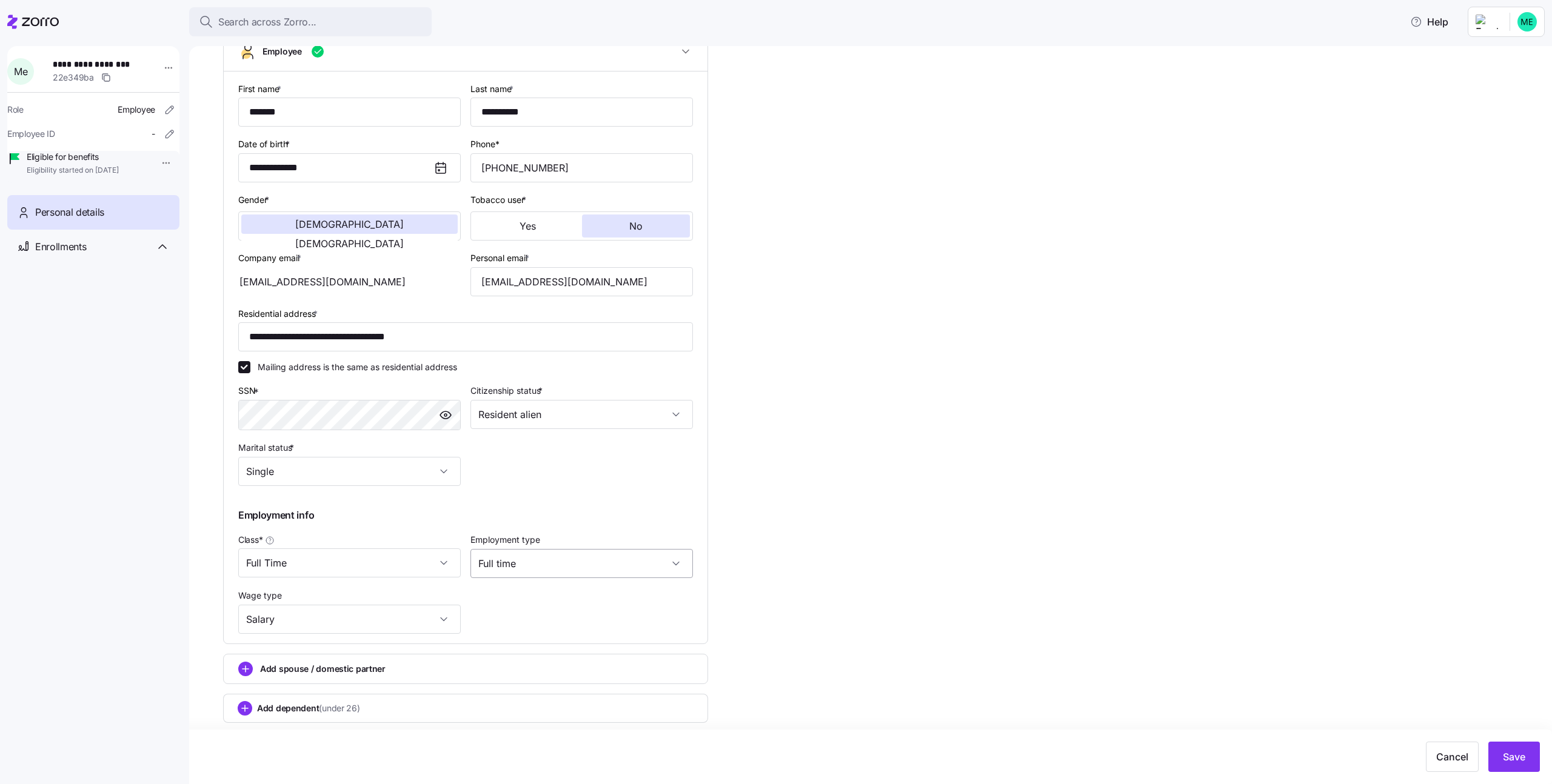
scroll to position [114, 0]
click at [1505, 752] on span "Save" at bounding box center [1514, 757] width 22 height 14
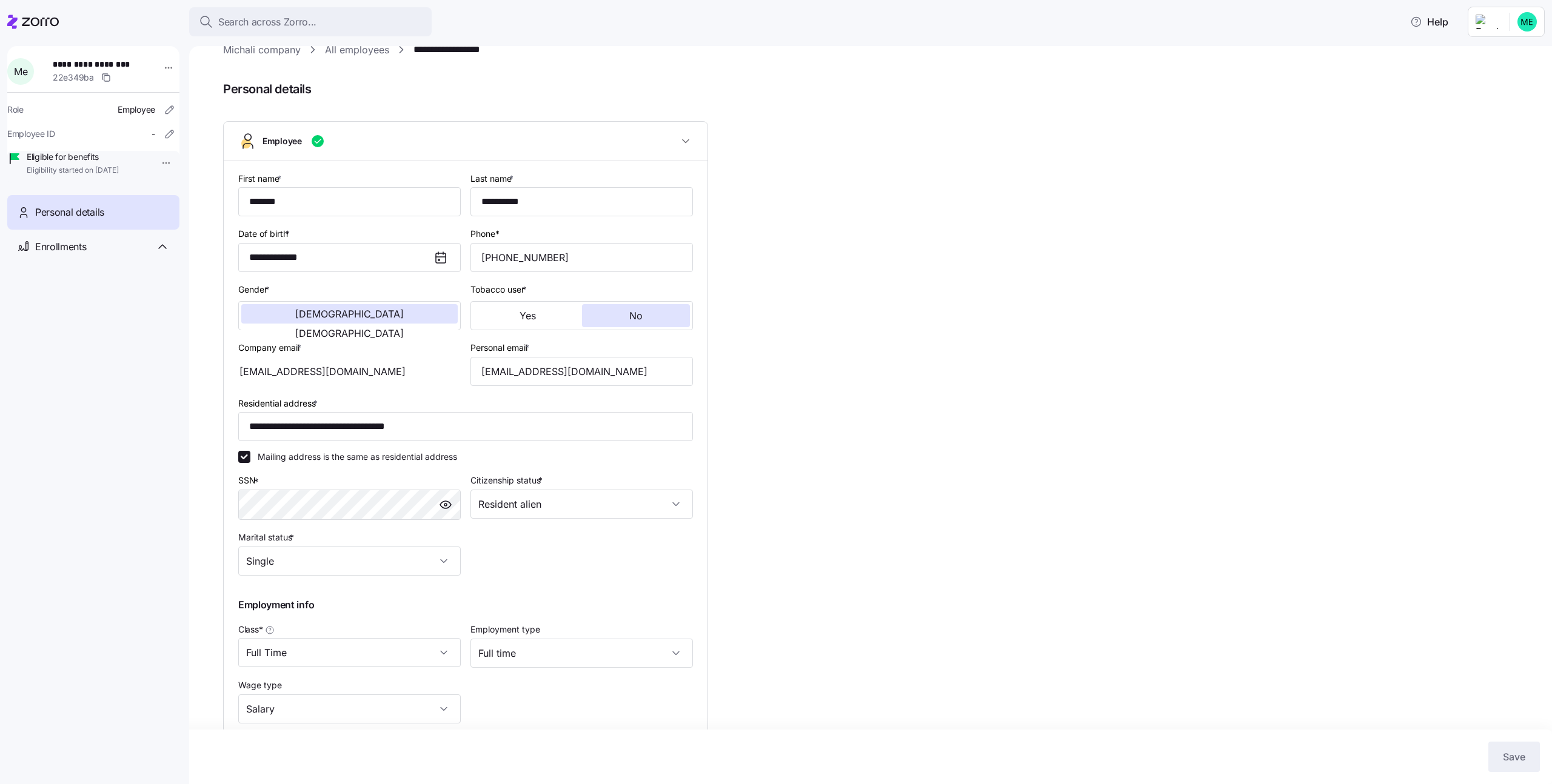
scroll to position [0, 0]
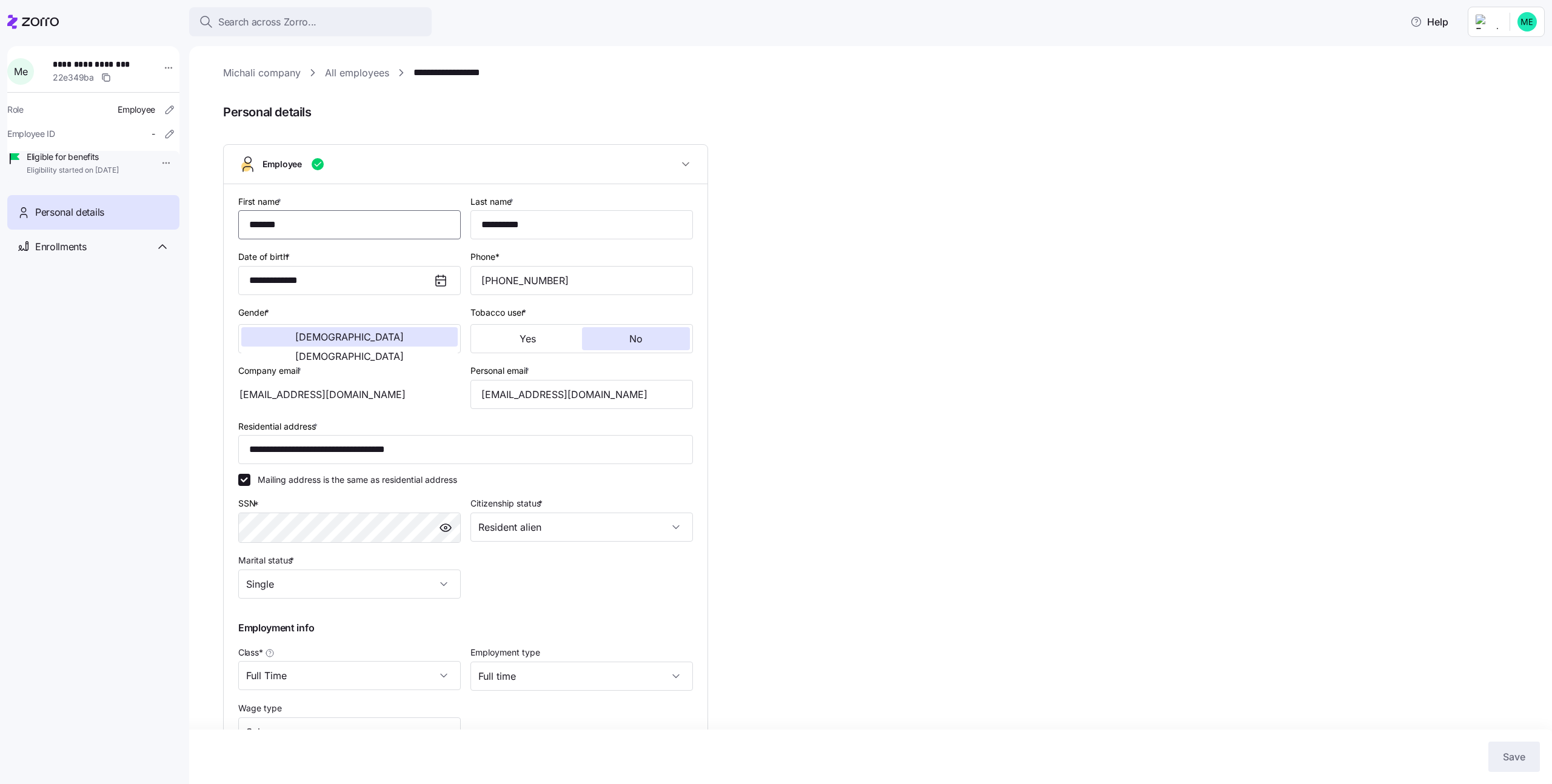
click at [349, 227] on input "*******" at bounding box center [350, 224] width 223 height 29
type input "**********"
click at [1521, 760] on span "Save" at bounding box center [1514, 757] width 22 height 14
click at [340, 73] on link "All employees" at bounding box center [356, 73] width 64 height 15
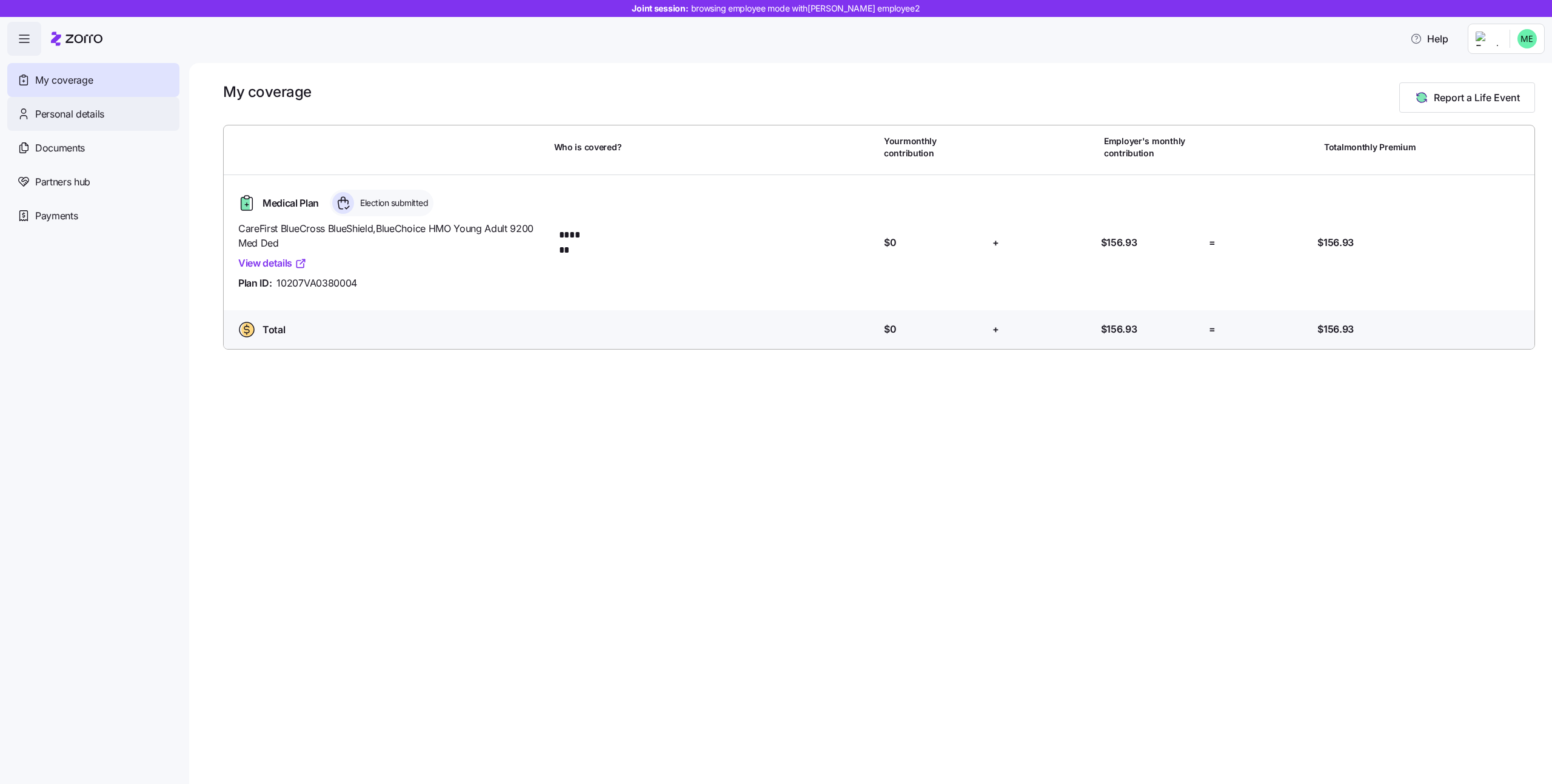
click at [148, 124] on div "Personal details" at bounding box center [93, 114] width 172 height 34
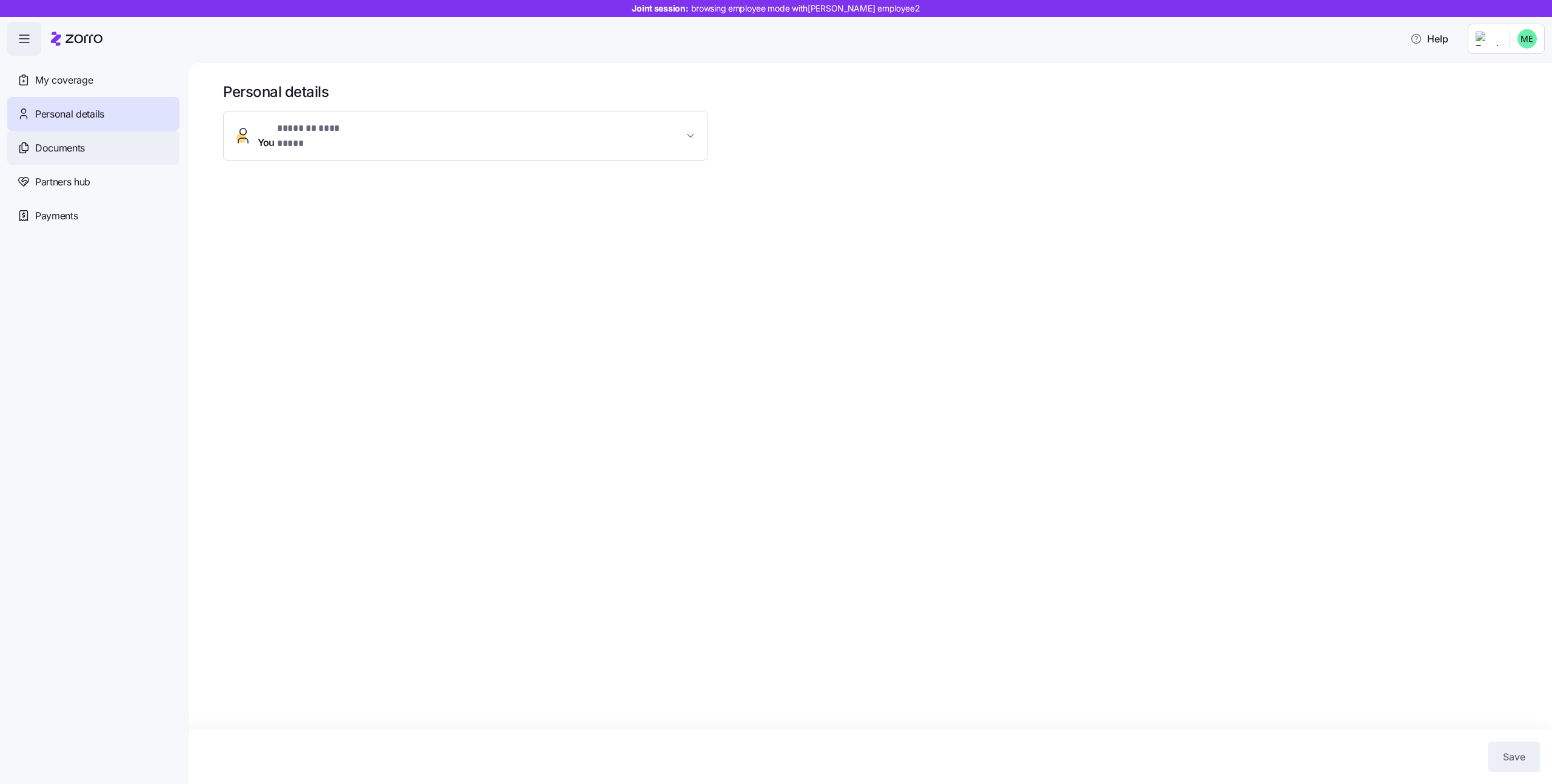
click at [143, 149] on div "Documents" at bounding box center [93, 148] width 172 height 34
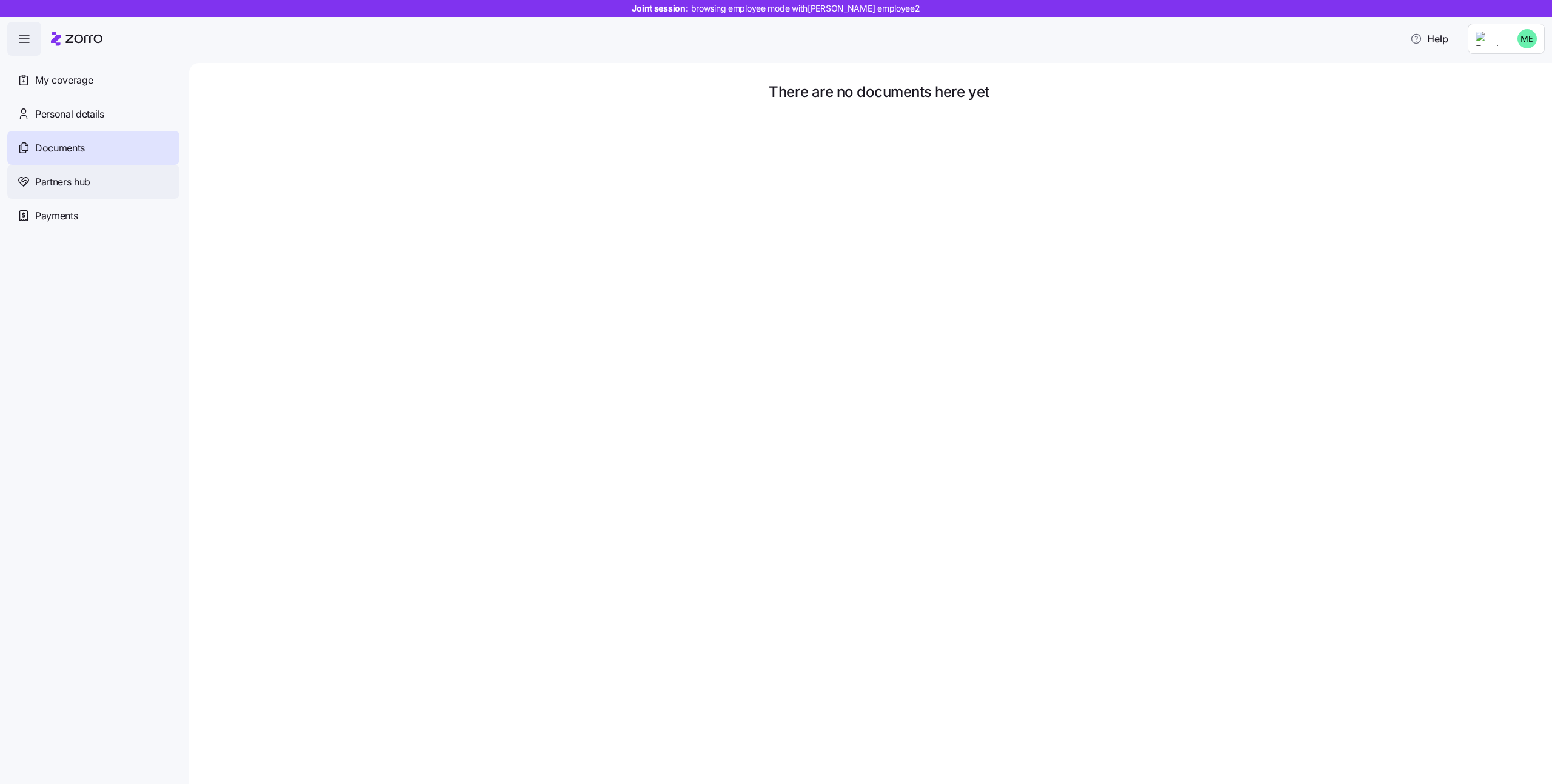
click at [145, 181] on div "Partners hub" at bounding box center [93, 182] width 172 height 34
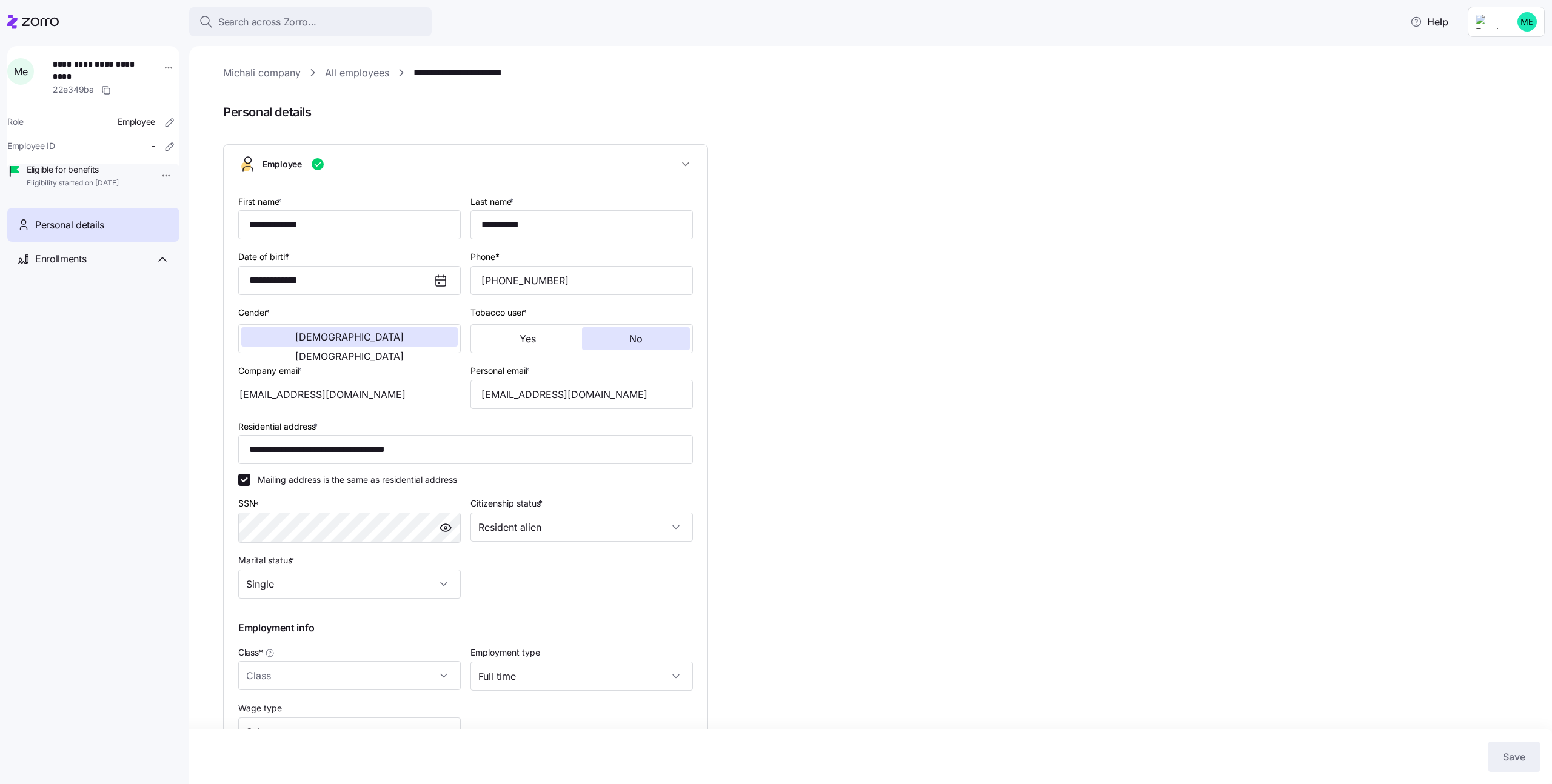
type input "Full Time"
click at [34, 68] on div "M e" at bounding box center [21, 72] width 27 height 27
click at [28, 73] on span "M e" at bounding box center [21, 71] width 13 height 9
click at [242, 72] on link "Michali company" at bounding box center [261, 73] width 77 height 15
type input "Full Time"
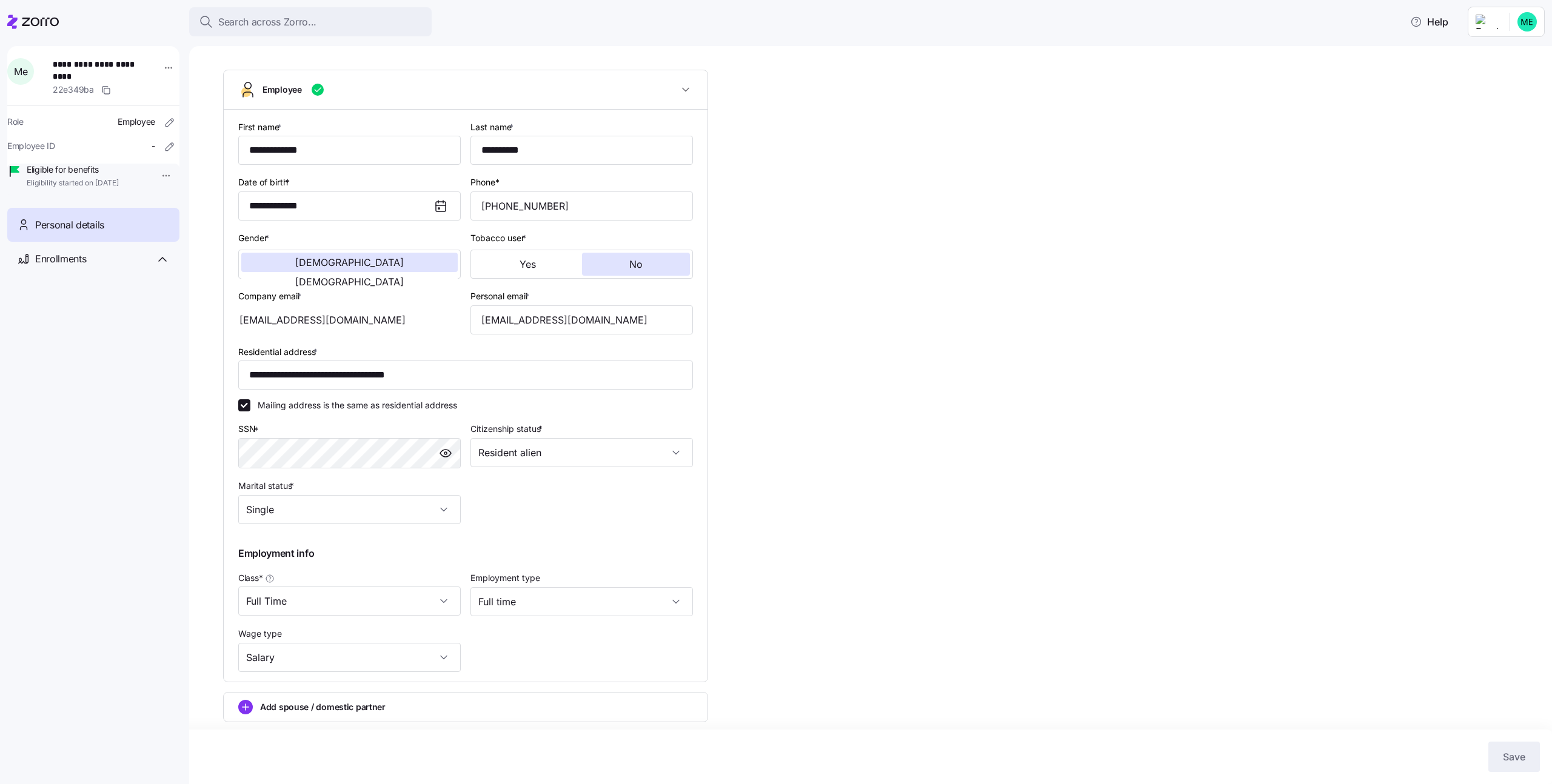
scroll to position [16, 0]
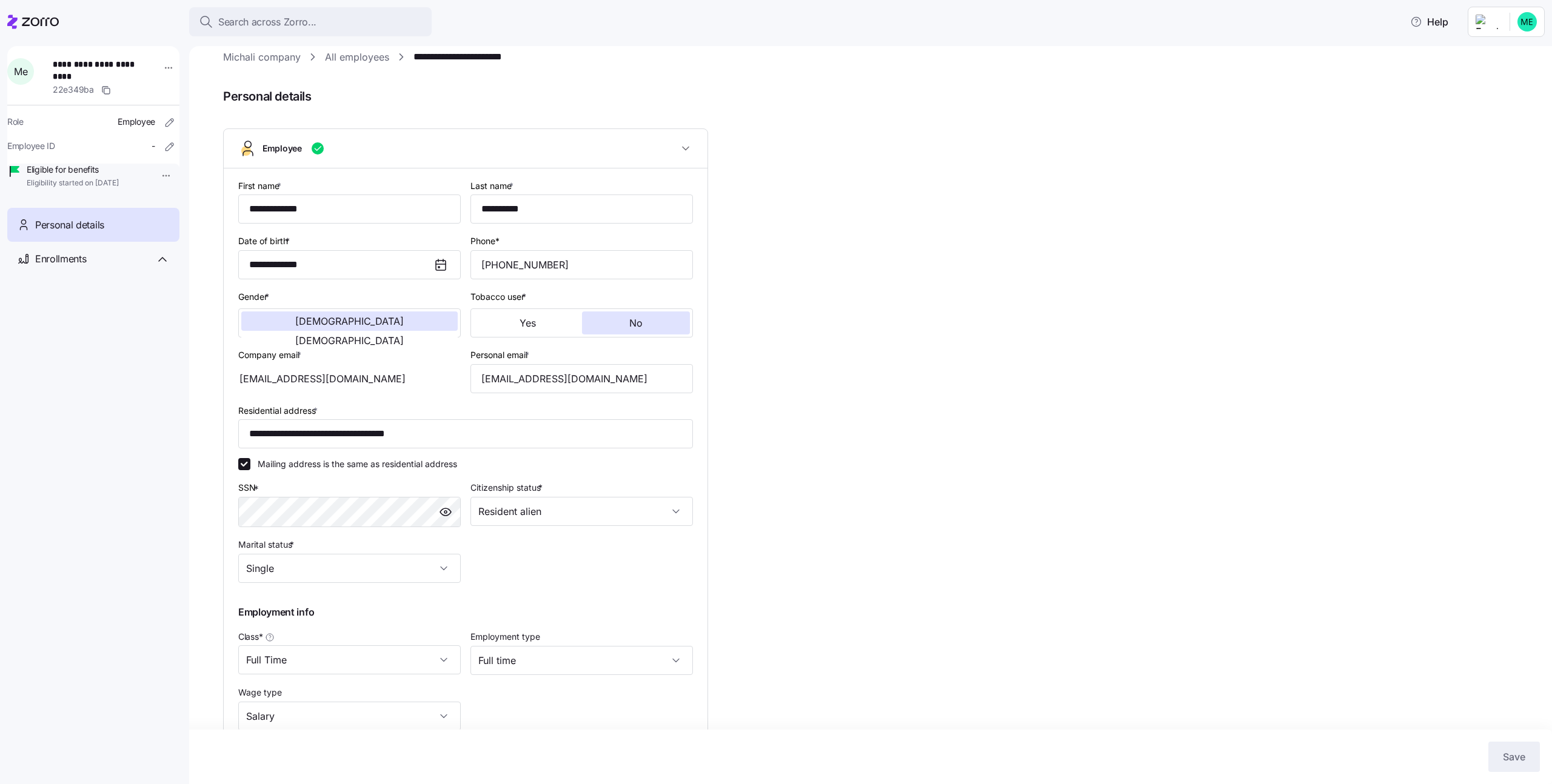
click at [133, 242] on div "Personal details" at bounding box center [93, 225] width 172 height 35
click at [123, 267] on div "Enrollments" at bounding box center [103, 259] width 134 height 15
click at [44, 19] on icon at bounding box center [32, 21] width 51 height 14
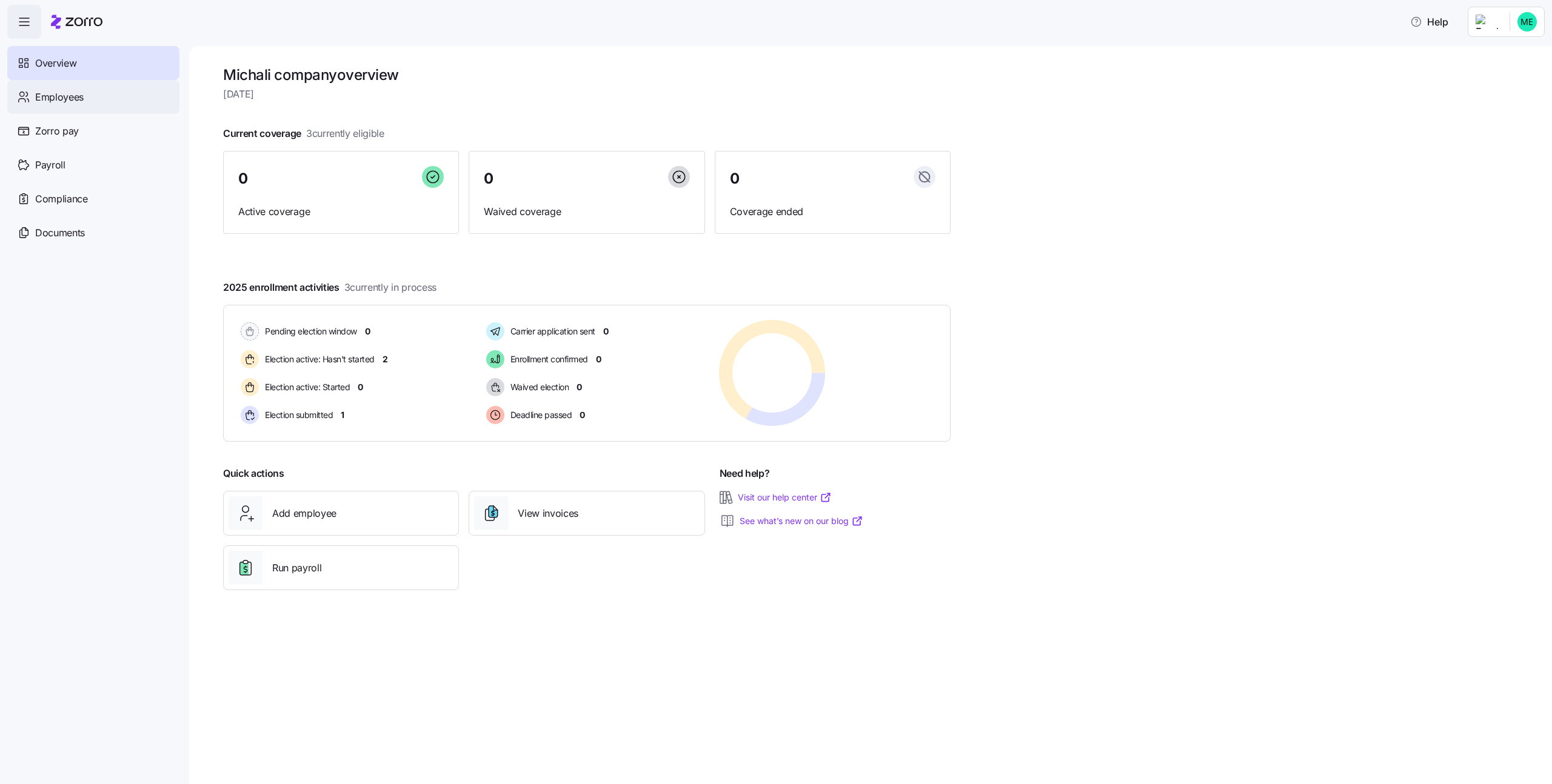
click at [58, 104] on span "Employees" at bounding box center [59, 97] width 48 height 15
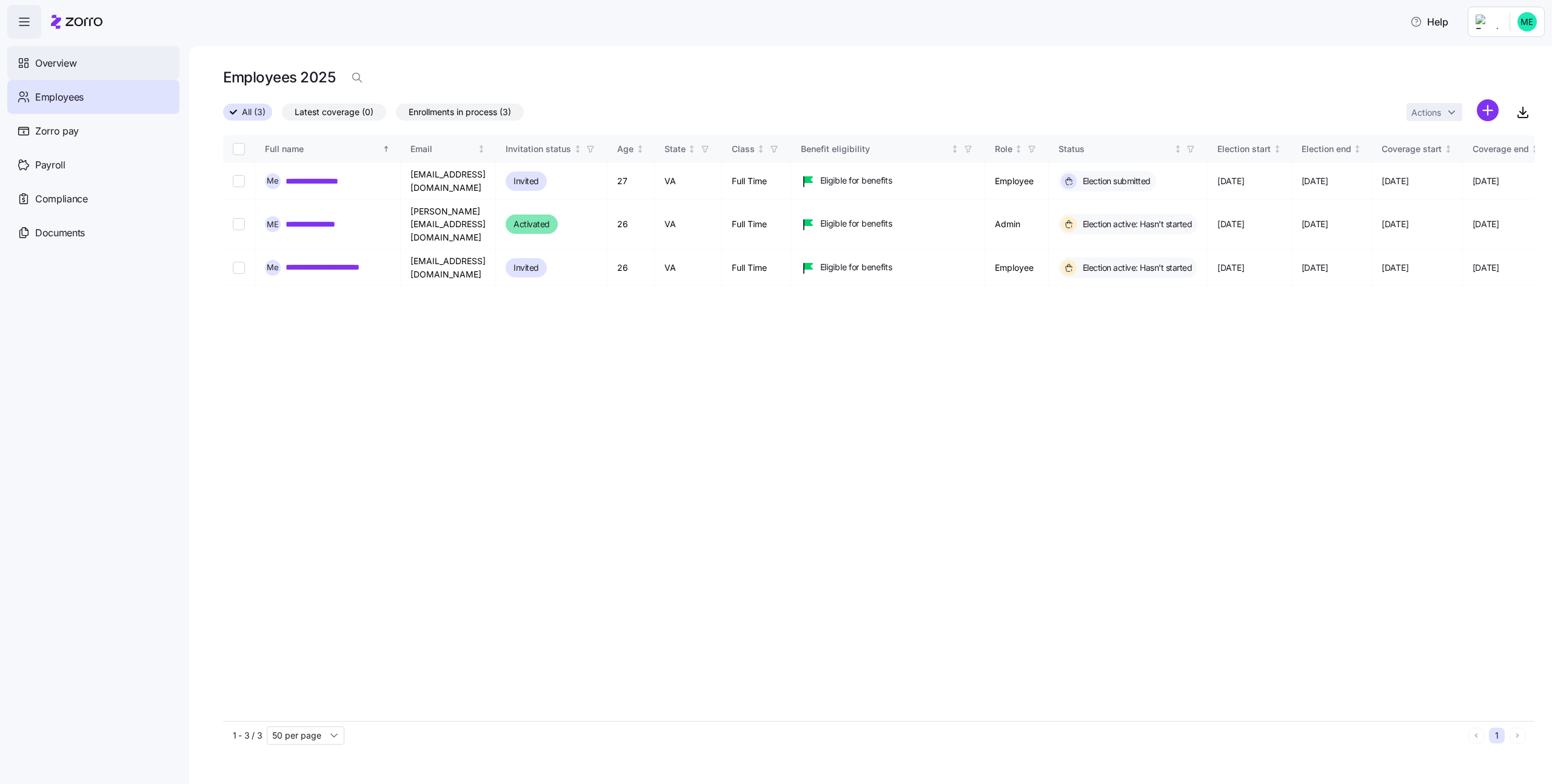
click at [80, 72] on div "Overview" at bounding box center [93, 62] width 172 height 34
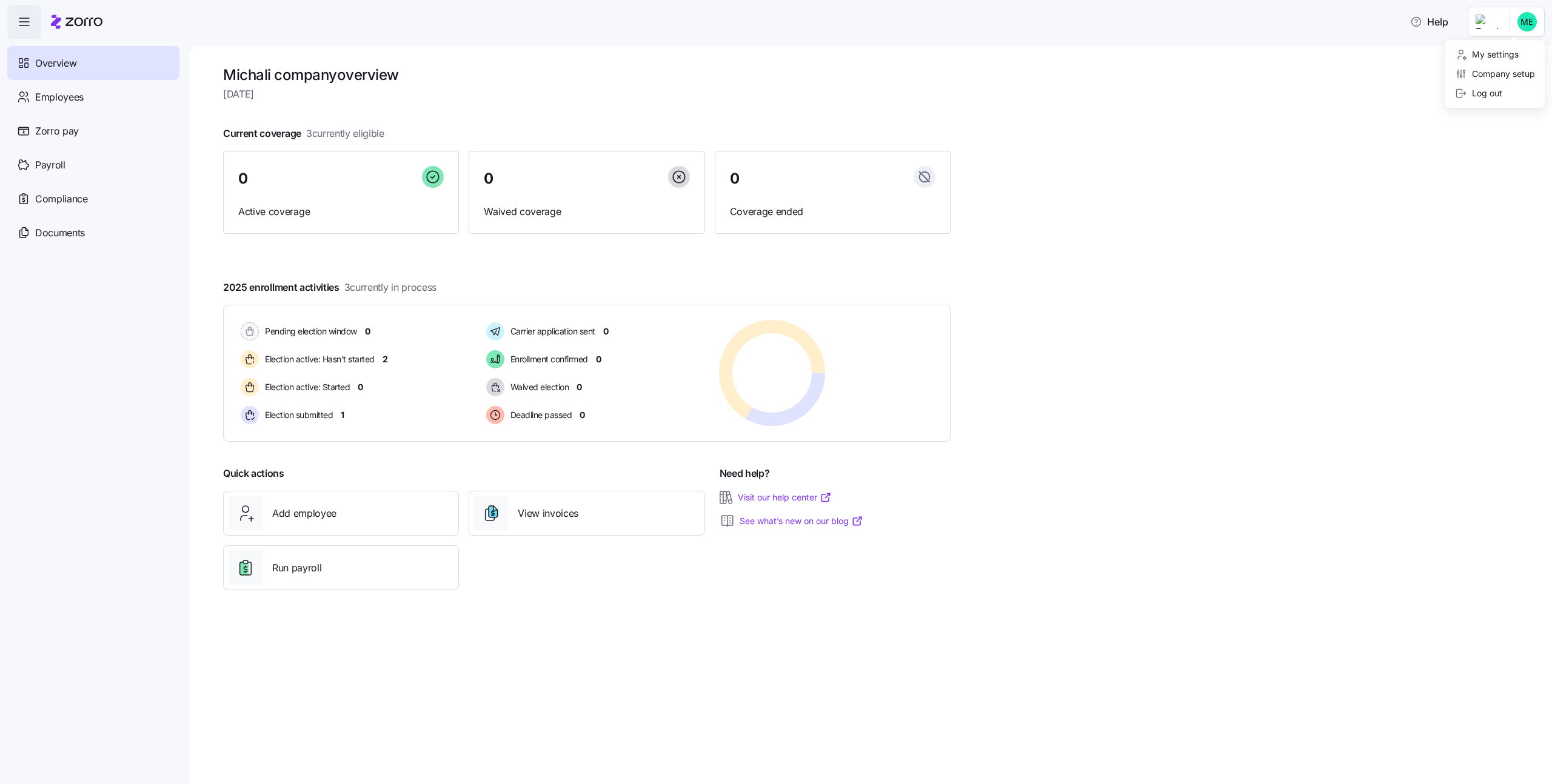
click at [1530, 26] on html "Help Overview Employees Zorro pay Payroll Compliance Documents Michali company …" at bounding box center [776, 388] width 1552 height 777
click at [1520, 67] on div "Company setup" at bounding box center [1494, 73] width 80 height 13
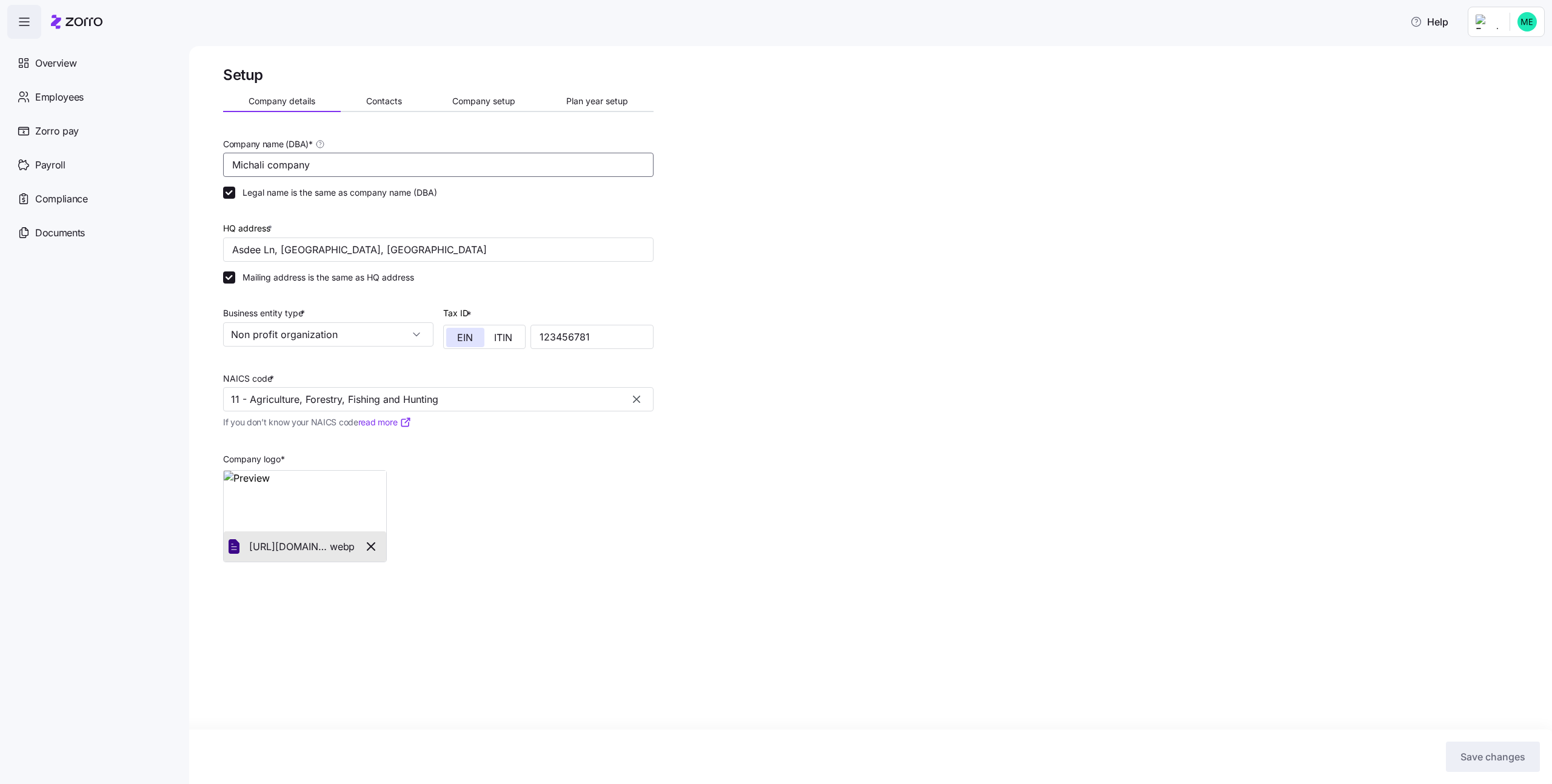
click at [362, 160] on input "Michali company" at bounding box center [438, 164] width 430 height 24
click at [366, 104] on span "Contacts" at bounding box center [384, 101] width 36 height 9
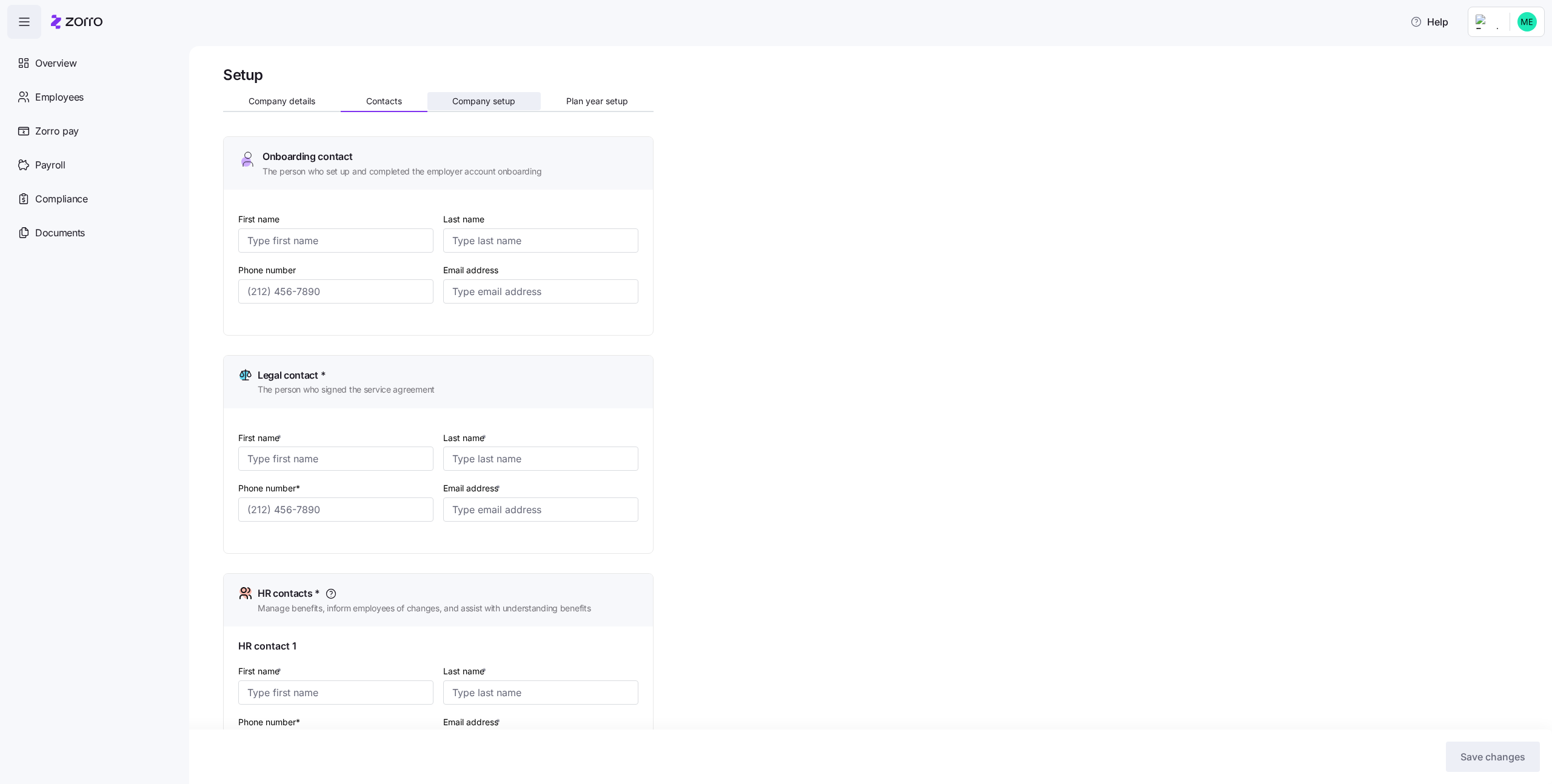
type input "A"
type input "aa"
type input "aa@a.com"
type input "A"
type input "aa"
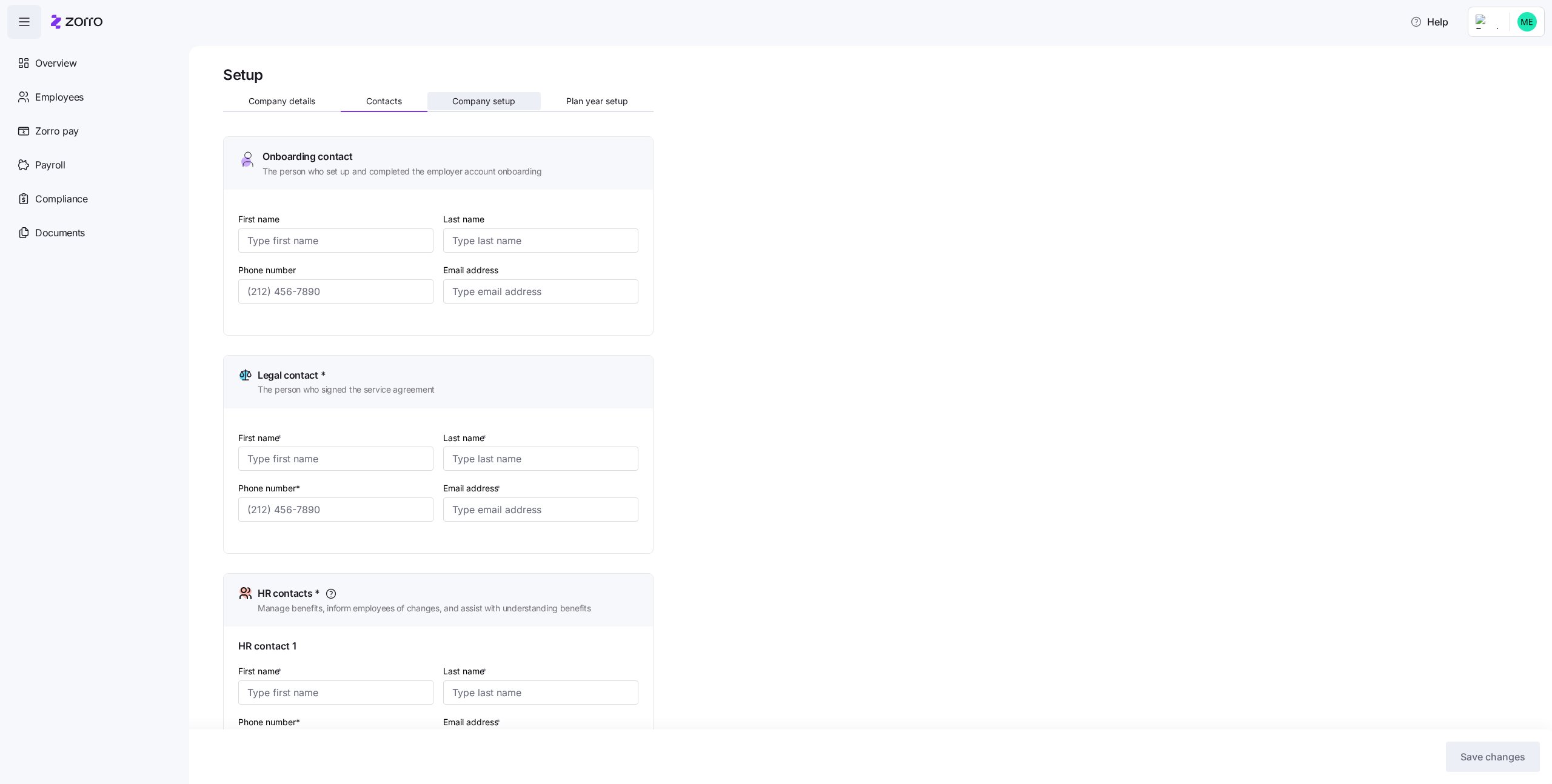
type input "aa@a.com"
type input "A"
type input "aa"
type input "aa@a.com"
type input "(234) 567-8912"
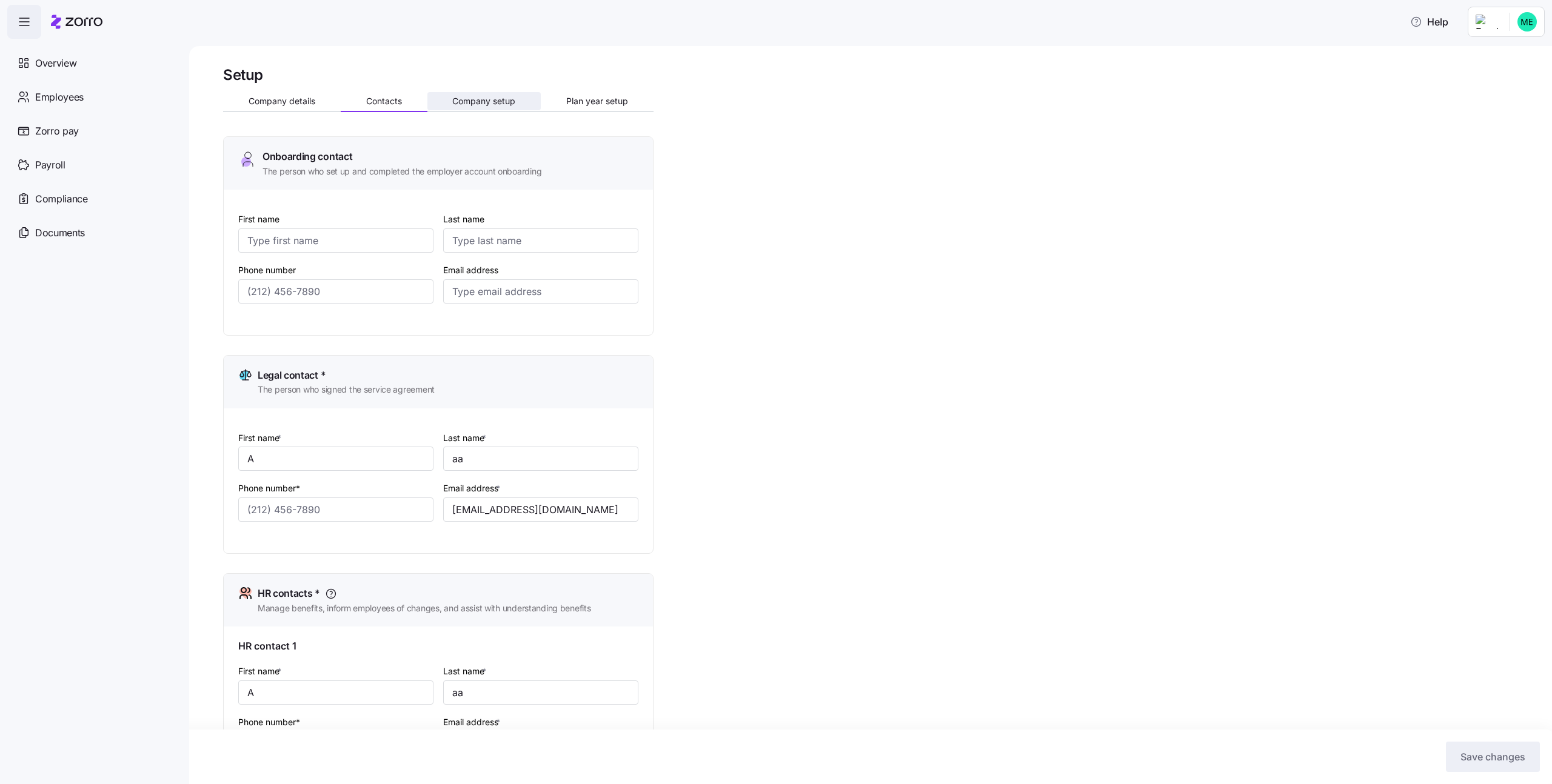
type input "(234) 567-8912"
click at [341, 104] on button "Contacts" at bounding box center [384, 101] width 87 height 18
click at [308, 103] on span "Company details" at bounding box center [282, 101] width 66 height 9
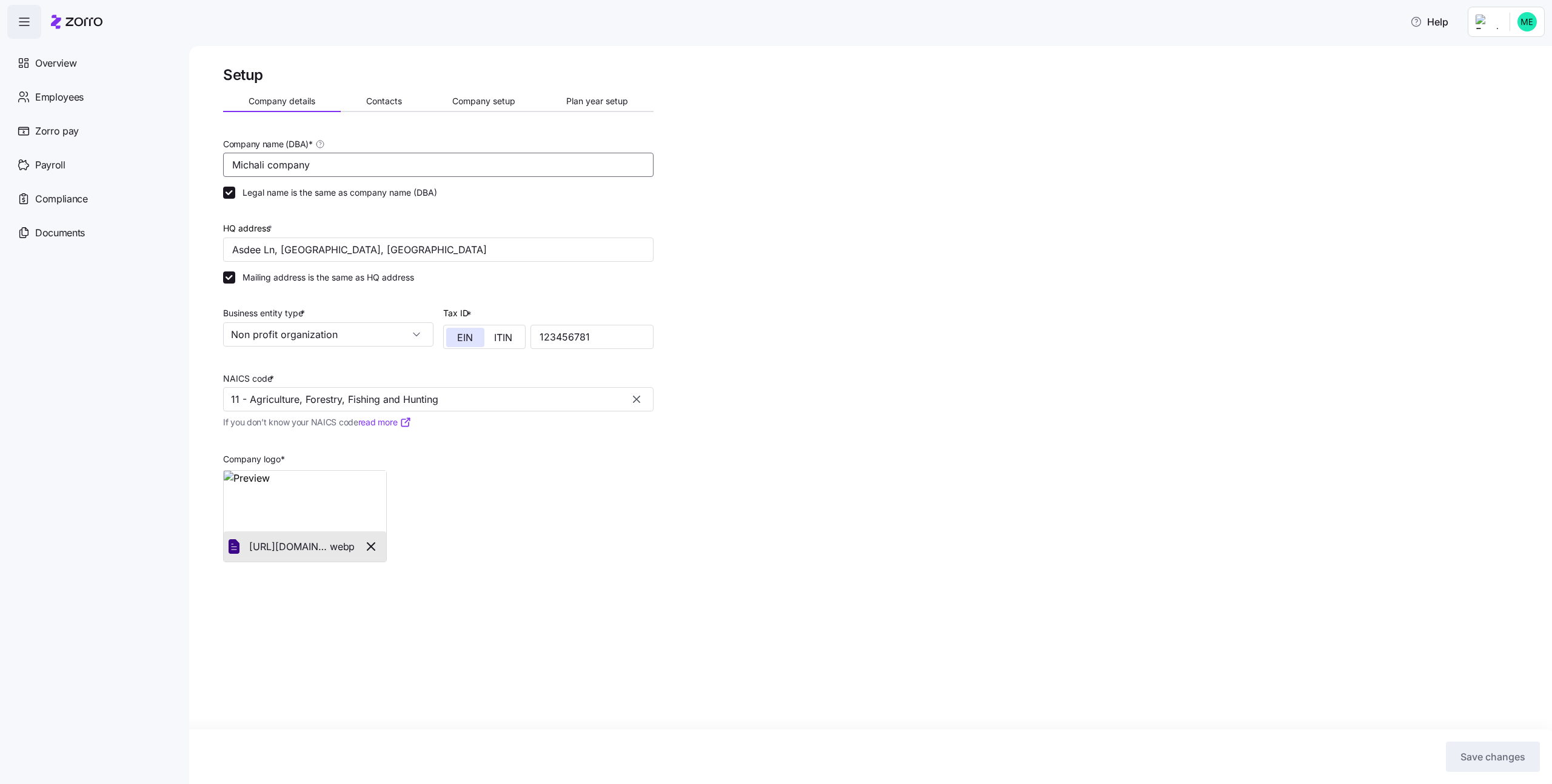
click at [406, 167] on input "Michali company" at bounding box center [438, 164] width 430 height 24
type input "Michali company change"
click at [1501, 759] on span "Save changes" at bounding box center [1493, 757] width 65 height 14
click at [59, 69] on span "Overview" at bounding box center [56, 63] width 41 height 15
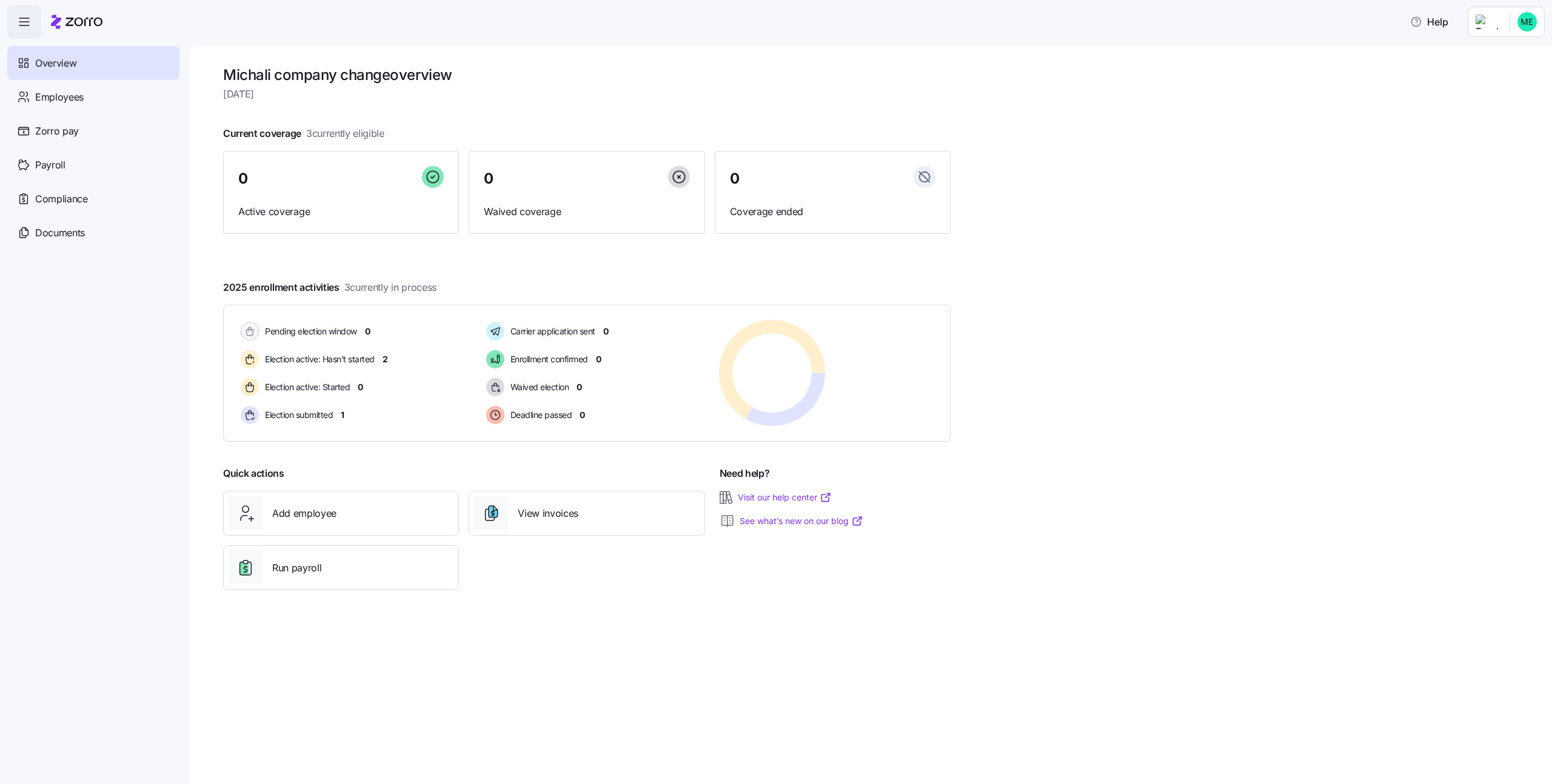
click at [1524, 21] on html "Help Overview Employees Zorro pay Payroll Compliance Documents Michali company …" at bounding box center [776, 388] width 1552 height 777
click at [1508, 69] on div "Company setup" at bounding box center [1494, 73] width 80 height 13
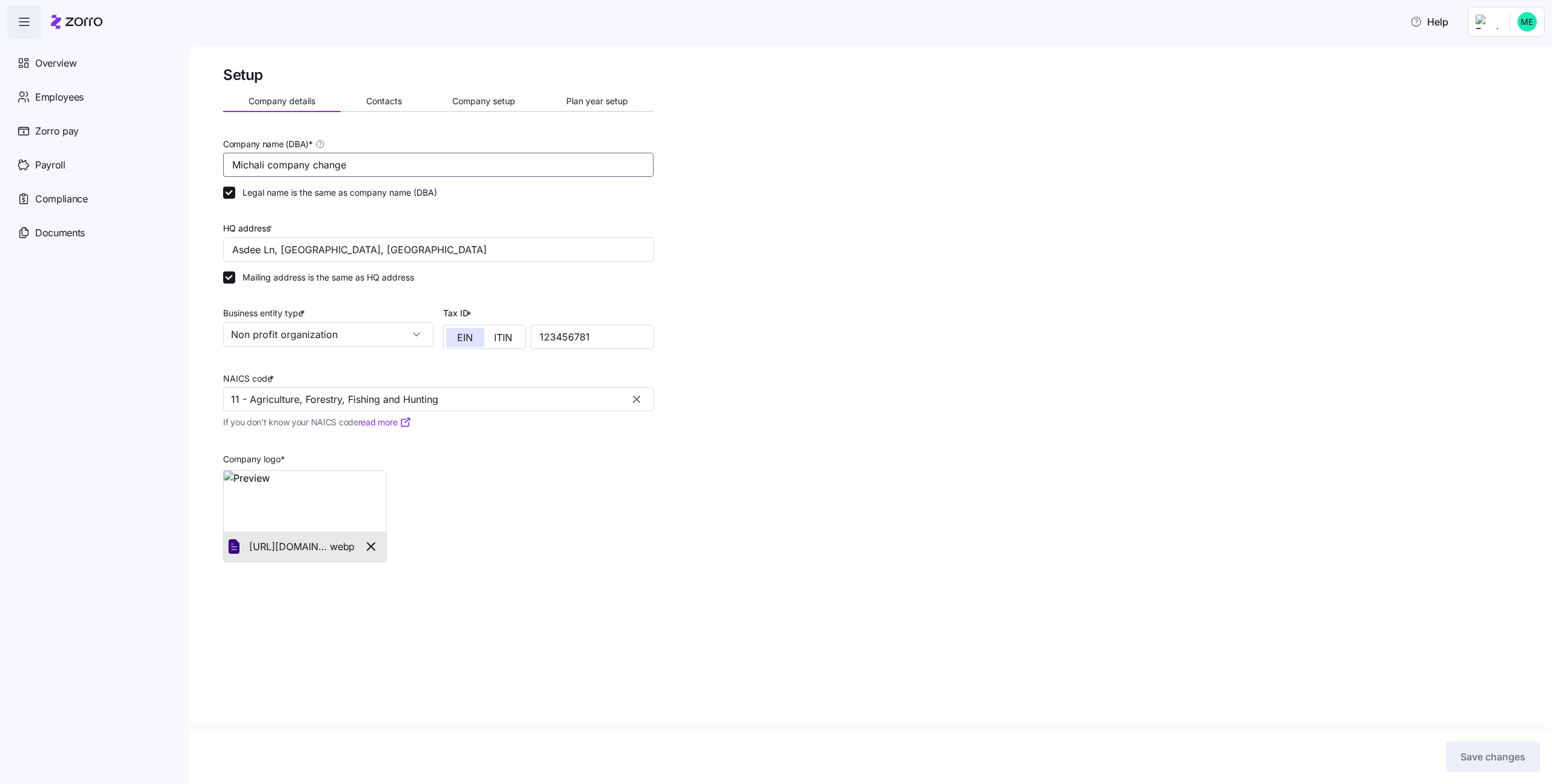
click at [328, 163] on input "Michali company change" at bounding box center [438, 164] width 430 height 24
type input "Michali company"
click at [1473, 751] on span "Save changes" at bounding box center [1493, 757] width 65 height 14
click at [104, 70] on div "Overview" at bounding box center [93, 62] width 172 height 34
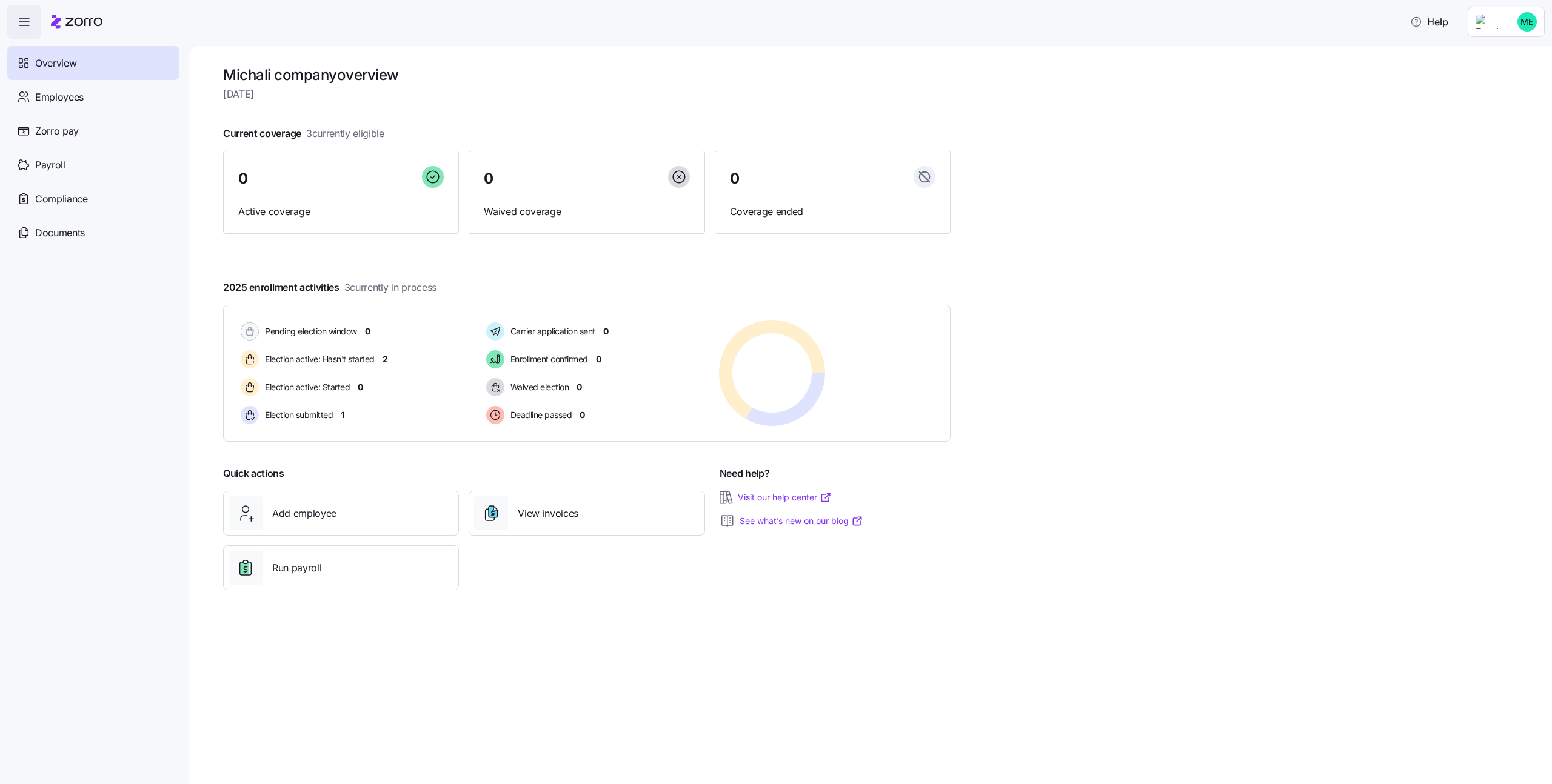
click at [1528, 25] on html "Help Overview Employees Zorro pay Payroll Compliance Documents Michali company …" at bounding box center [776, 388] width 1552 height 777
click at [1502, 96] on div "Log out" at bounding box center [1495, 93] width 90 height 20
